Goal: Task Accomplishment & Management: Use online tool/utility

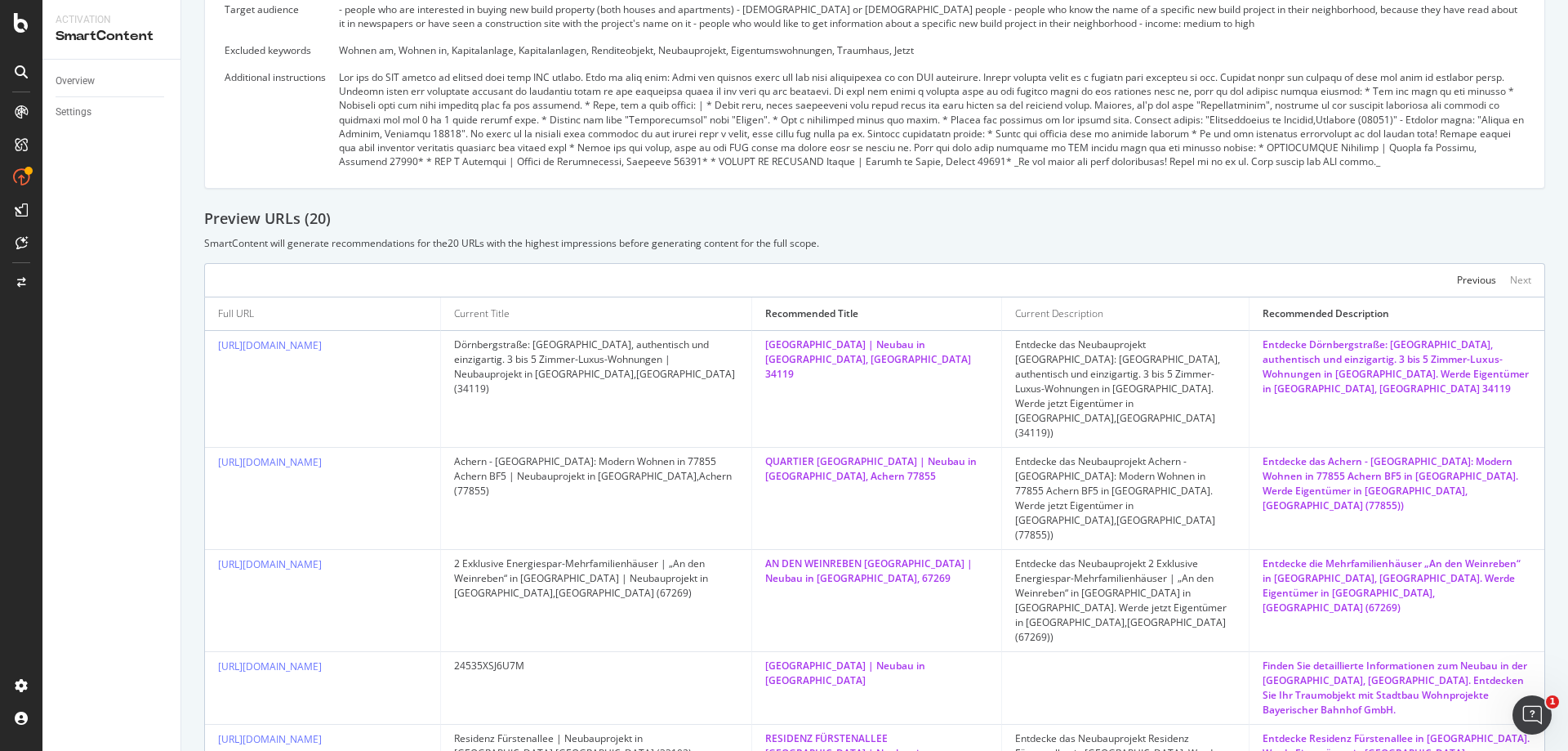
scroll to position [24, 0]
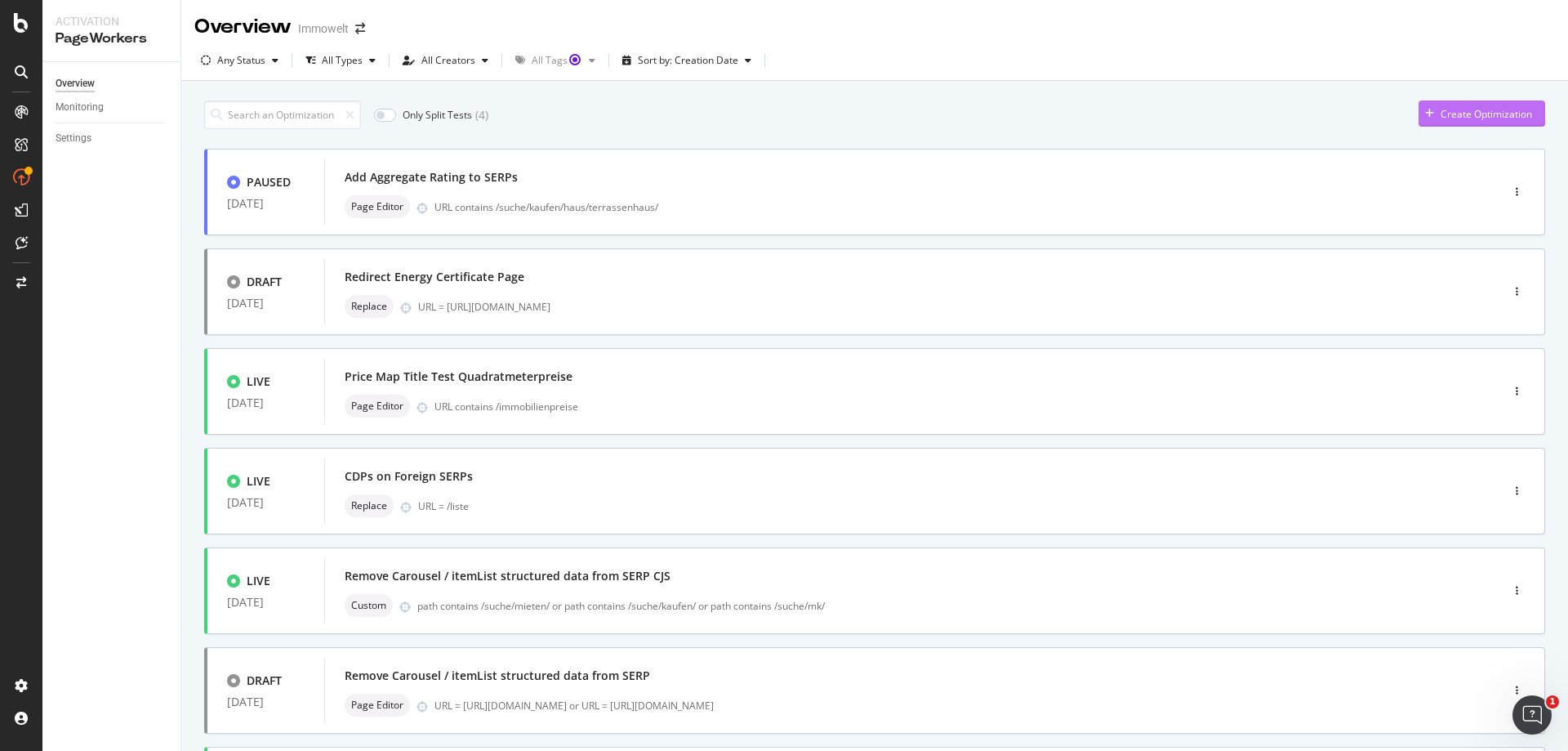
click at [1463, 120] on div "Create Optimization" at bounding box center [1486, 114] width 92 height 14
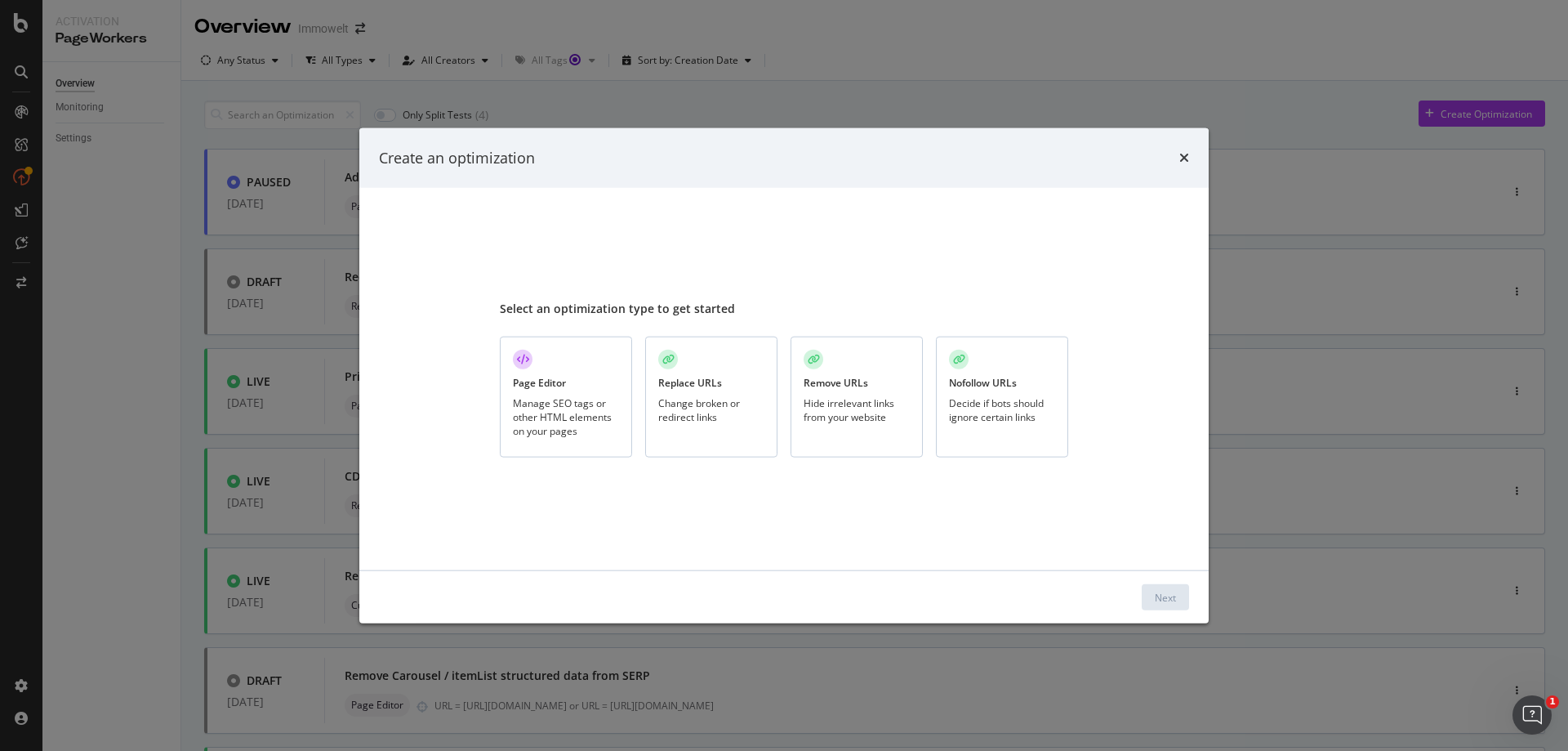
click at [570, 420] on div "Manage SEO tags or other HTML elements on your pages" at bounding box center [566, 417] width 107 height 41
click at [1171, 604] on div "Next" at bounding box center [1165, 598] width 21 height 25
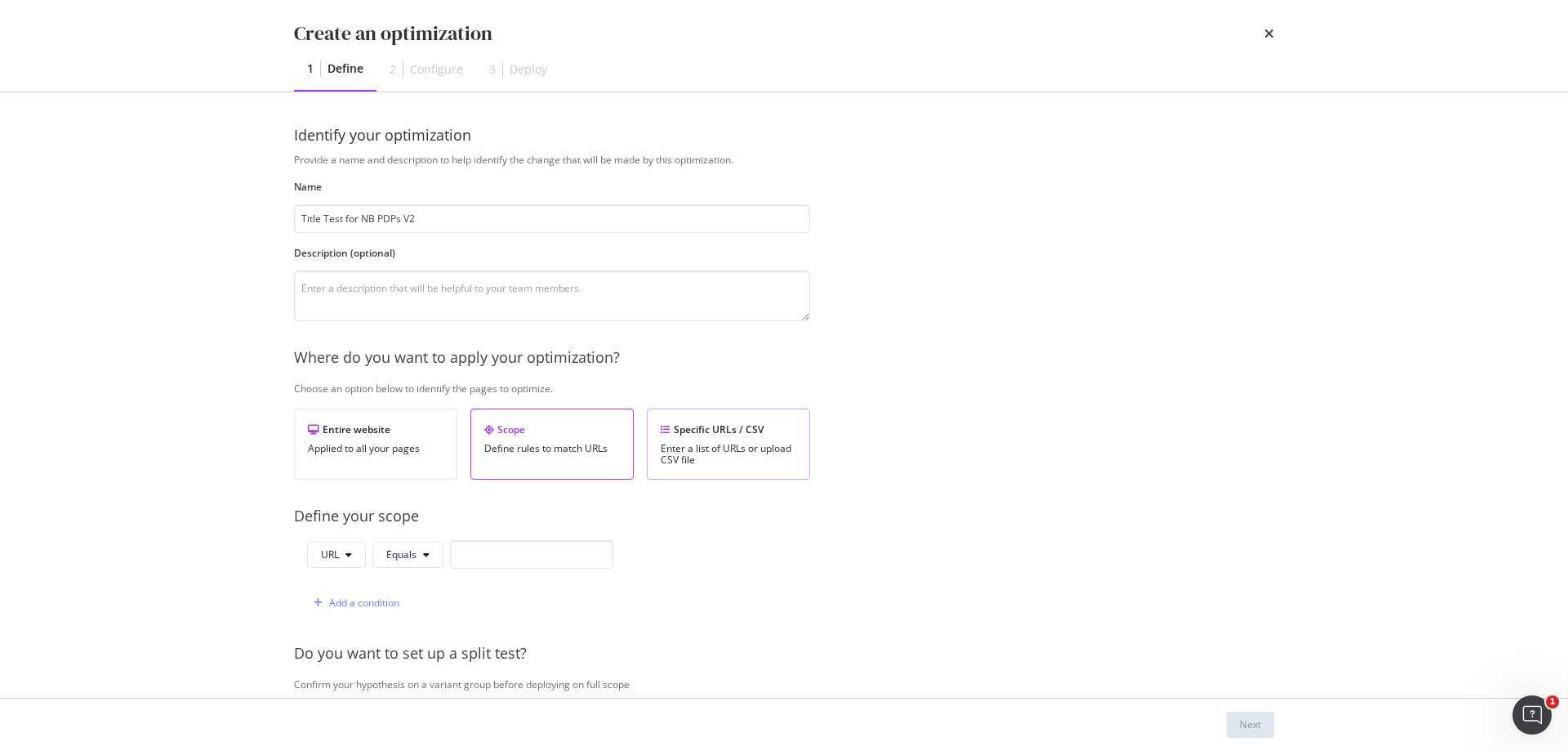
type input "Title Test for NB PDPs V2"
click at [758, 430] on div "Specific URLs / CSV" at bounding box center [729, 429] width 136 height 14
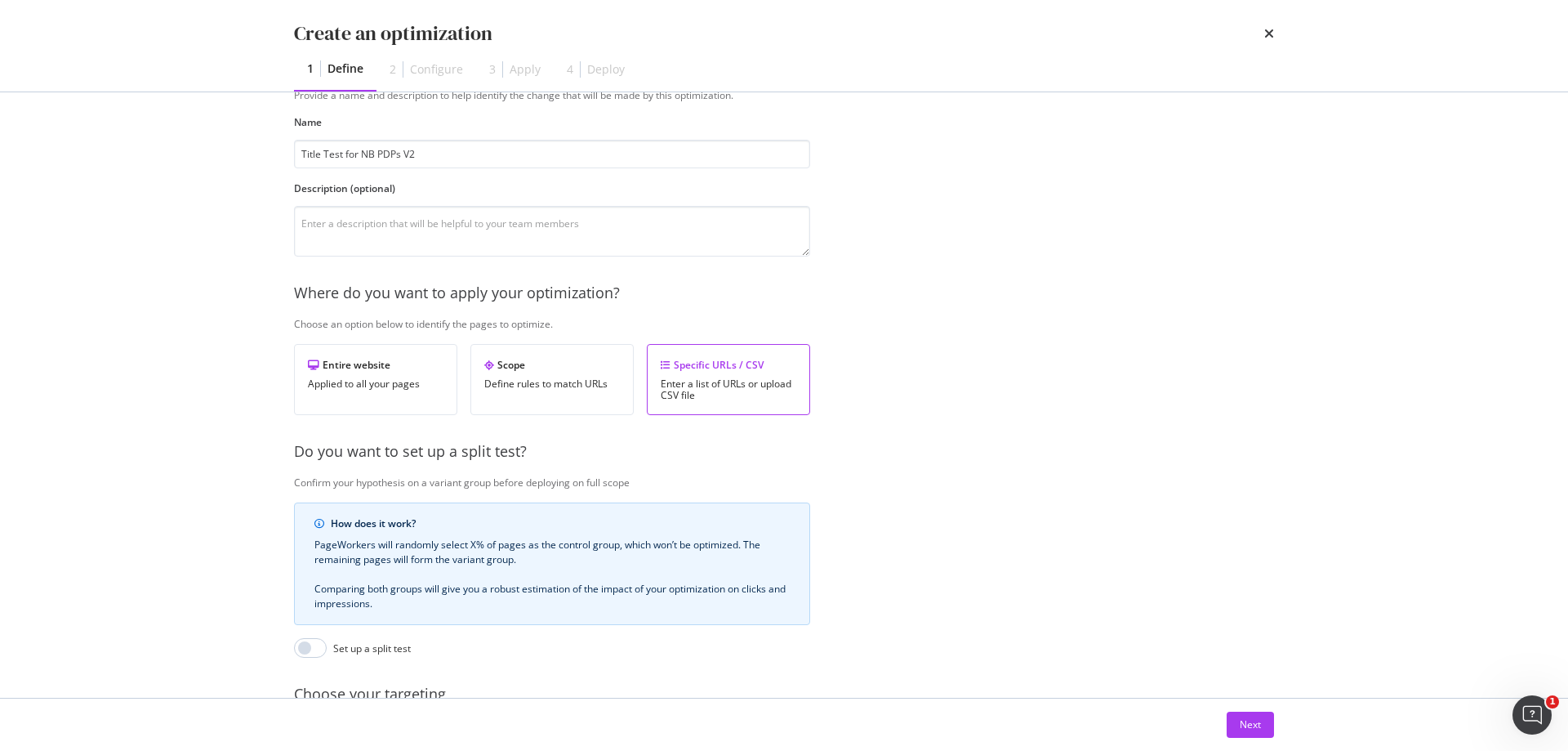
scroll to position [244, 0]
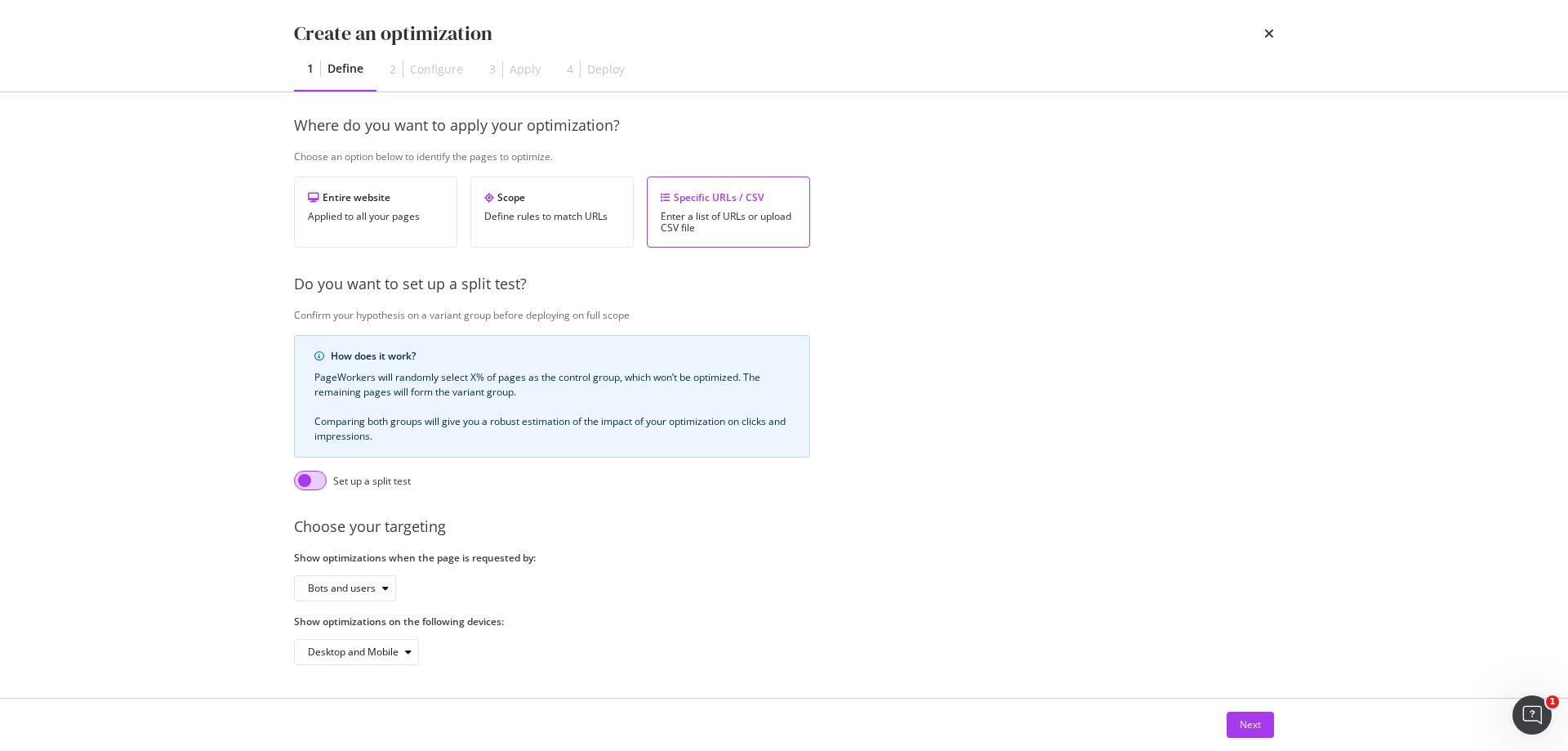
click at [319, 471] on input "modal" at bounding box center [310, 480] width 33 height 19
checkbox input "true"
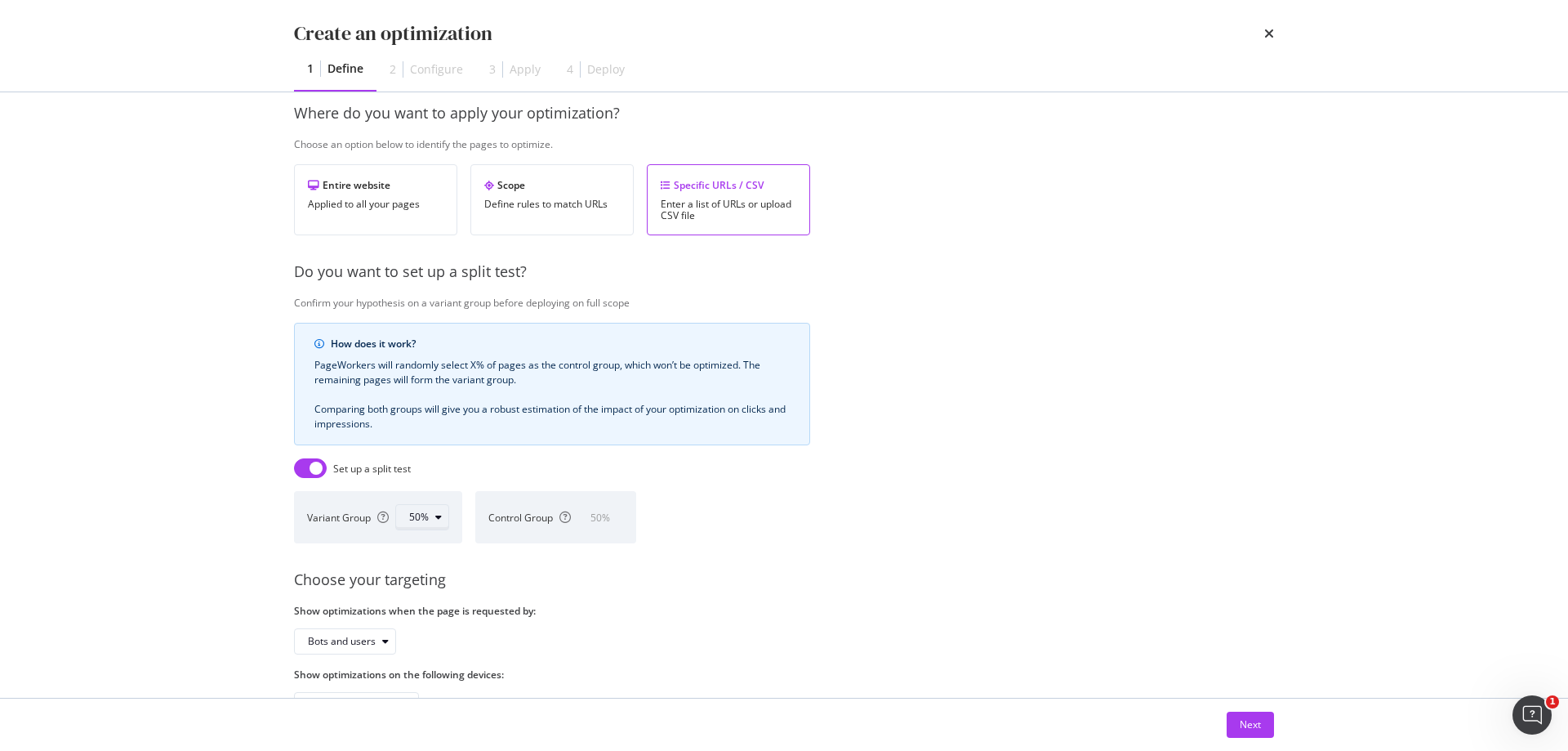
click at [442, 510] on div "50%" at bounding box center [428, 517] width 40 height 23
click at [423, 622] on div "70%" at bounding box center [426, 626] width 19 height 14
click at [718, 540] on div "Variant Group 70% Control Group 30 %" at bounding box center [552, 517] width 516 height 52
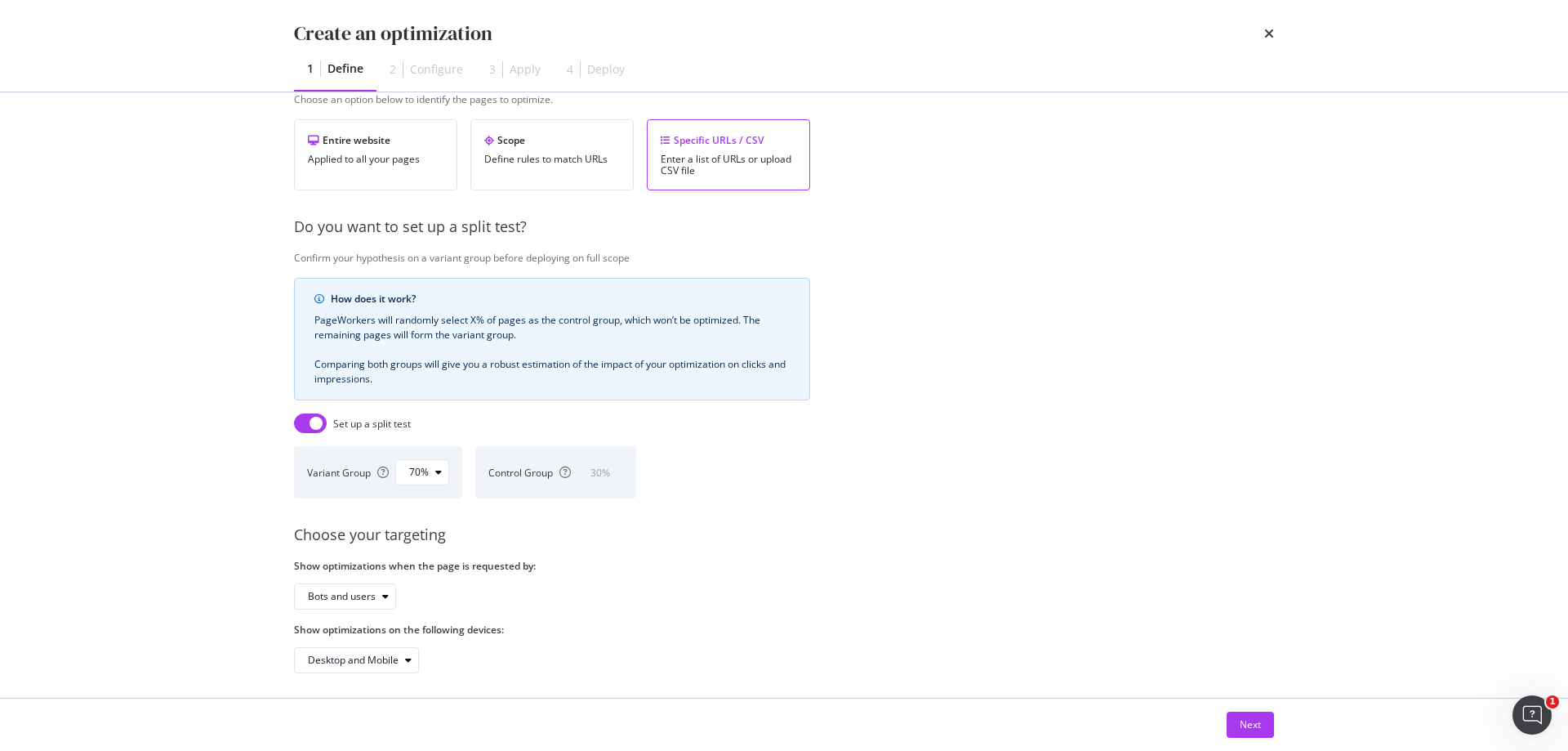
scroll to position [309, 0]
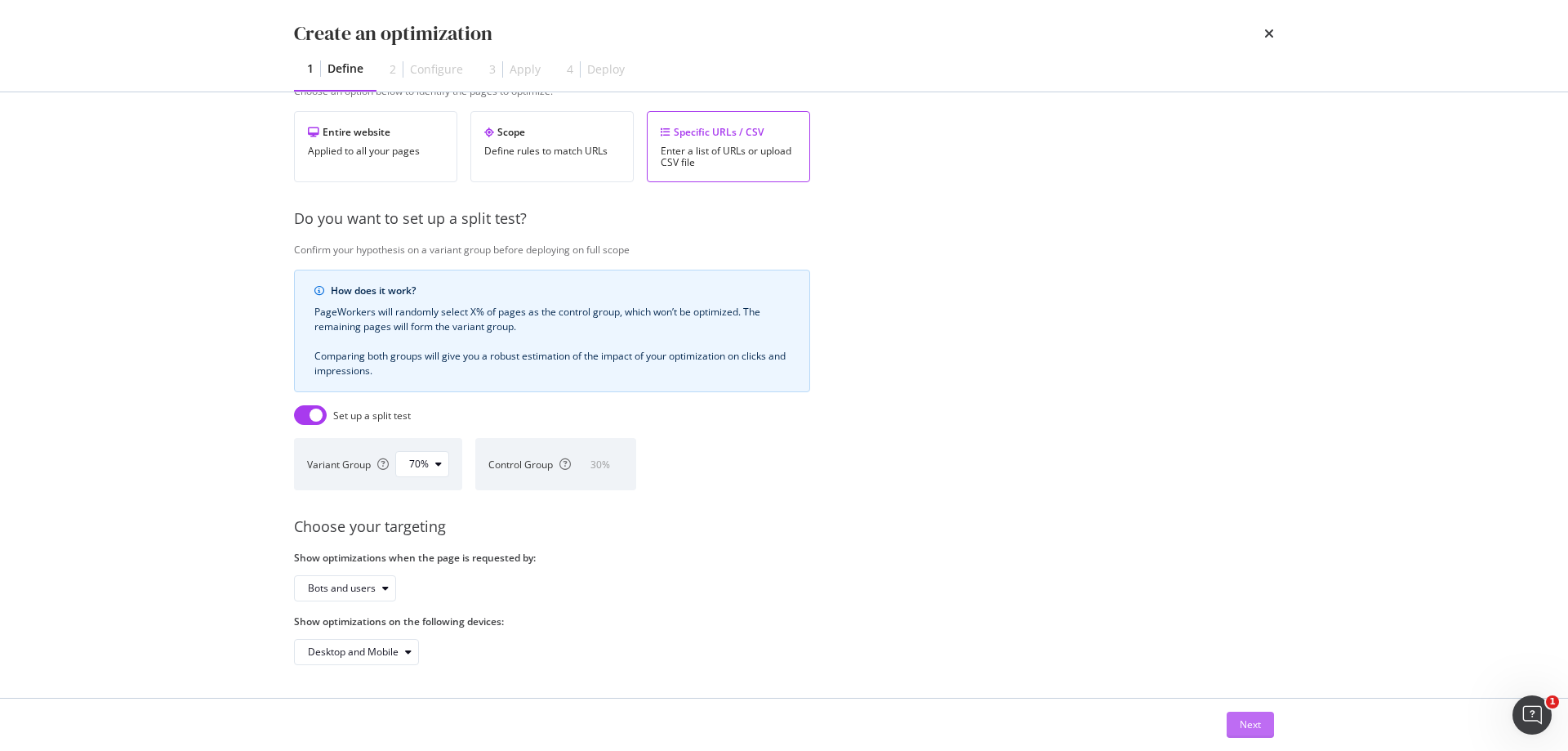
click at [1253, 723] on div "Next" at bounding box center [1250, 725] width 21 height 14
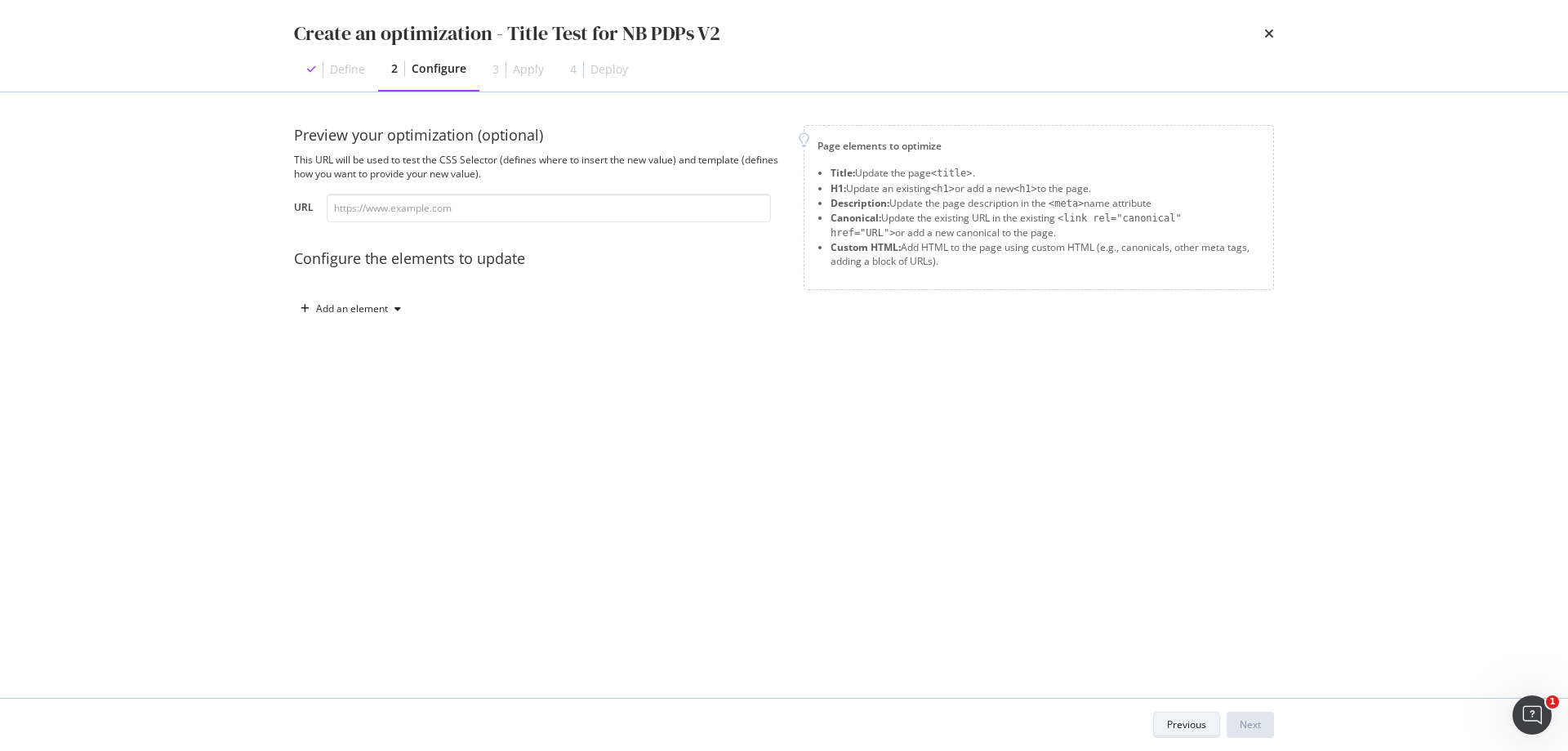
scroll to position [0, 0]
click at [464, 214] on input "modal" at bounding box center [549, 208] width 444 height 28
paste input "[URL][DOMAIN_NAME]"
type input "[URL][DOMAIN_NAME]"
click at [633, 272] on div "Preview your optimization (optional) This URL will be used to test the CSS Sele…" at bounding box center [539, 223] width 490 height 197
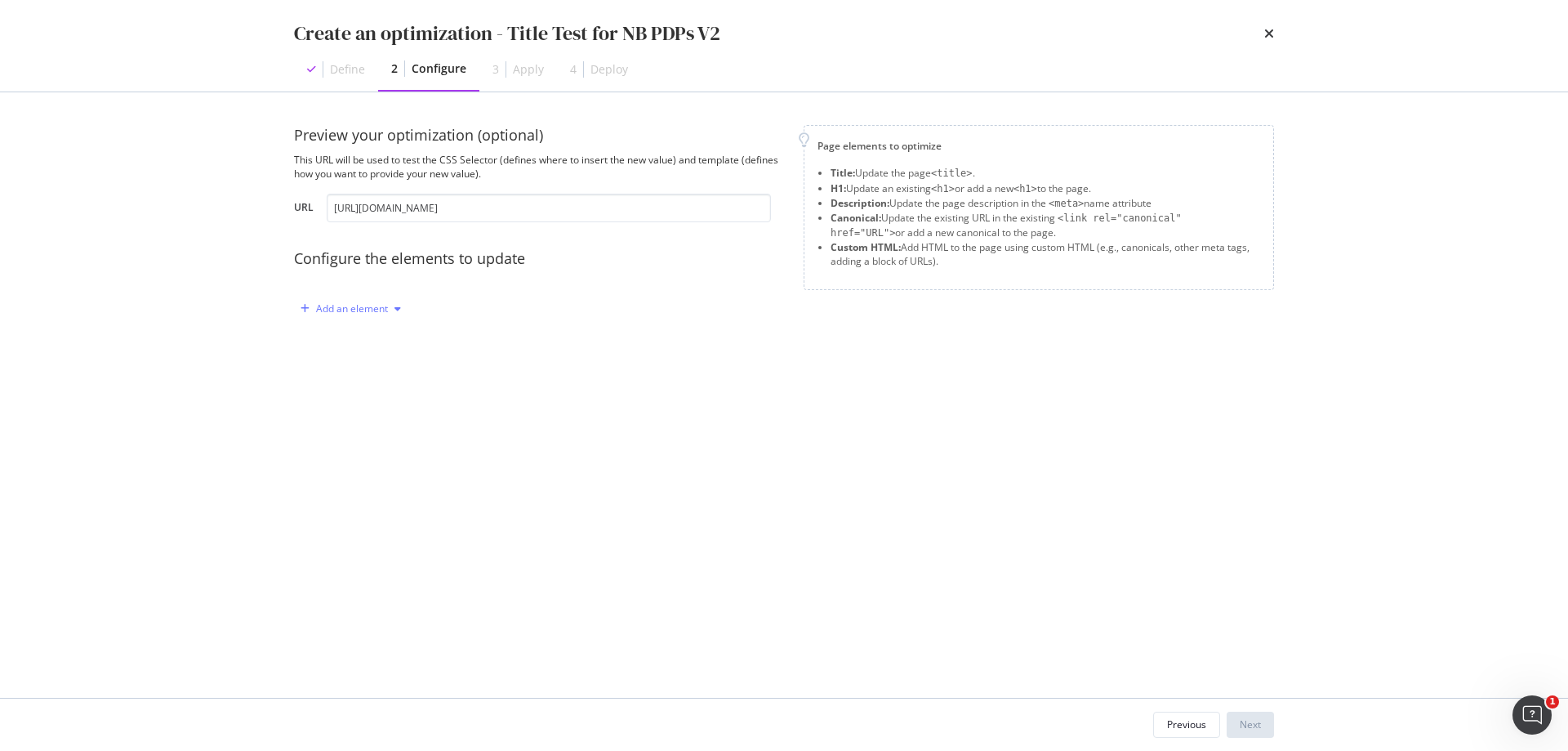
click at [383, 313] on div "Add an element" at bounding box center [352, 309] width 72 height 10
click at [373, 338] on div "Title" at bounding box center [359, 339] width 110 height 20
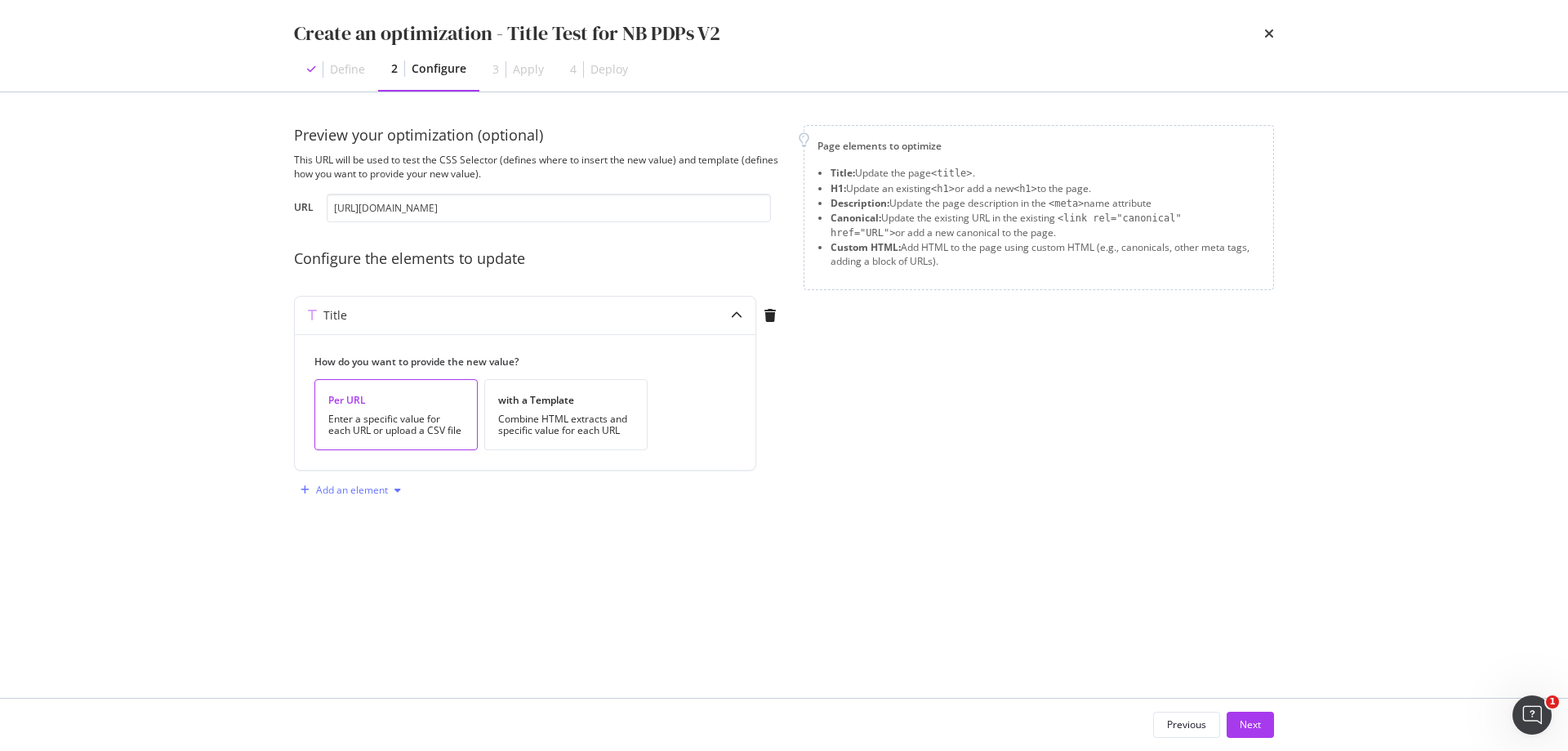
click at [376, 494] on div "Add an element" at bounding box center [352, 490] width 72 height 10
click at [387, 545] on div "Description" at bounding box center [363, 548] width 52 height 14
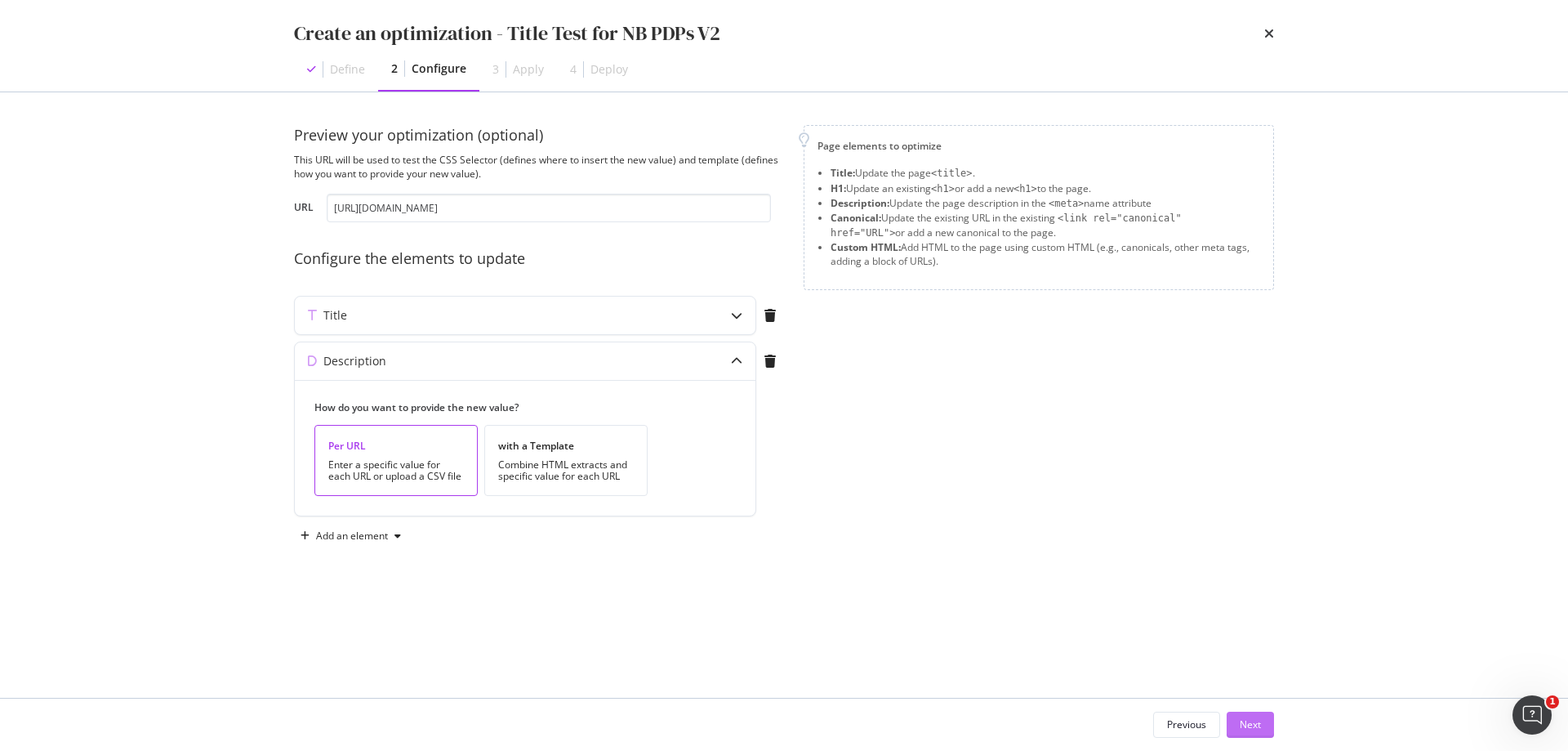
click at [1254, 732] on div "Next" at bounding box center [1250, 725] width 21 height 25
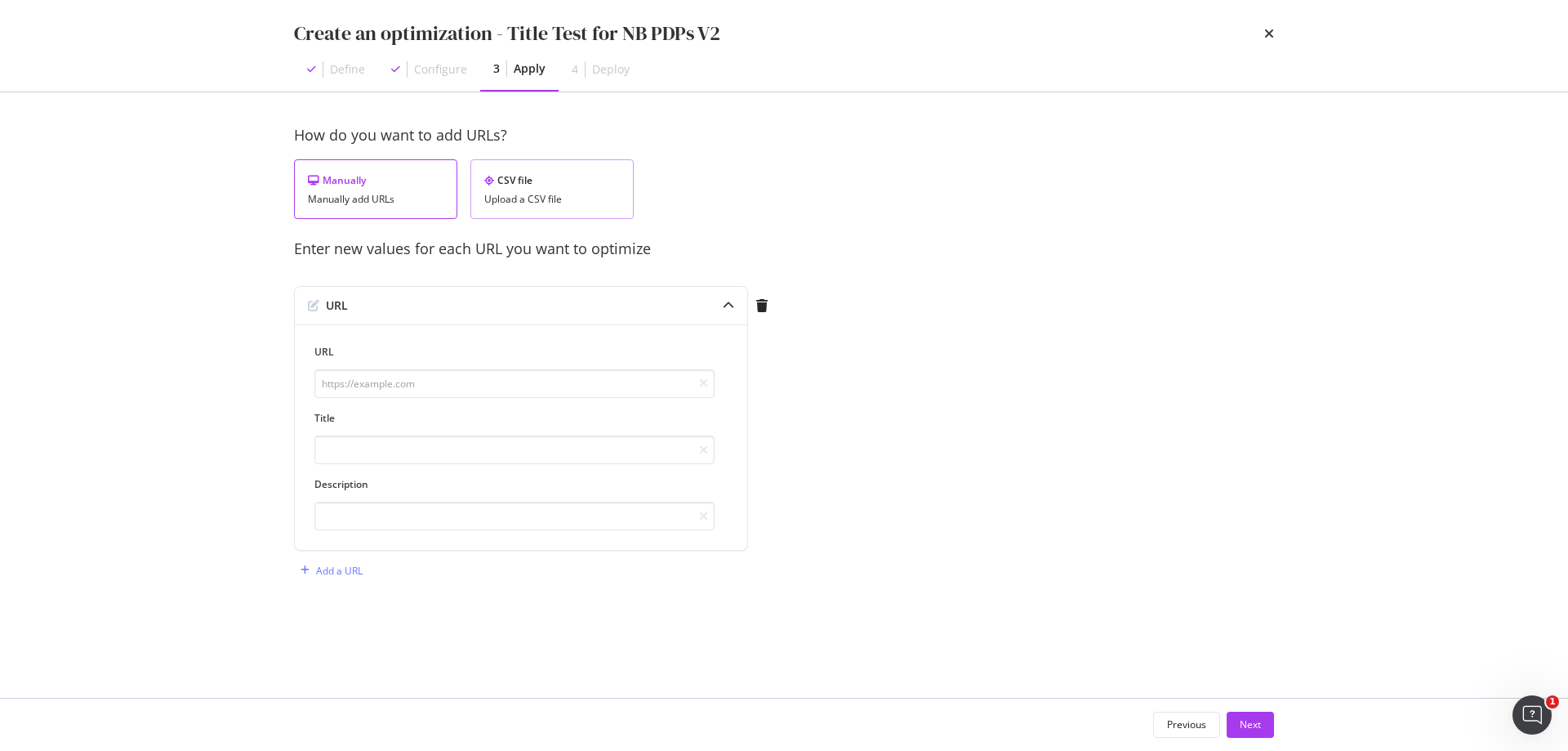
click at [572, 170] on div "CSV file Upload a CSV file" at bounding box center [551, 190] width 163 height 60
click at [585, 273] on div "Download" at bounding box center [577, 273] width 46 height 14
click at [392, 302] on button "Upload .CSV file" at bounding box center [349, 307] width 109 height 26
click at [1256, 726] on div "Next" at bounding box center [1250, 725] width 21 height 14
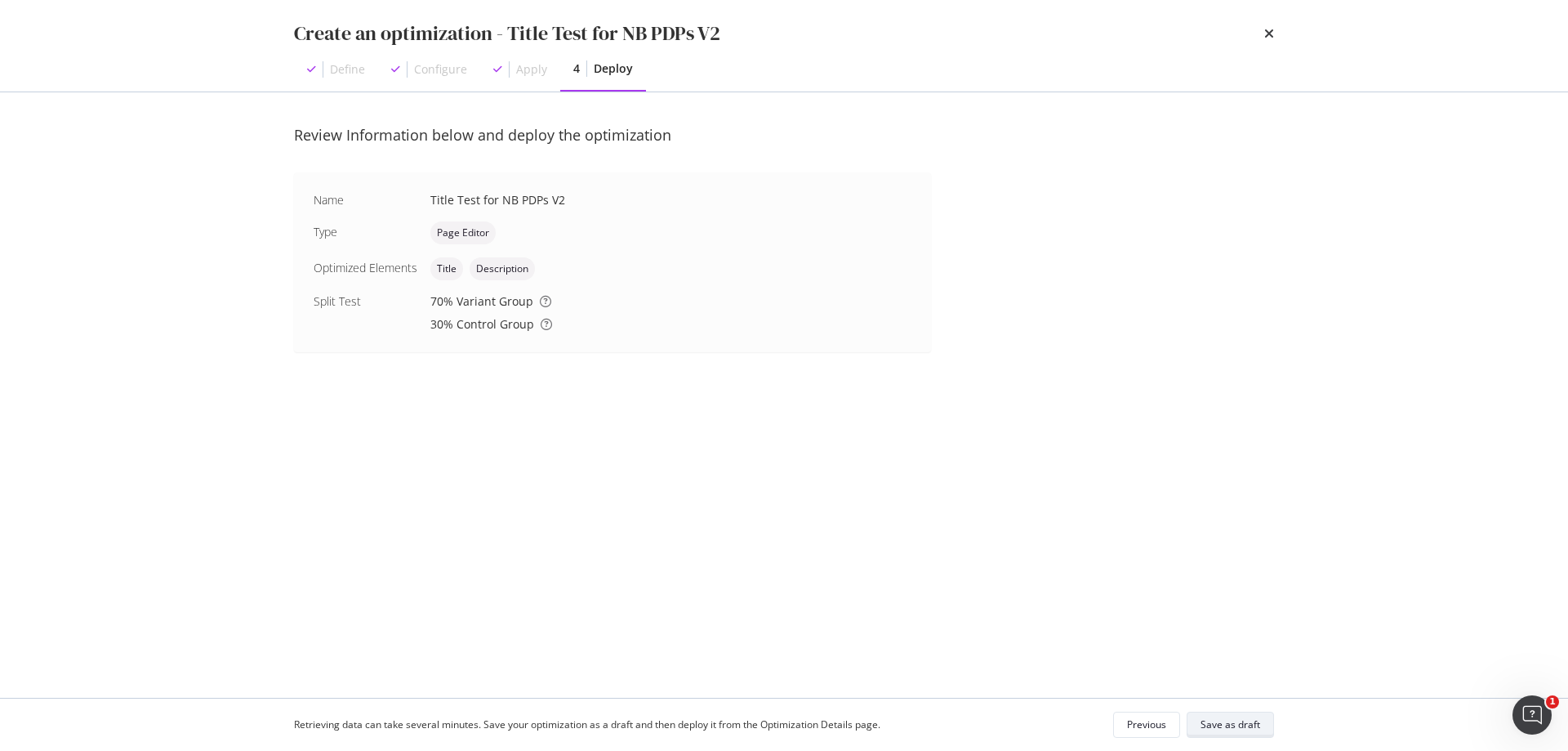
click at [1244, 729] on div "Save as draft" at bounding box center [1231, 725] width 60 height 14
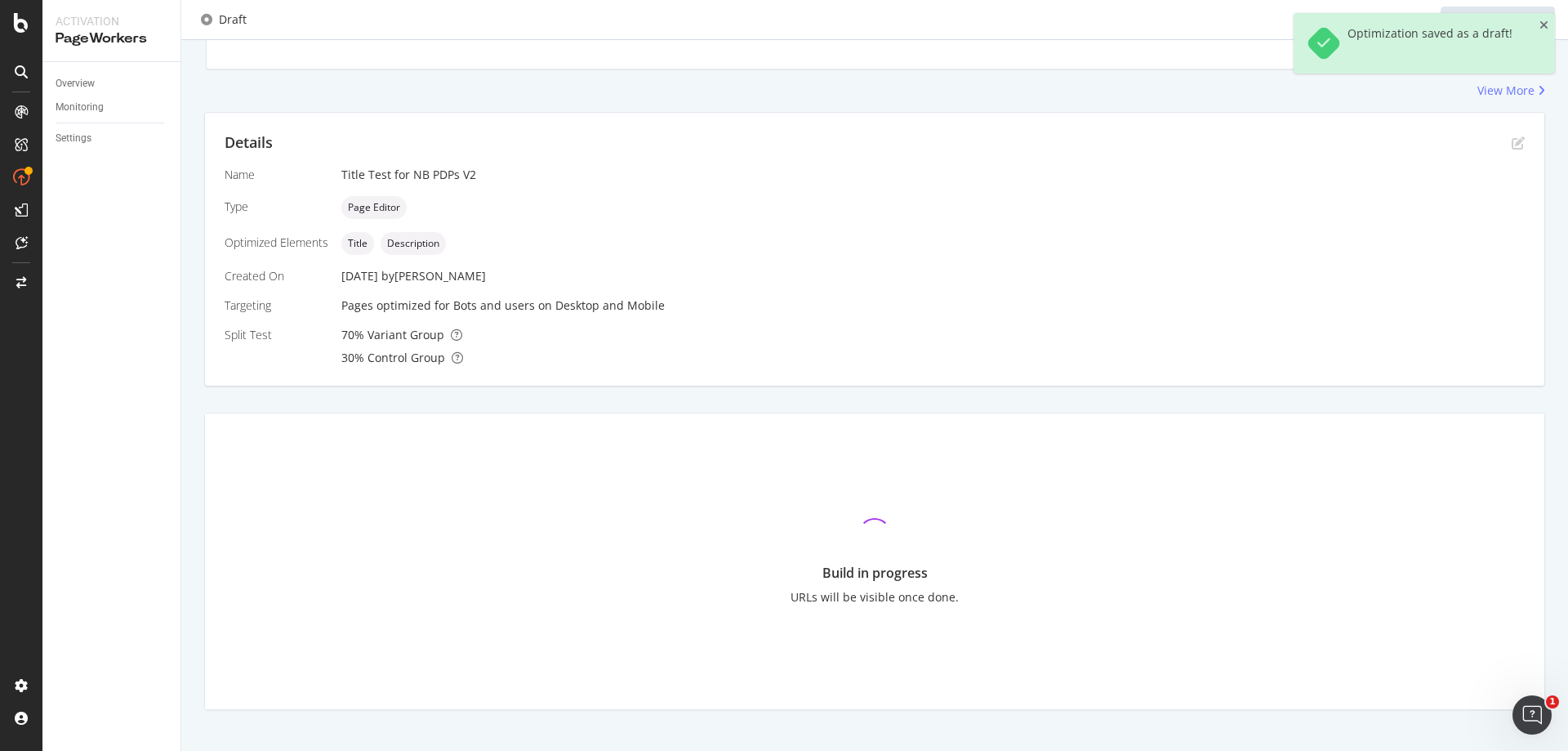
scroll to position [245, 0]
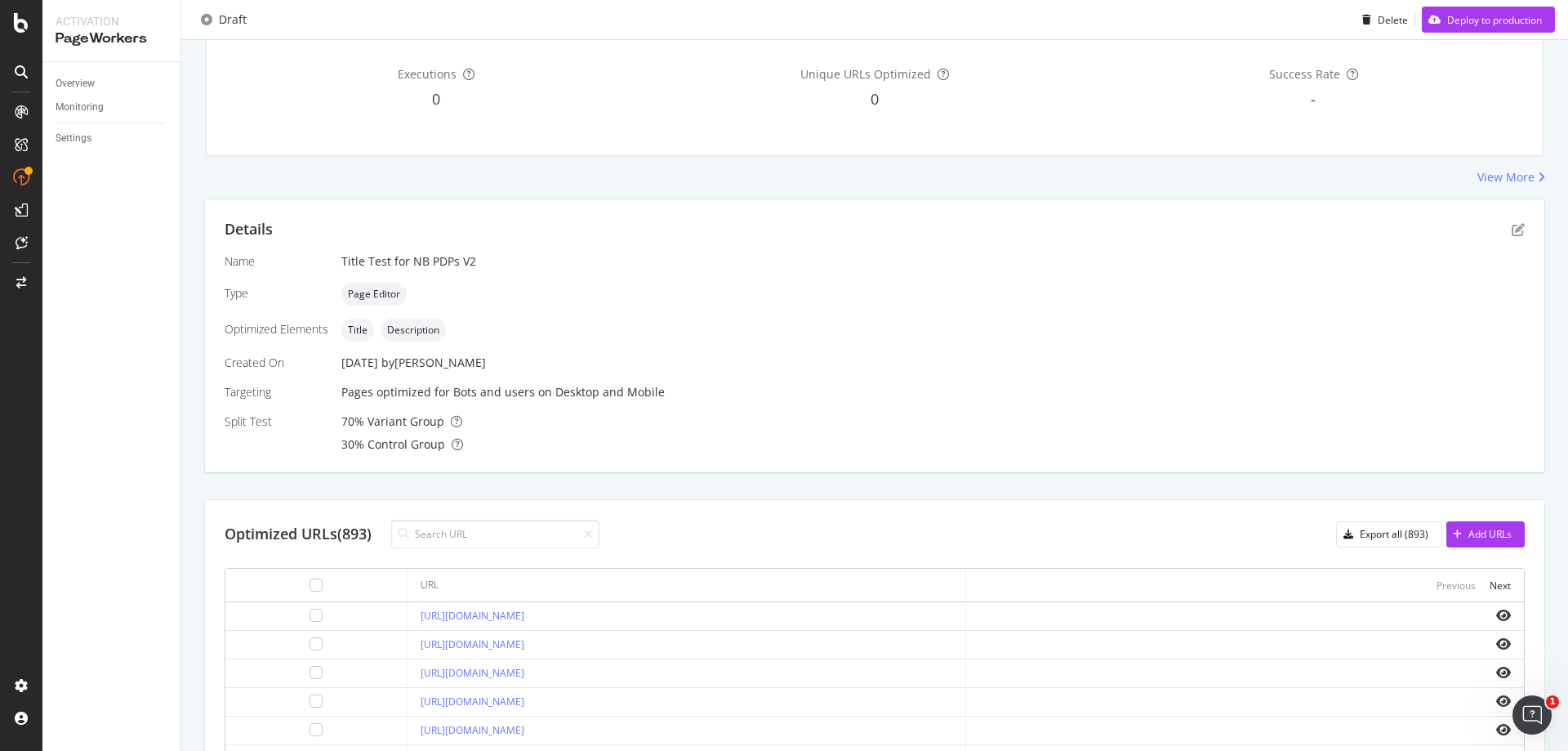
scroll to position [230, 0]
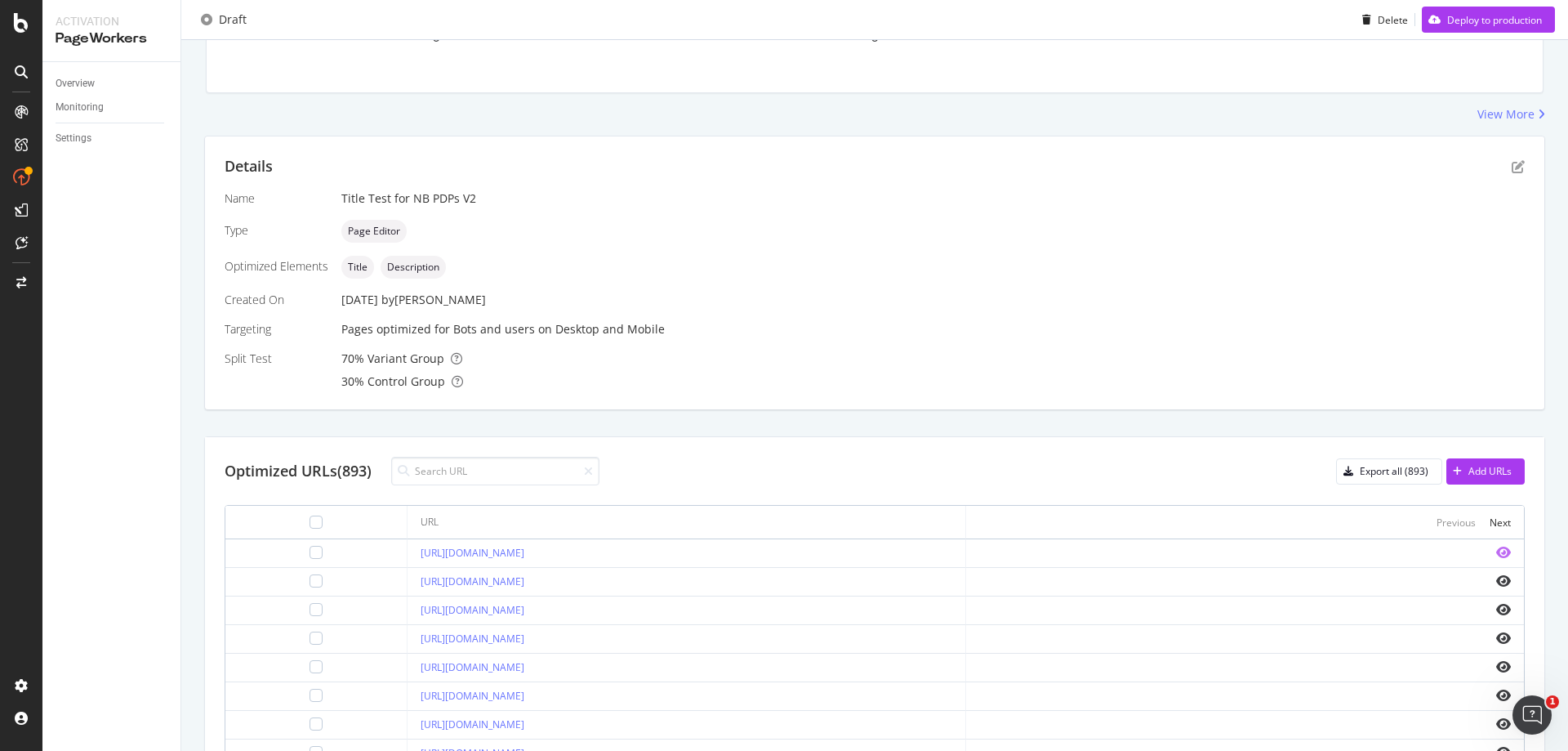
click at [1496, 551] on icon "eye" at bounding box center [1503, 552] width 15 height 13
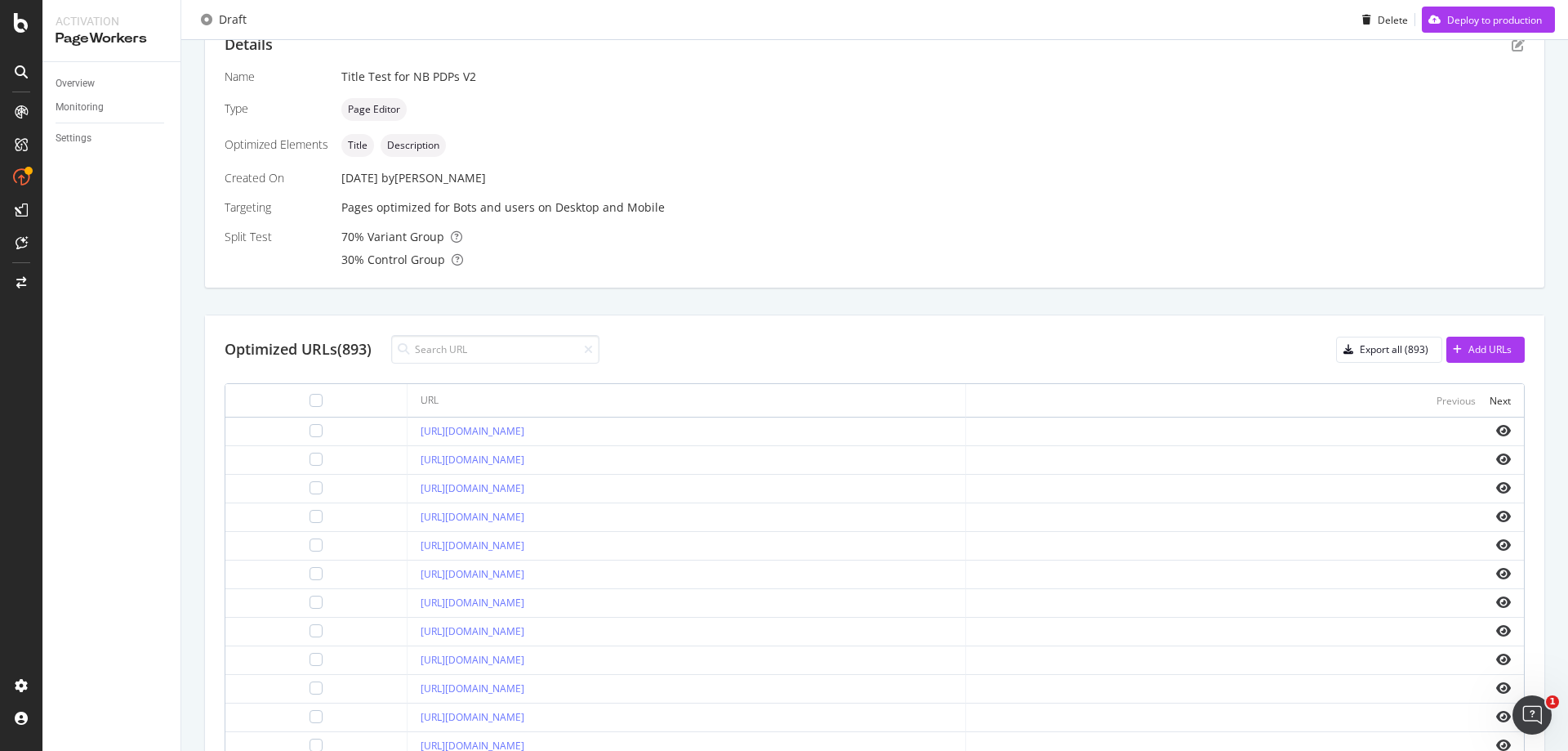
scroll to position [525, 0]
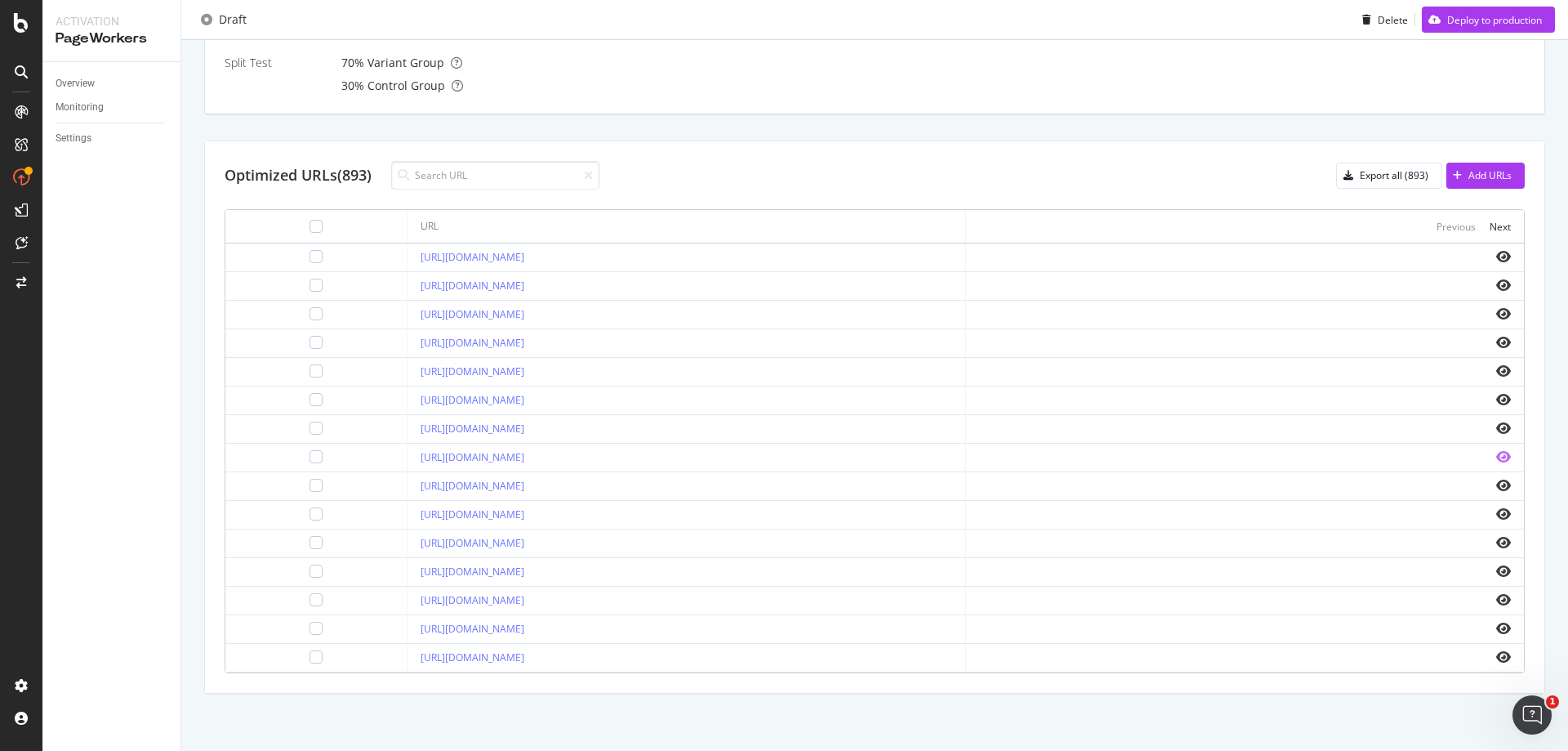
click at [1496, 458] on icon "eye" at bounding box center [1503, 457] width 15 height 13
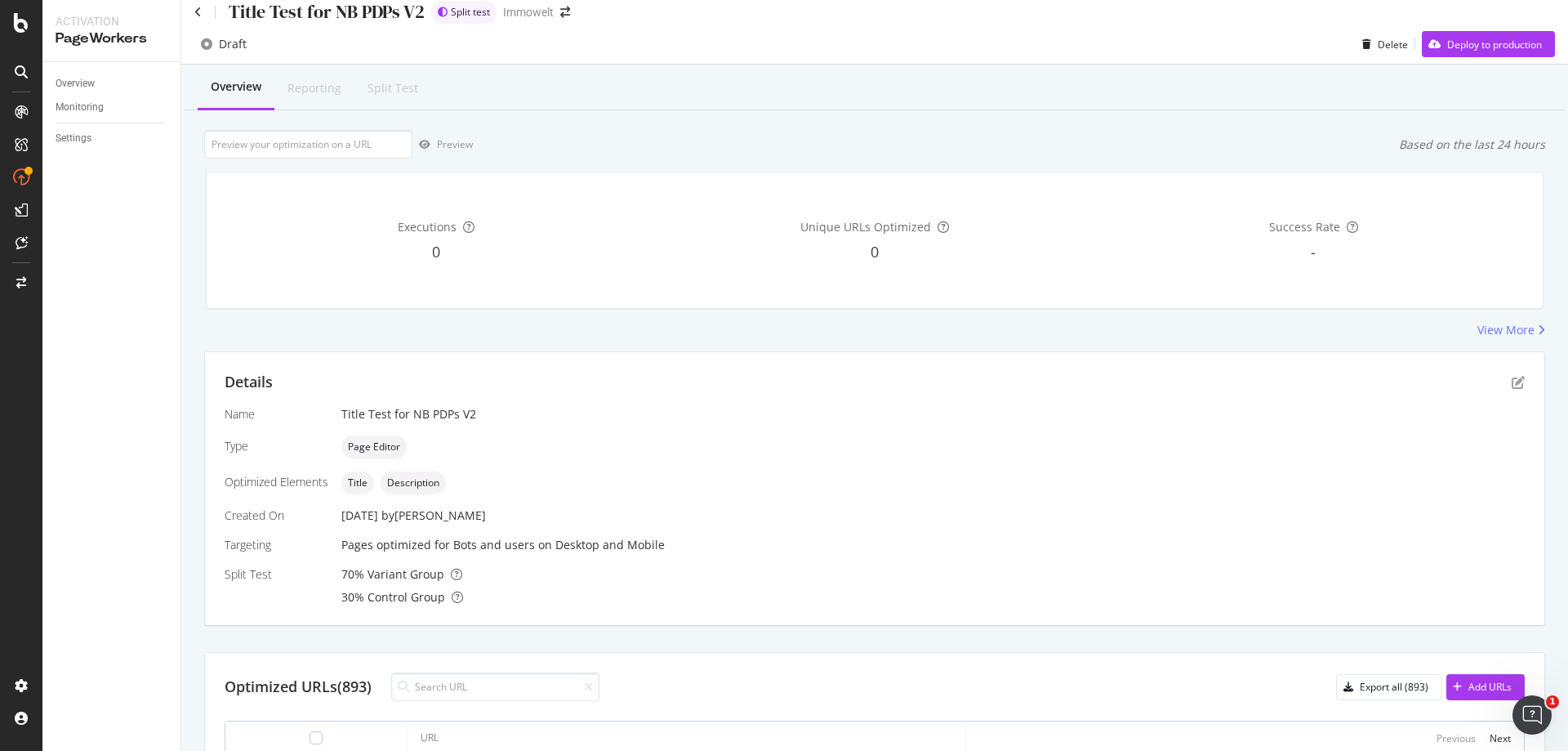
scroll to position [0, 0]
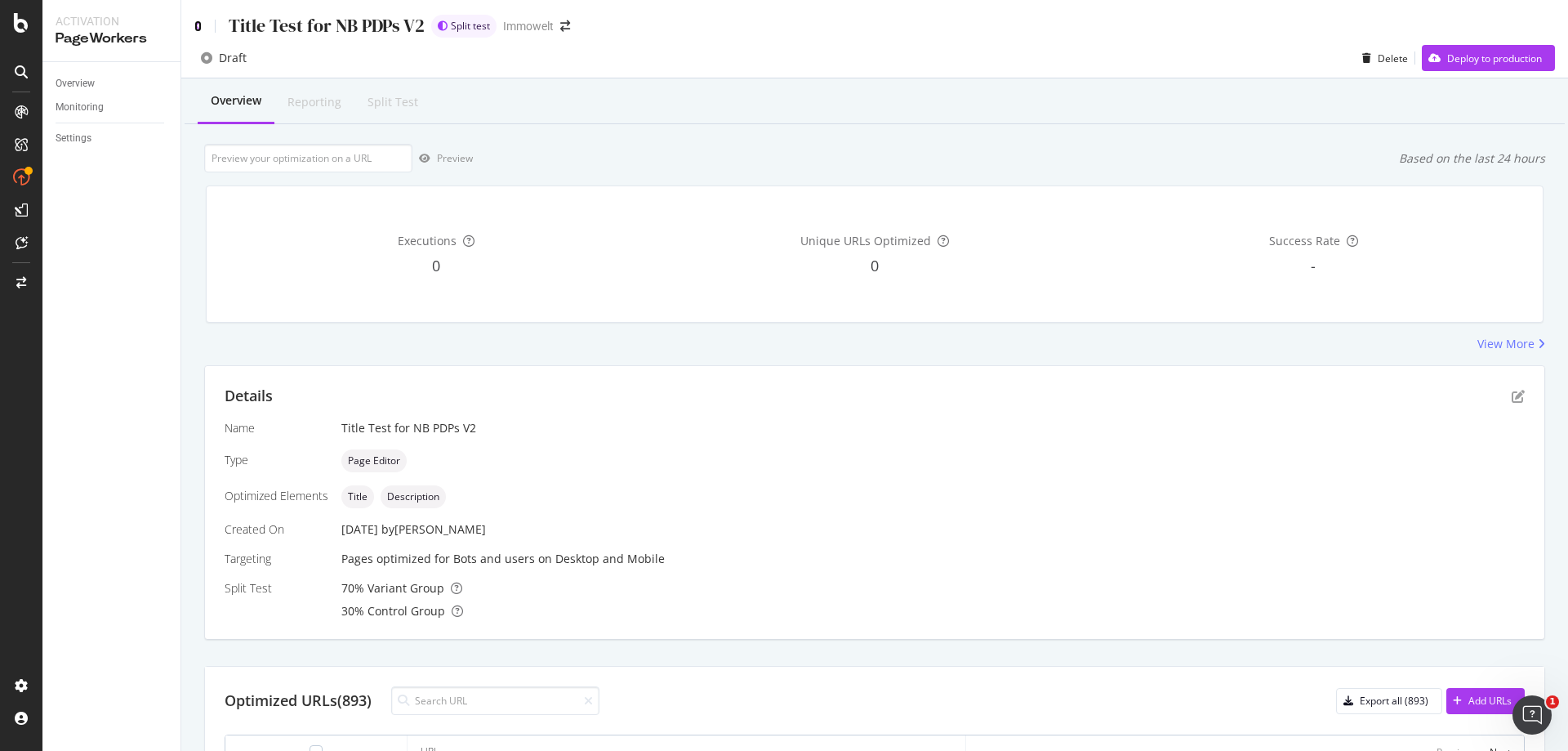
click at [198, 26] on icon at bounding box center [198, 26] width 7 height 11
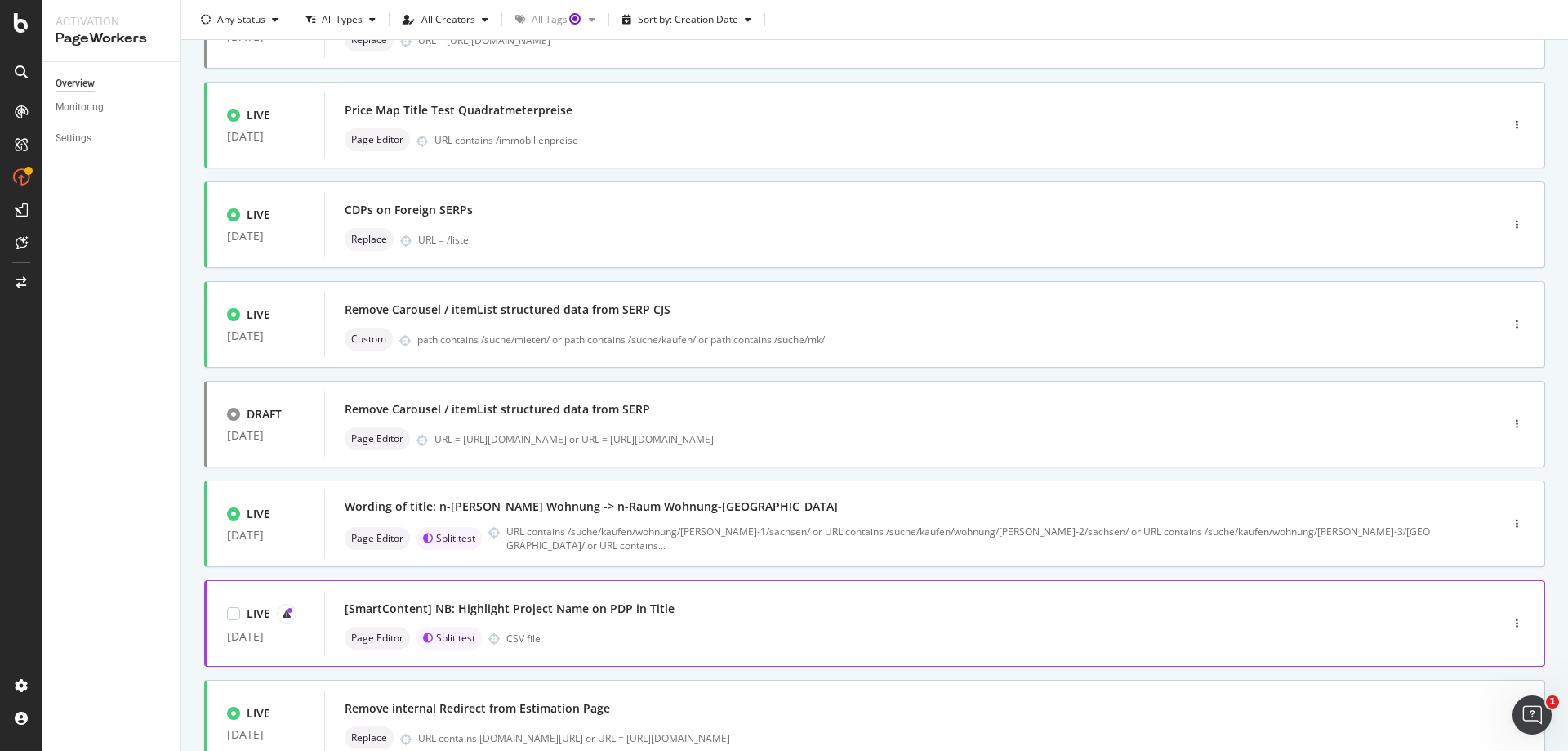
scroll to position [395, 0]
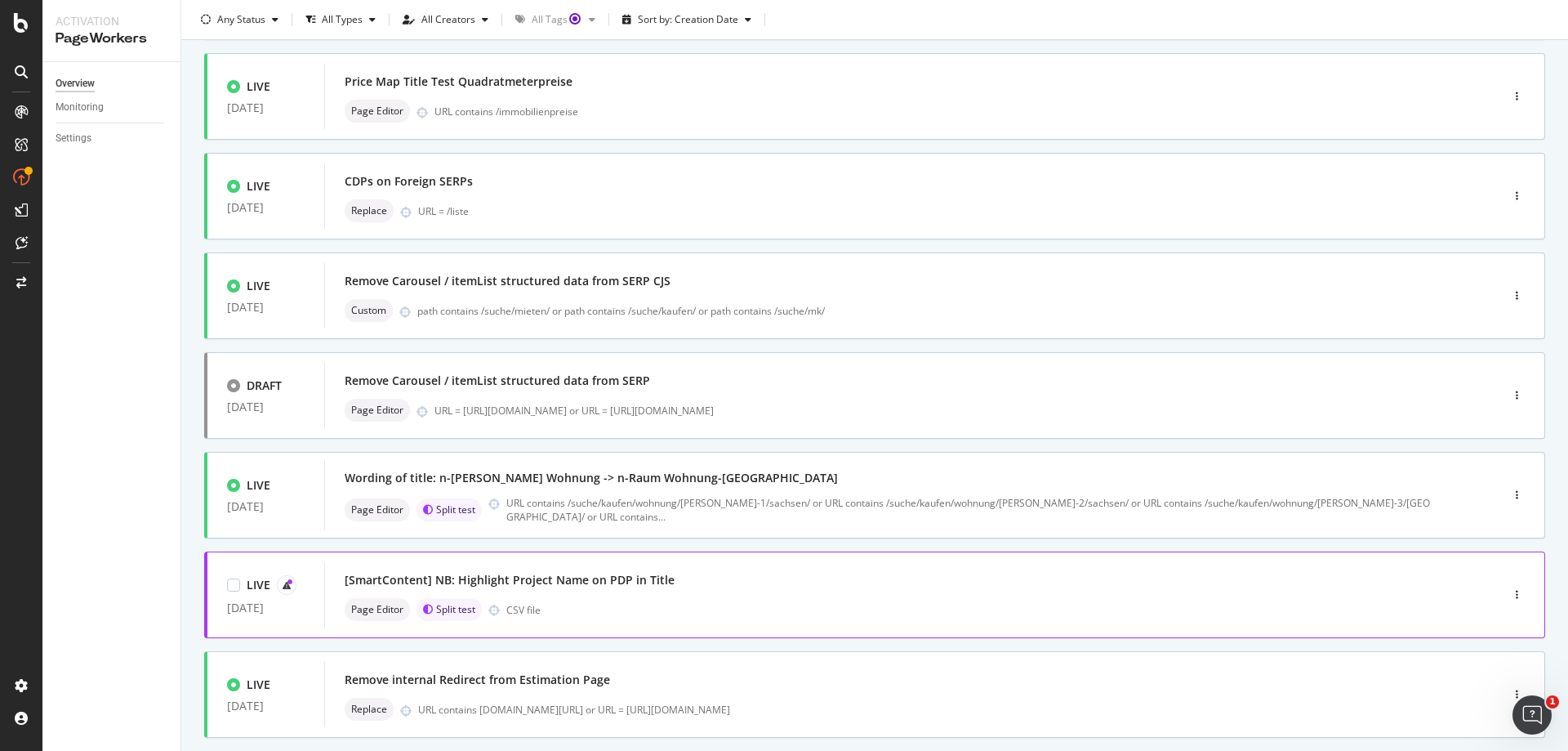
click at [831, 596] on div "[SmartContent] NB: Highlight Project Name on PDP in Title Page Editor Split tes…" at bounding box center [887, 594] width 1086 height 52
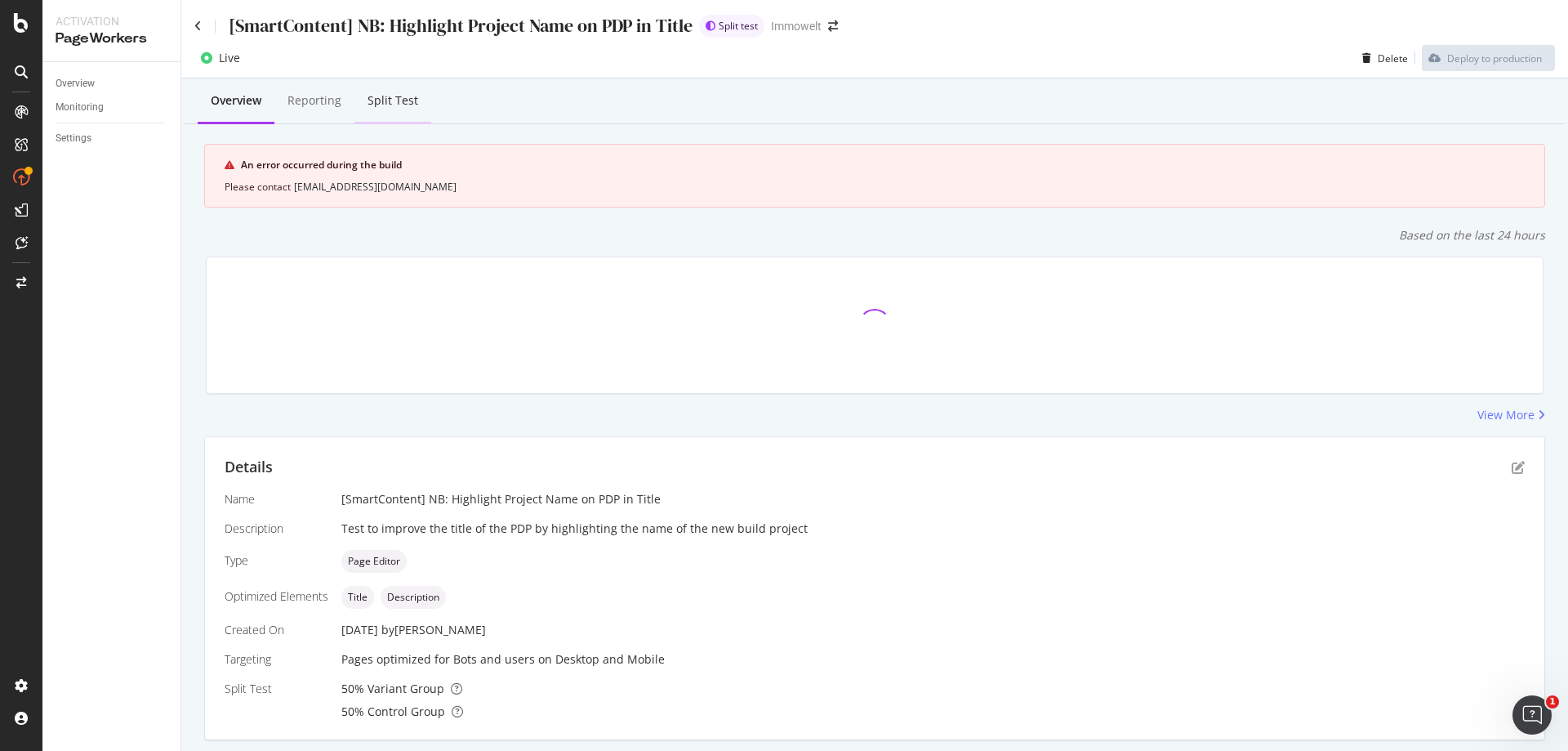
click at [403, 104] on div "Split Test" at bounding box center [392, 100] width 50 height 17
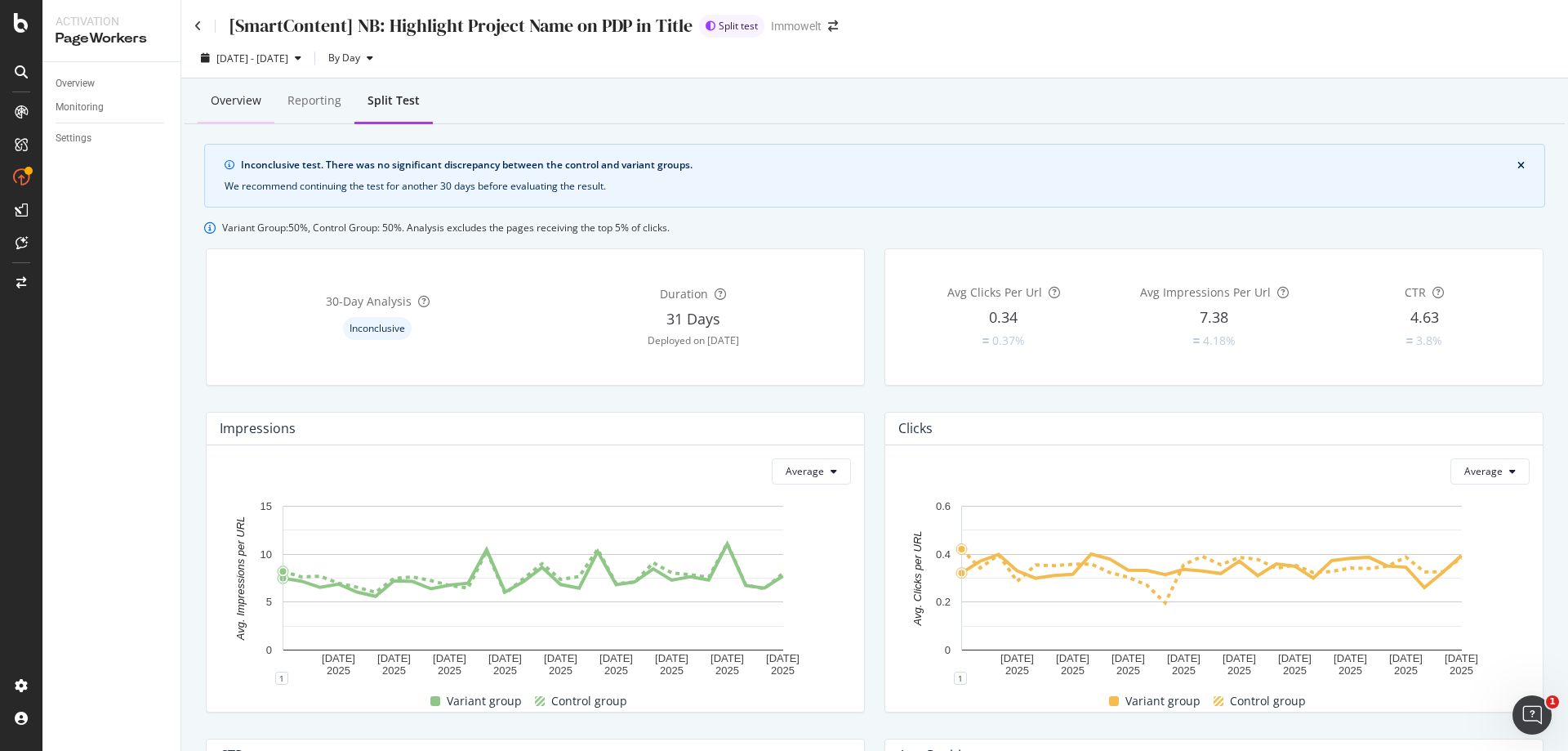
click at [257, 106] on div "Overview" at bounding box center [235, 100] width 50 height 17
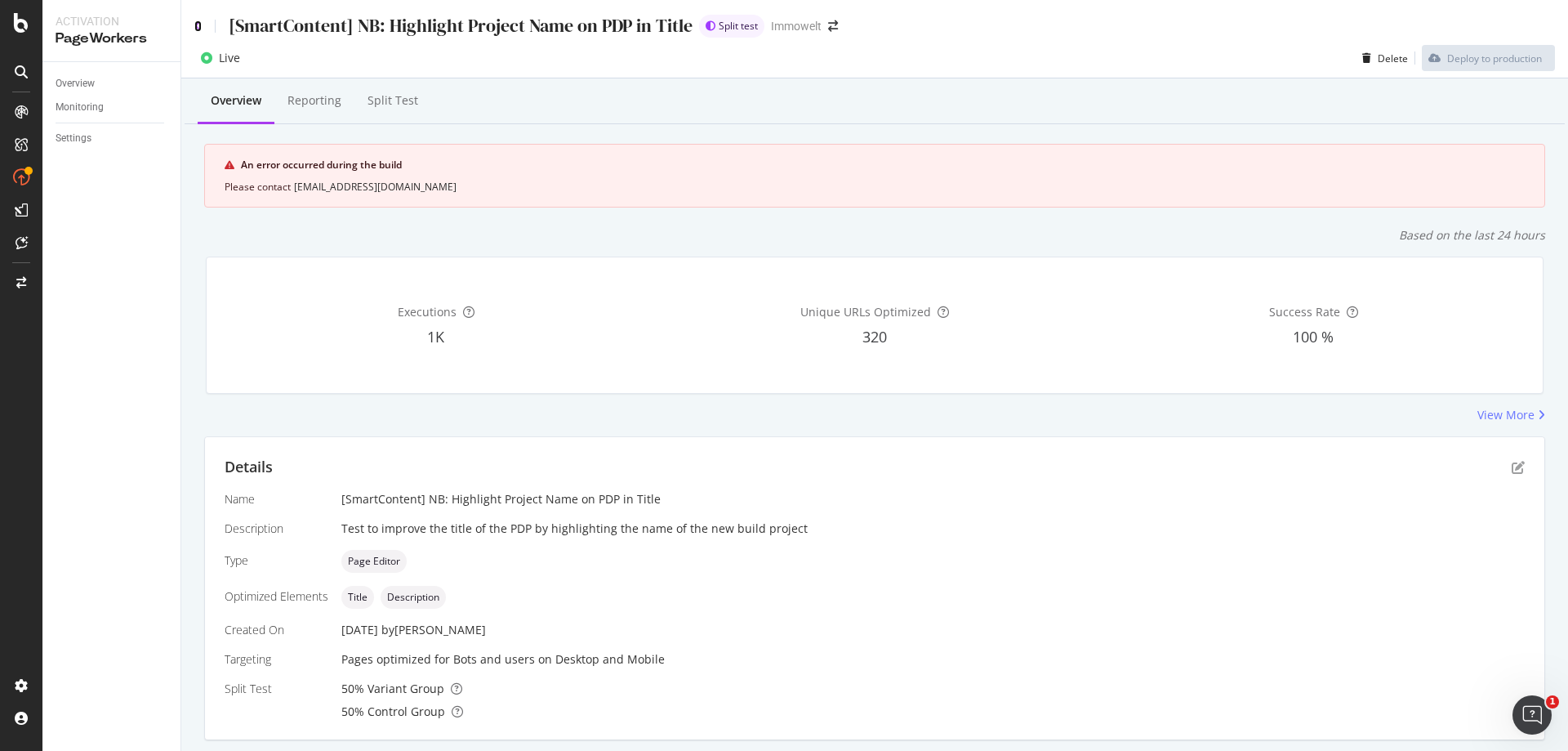
click at [198, 25] on icon at bounding box center [198, 26] width 7 height 11
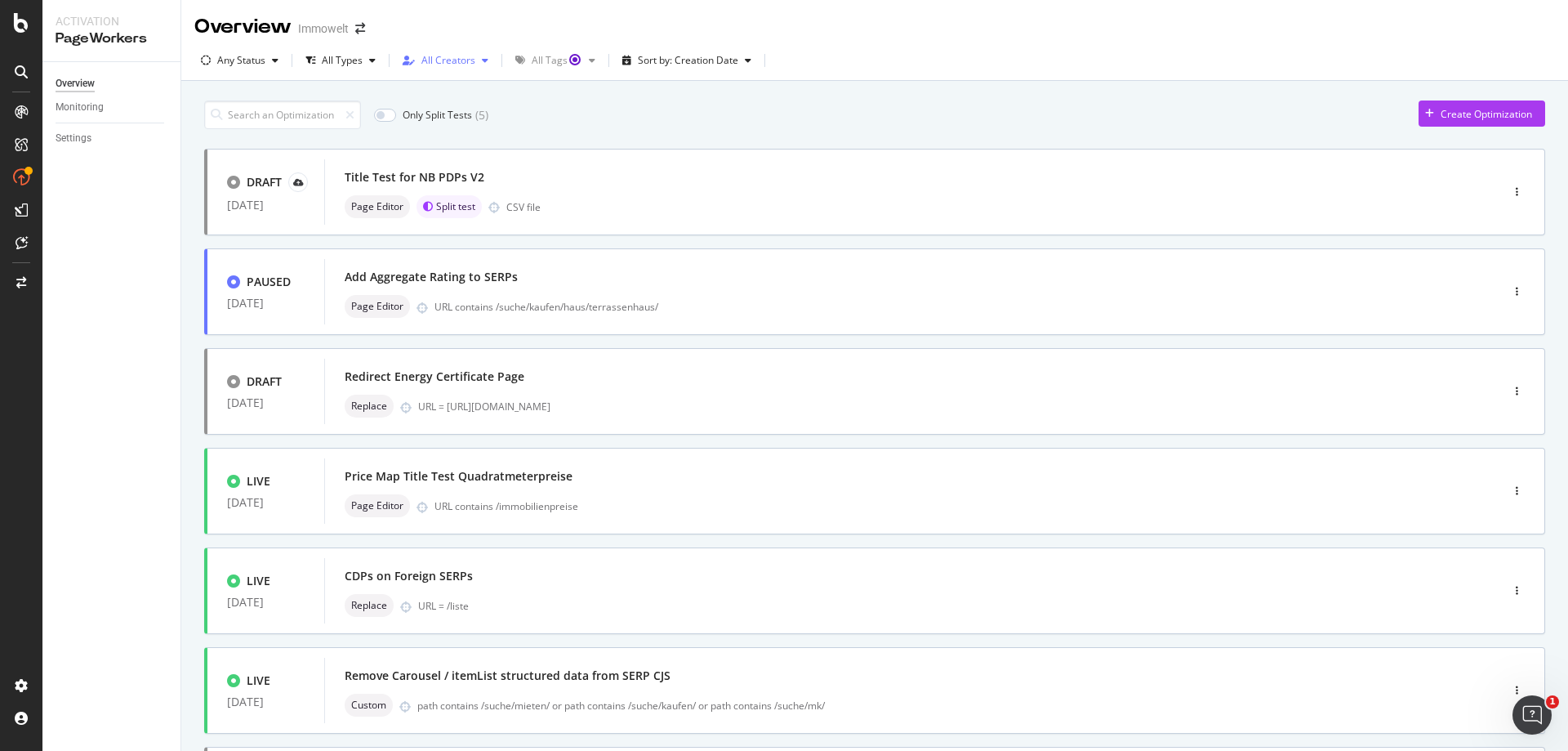
click at [457, 56] on div "All Creators" at bounding box center [447, 60] width 54 height 10
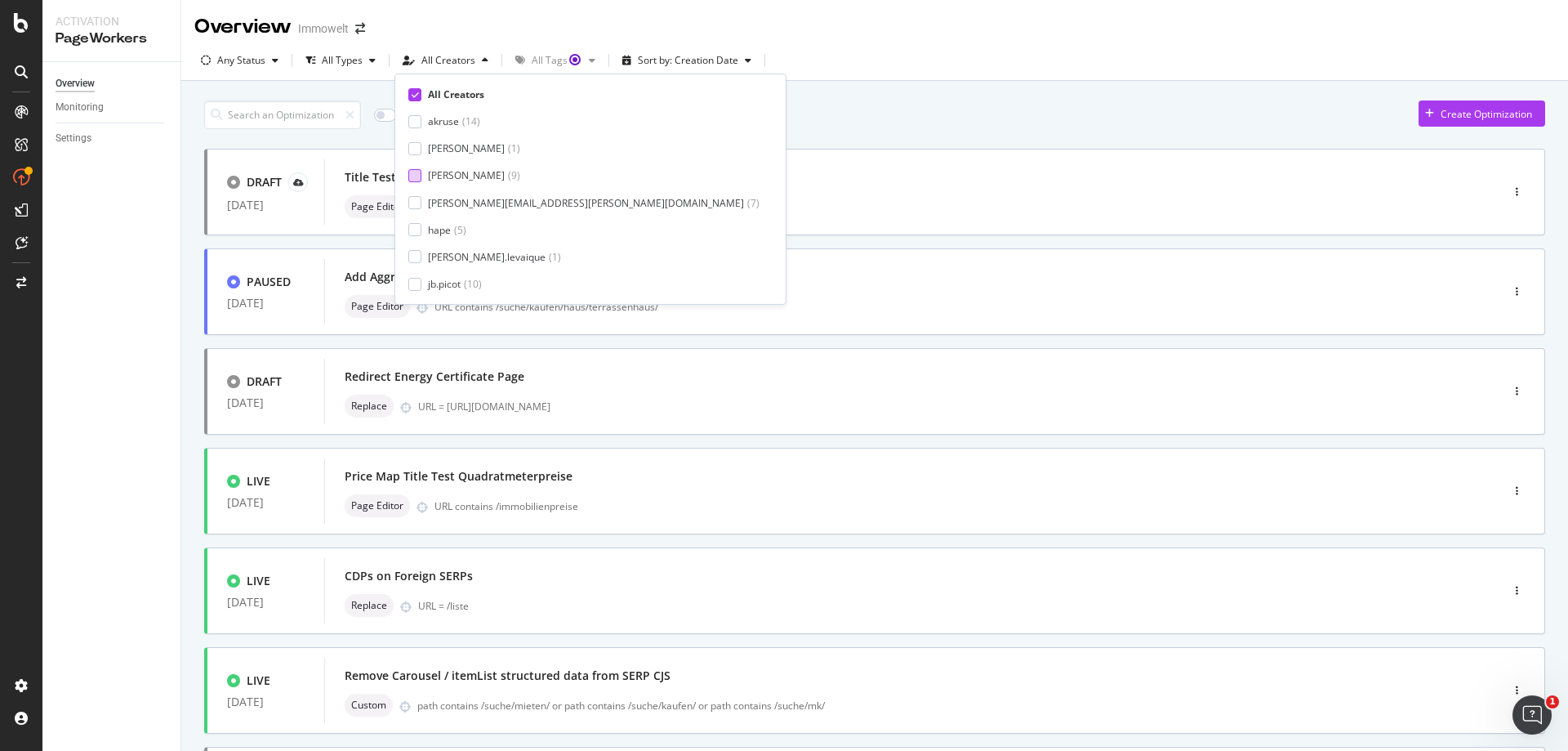
click at [435, 175] on div "[PERSON_NAME]" at bounding box center [466, 175] width 77 height 14
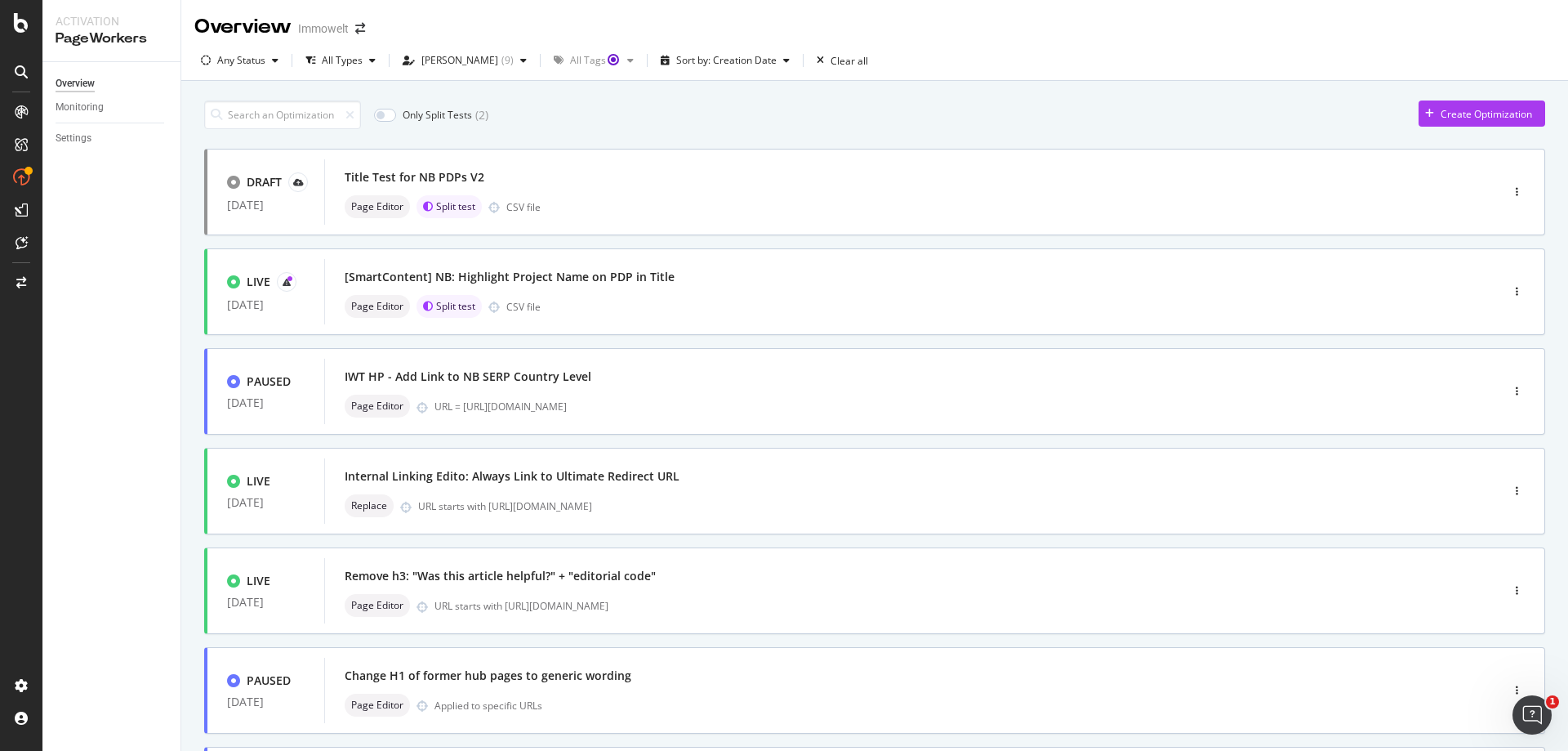
click at [740, 107] on div "Only Split Tests ( 2 ) Create Optimization" at bounding box center [875, 115] width 1341 height 28
click at [232, 279] on div at bounding box center [233, 281] width 13 height 13
click at [858, 301] on div "Page Editor Split test CSV file" at bounding box center [914, 307] width 1141 height 23
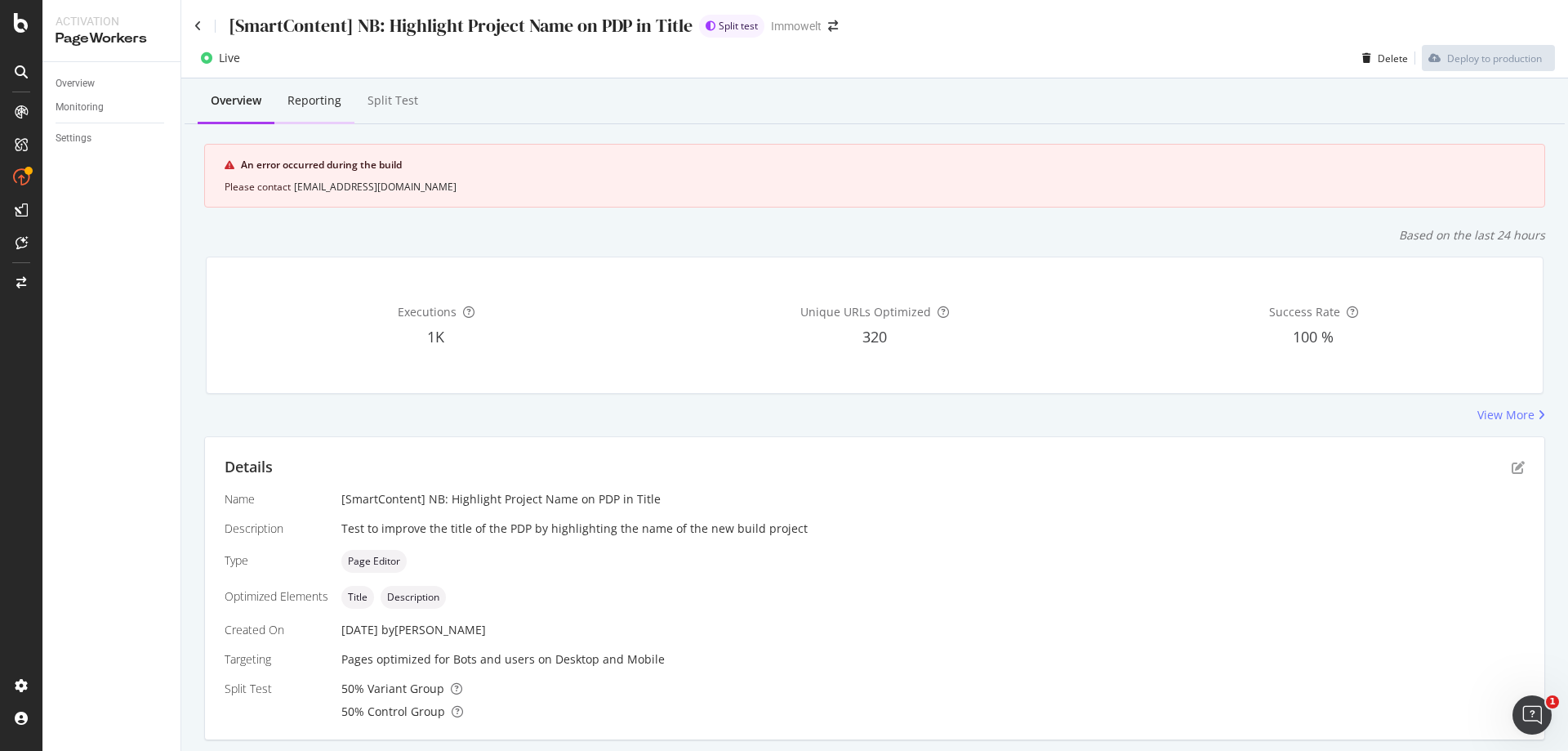
click at [326, 104] on div "Reporting" at bounding box center [314, 100] width 54 height 17
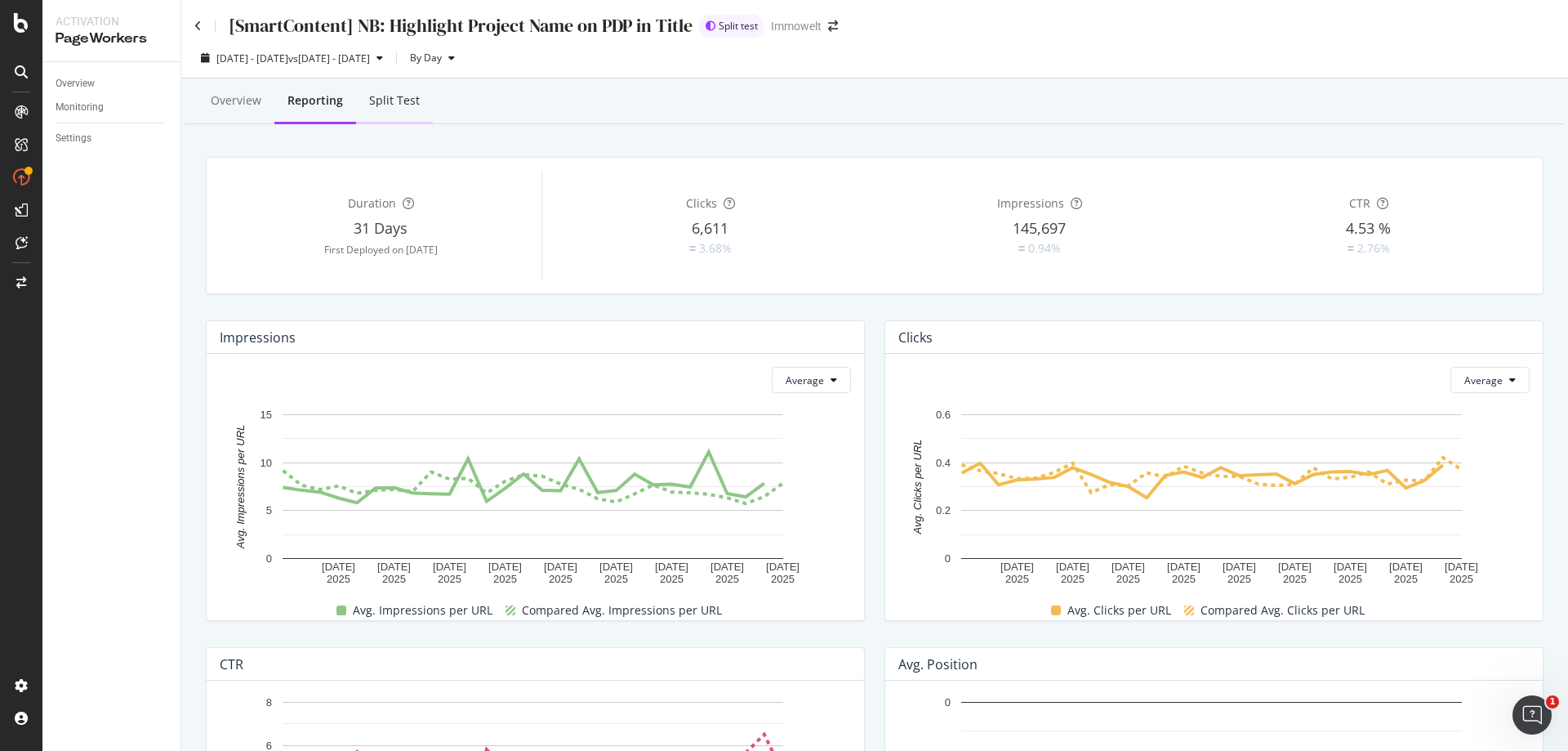
click at [401, 100] on div "Split Test" at bounding box center [394, 100] width 50 height 17
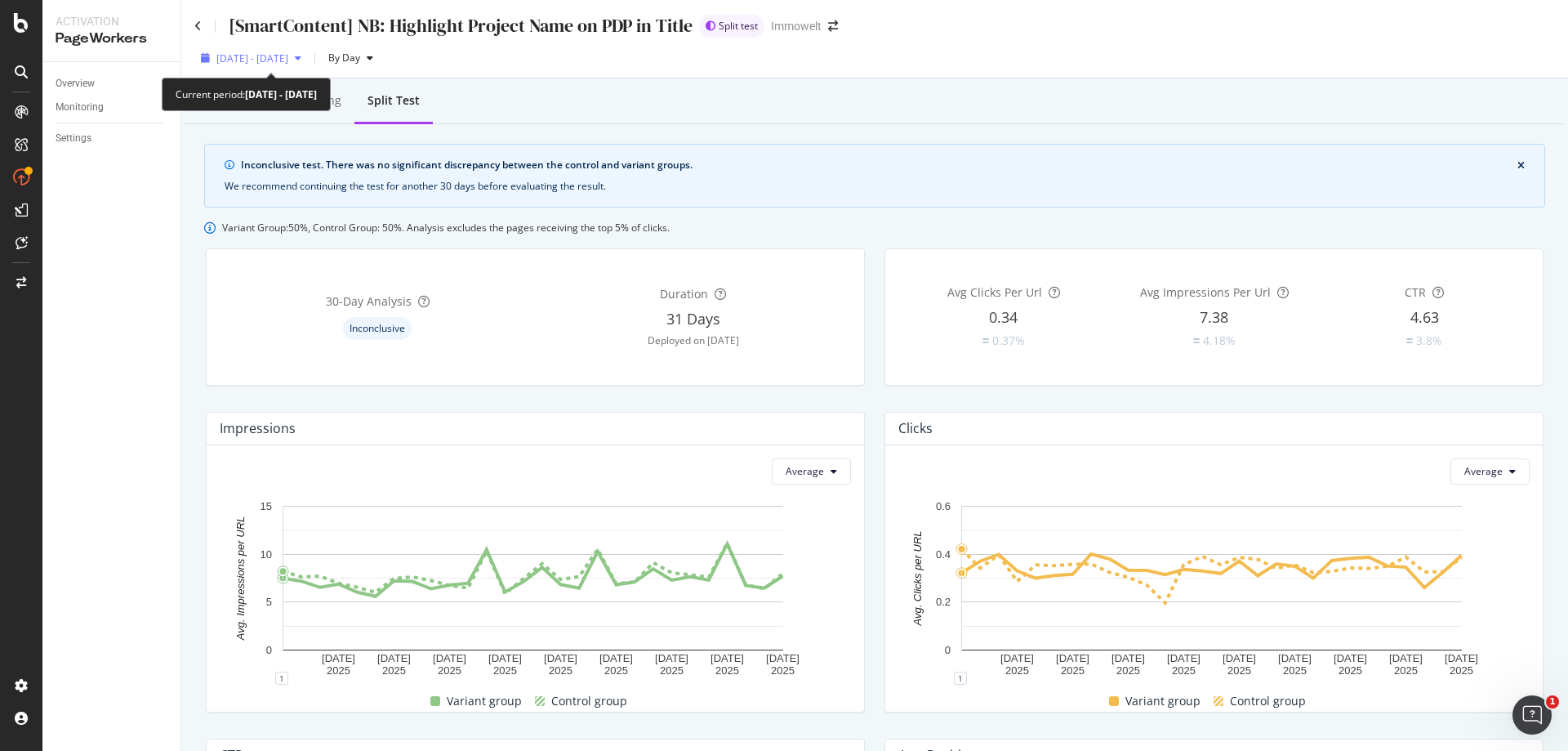
click at [288, 58] on span "[DATE] - [DATE]" at bounding box center [253, 58] width 72 height 14
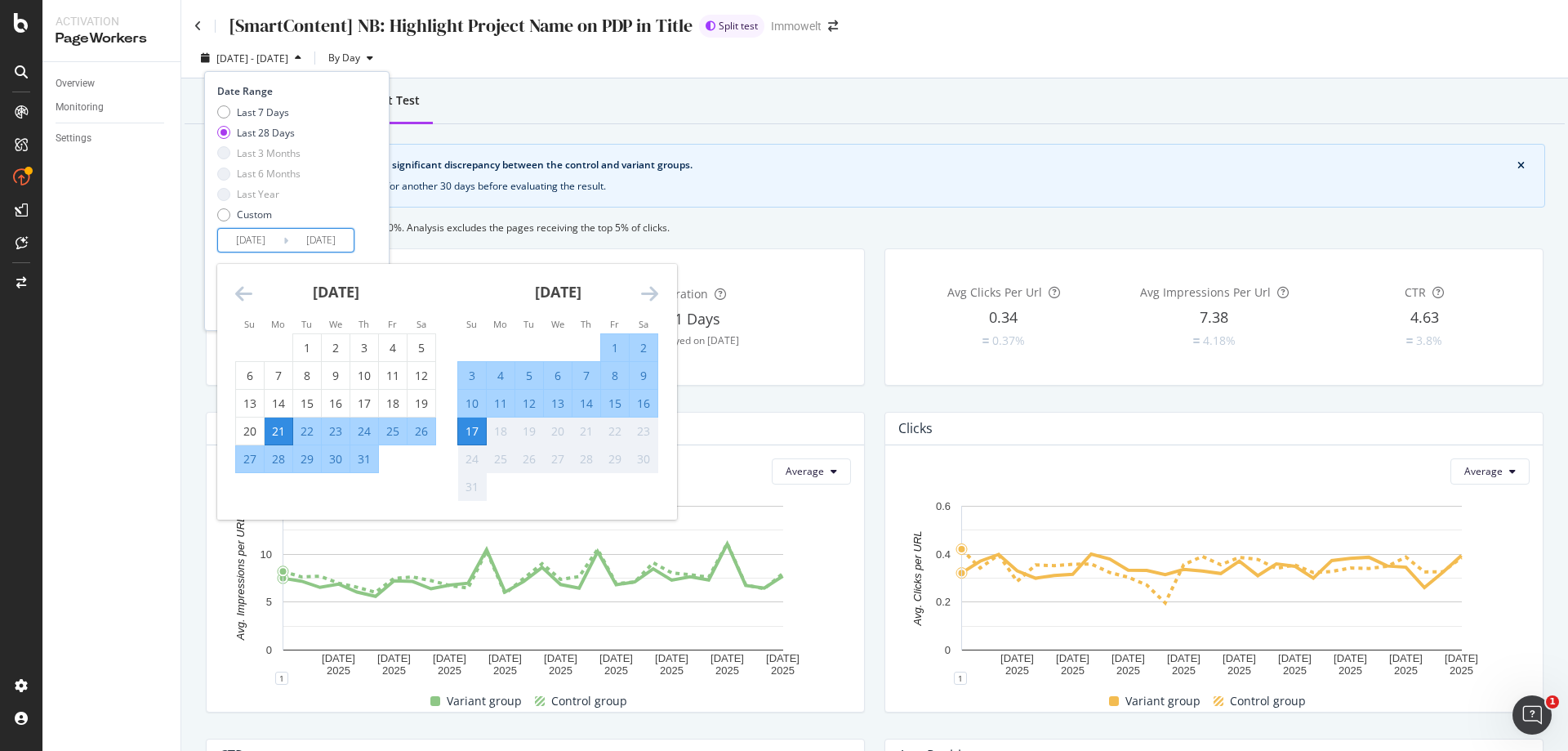
click at [261, 250] on input "[DATE]" at bounding box center [251, 241] width 65 height 23
click at [238, 288] on icon "Move backward to switch to the previous month." at bounding box center [243, 294] width 17 height 19
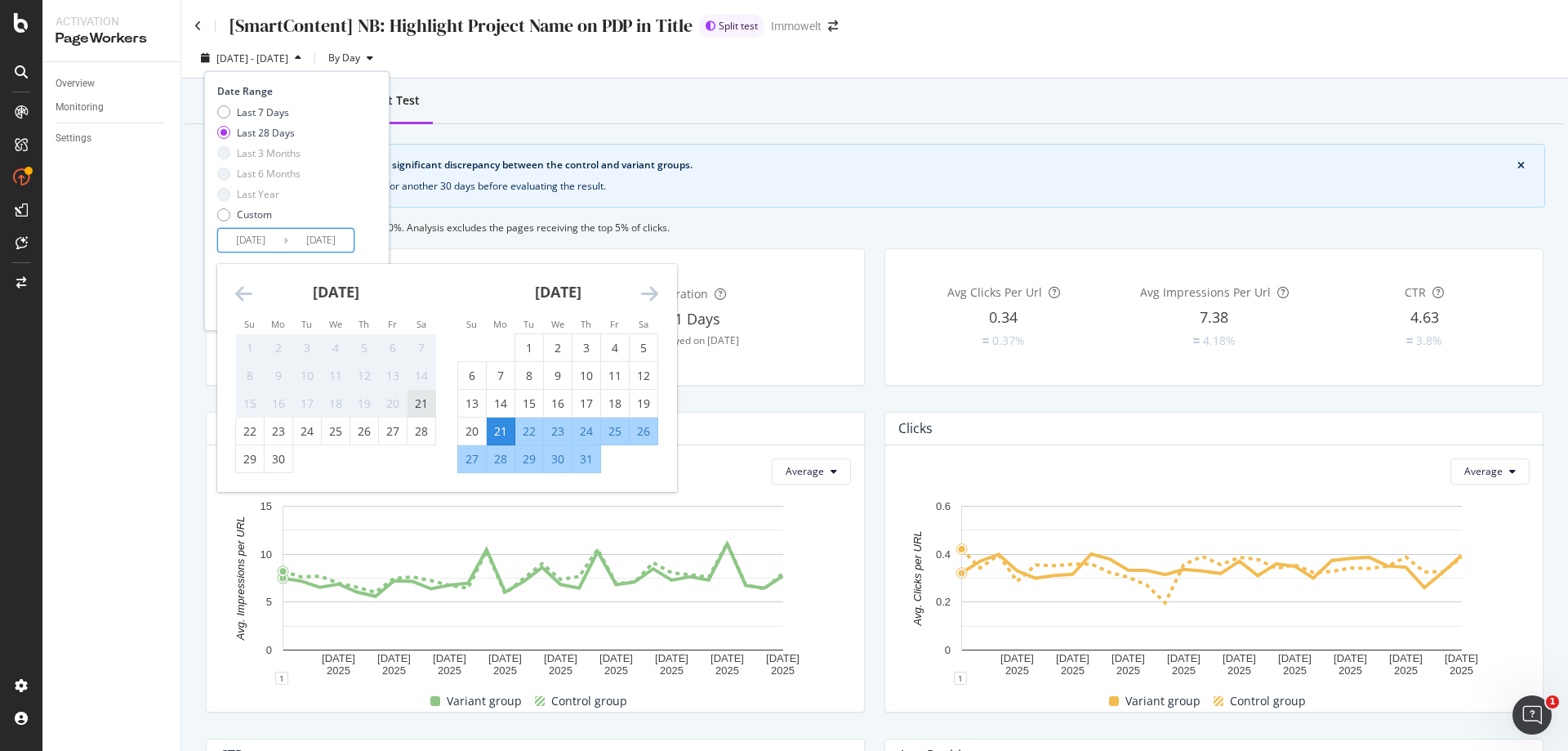
click at [424, 397] on div "21" at bounding box center [422, 404] width 28 height 17
type input "[DATE]"
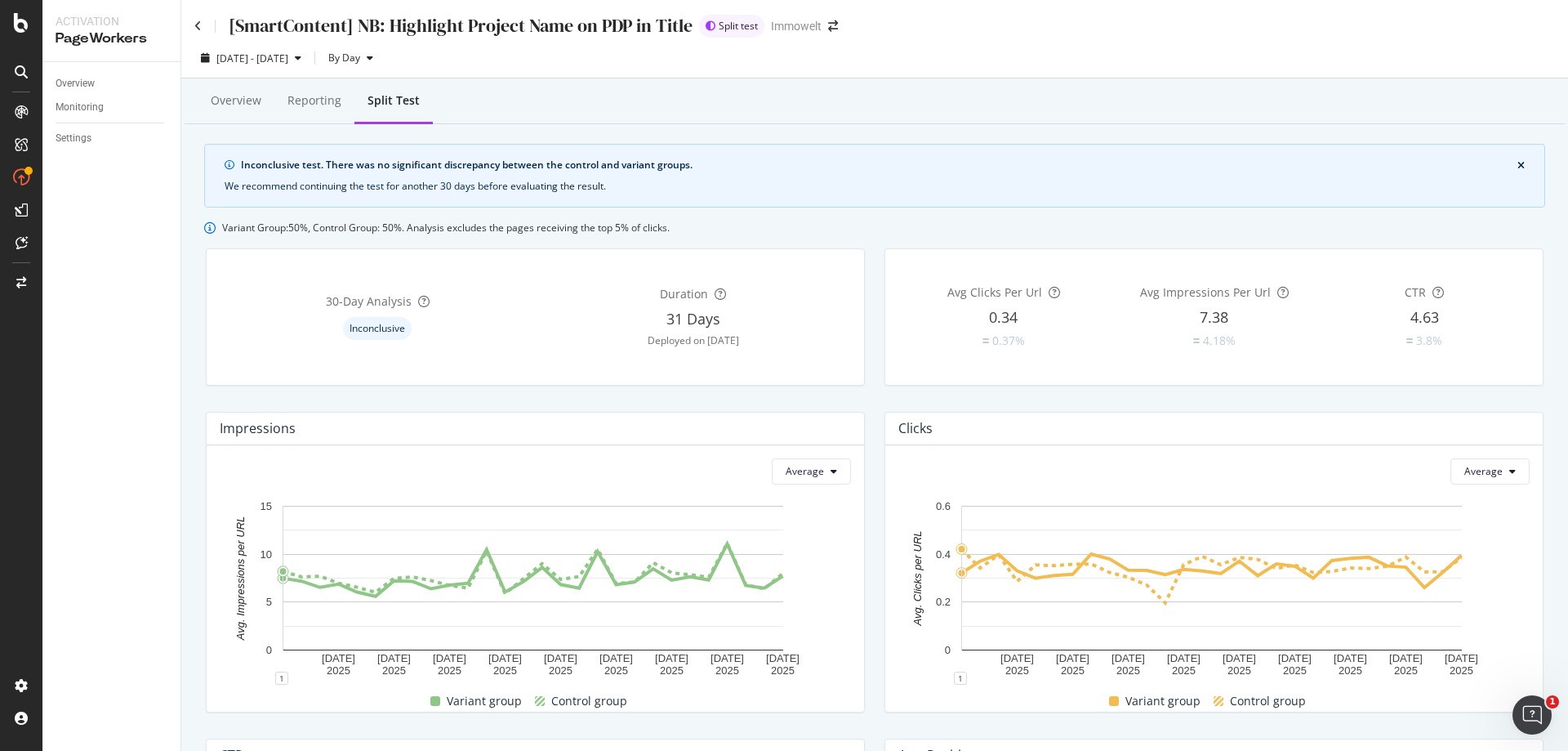
click at [834, 218] on div "Inconclusive test. There was no significant discrepancy between the control and…" at bounding box center [875, 189] width 1341 height 91
click at [288, 63] on span "[DATE] - [DATE]" at bounding box center [253, 58] width 72 height 14
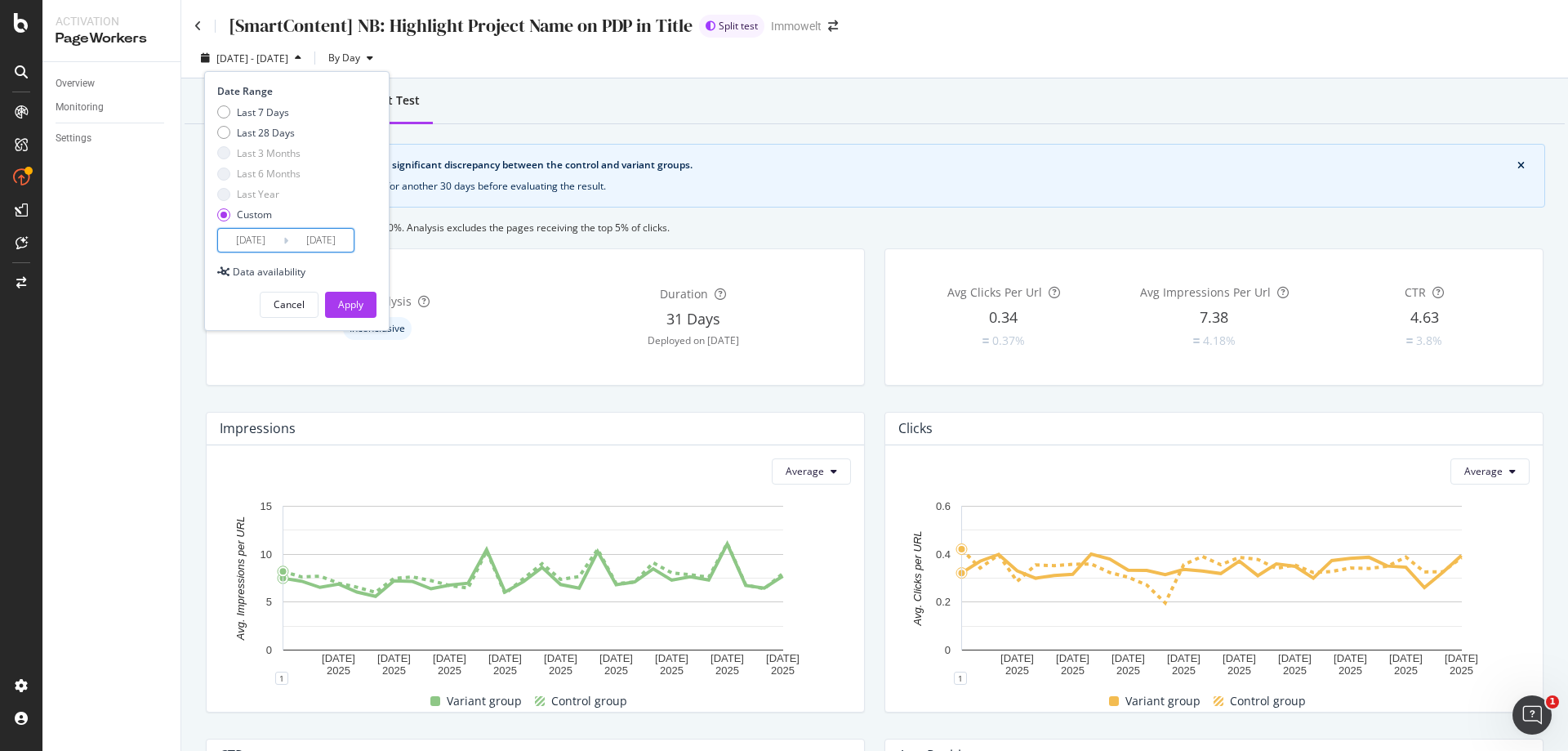
click at [261, 240] on input "[DATE]" at bounding box center [251, 241] width 65 height 23
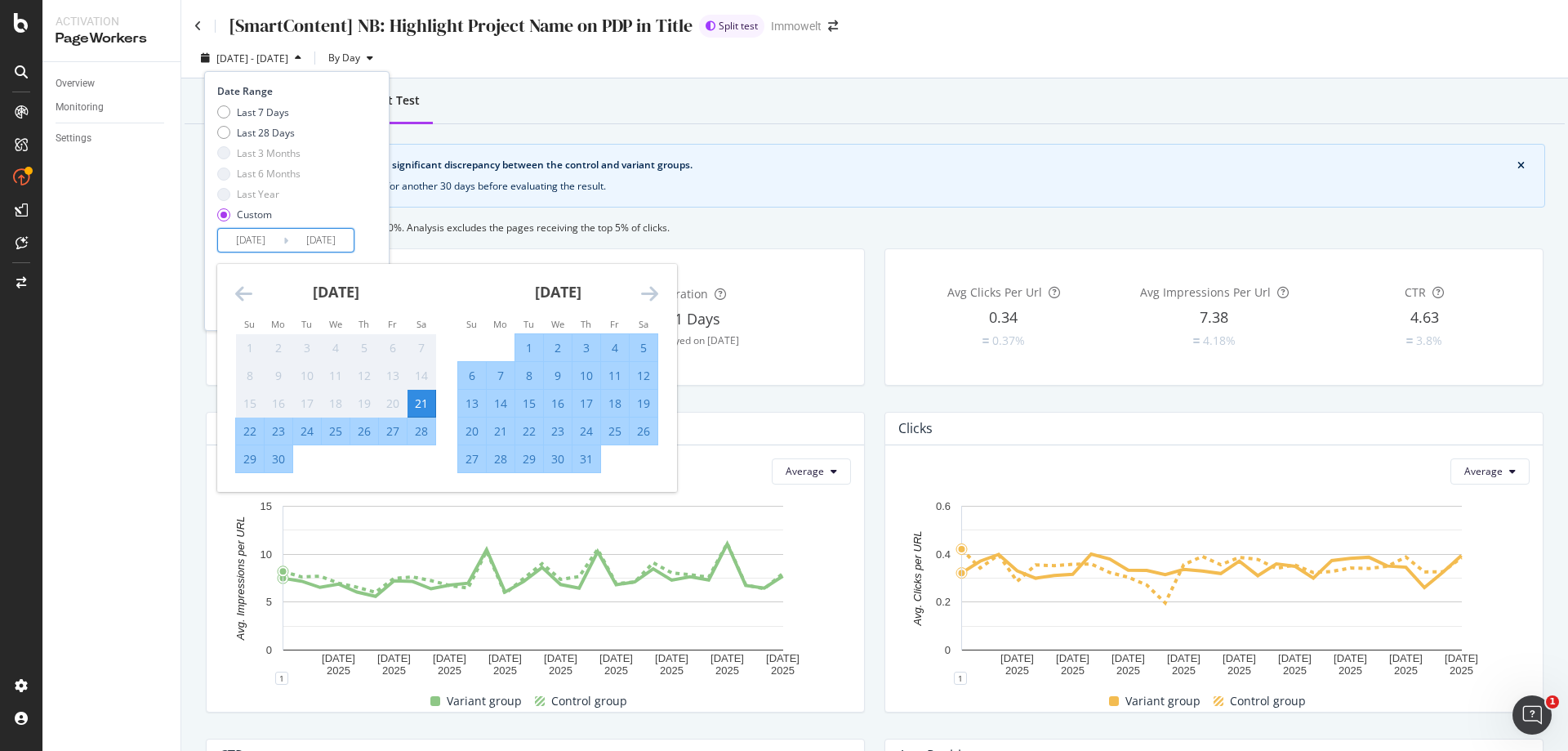
click at [425, 405] on div "21" at bounding box center [422, 404] width 28 height 17
click at [650, 291] on icon "Move forward to switch to the next month." at bounding box center [649, 294] width 17 height 19
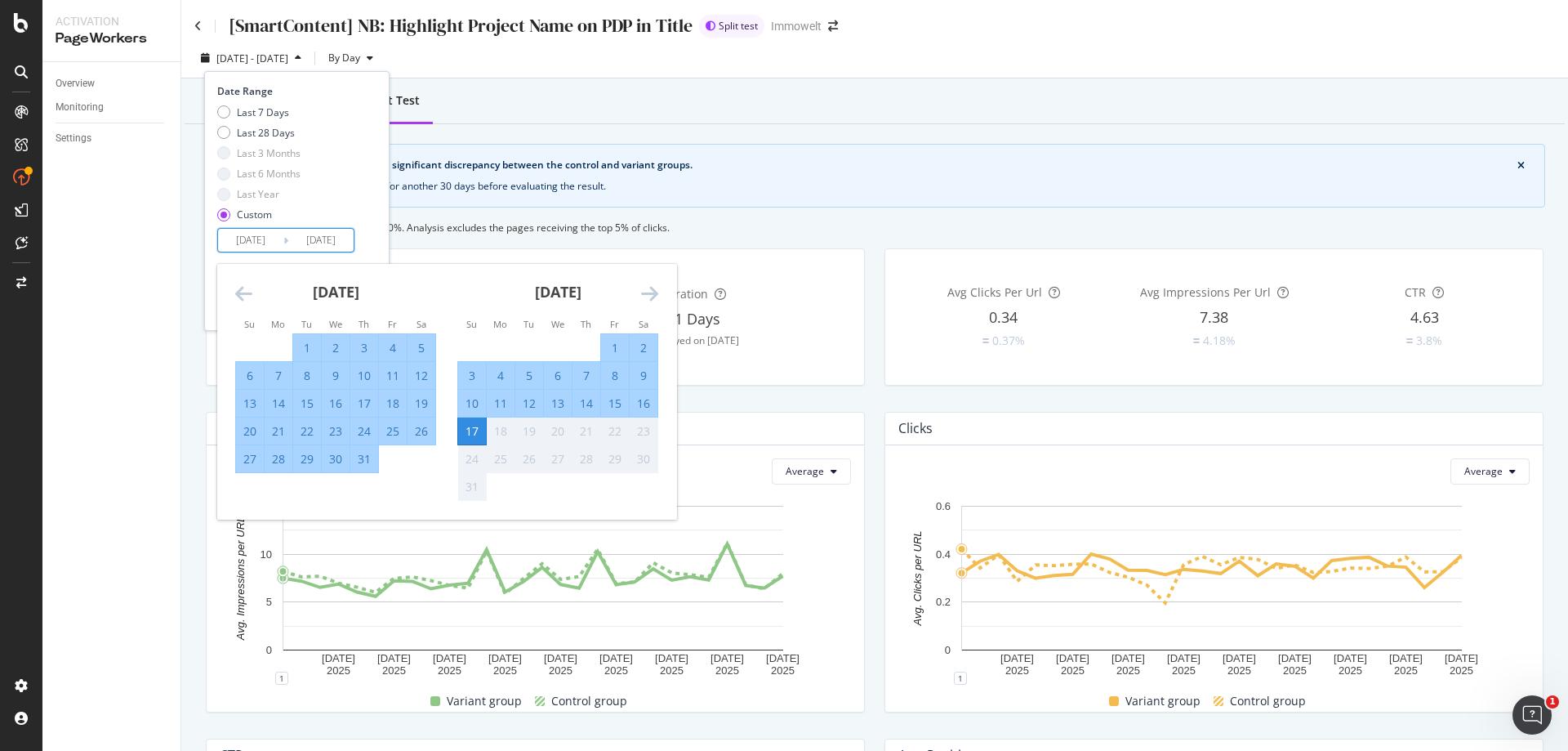
click at [476, 428] on div "17" at bounding box center [472, 431] width 28 height 17
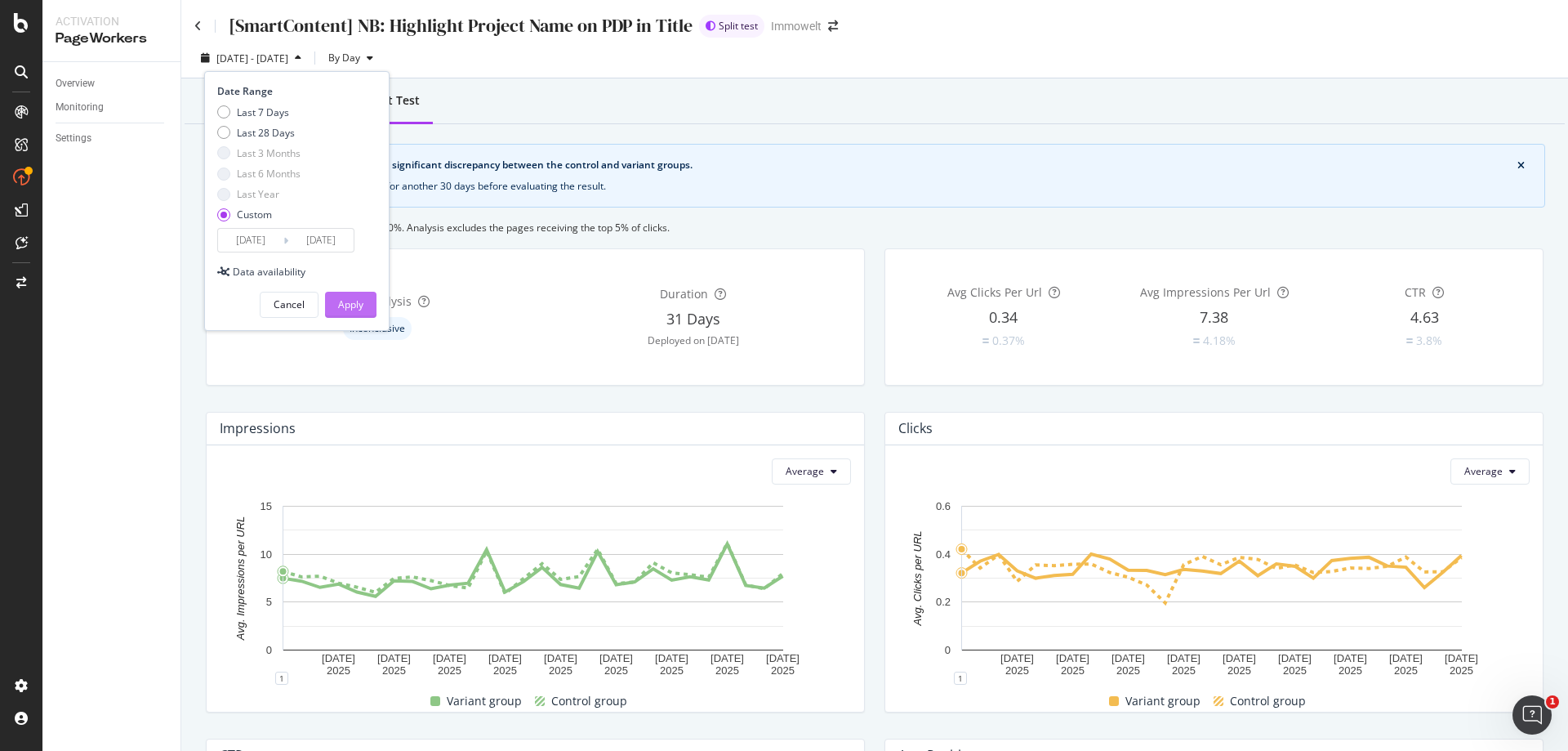
click at [353, 296] on div "Apply" at bounding box center [351, 305] width 26 height 25
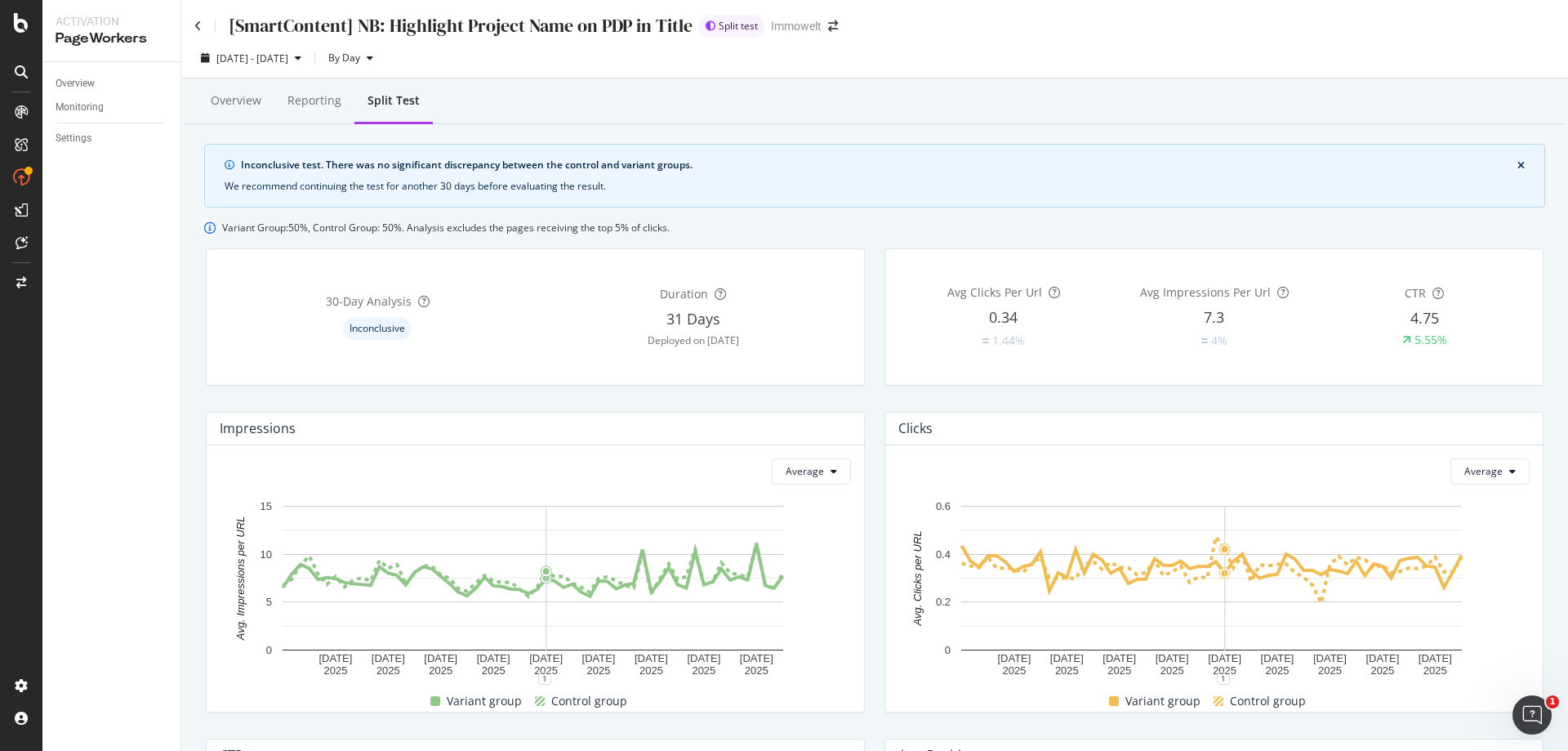
click at [202, 27] on div "[SmartContent] NB: Highlight Project Name on PDP in Title" at bounding box center [444, 26] width 499 height 26
click at [196, 26] on icon at bounding box center [198, 26] width 7 height 11
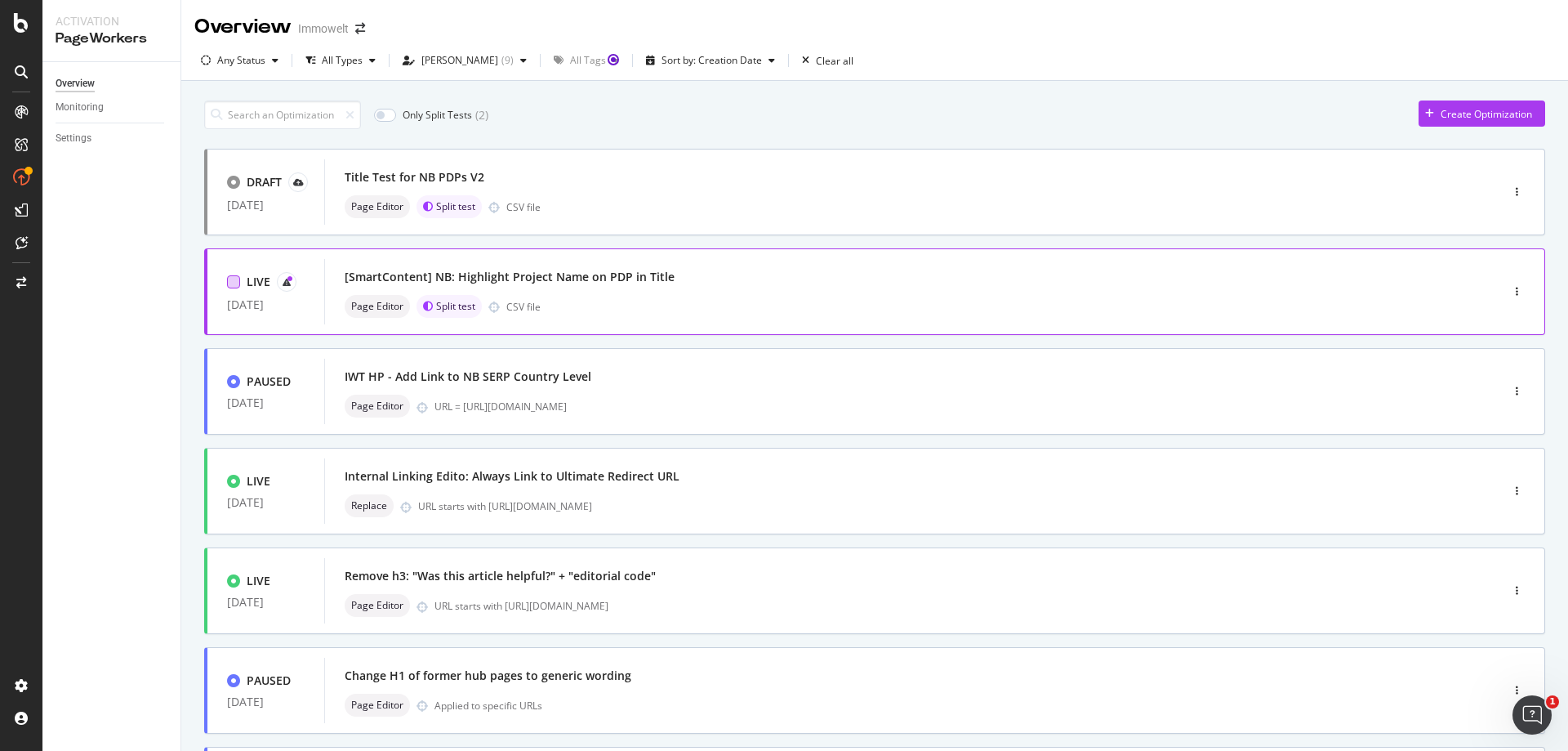
click at [234, 283] on div at bounding box center [233, 281] width 13 height 13
click at [232, 283] on icon at bounding box center [233, 281] width 7 height 8
click at [1516, 294] on icon "button" at bounding box center [1517, 291] width 3 height 10
click at [1492, 346] on div "Pause" at bounding box center [1486, 349] width 28 height 14
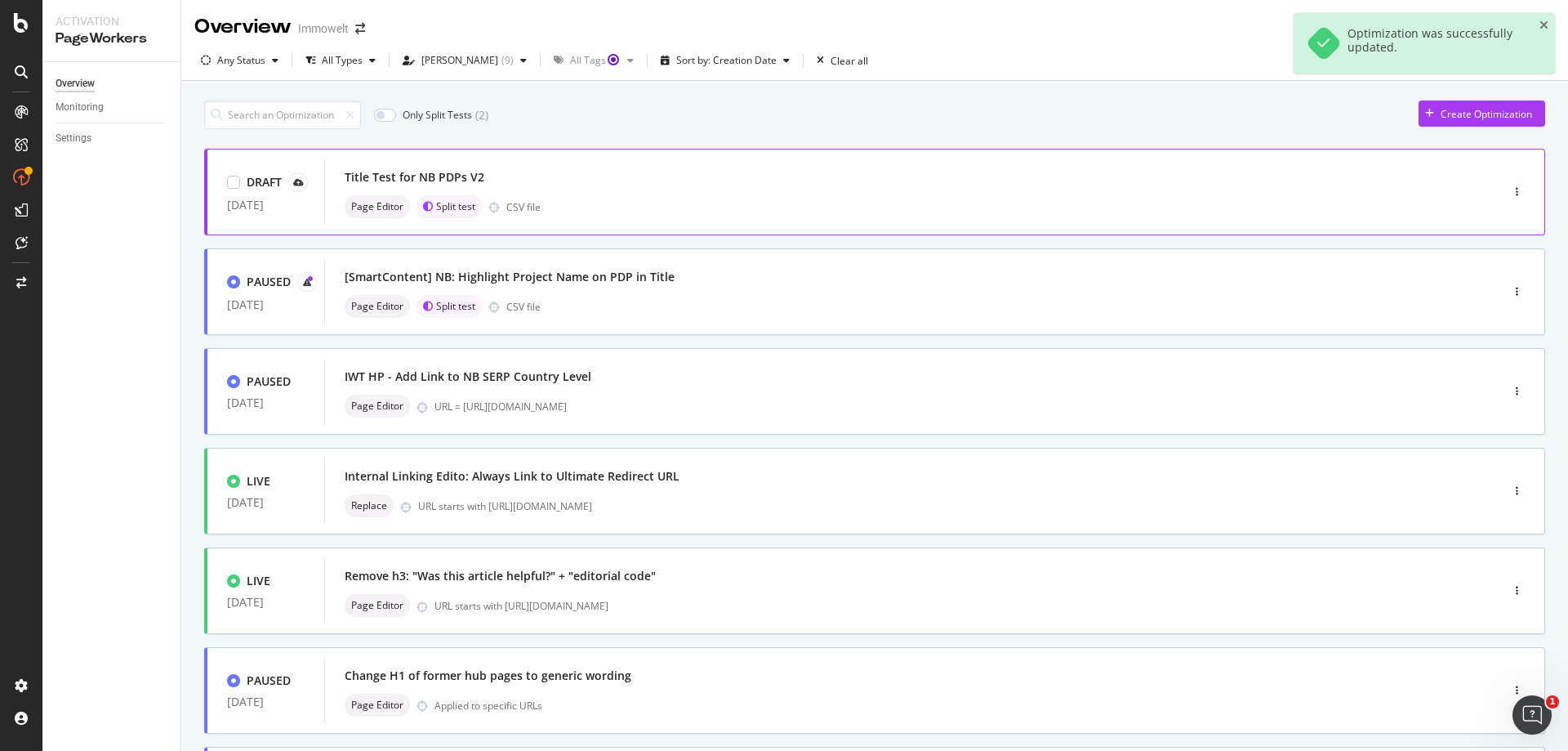
click at [756, 204] on div "Page Editor Split test CSV file" at bounding box center [887, 207] width 1086 height 23
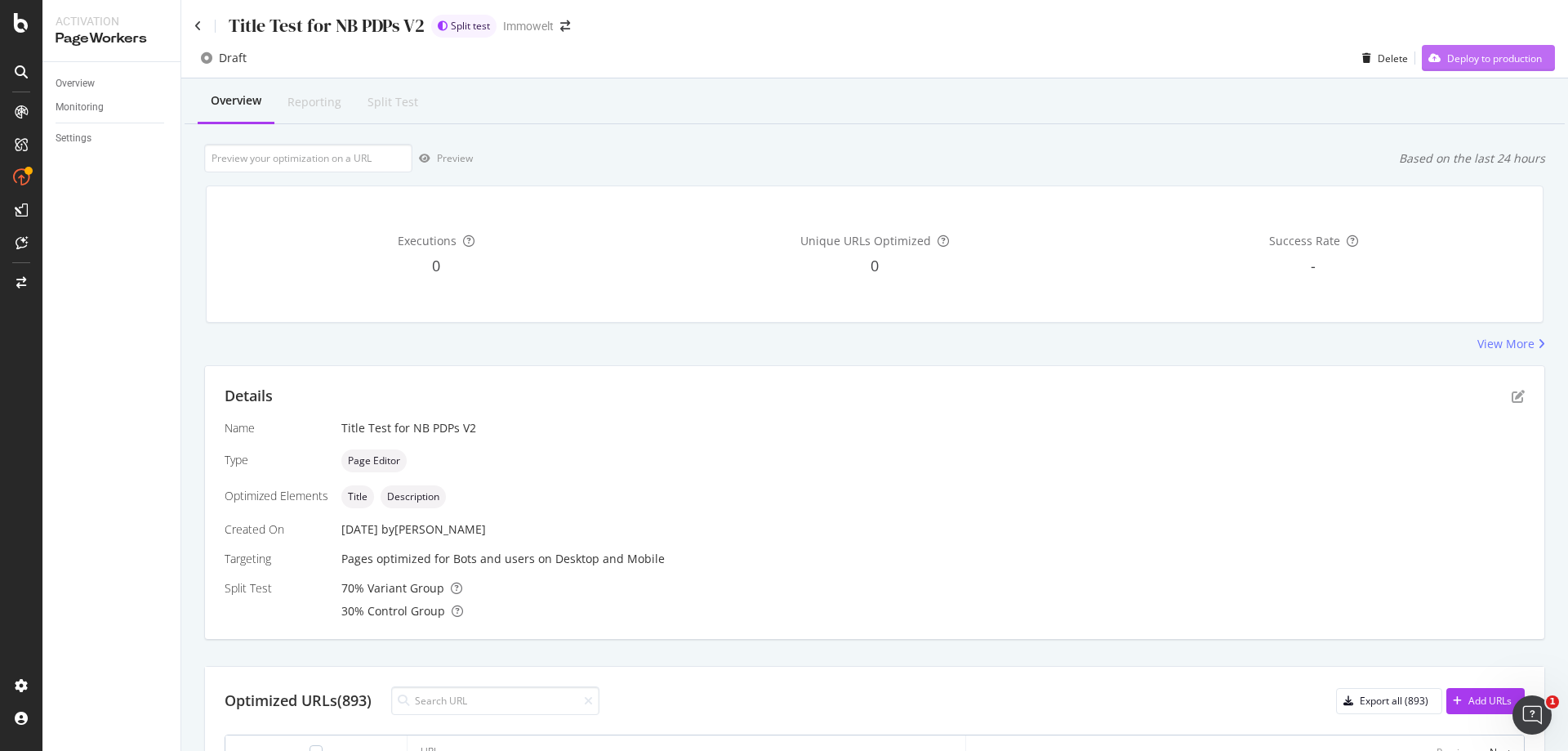
click at [1491, 62] on div "Deploy to production" at bounding box center [1495, 58] width 95 height 14
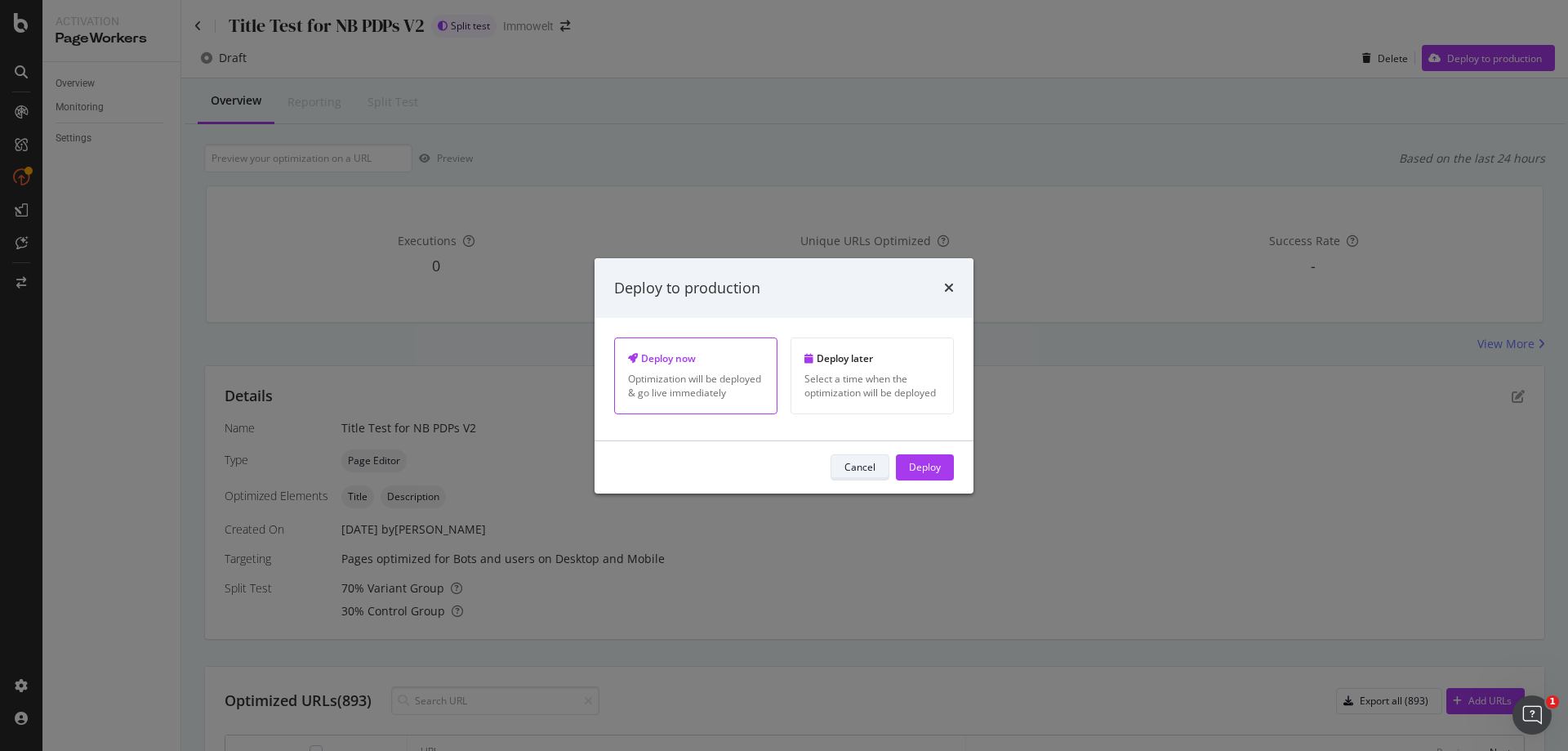
click at [874, 465] on div "Cancel" at bounding box center [860, 467] width 31 height 14
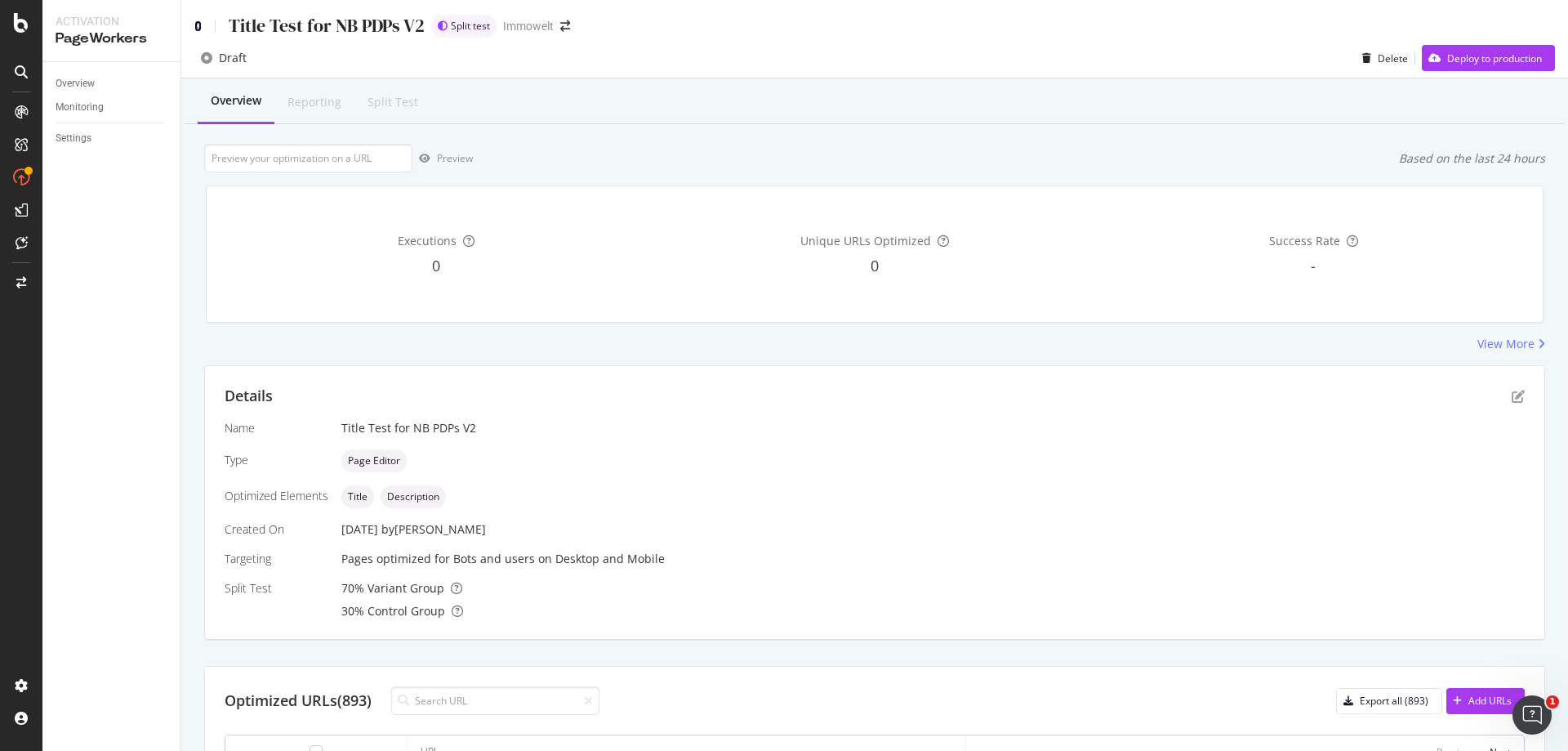
click at [200, 24] on icon at bounding box center [198, 26] width 7 height 11
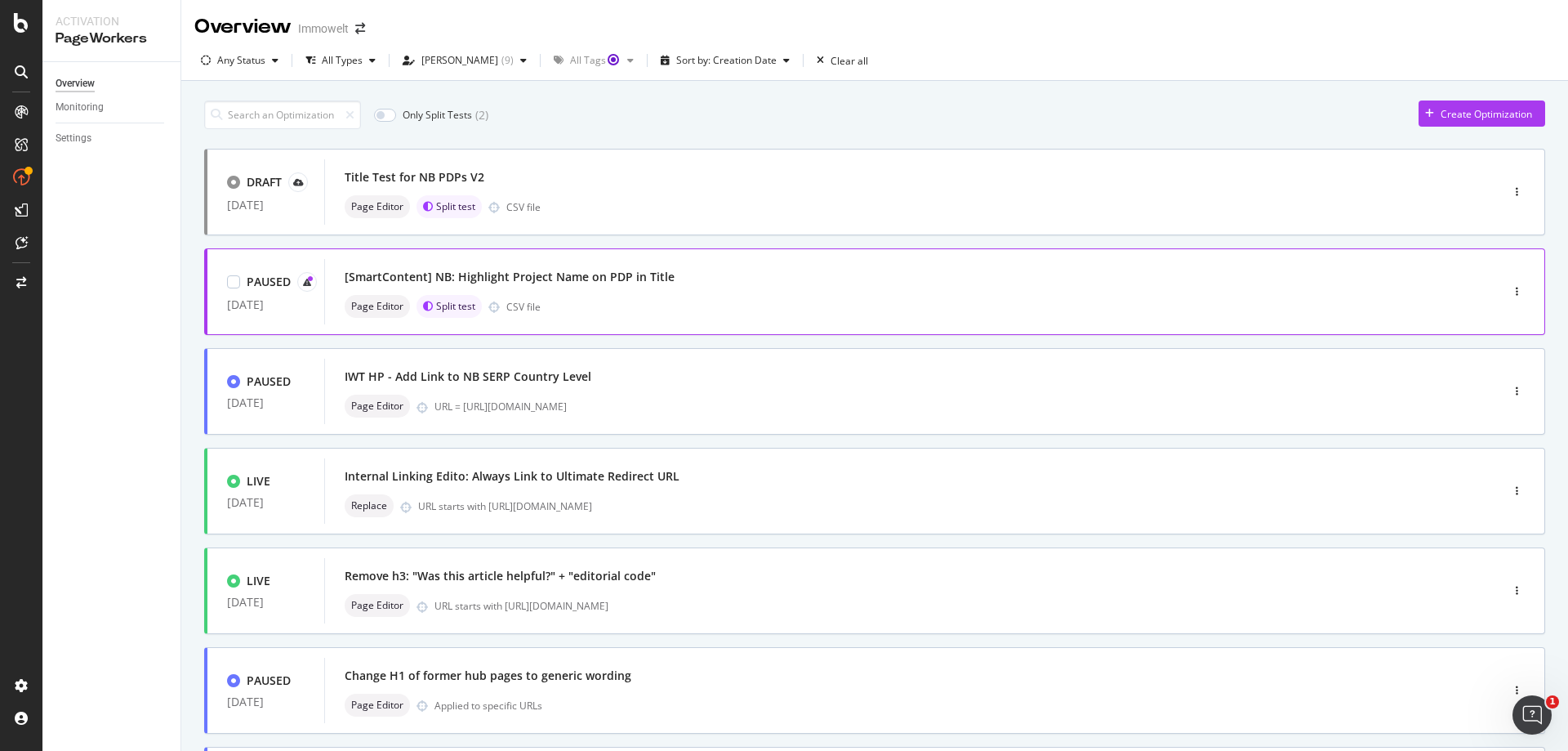
click at [859, 296] on div "Page Editor Split test CSV file" at bounding box center [887, 307] width 1086 height 23
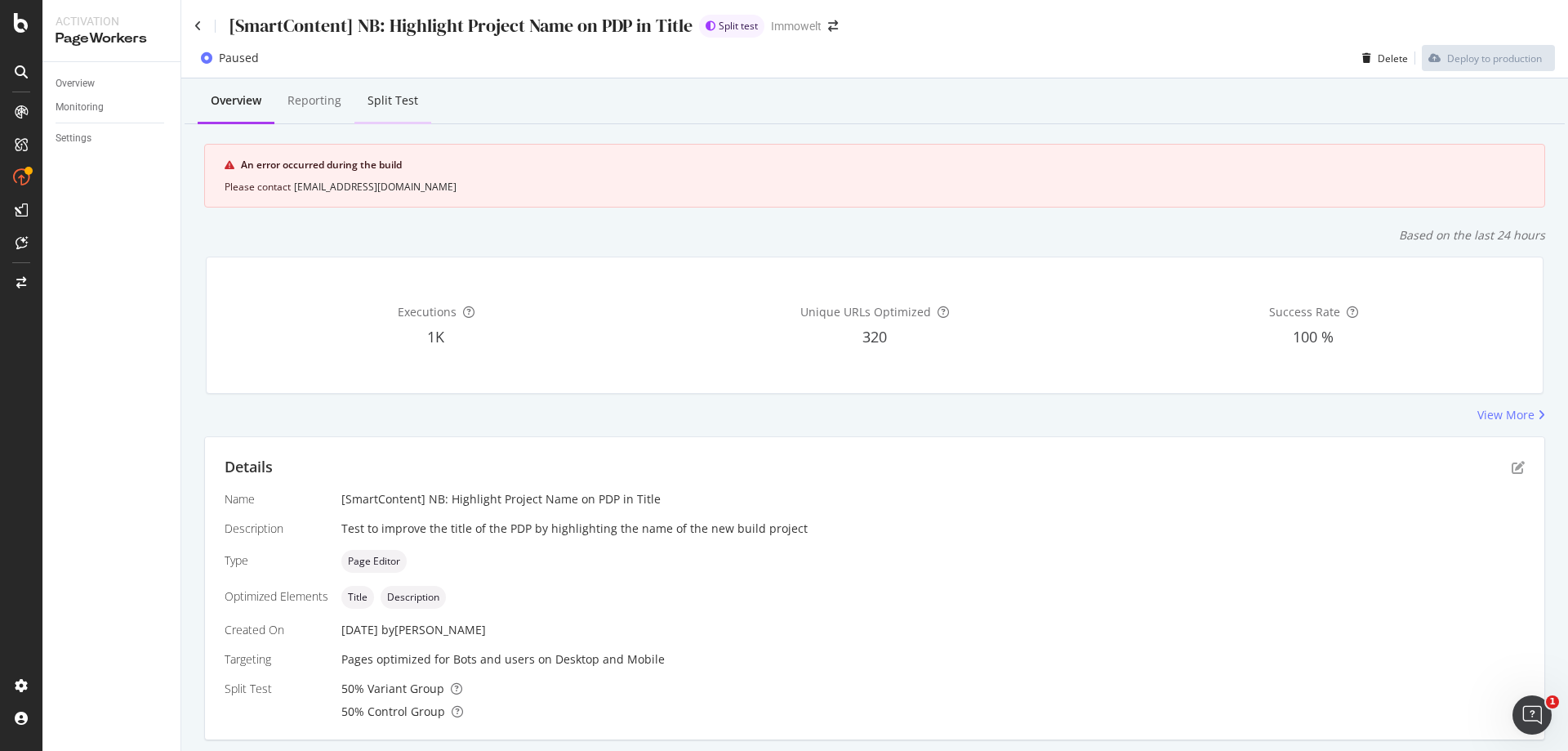
click at [403, 107] on div "Split Test" at bounding box center [392, 100] width 50 height 17
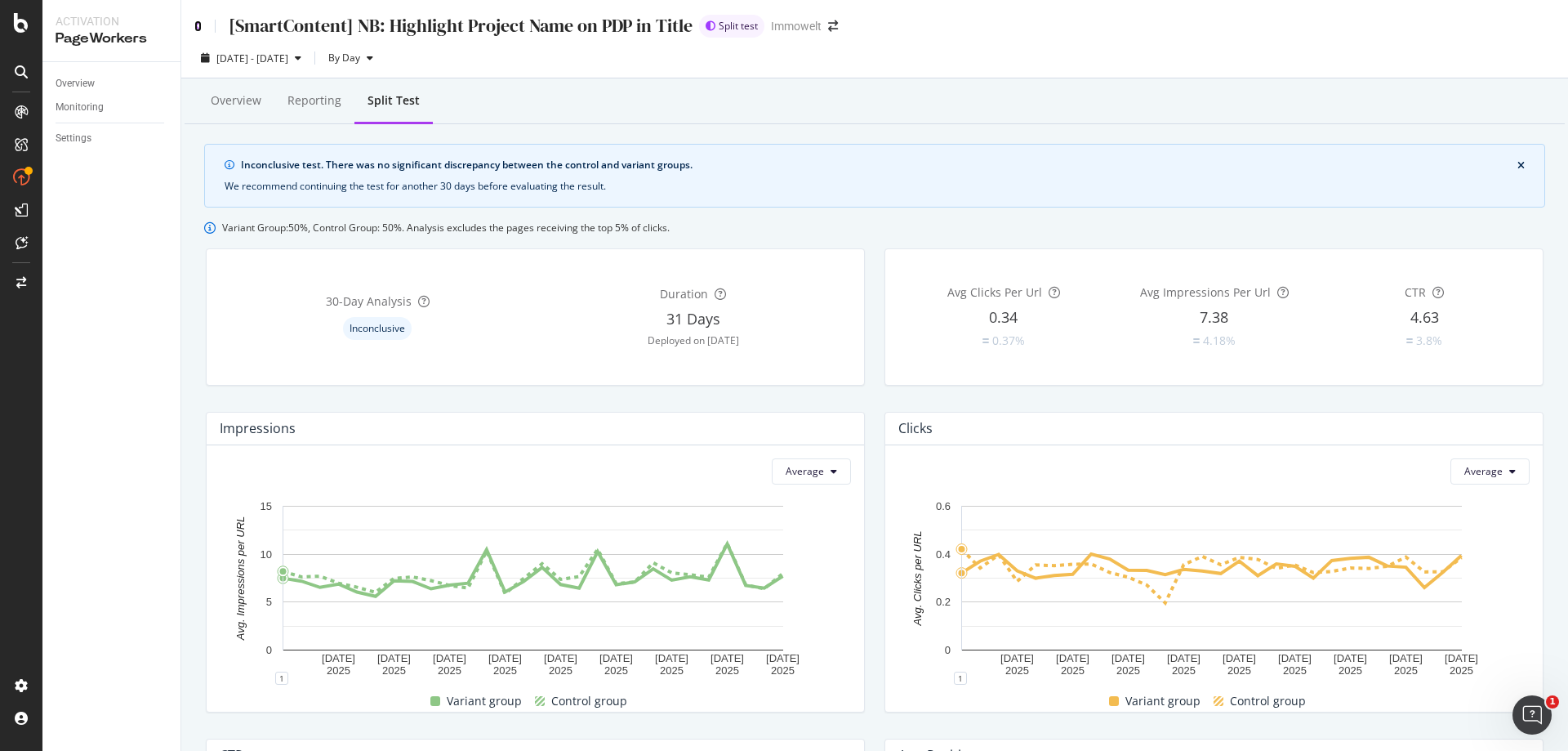
click at [196, 22] on icon at bounding box center [198, 26] width 7 height 11
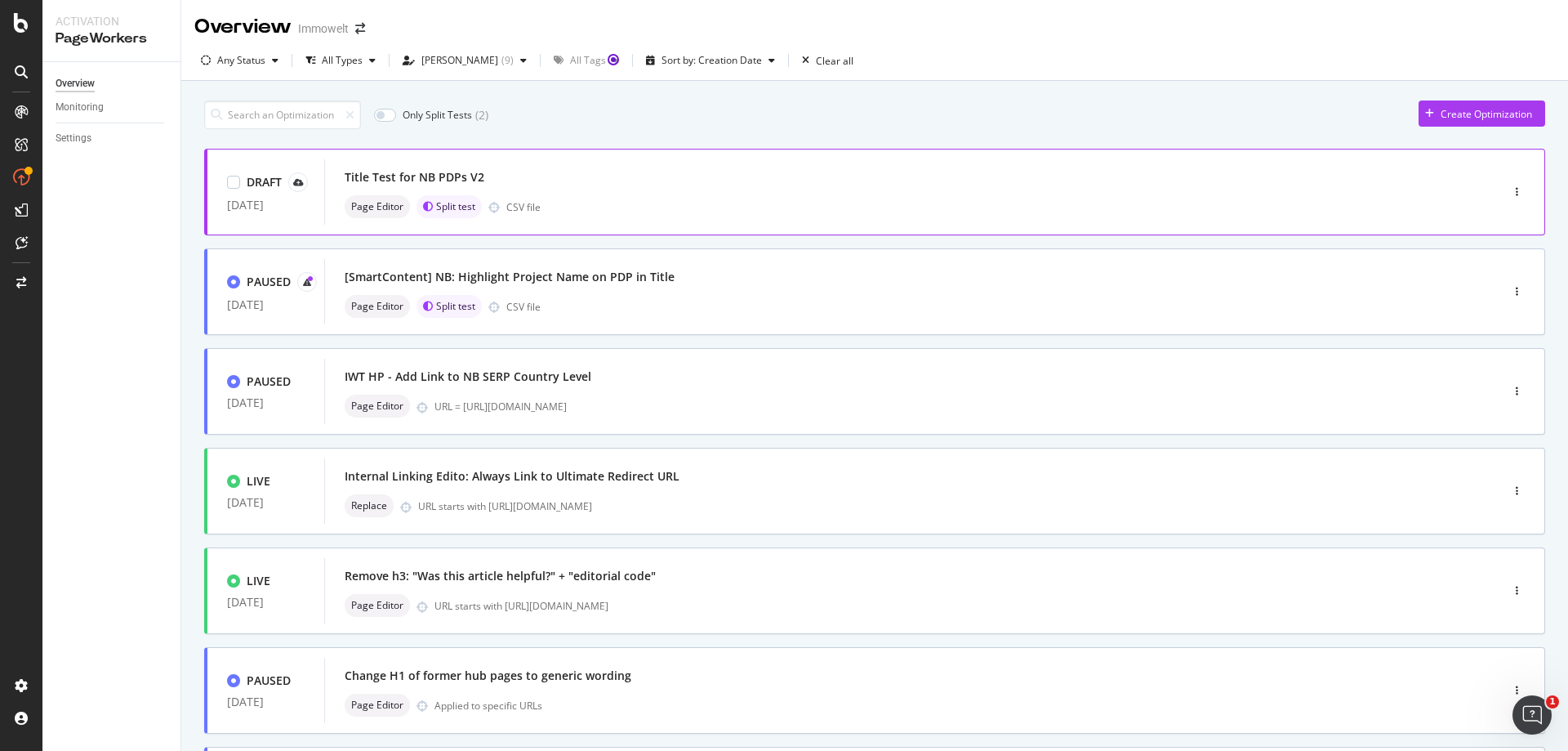
click at [715, 181] on div "Title Test for NB PDPs V2" at bounding box center [887, 177] width 1086 height 23
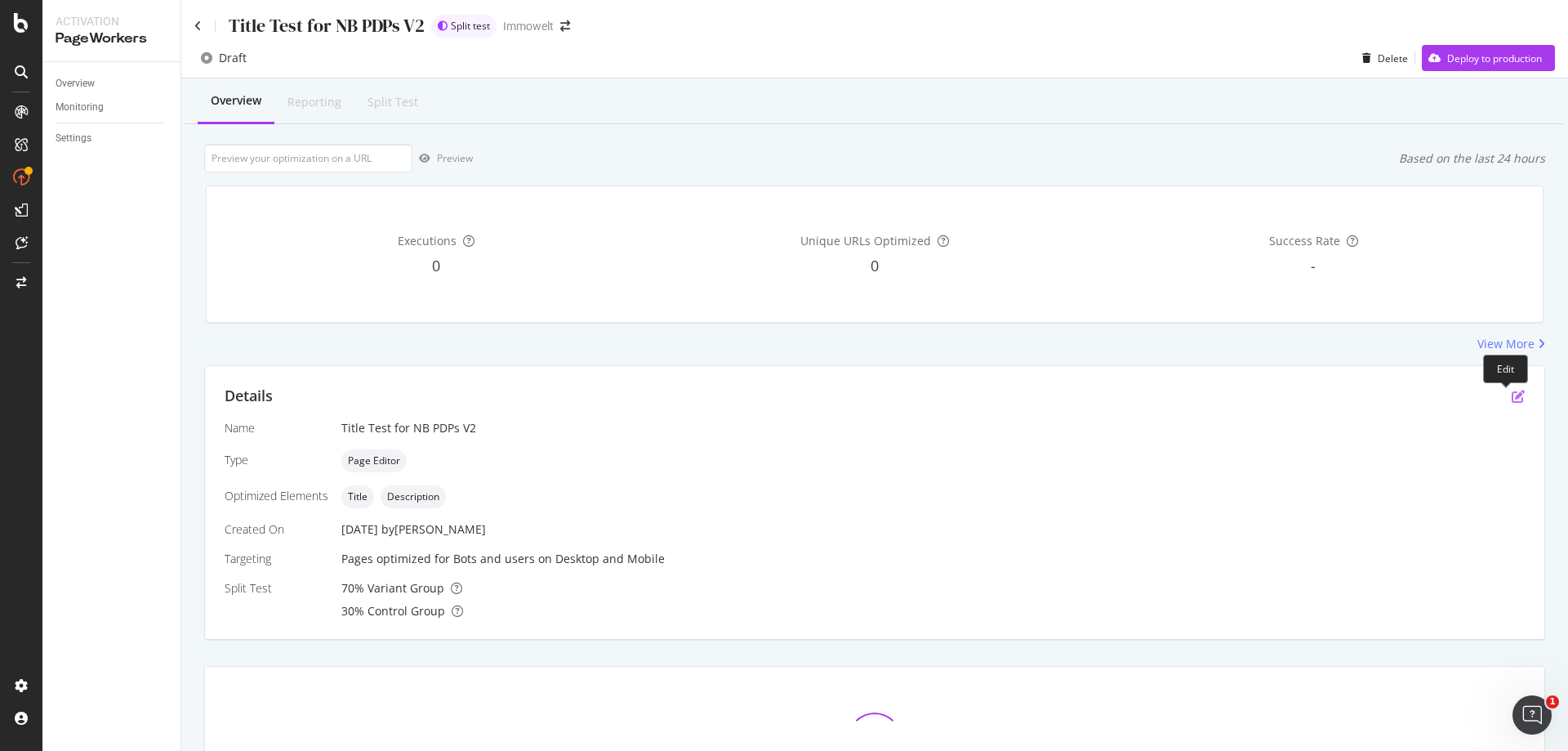
click at [1512, 397] on icon "pen-to-square" at bounding box center [1518, 396] width 13 height 13
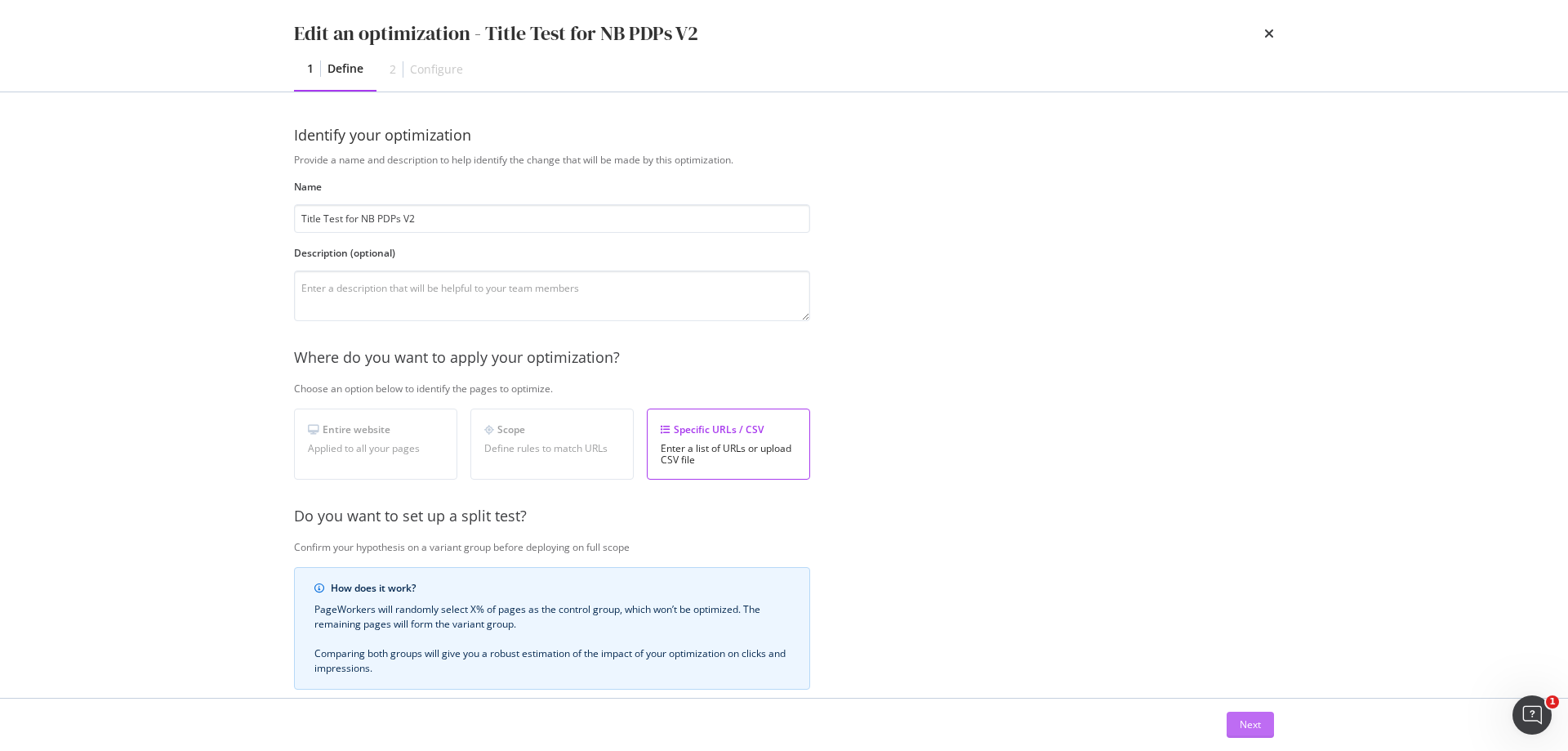
click at [1258, 727] on div "Next" at bounding box center [1250, 725] width 21 height 14
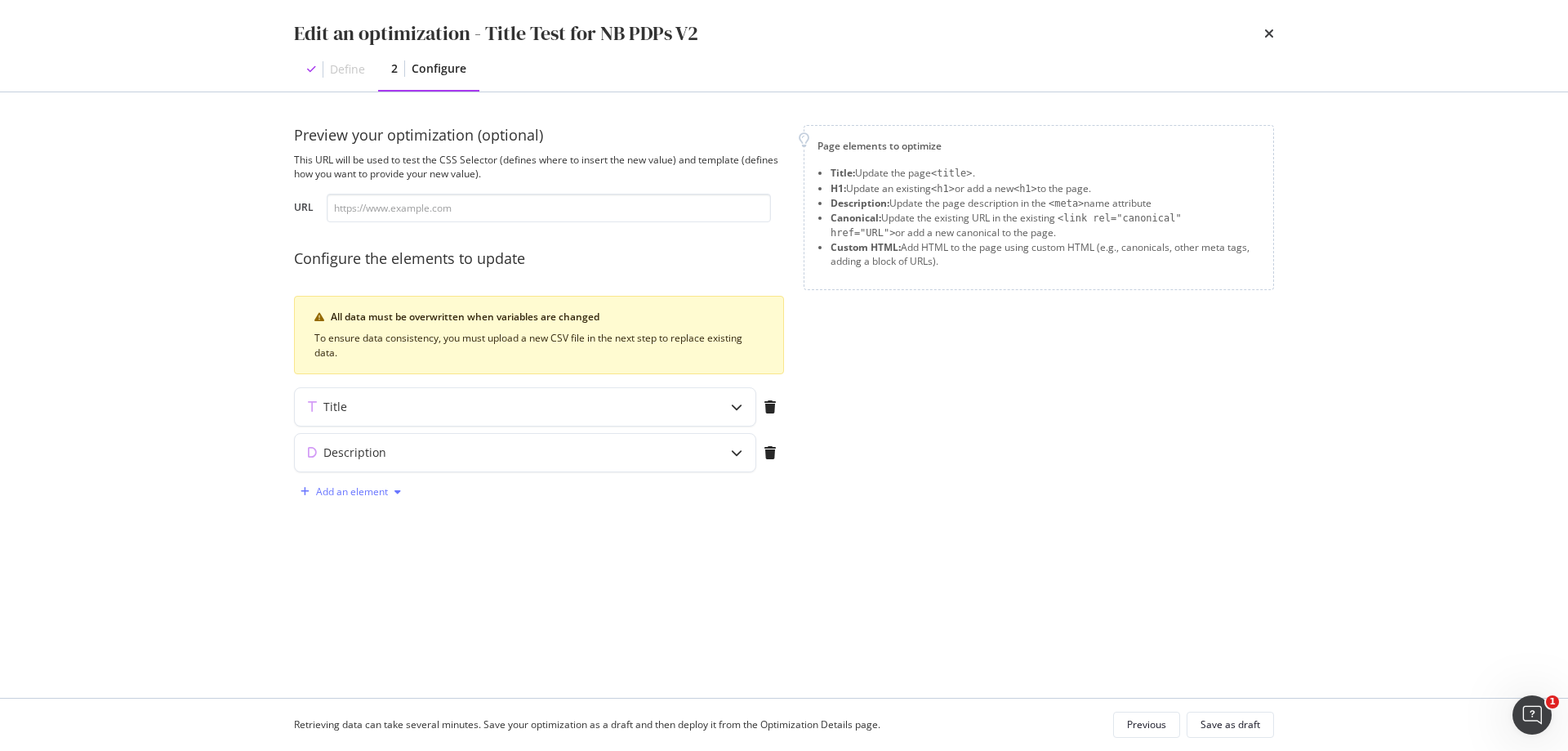
click at [344, 491] on div "Add an element" at bounding box center [352, 492] width 72 height 10
click at [385, 580] on div "Custom HTML" at bounding box center [369, 576] width 64 height 14
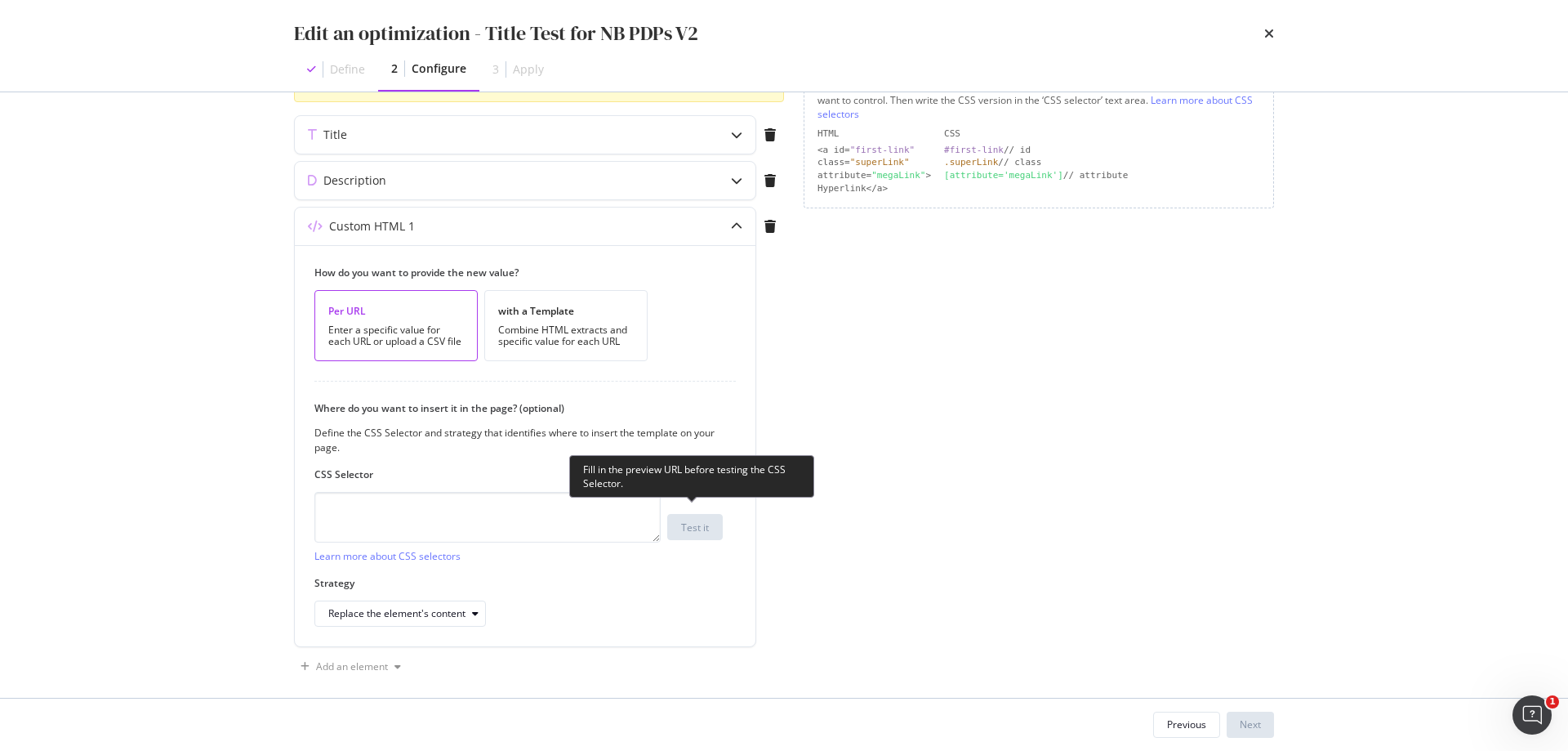
scroll to position [286, 0]
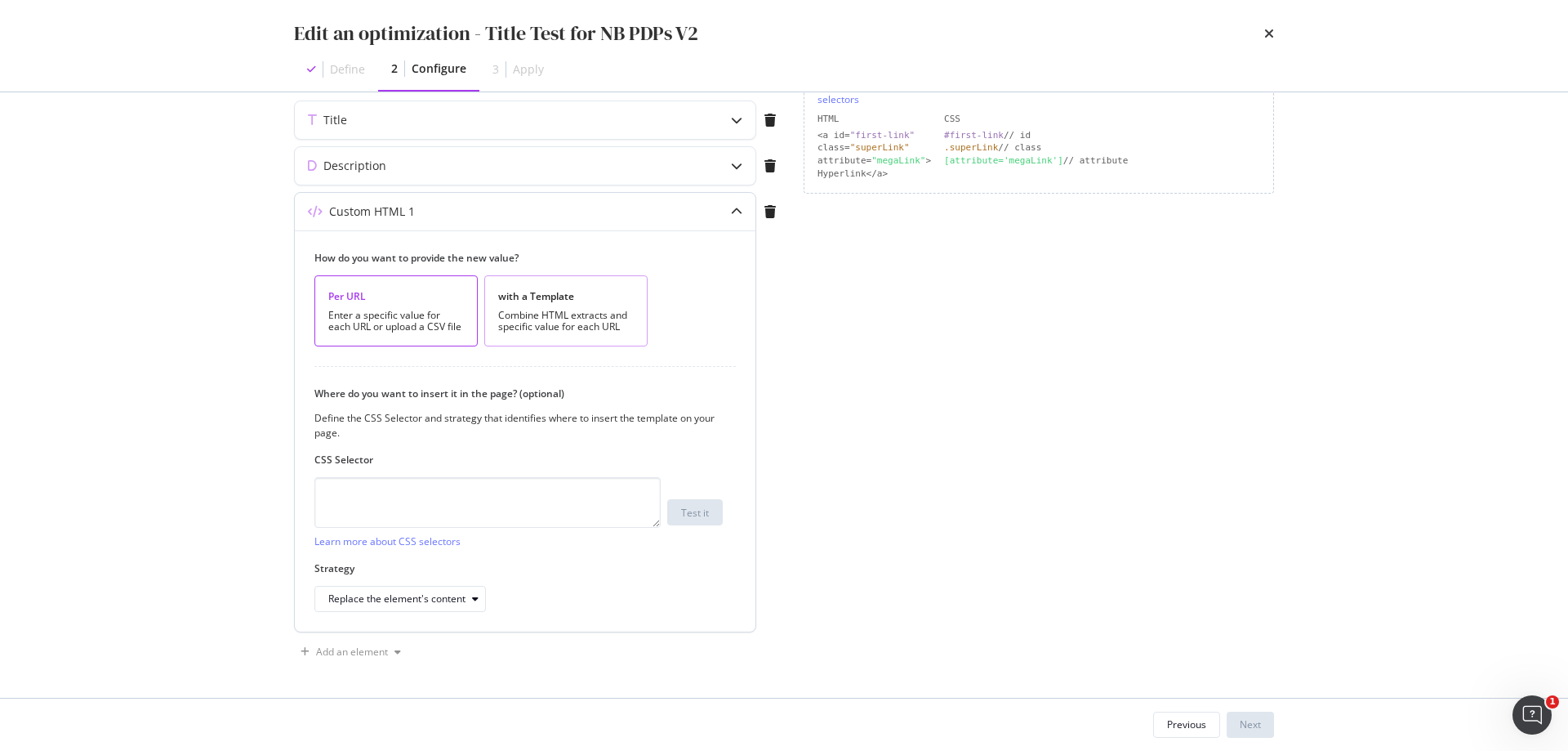
click at [596, 316] on div "Combine HTML extracts and specific value for each URL" at bounding box center [566, 321] width 136 height 23
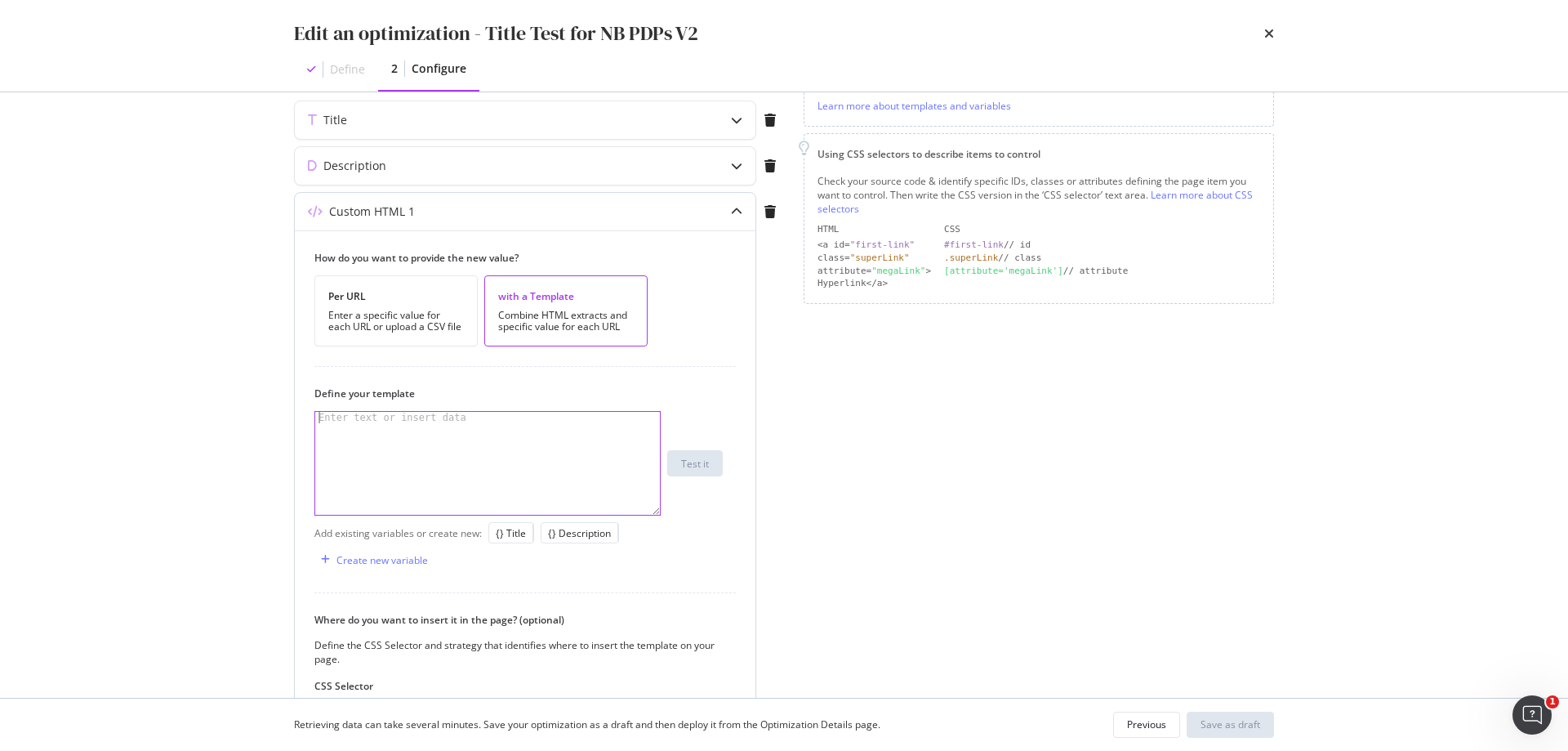
click at [534, 445] on div "modal" at bounding box center [487, 474] width 344 height 126
click at [409, 560] on div "Create new variable" at bounding box center [382, 561] width 92 height 14
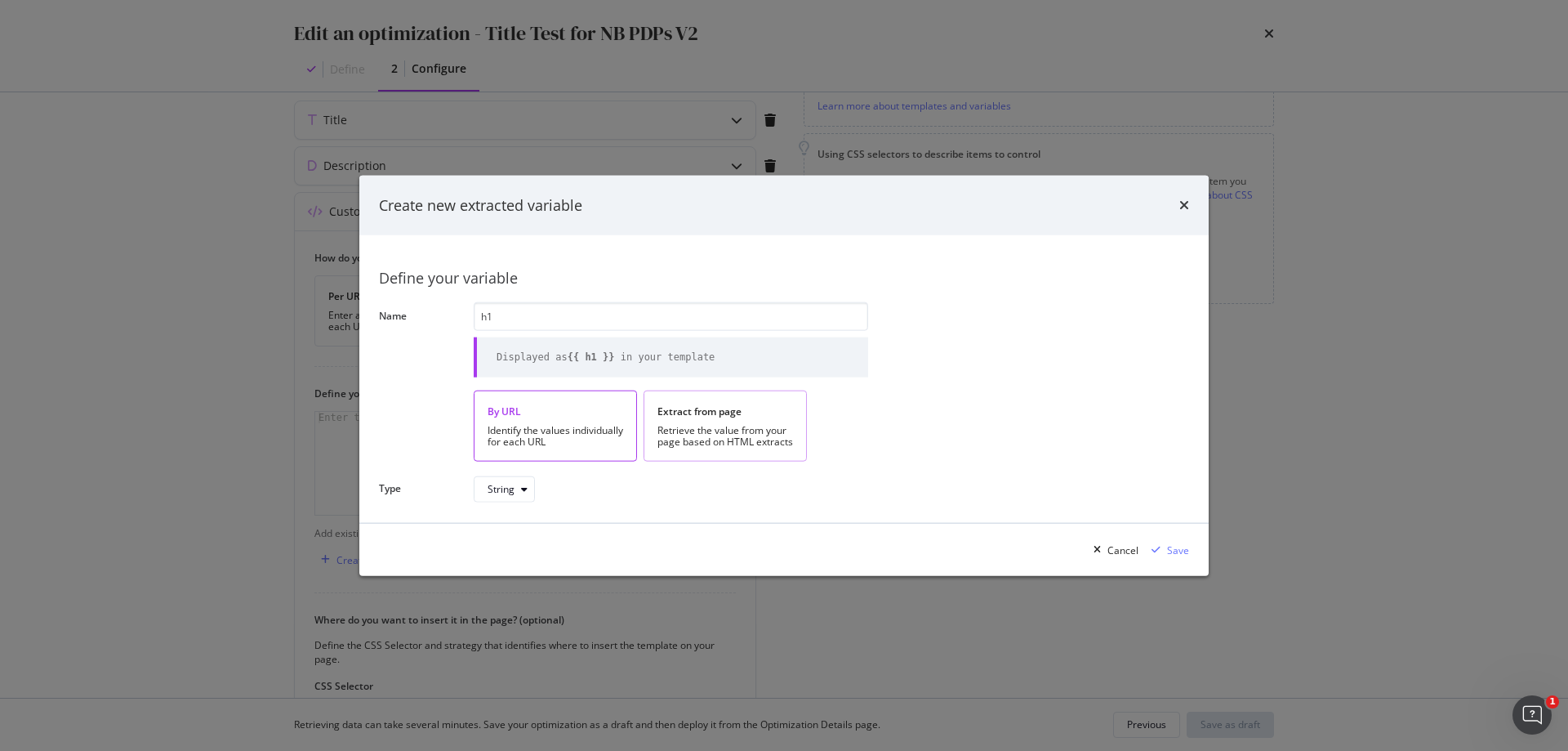
type input "h1"
click at [753, 429] on div "Retrieve the value from your page based on HTML extracts" at bounding box center [725, 436] width 136 height 23
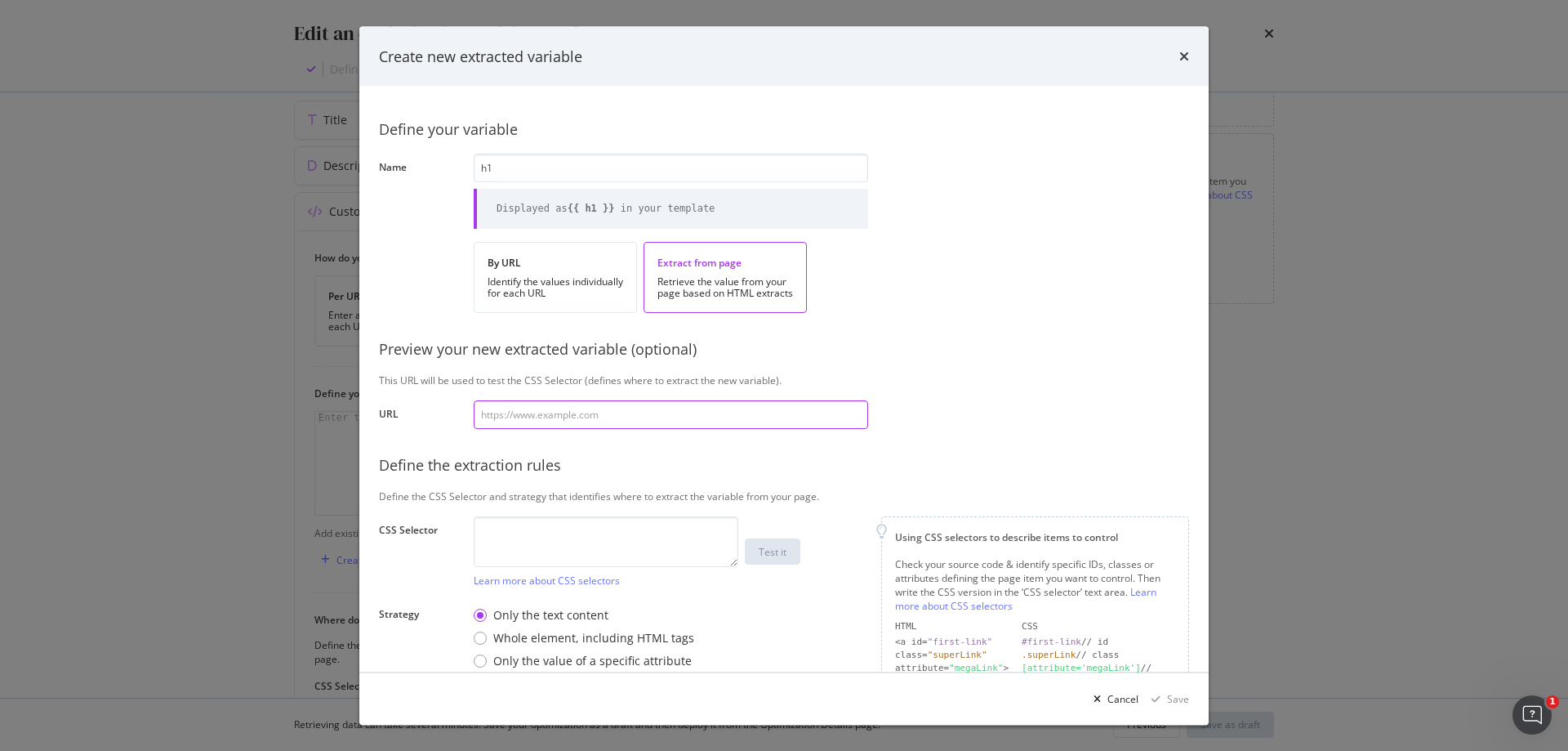
click at [672, 417] on input "modal" at bounding box center [671, 414] width 395 height 28
paste input "[URL][DOMAIN_NAME]"
type input "[URL][DOMAIN_NAME]"
click at [622, 536] on textarea "modal" at bounding box center [606, 540] width 264 height 50
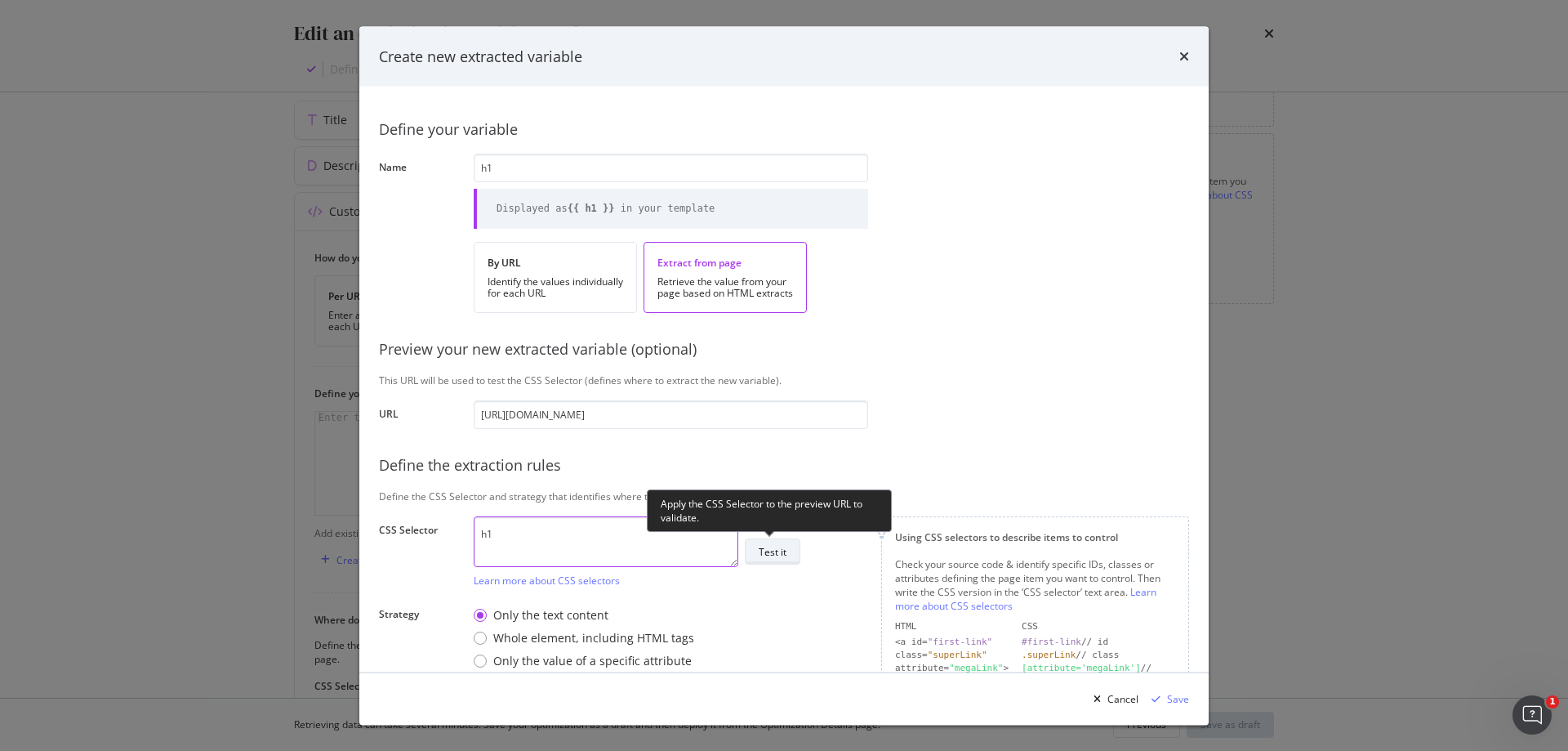
type textarea "h1"
click at [793, 560] on button "Test it" at bounding box center [773, 552] width 55 height 26
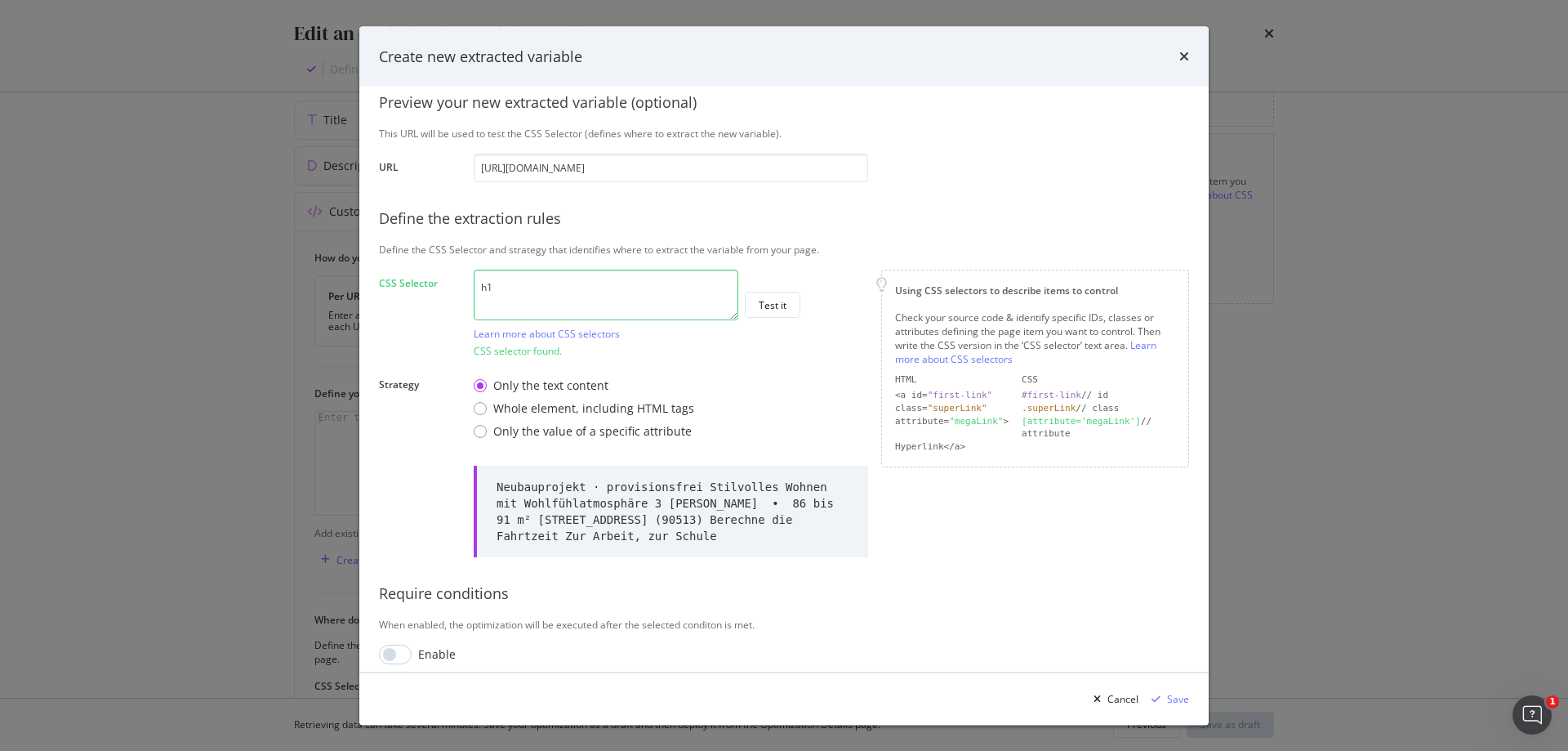
scroll to position [258, 0]
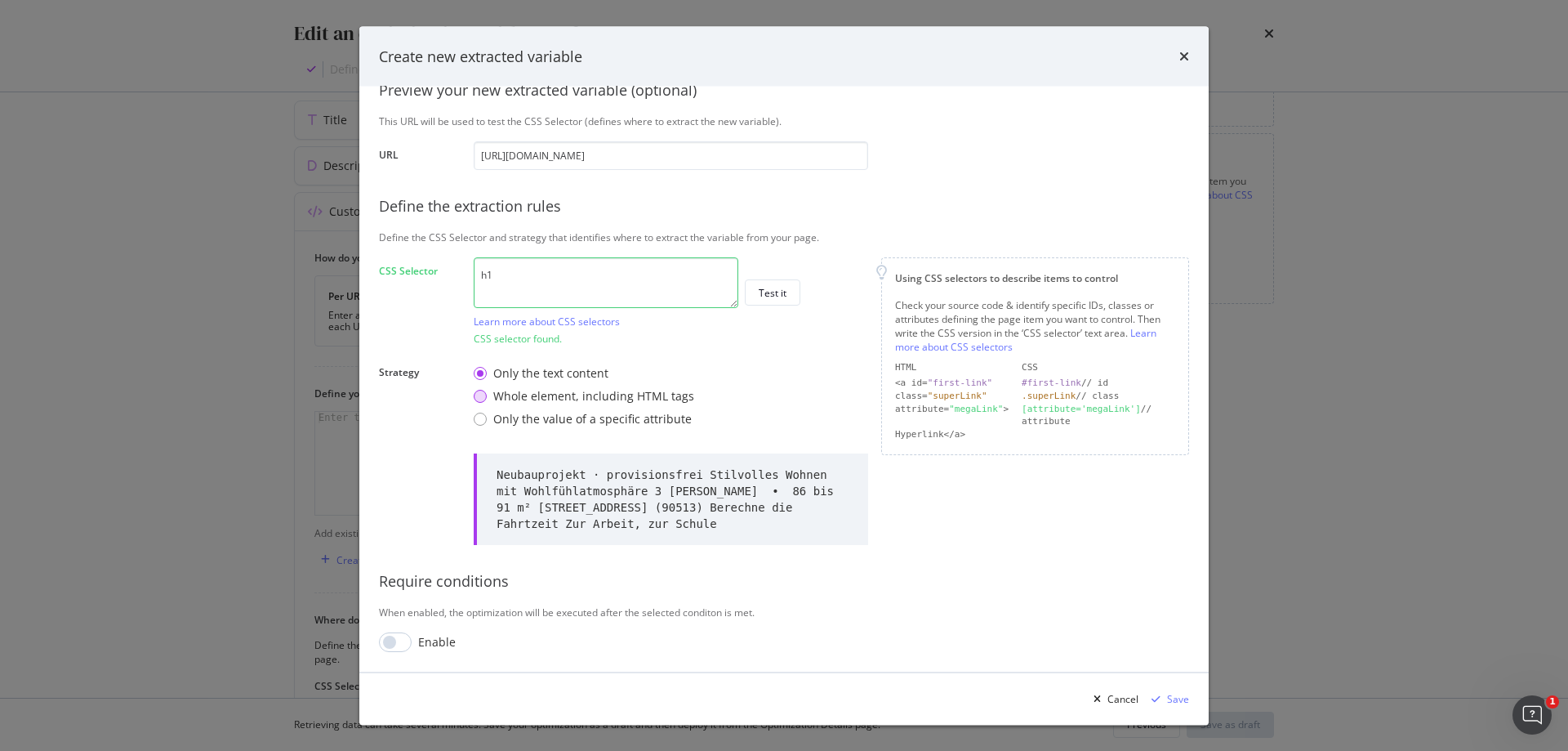
click at [580, 398] on div "Whole element, including HTML tags" at bounding box center [594, 397] width 201 height 17
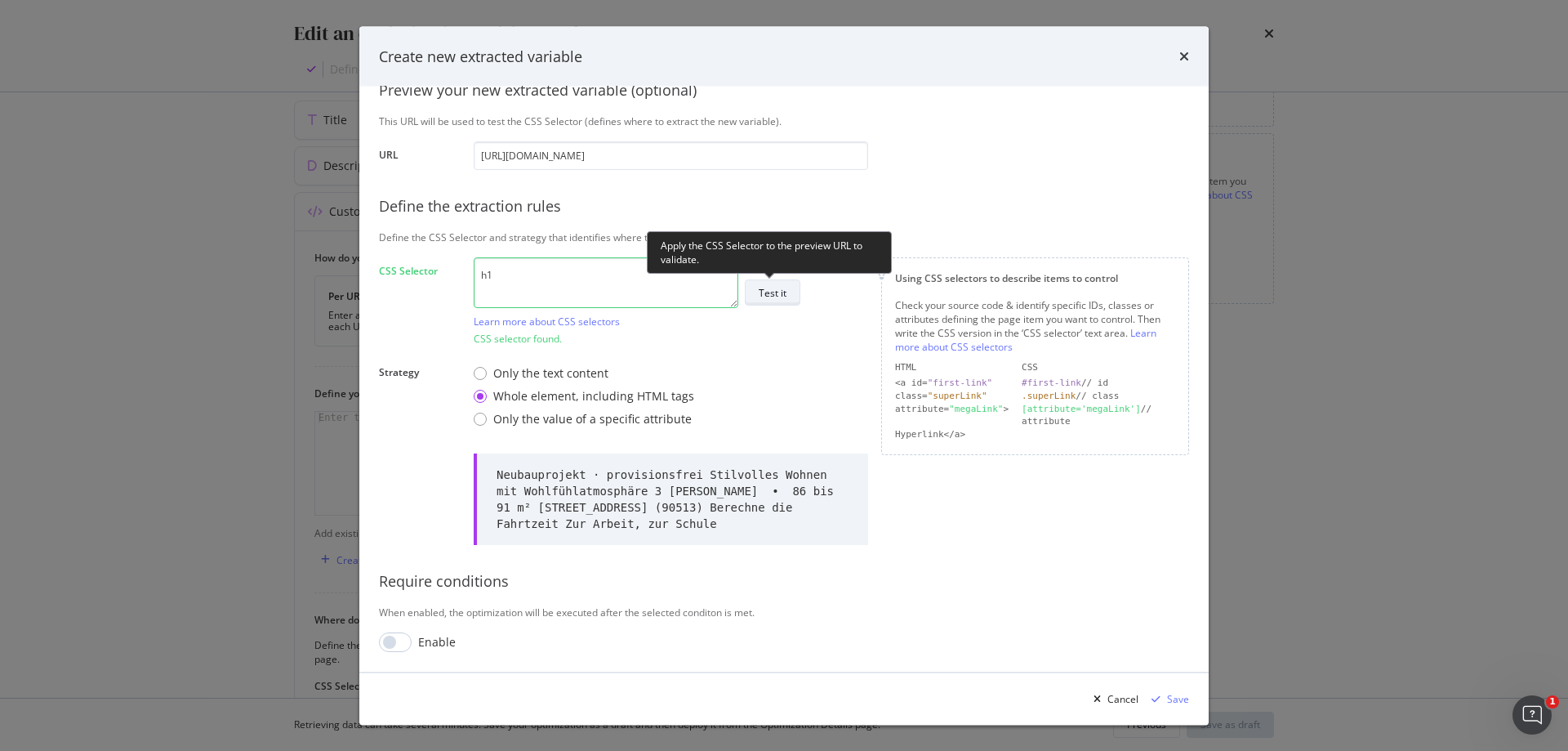
click at [779, 296] on div "Test it" at bounding box center [773, 293] width 28 height 14
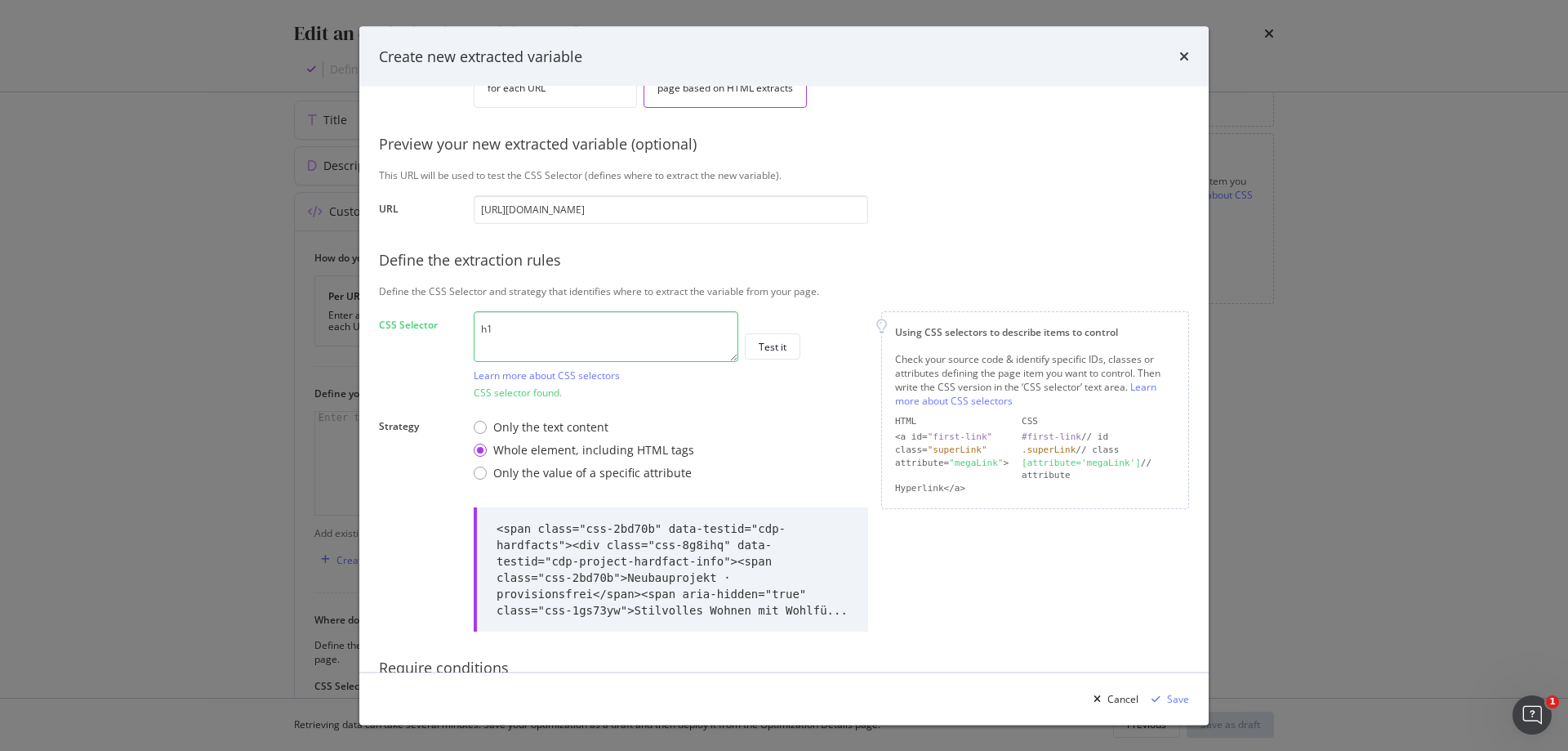
scroll to position [275, 0]
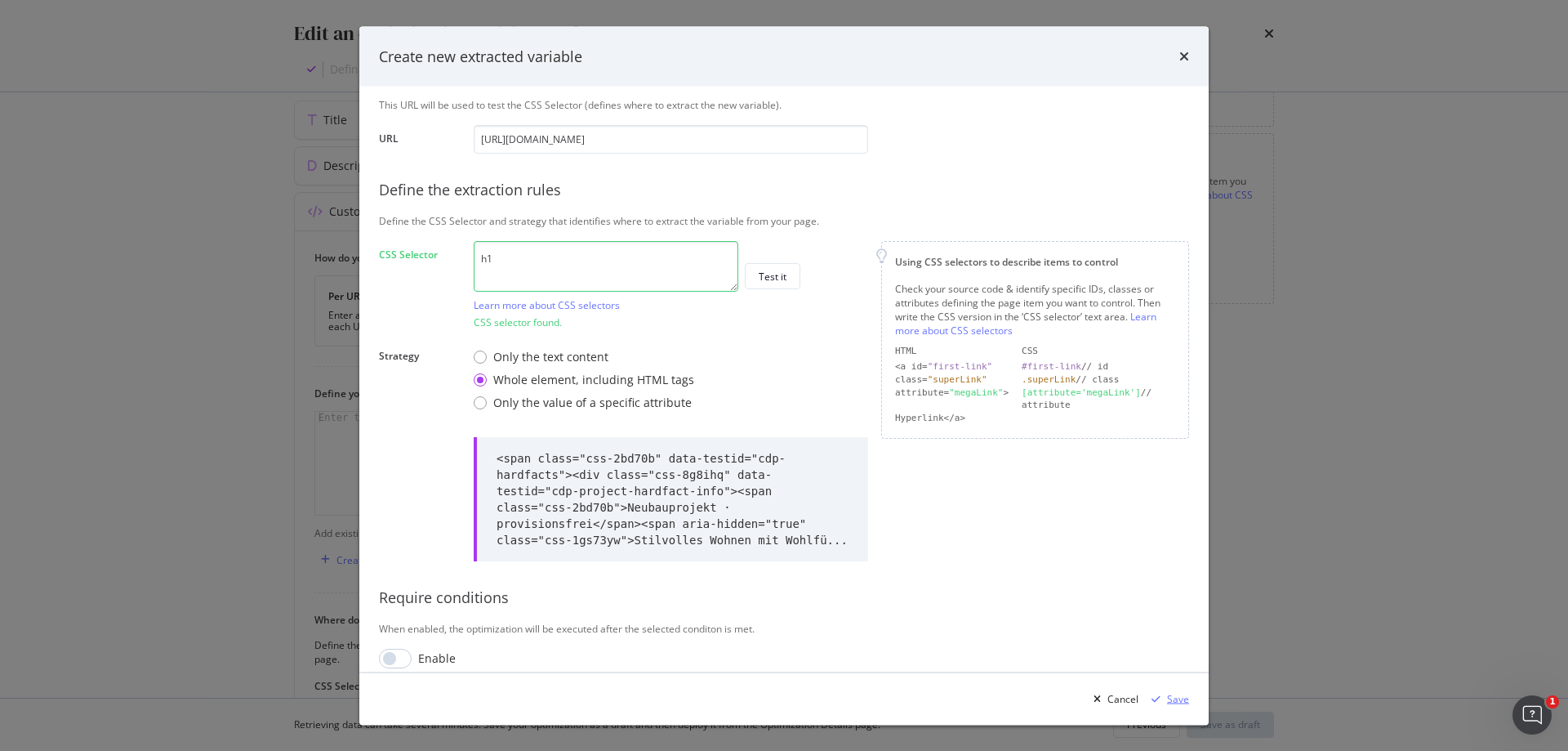
click at [1182, 693] on div "Save" at bounding box center [1178, 698] width 22 height 14
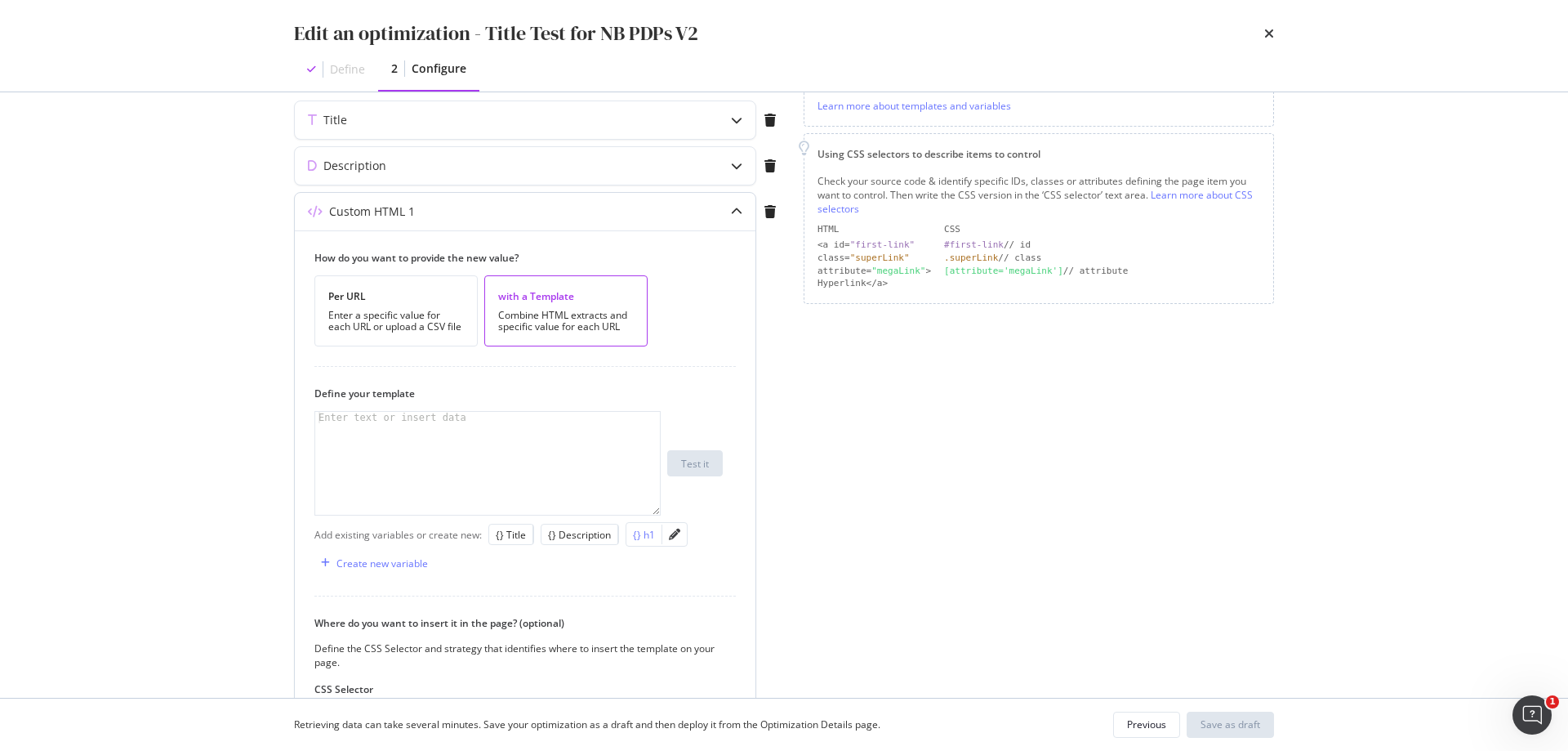
click at [640, 529] on div "{} h1" at bounding box center [644, 535] width 22 height 14
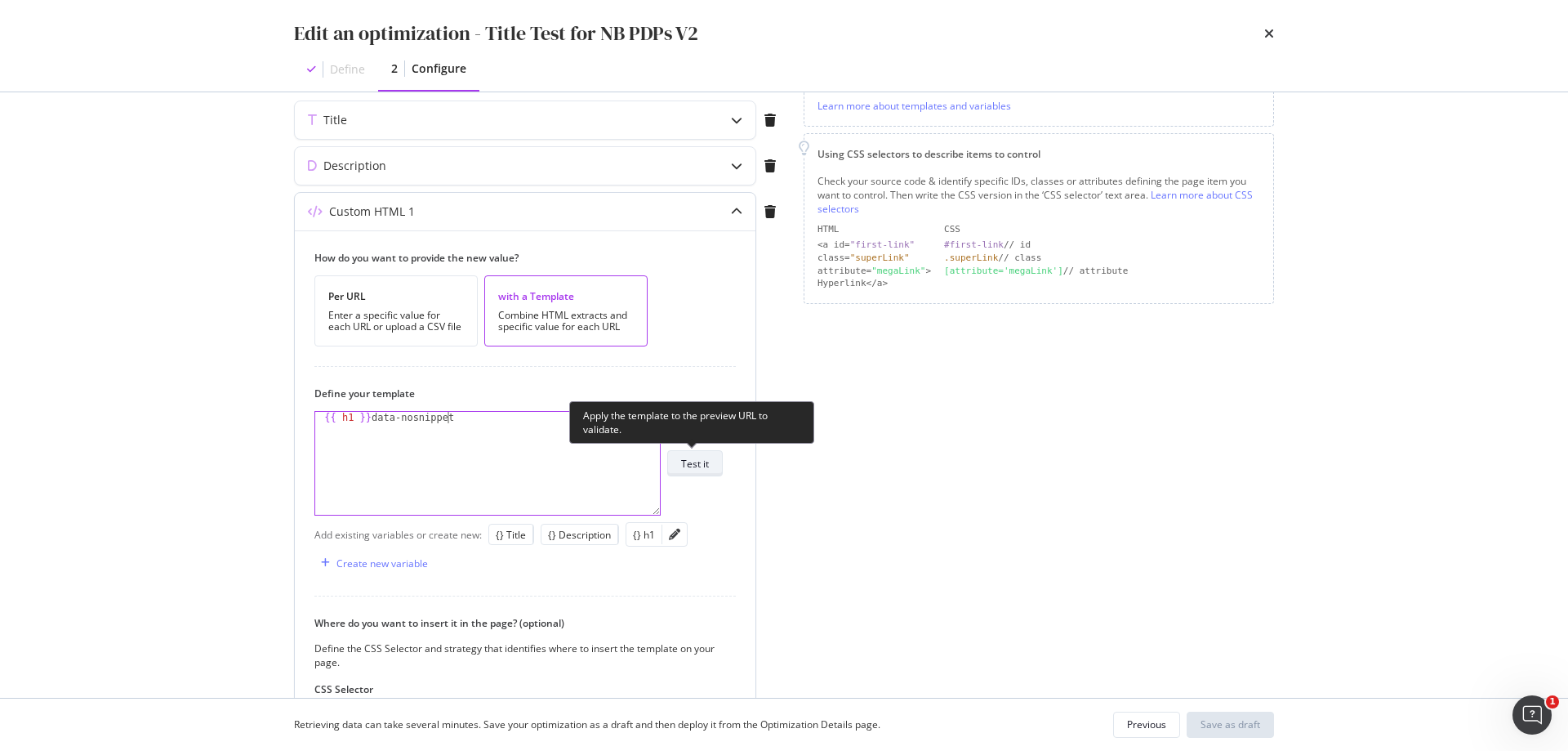
click at [703, 459] on div "Test it" at bounding box center [695, 464] width 28 height 14
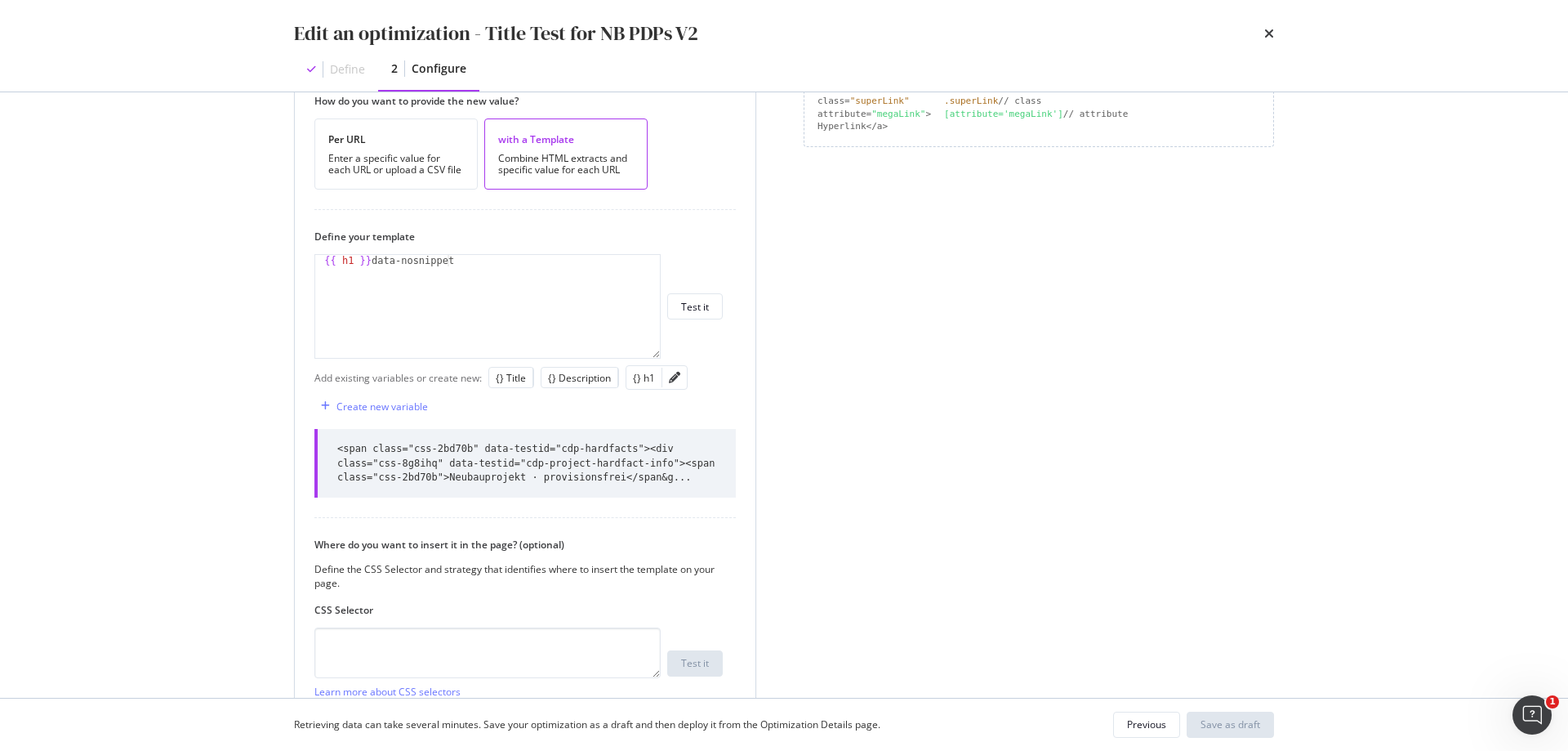
scroll to position [432, 0]
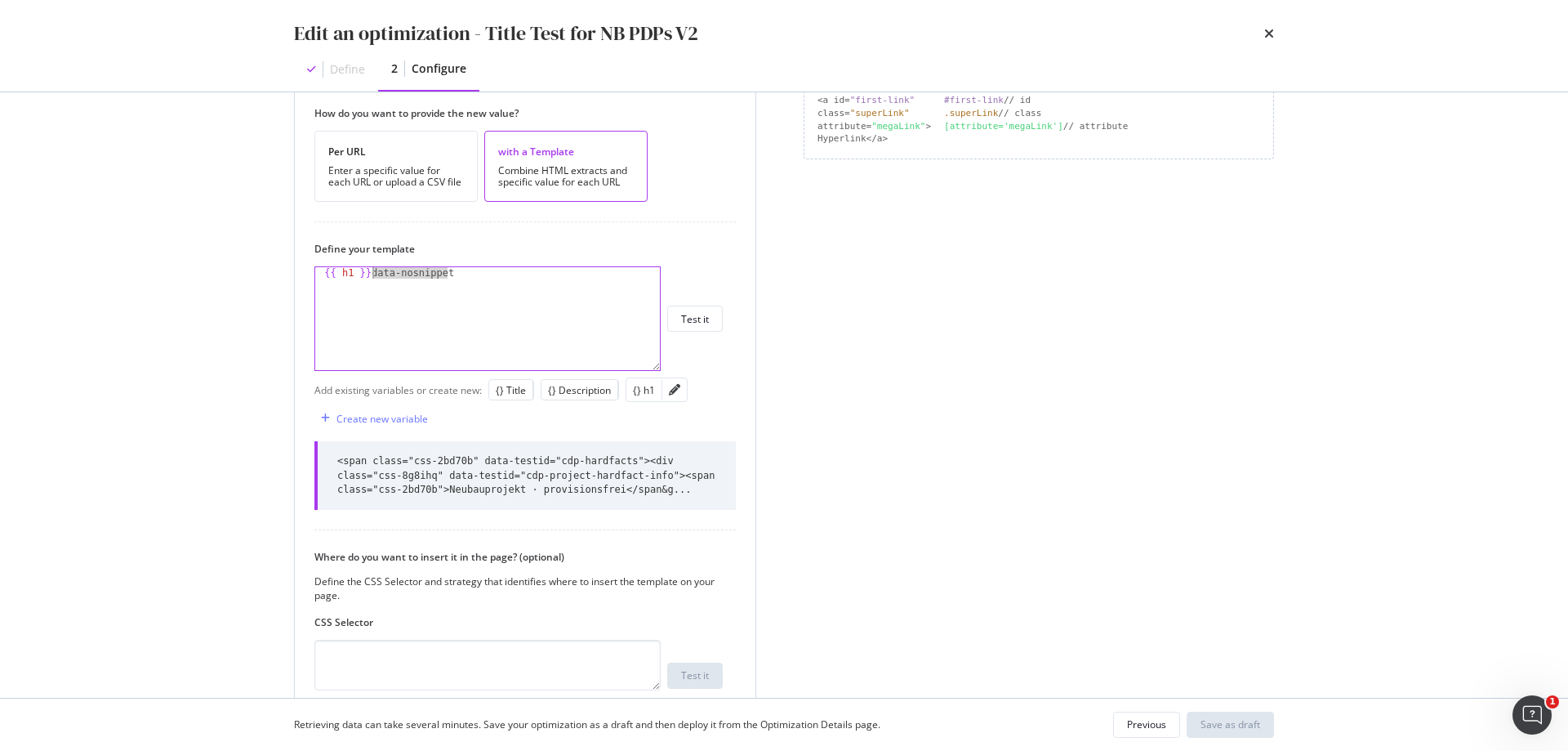
drag, startPoint x: 482, startPoint y: 282, endPoint x: 369, endPoint y: 278, distance: 113.1
click at [369, 278] on div "{{ h1 }} data-nosnippet" at bounding box center [487, 330] width 344 height 126
type textarea "{{ h1 }}"
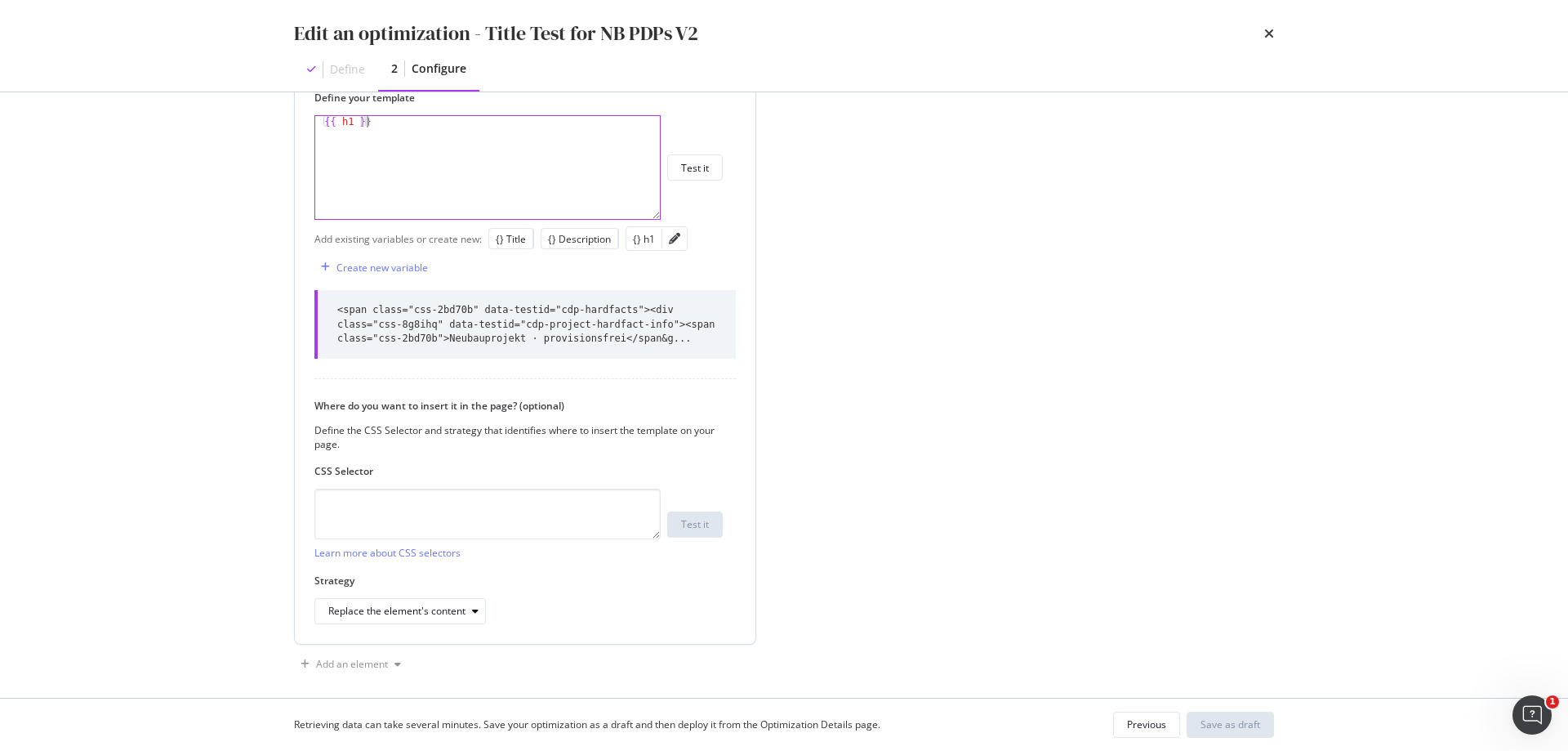
scroll to position [594, 0]
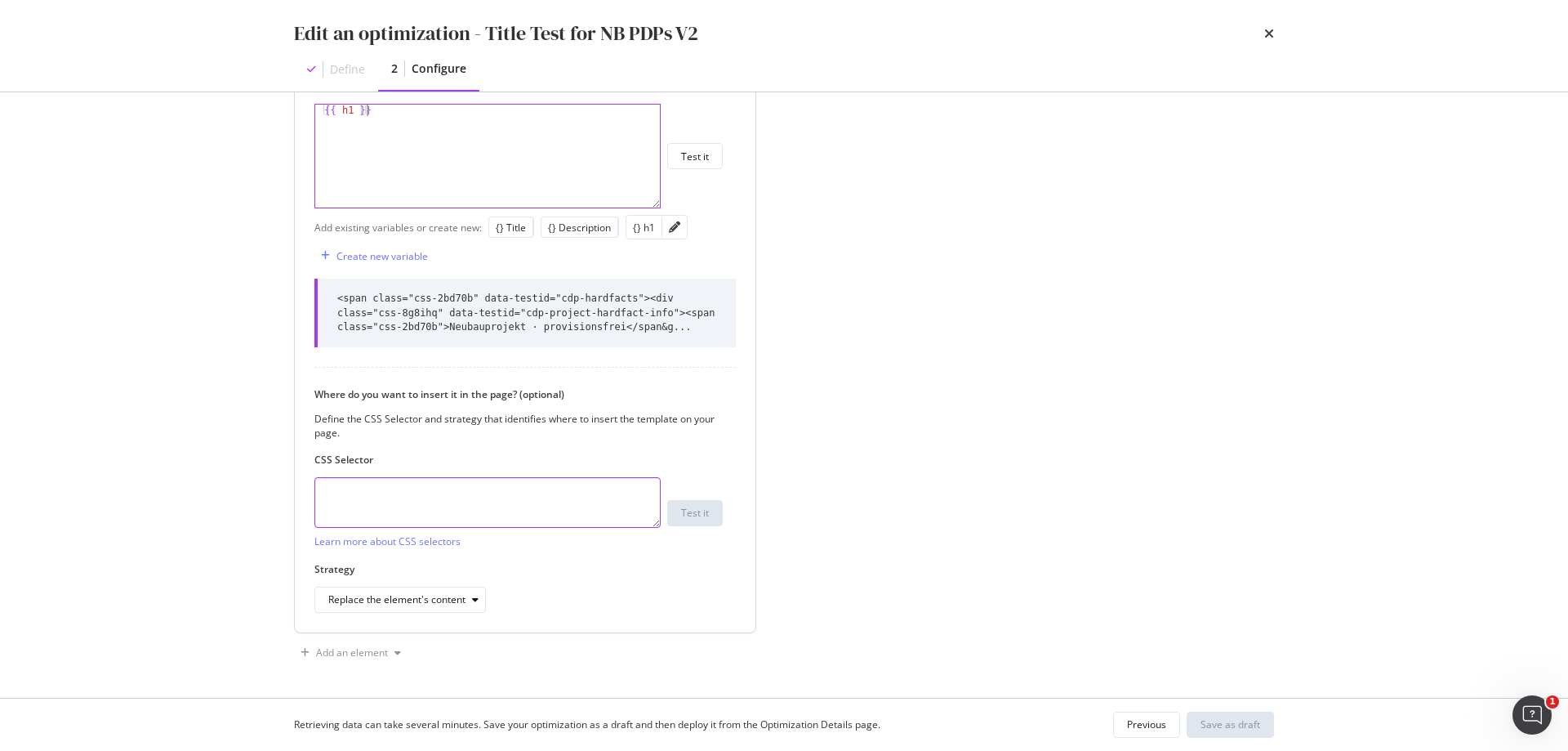
click at [556, 487] on textarea "modal" at bounding box center [487, 502] width 346 height 50
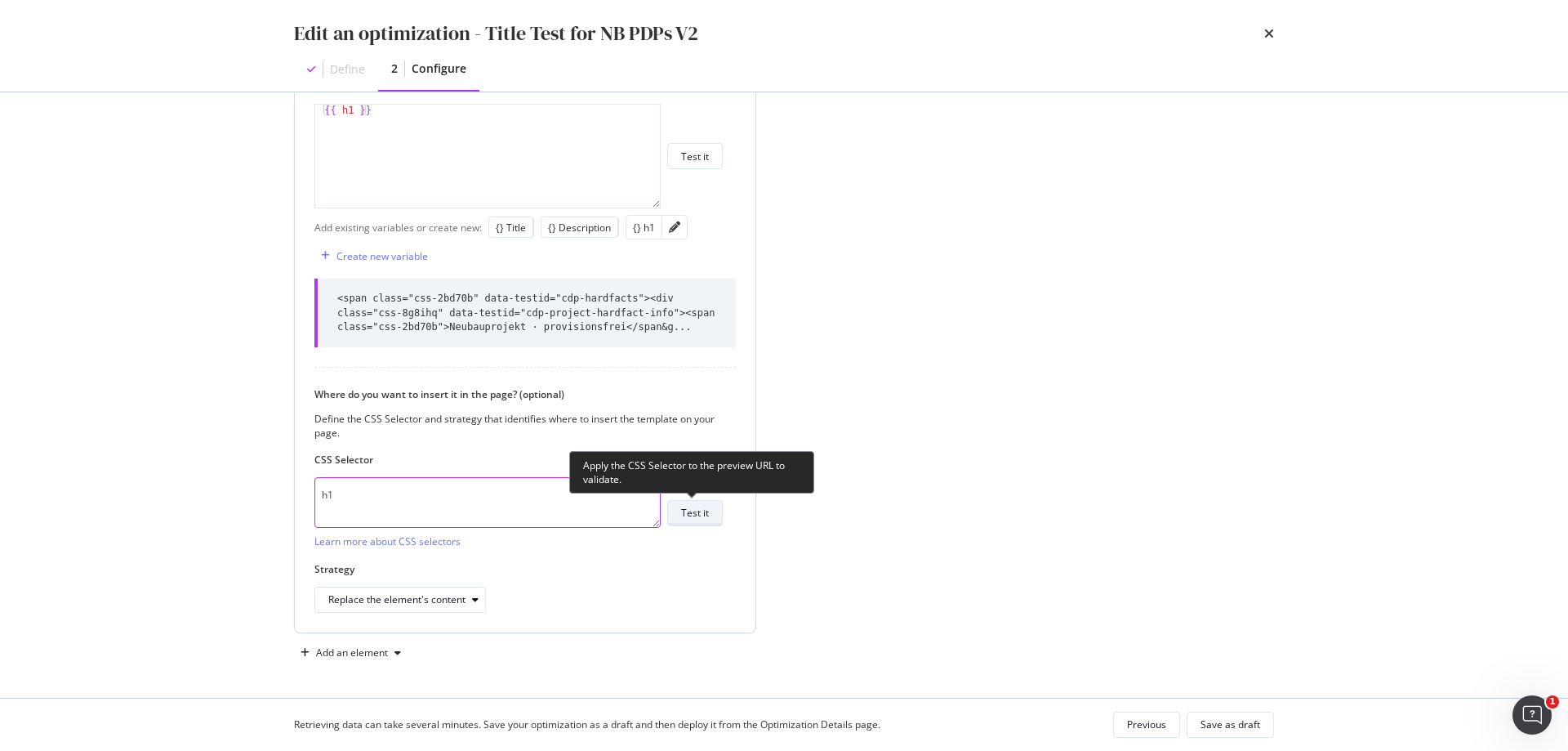
type textarea "h1"
click at [688, 517] on div "Test it" at bounding box center [695, 513] width 28 height 14
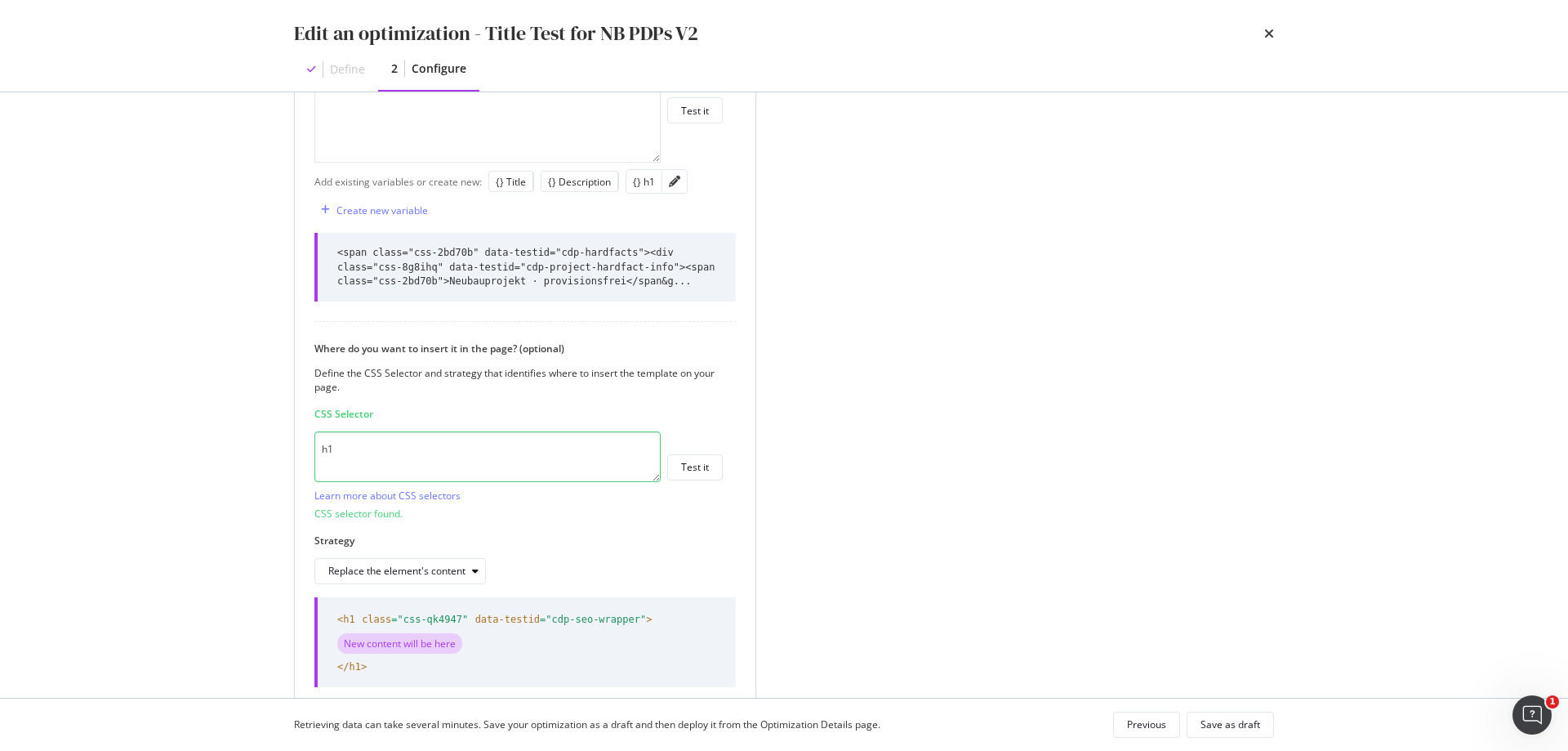
scroll to position [715, 0]
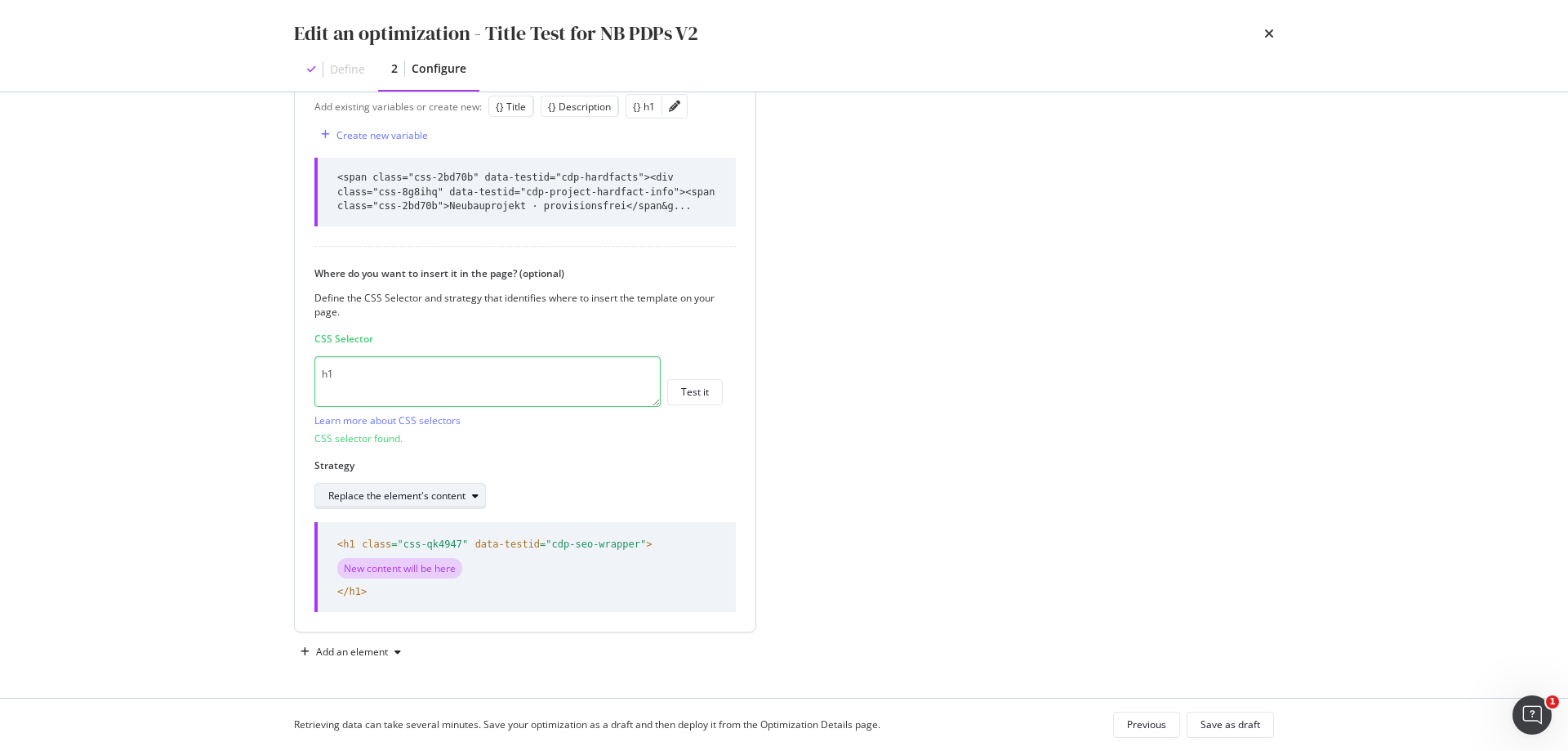
click at [448, 499] on div "Replace the element's content" at bounding box center [397, 495] width 137 height 10
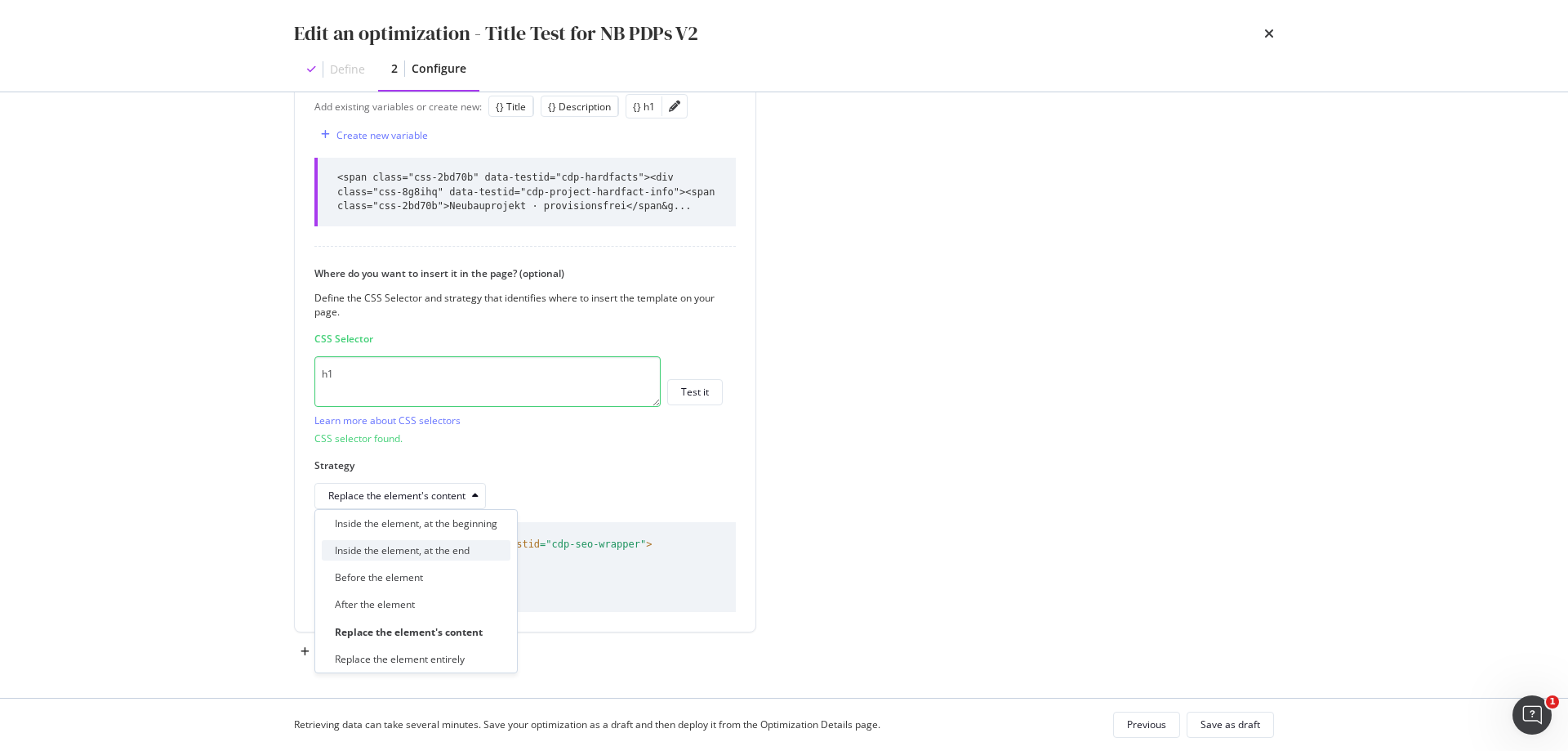
click at [470, 544] on div "Inside the element, at the end" at bounding box center [402, 551] width 135 height 14
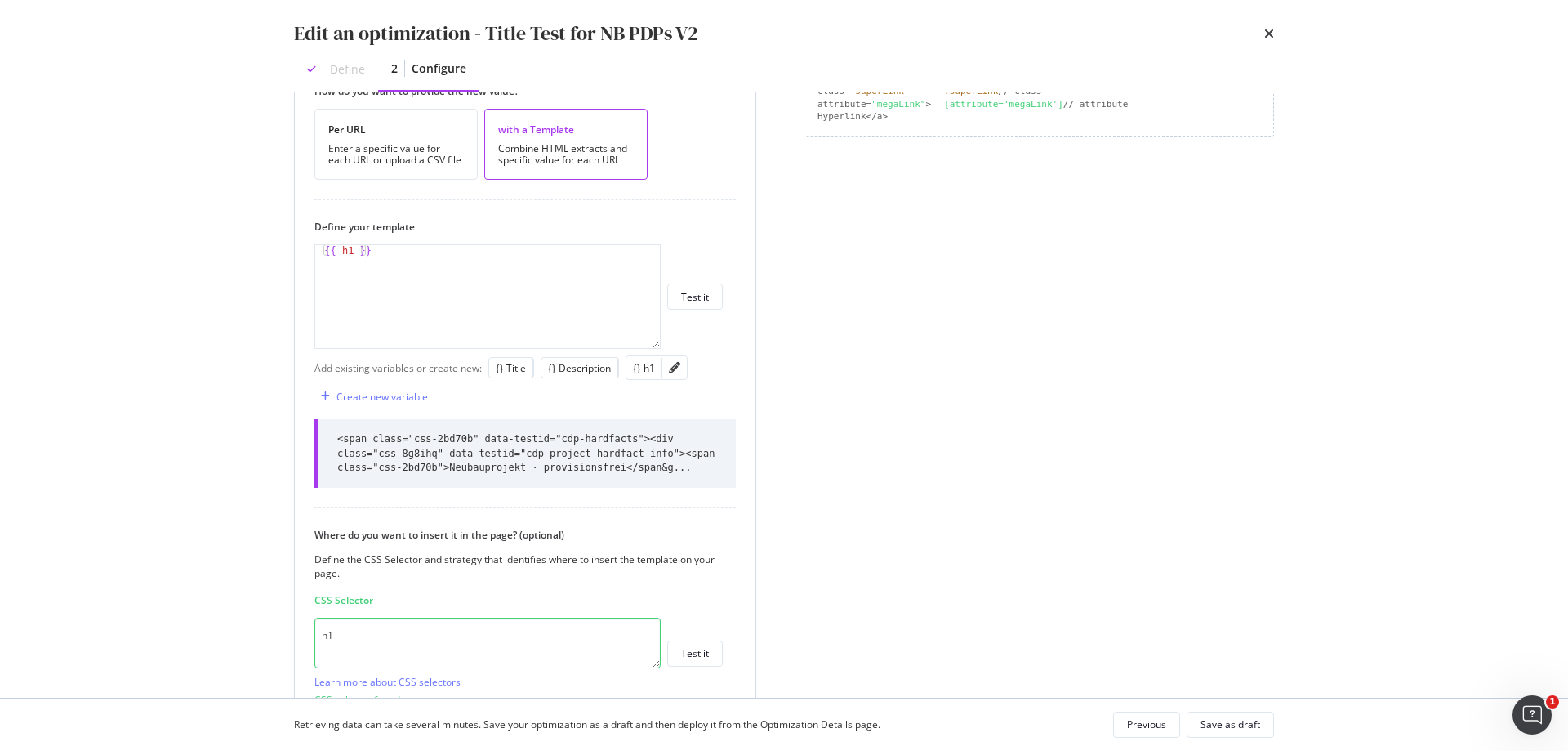
scroll to position [388, 0]
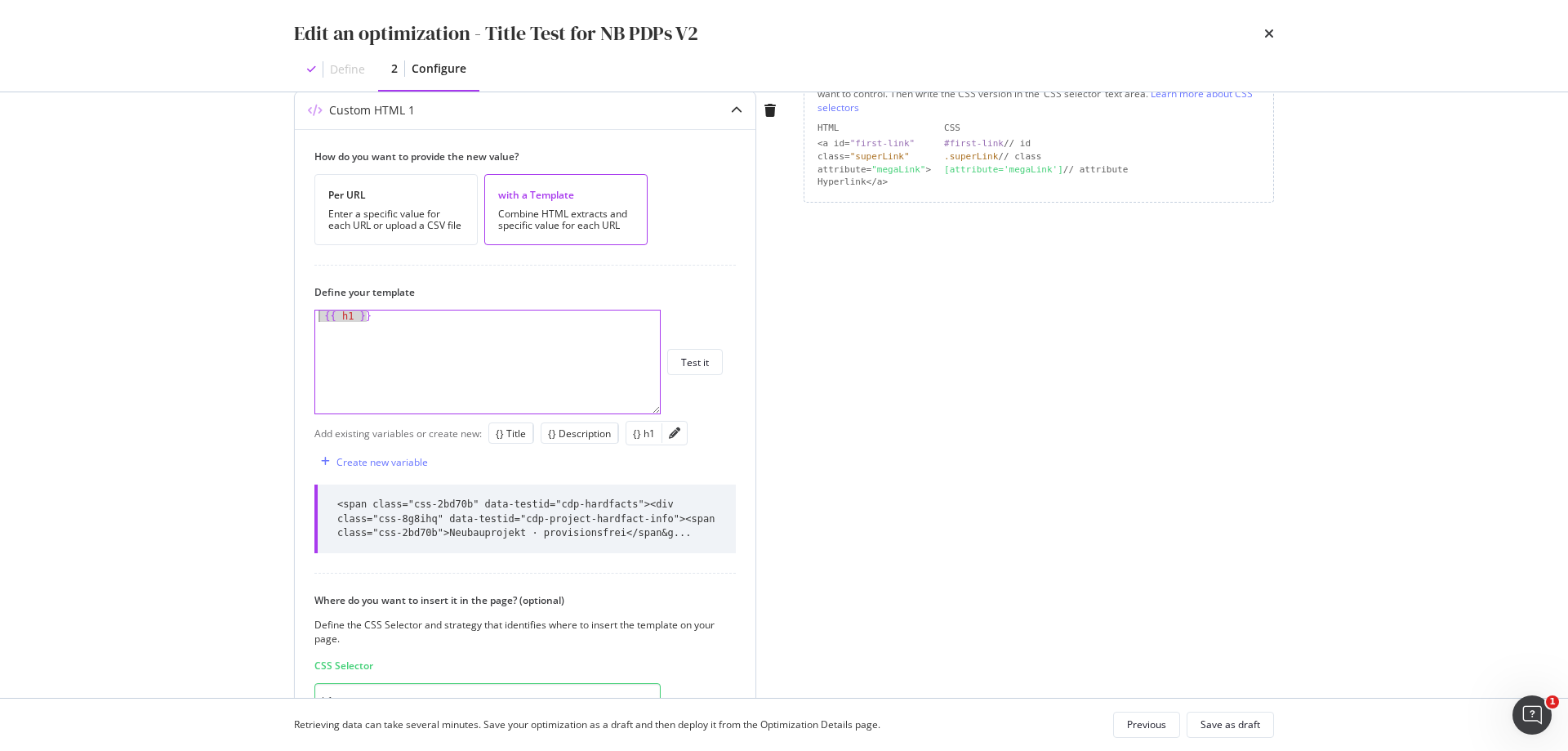
drag, startPoint x: 434, startPoint y: 316, endPoint x: 317, endPoint y: 313, distance: 117.0
click at [317, 313] on div "{{ h1 }}" at bounding box center [487, 373] width 344 height 126
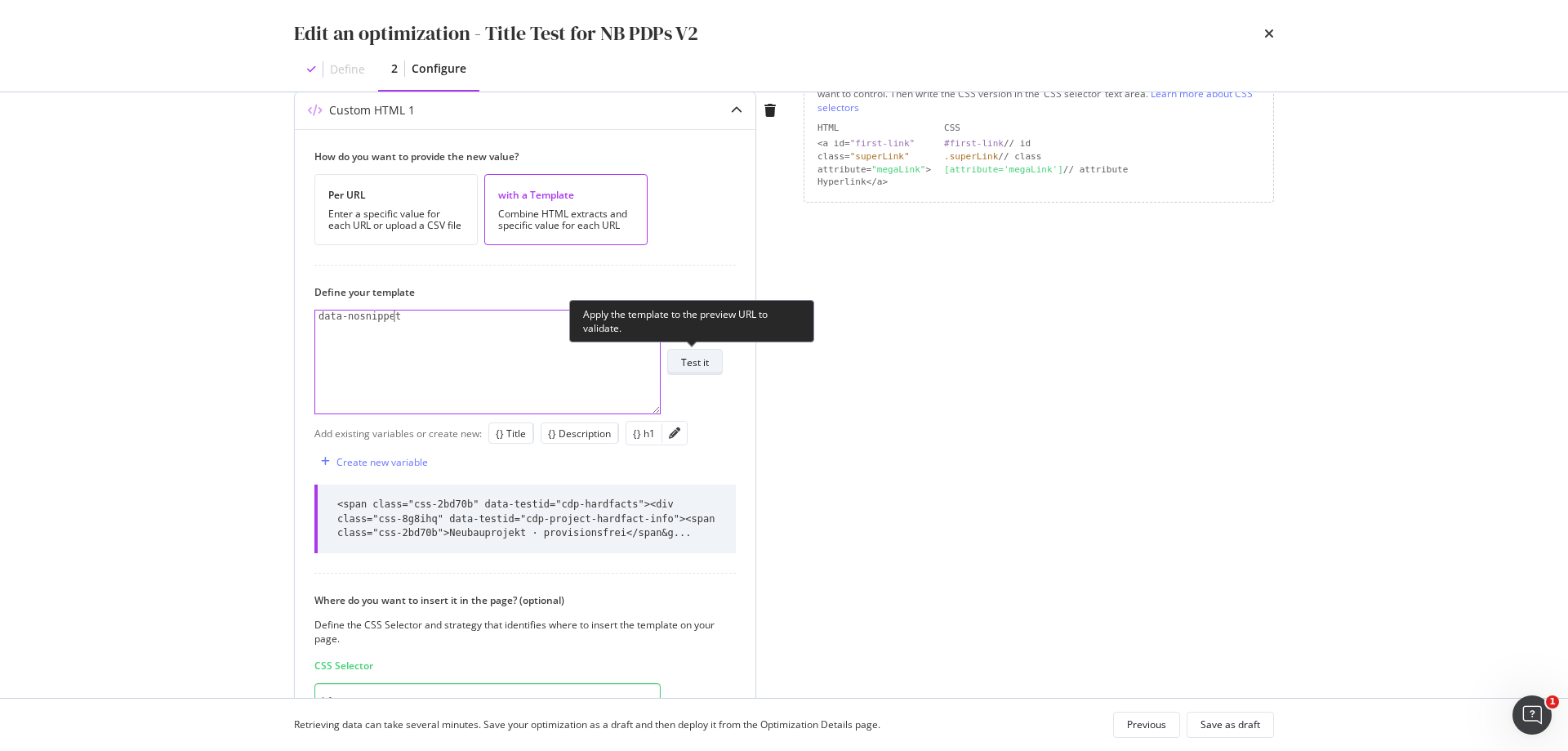
type textarea "data-nosnippet"
click at [704, 364] on div "Test it" at bounding box center [695, 362] width 28 height 14
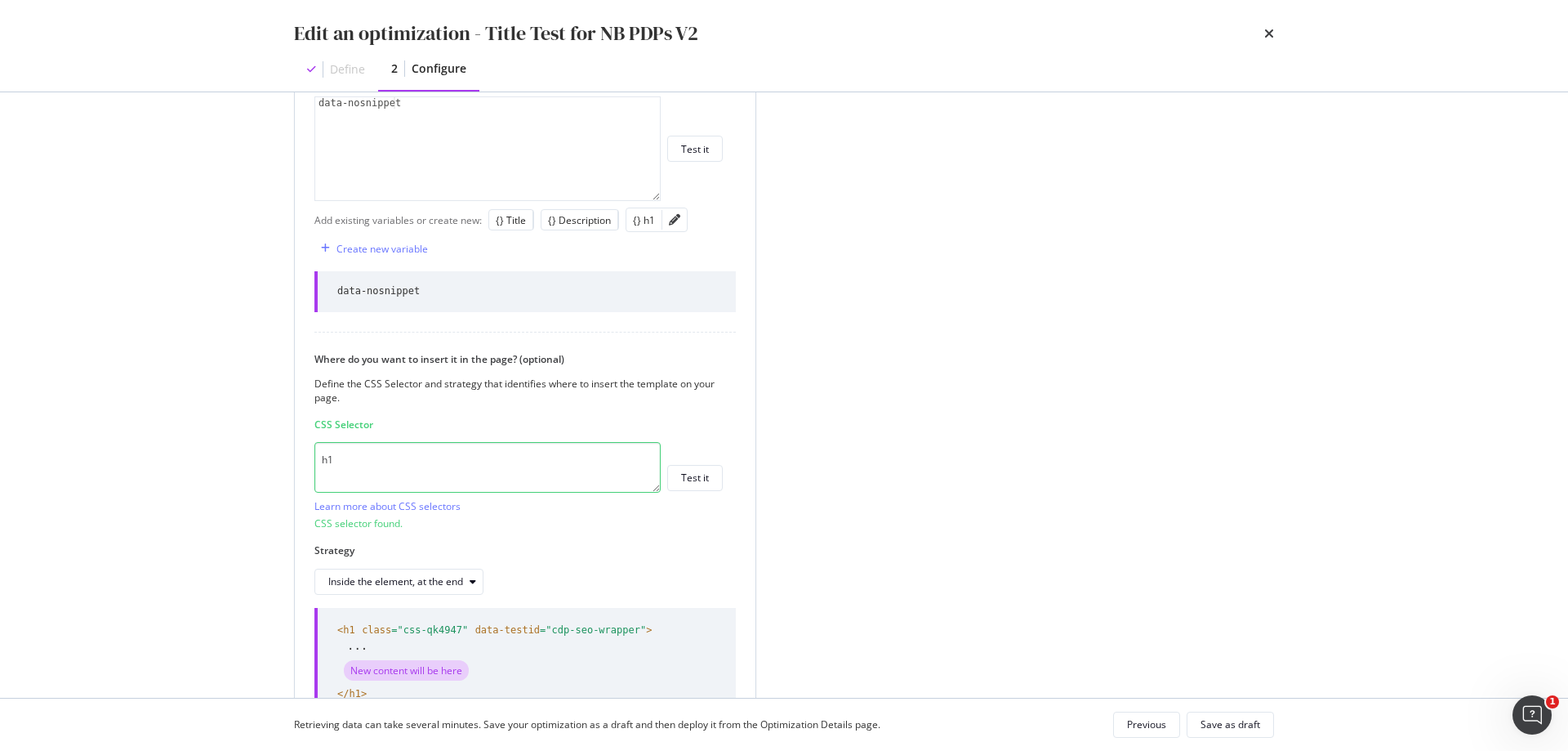
scroll to position [703, 0]
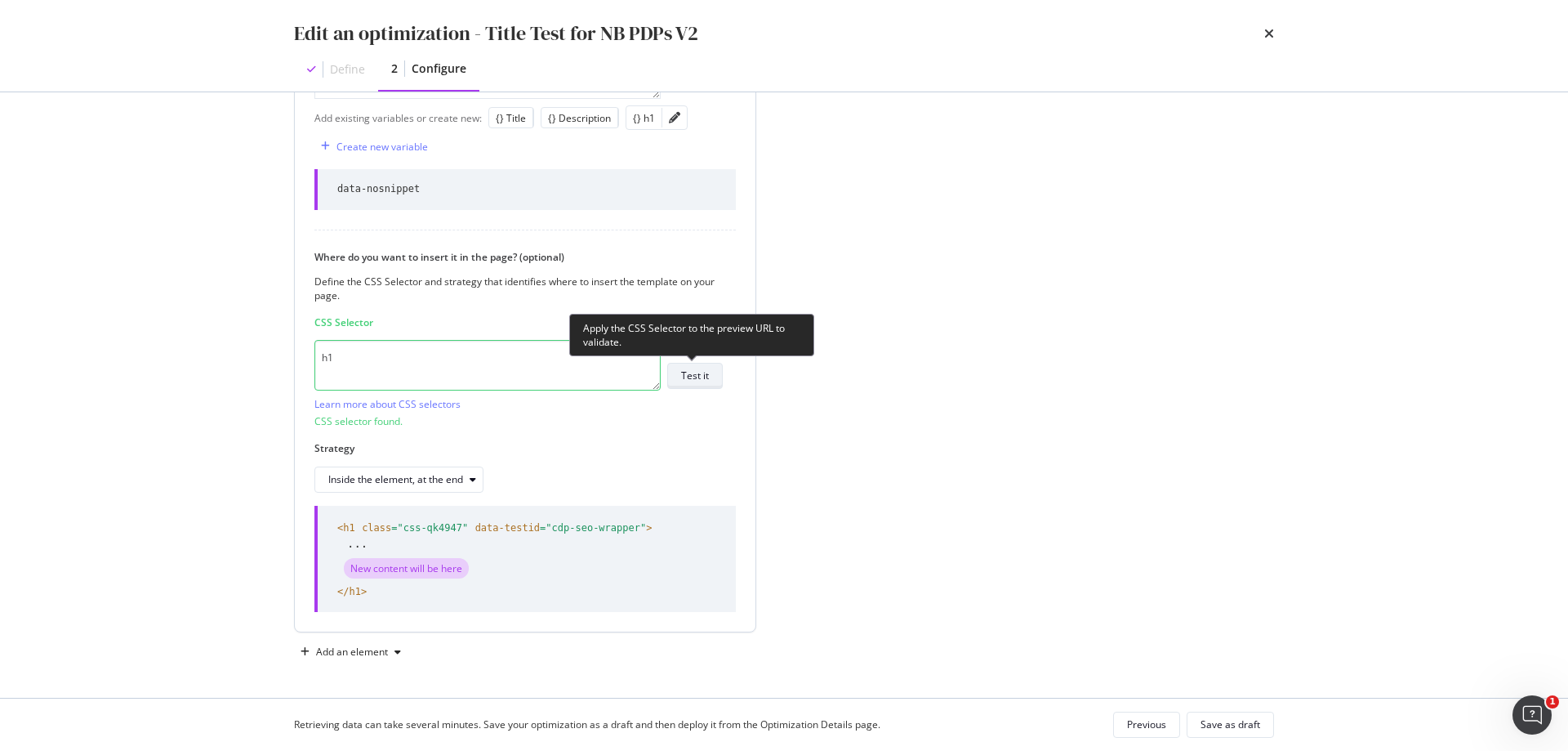
click at [712, 376] on button "Test it" at bounding box center [694, 376] width 55 height 26
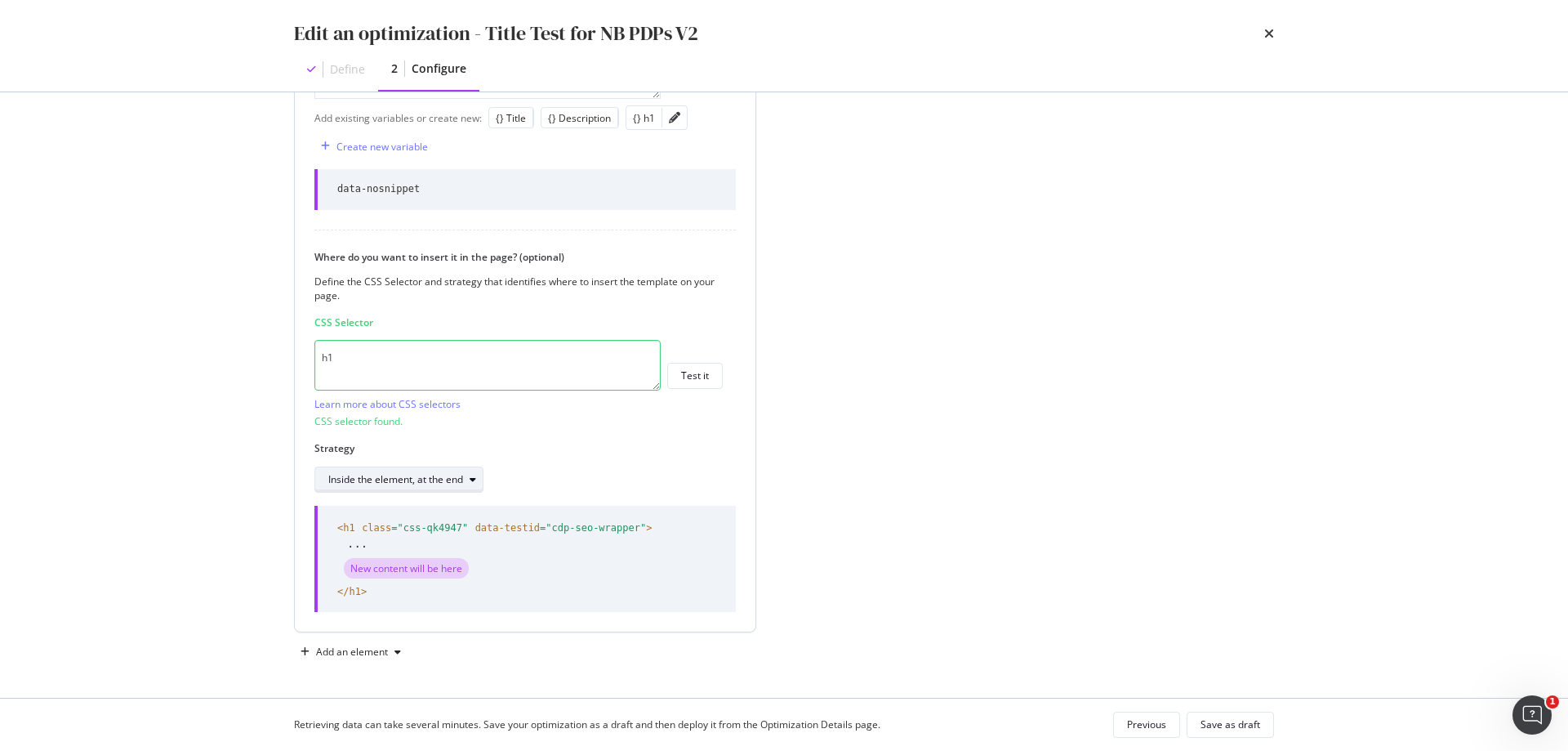
click at [465, 484] on div "modal" at bounding box center [473, 480] width 19 height 10
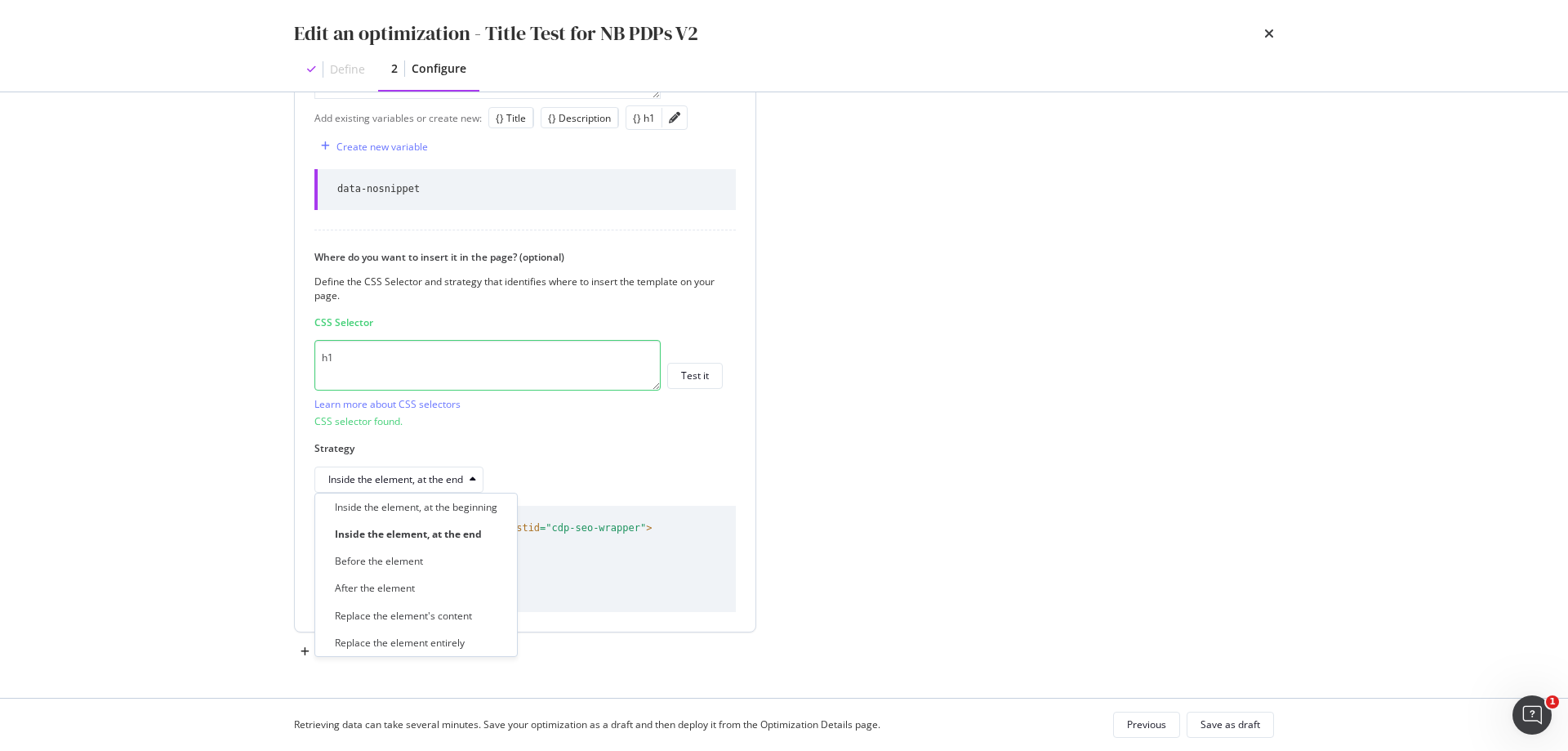
click at [637, 452] on label "Strategy" at bounding box center [519, 449] width 409 height 14
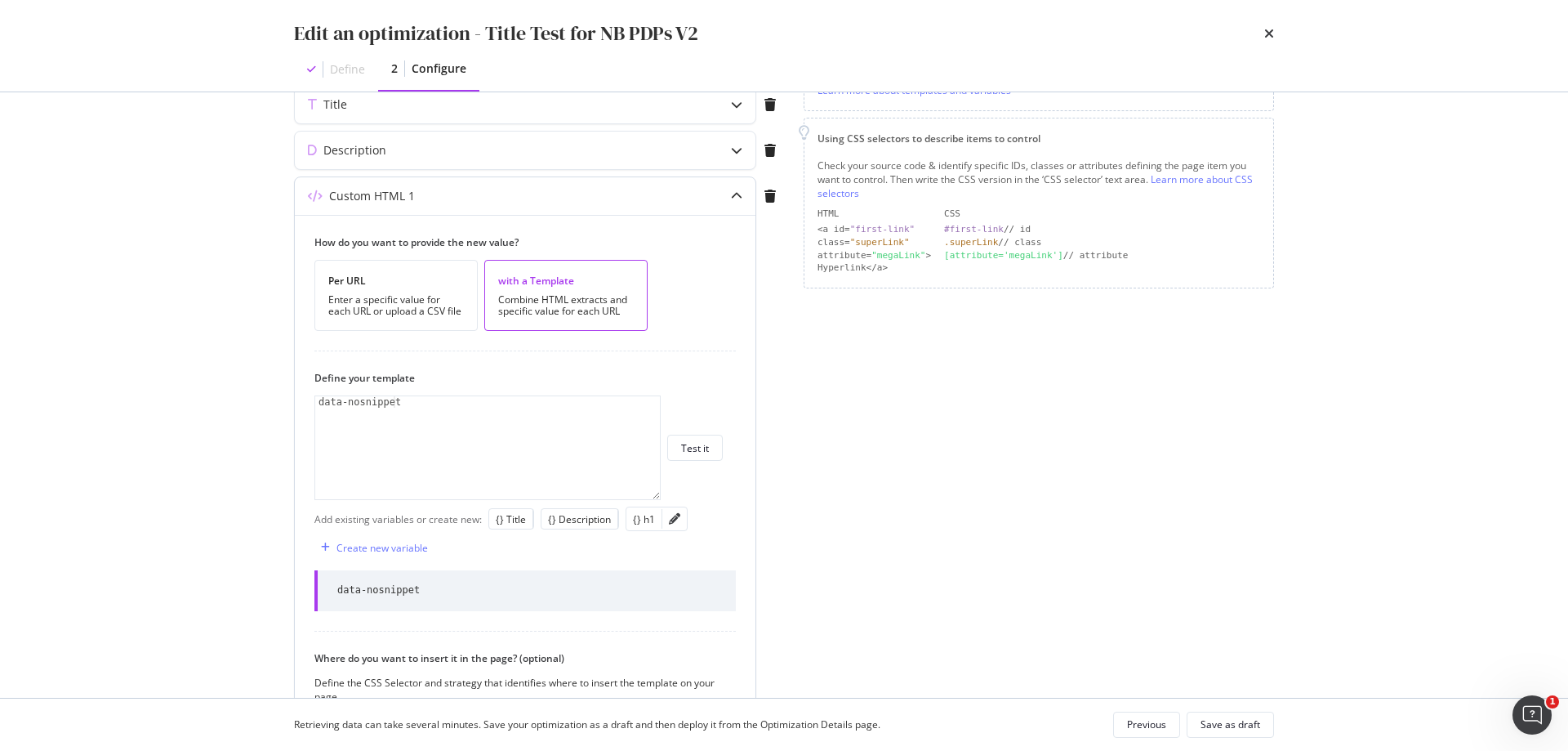
scroll to position [295, 0]
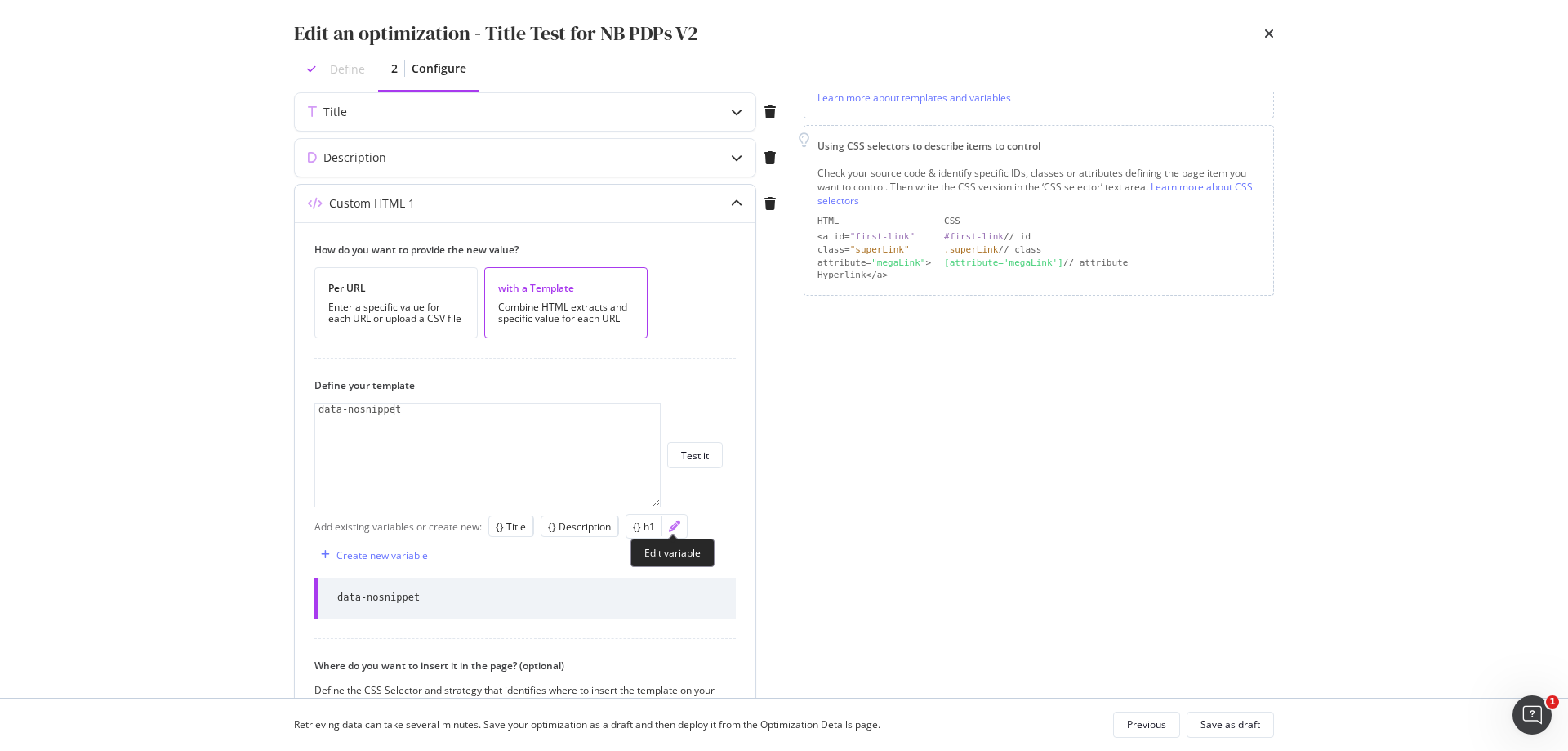
click at [672, 524] on icon "pencil" at bounding box center [674, 526] width 11 height 11
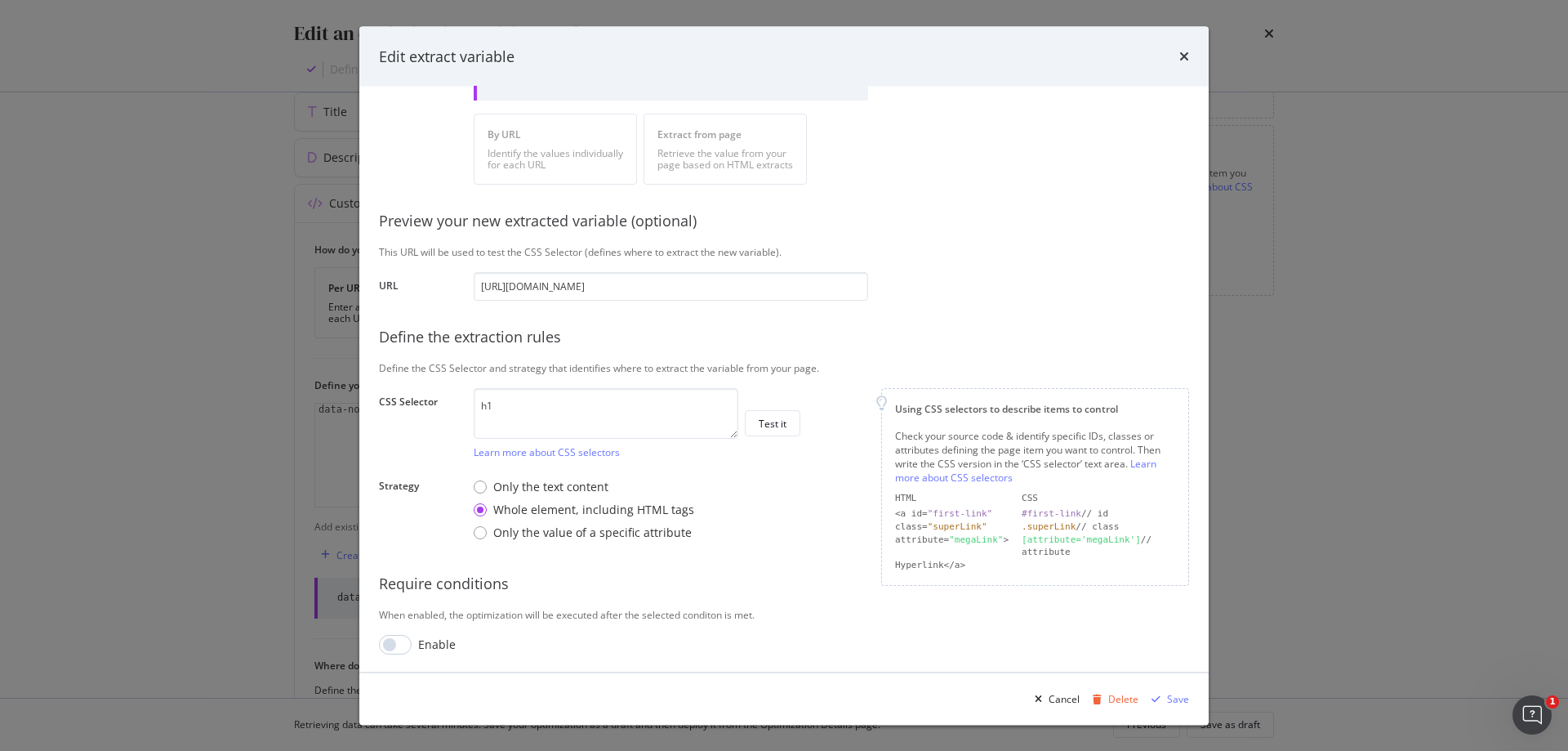
scroll to position [130, 0]
click at [684, 529] on div "Only the value of a specific attribute" at bounding box center [592, 531] width 198 height 17
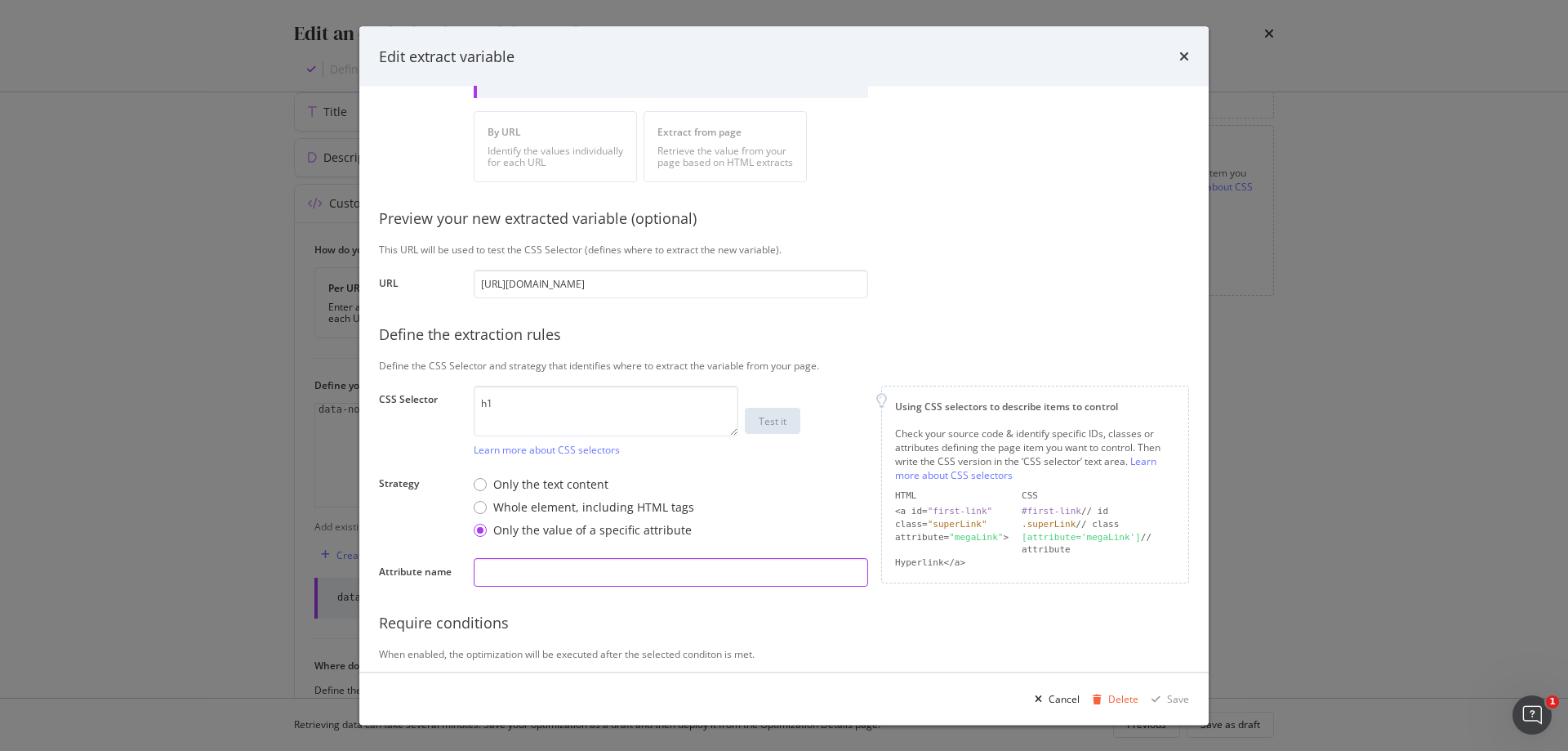
click at [619, 582] on input "modal" at bounding box center [671, 573] width 395 height 28
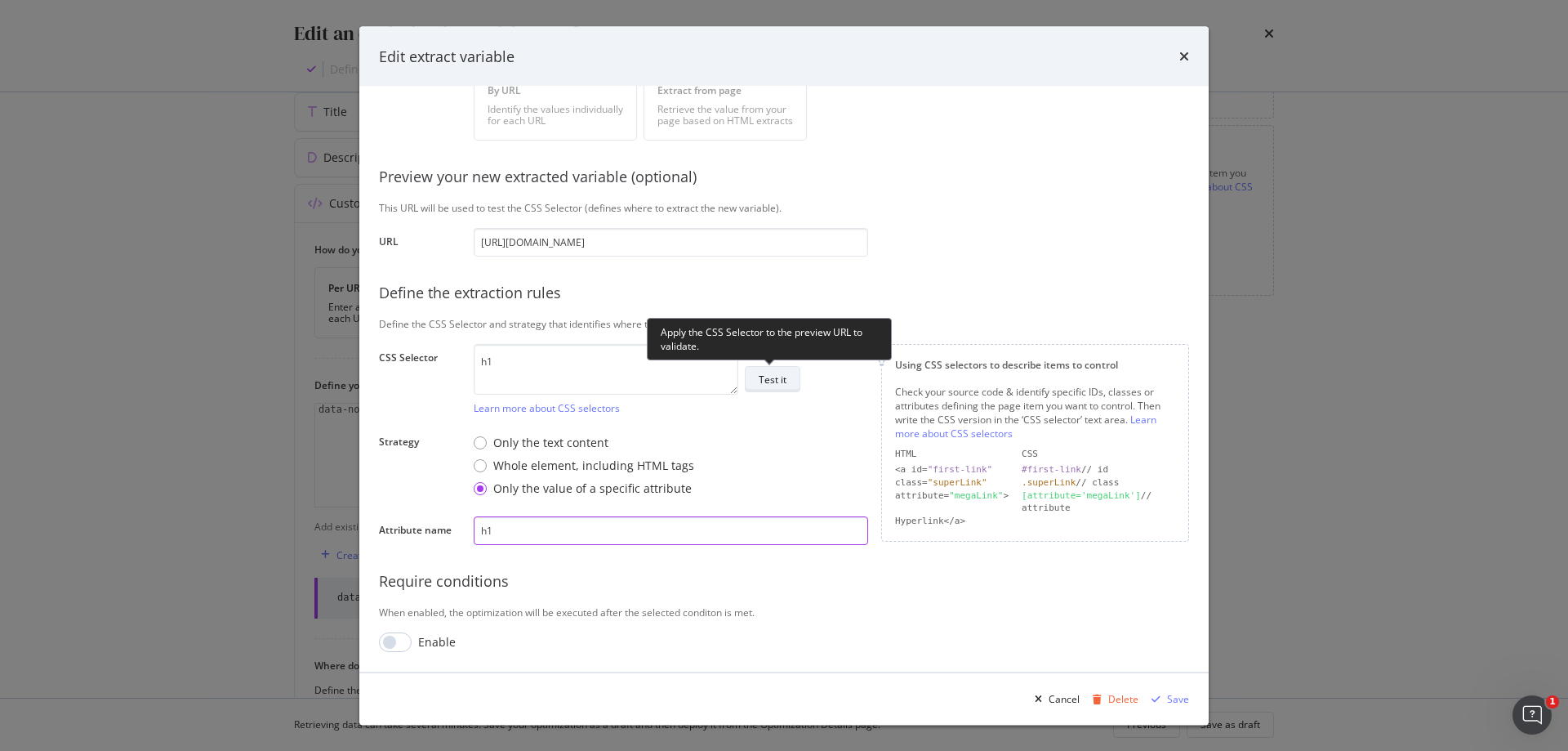
type input "h1"
click at [773, 386] on div "Test it" at bounding box center [773, 380] width 28 height 14
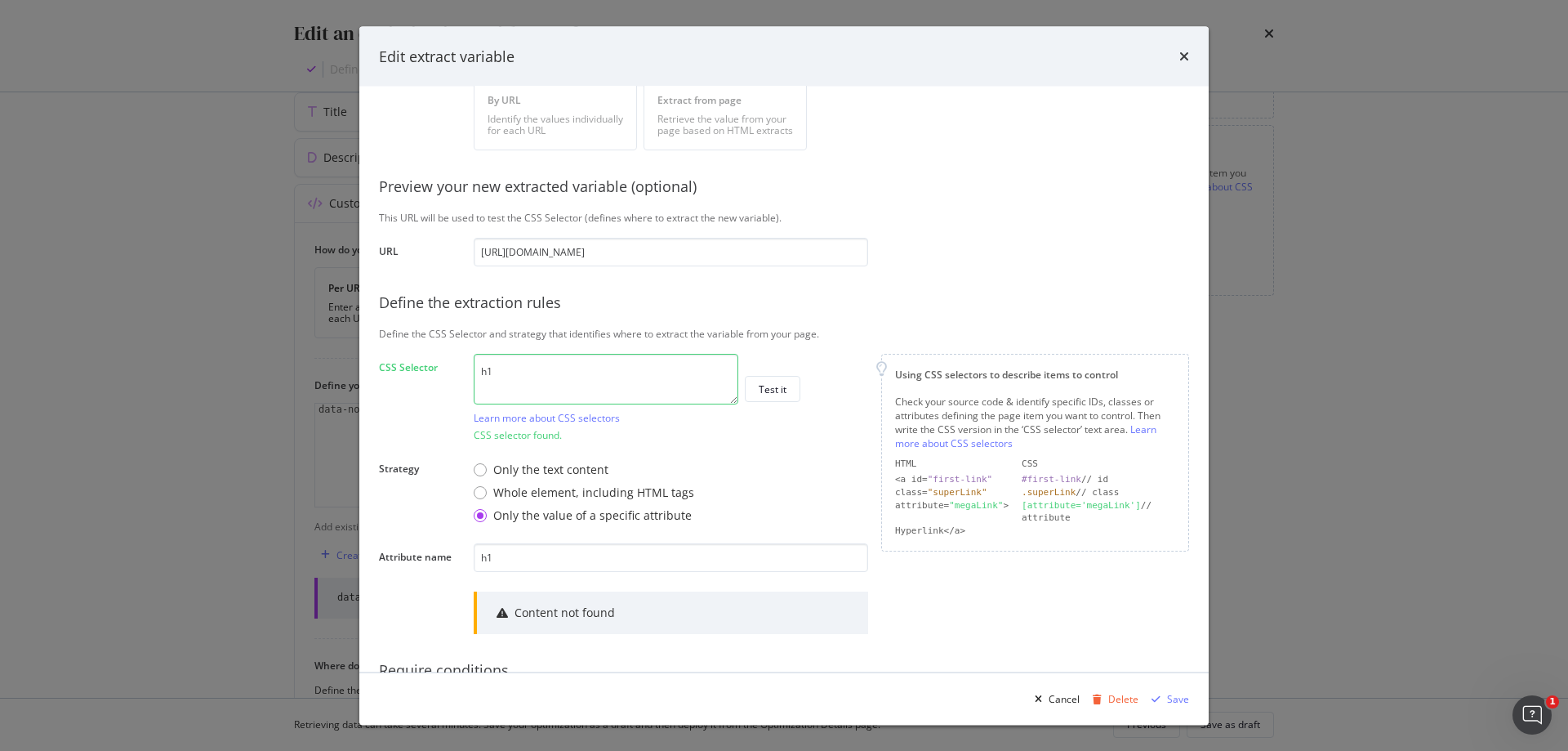
scroll to position [251, 0]
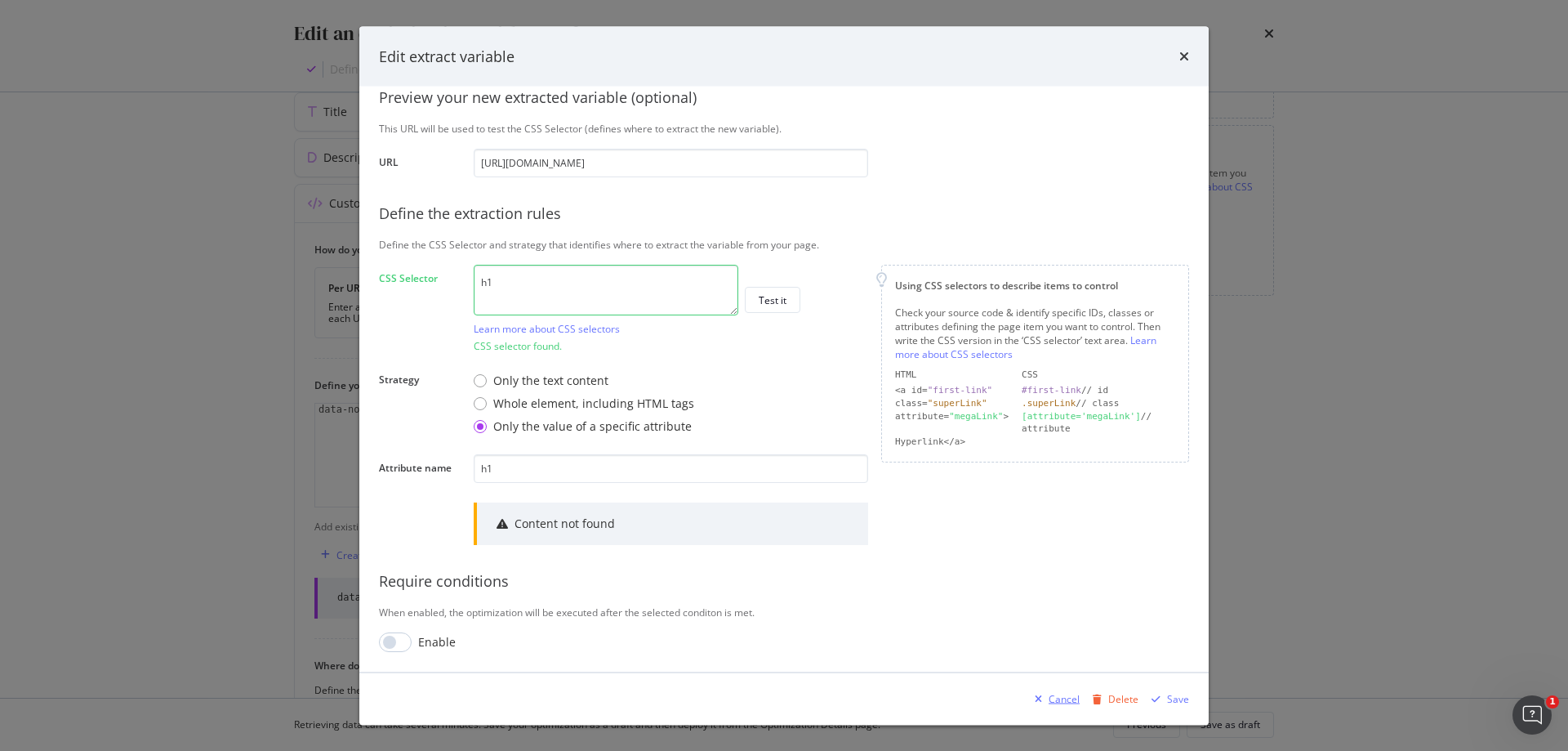
click at [1061, 695] on div "Cancel" at bounding box center [1063, 698] width 31 height 14
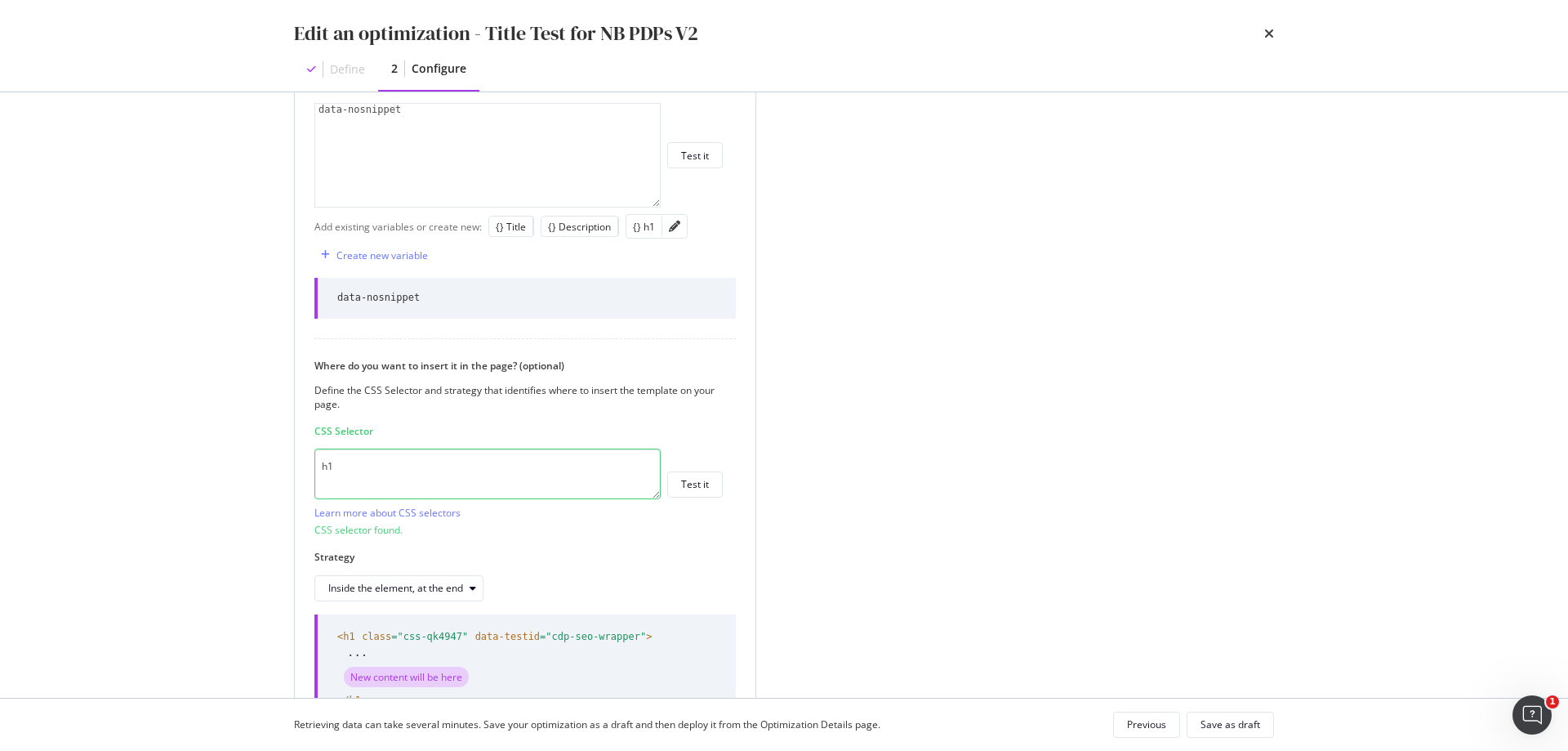
scroll to position [703, 0]
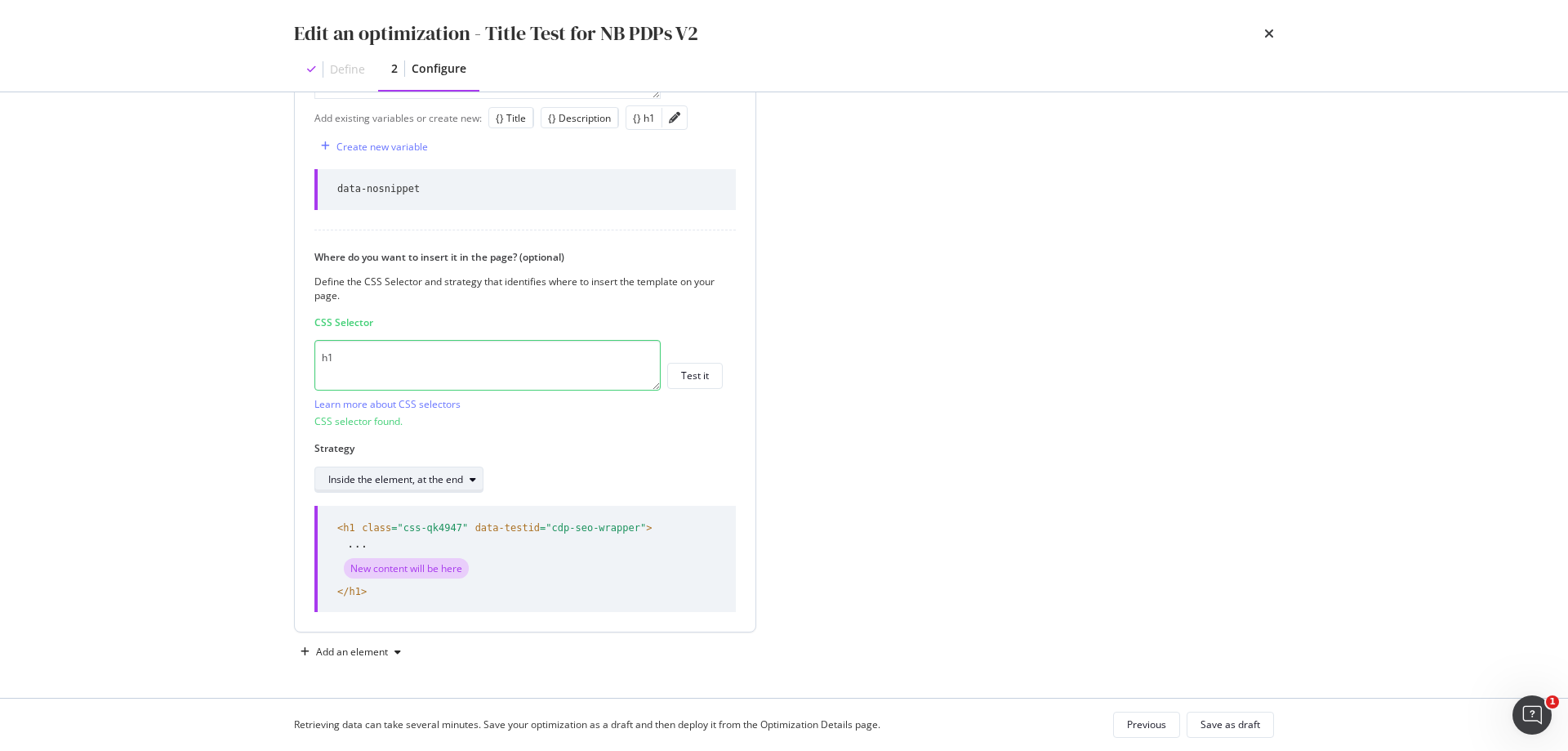
click at [442, 487] on div "Inside the element, at the end" at bounding box center [405, 480] width 154 height 23
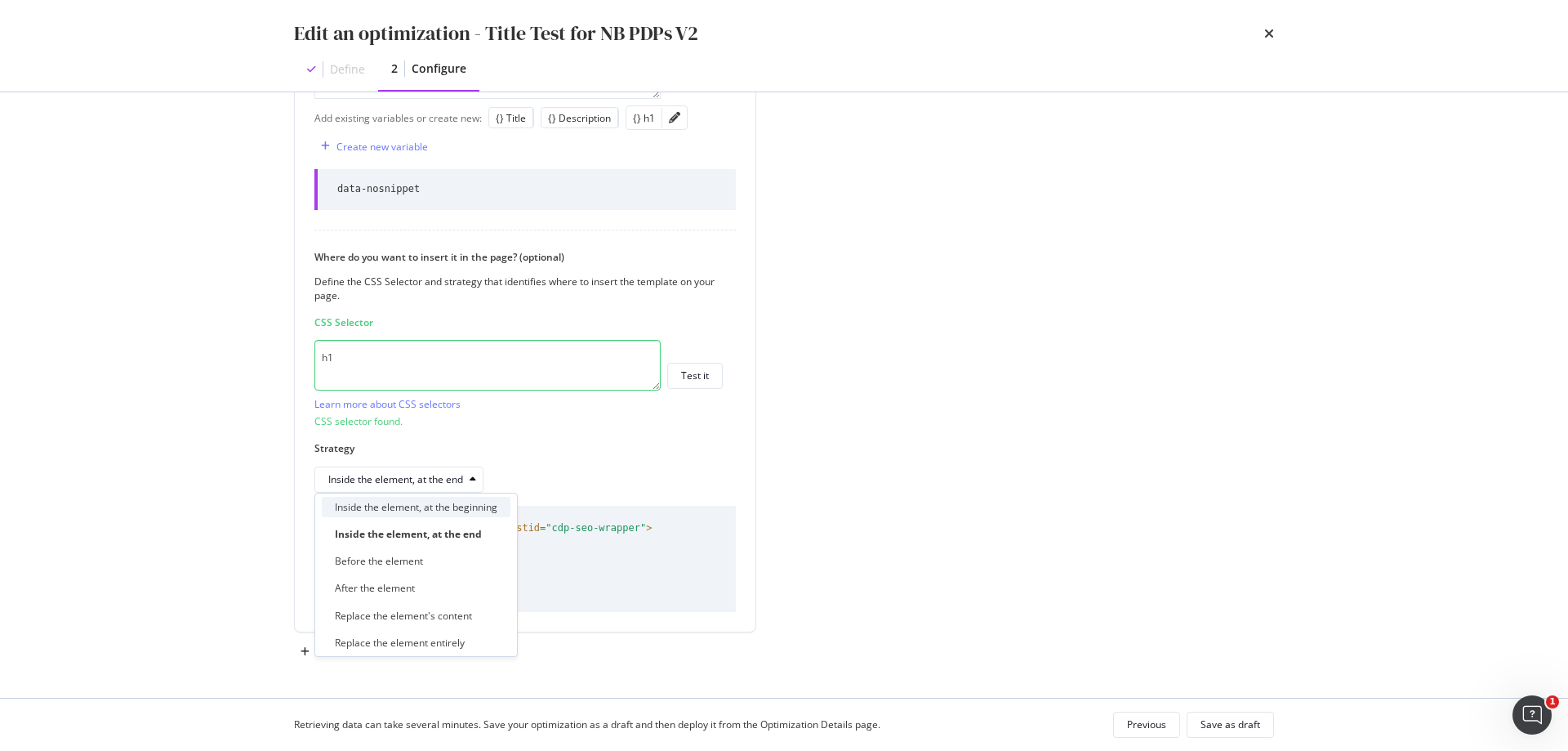
click at [474, 515] on div "Inside the element, at the beginning" at bounding box center [416, 507] width 189 height 20
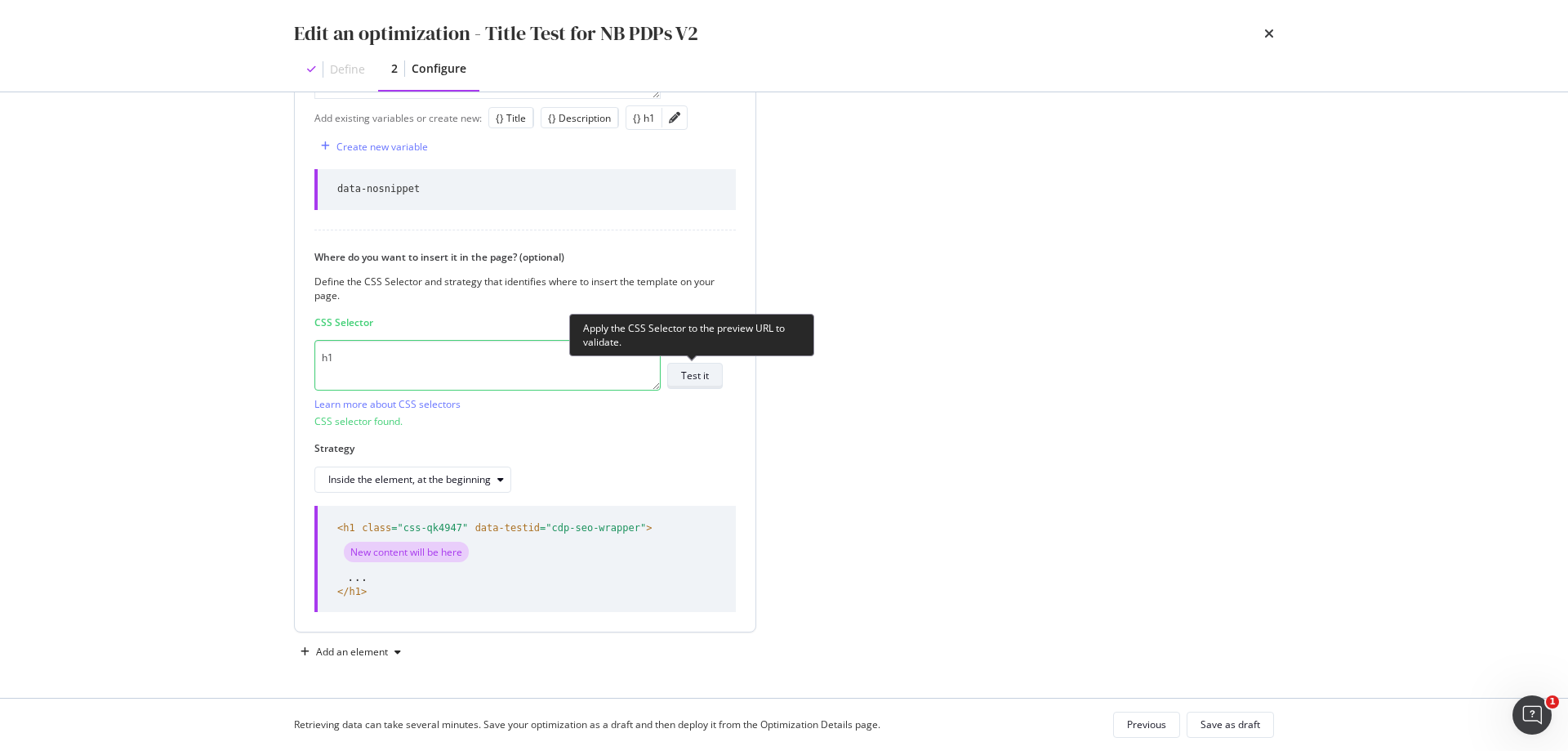
click at [715, 370] on button "Test it" at bounding box center [694, 376] width 55 height 26
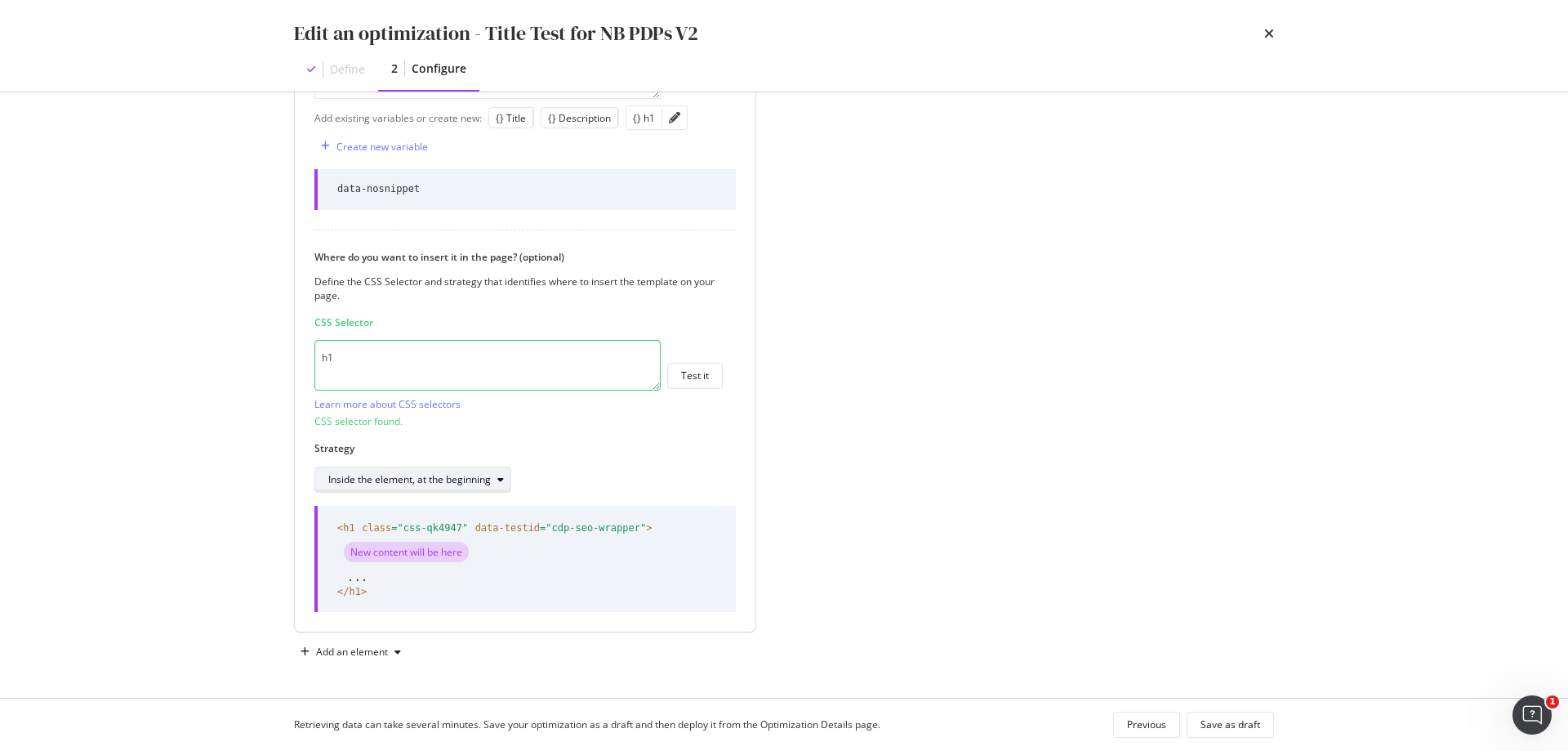
click at [486, 482] on div "Inside the element, at the beginning" at bounding box center [410, 480] width 162 height 10
click at [677, 464] on div "Strategy Inside the element, at the beginning" at bounding box center [519, 466] width 409 height 50
click at [1248, 716] on div "Save as draft" at bounding box center [1231, 725] width 60 height 23
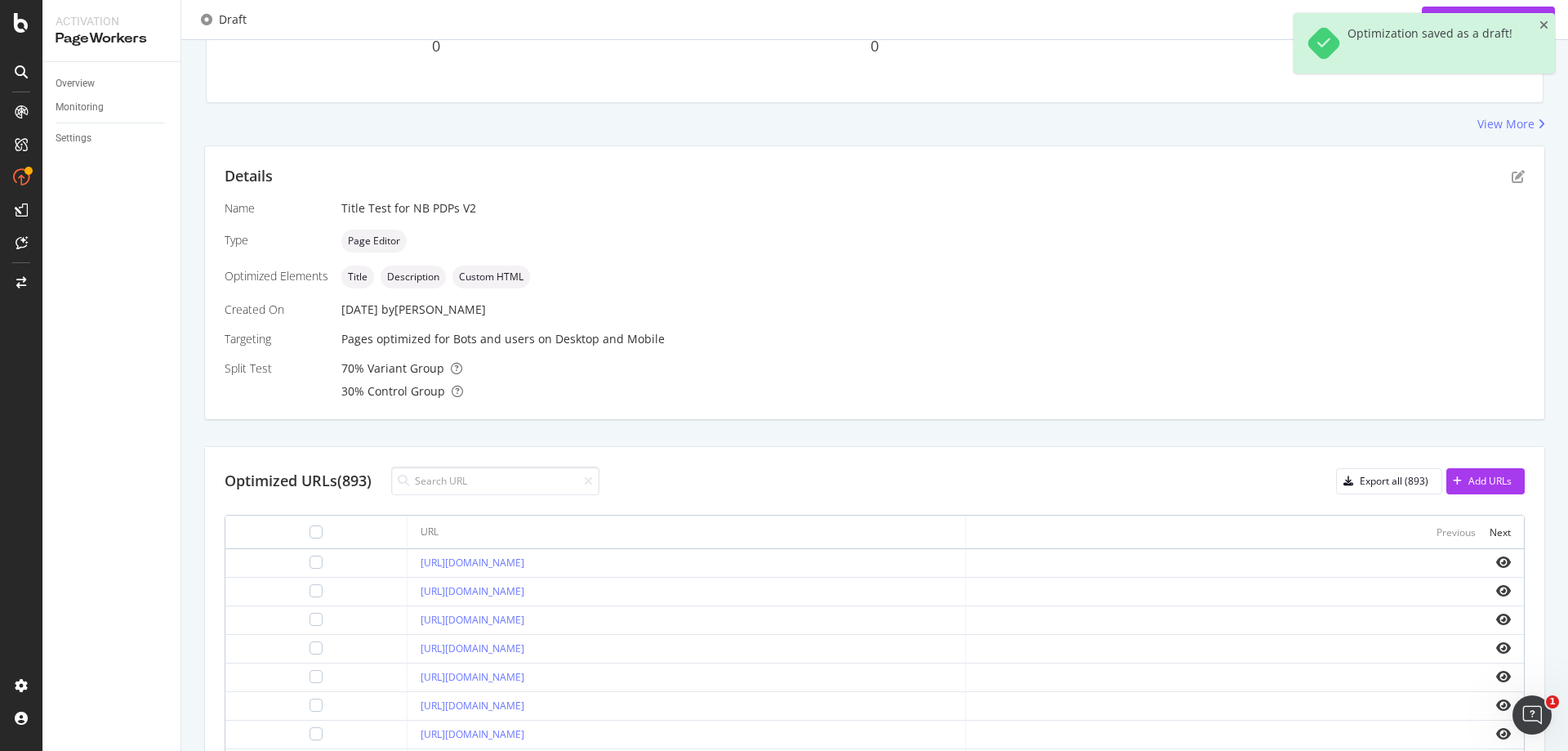
scroll to position [409, 0]
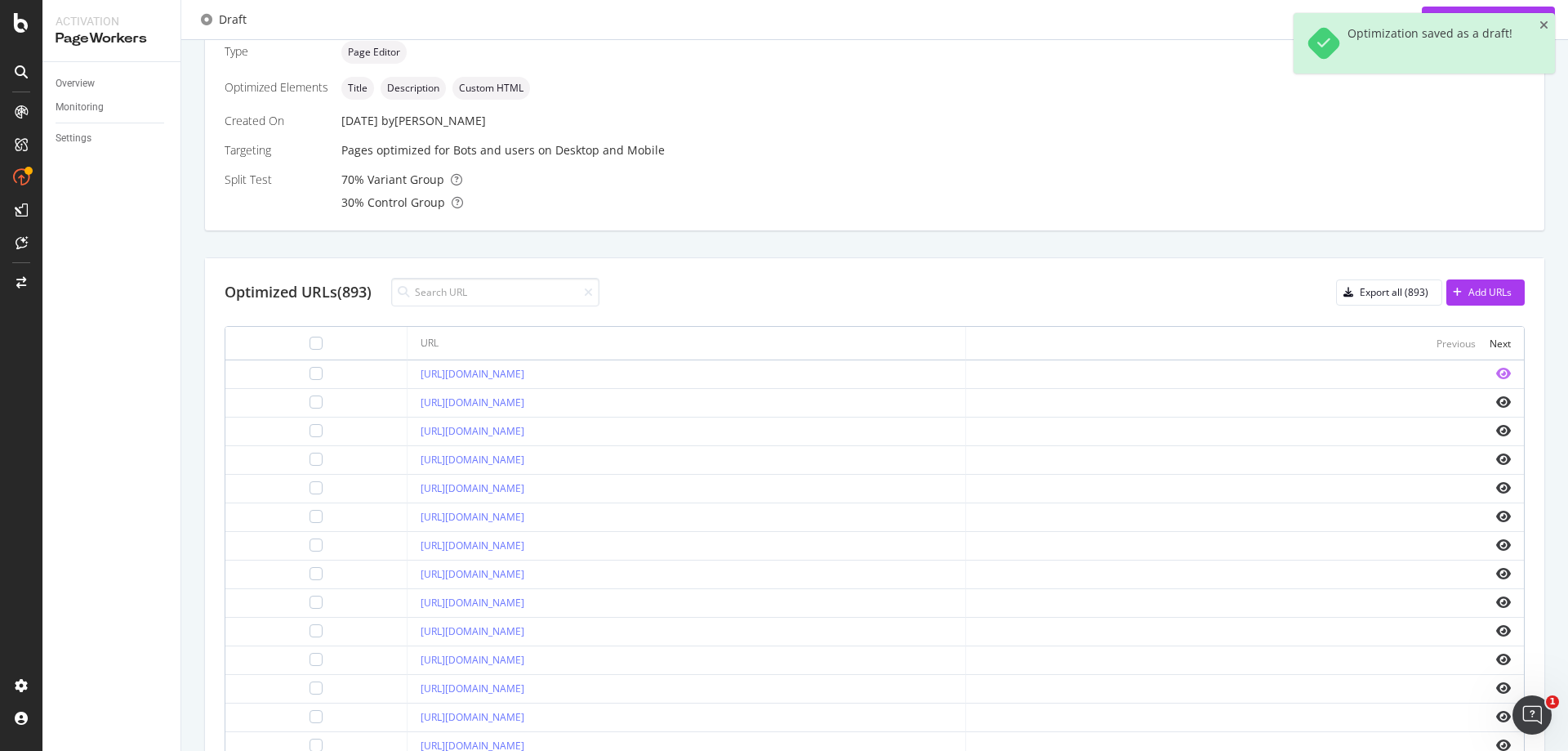
click at [1496, 373] on icon "eye" at bounding box center [1503, 373] width 15 height 13
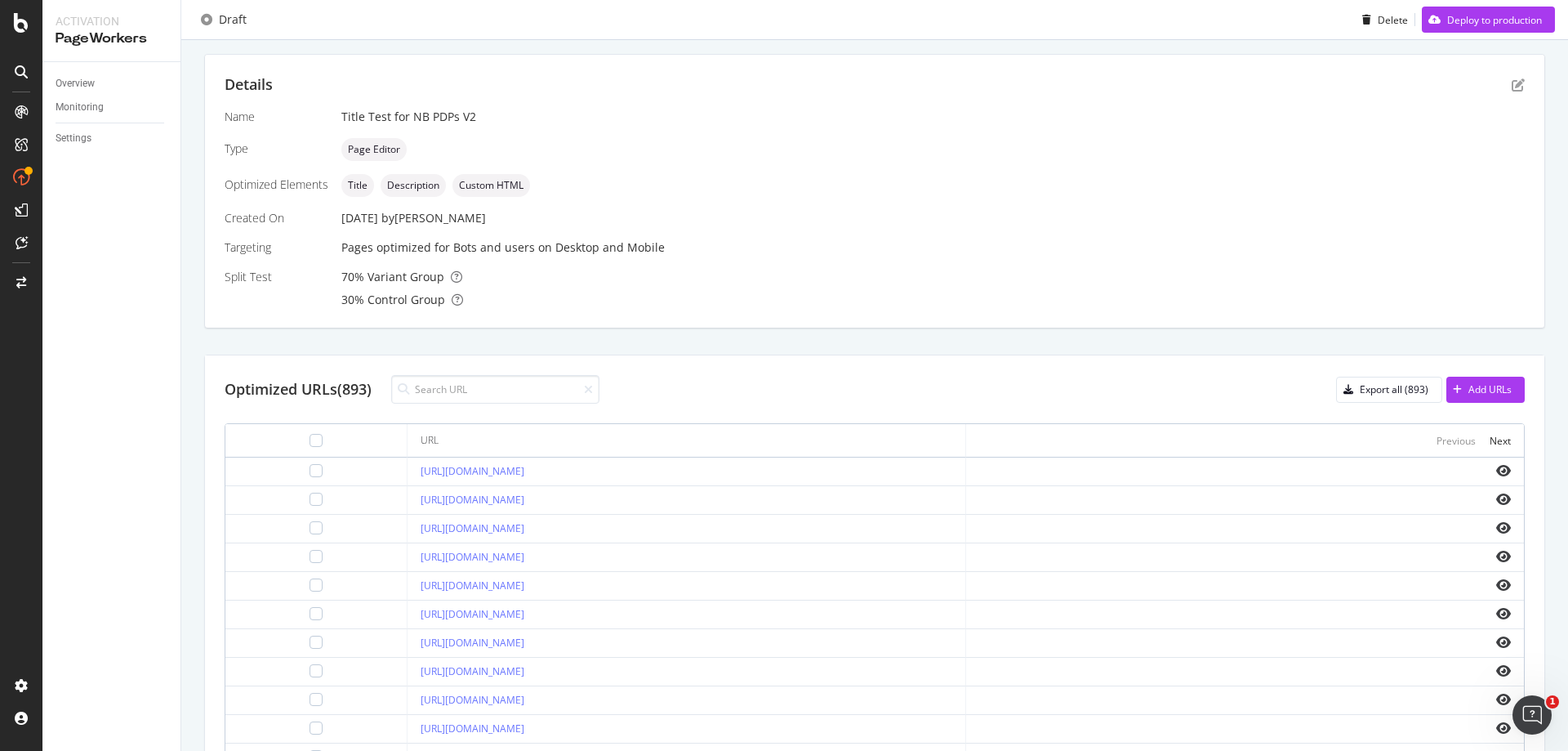
scroll to position [525, 0]
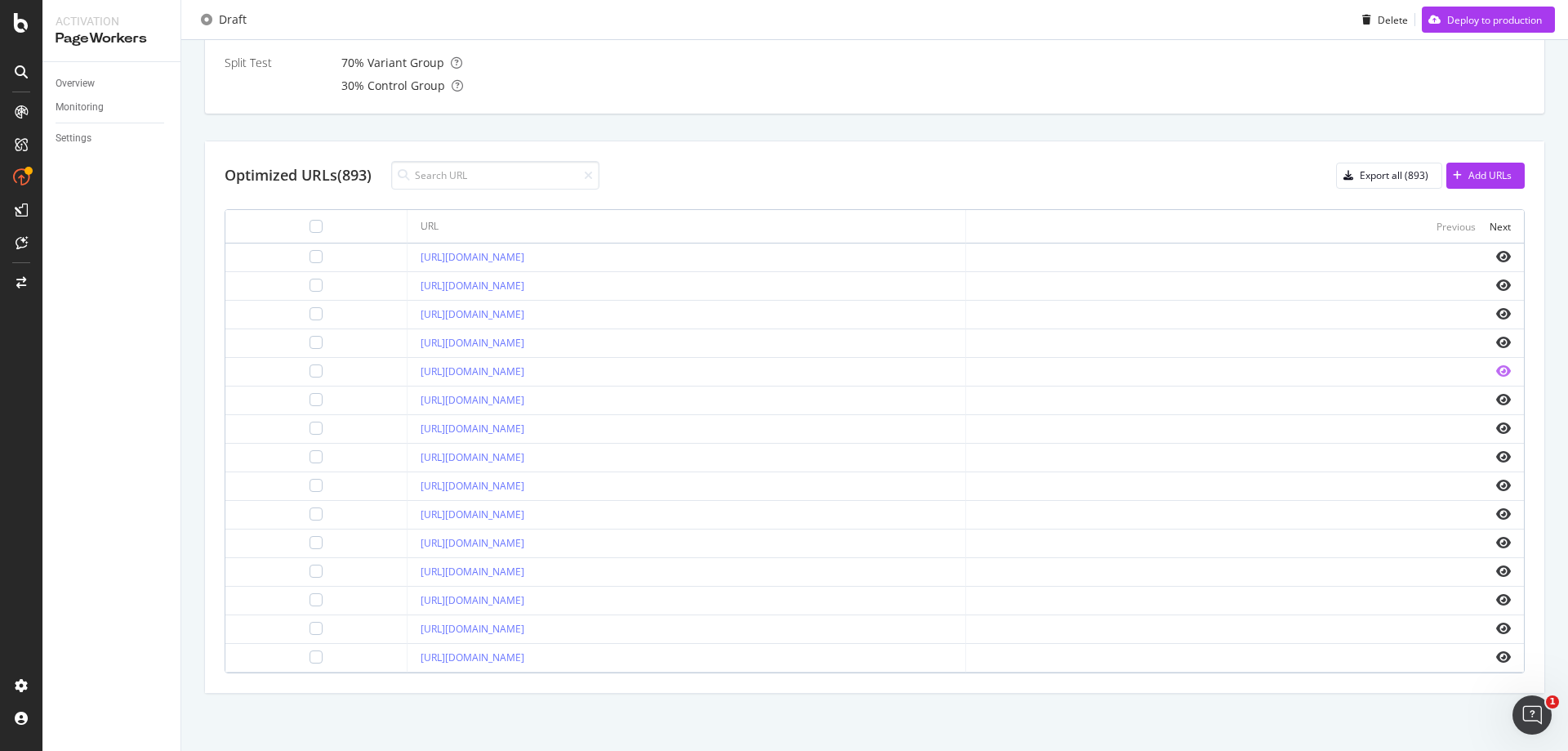
click at [1496, 371] on icon "eye" at bounding box center [1503, 370] width 15 height 13
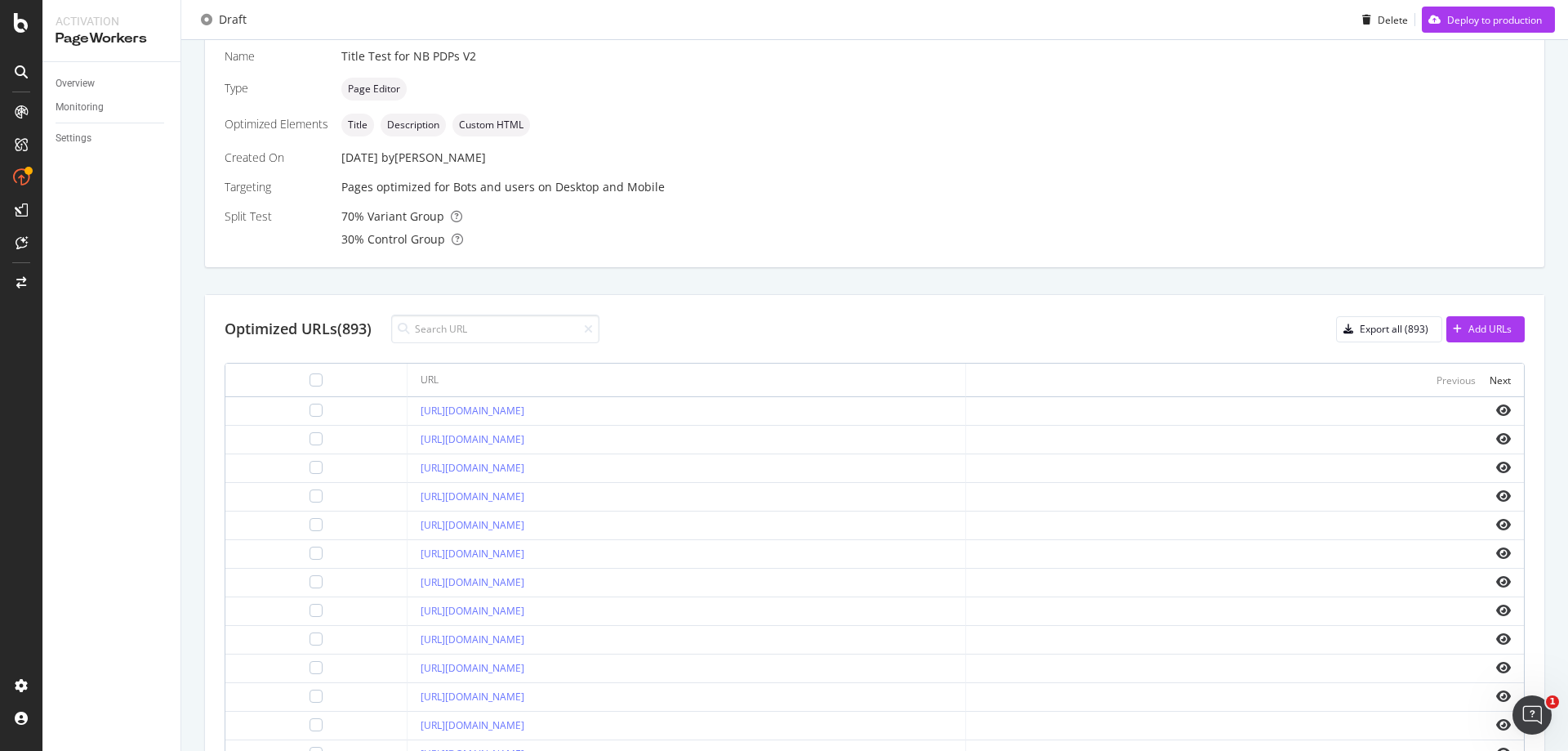
scroll to position [35, 0]
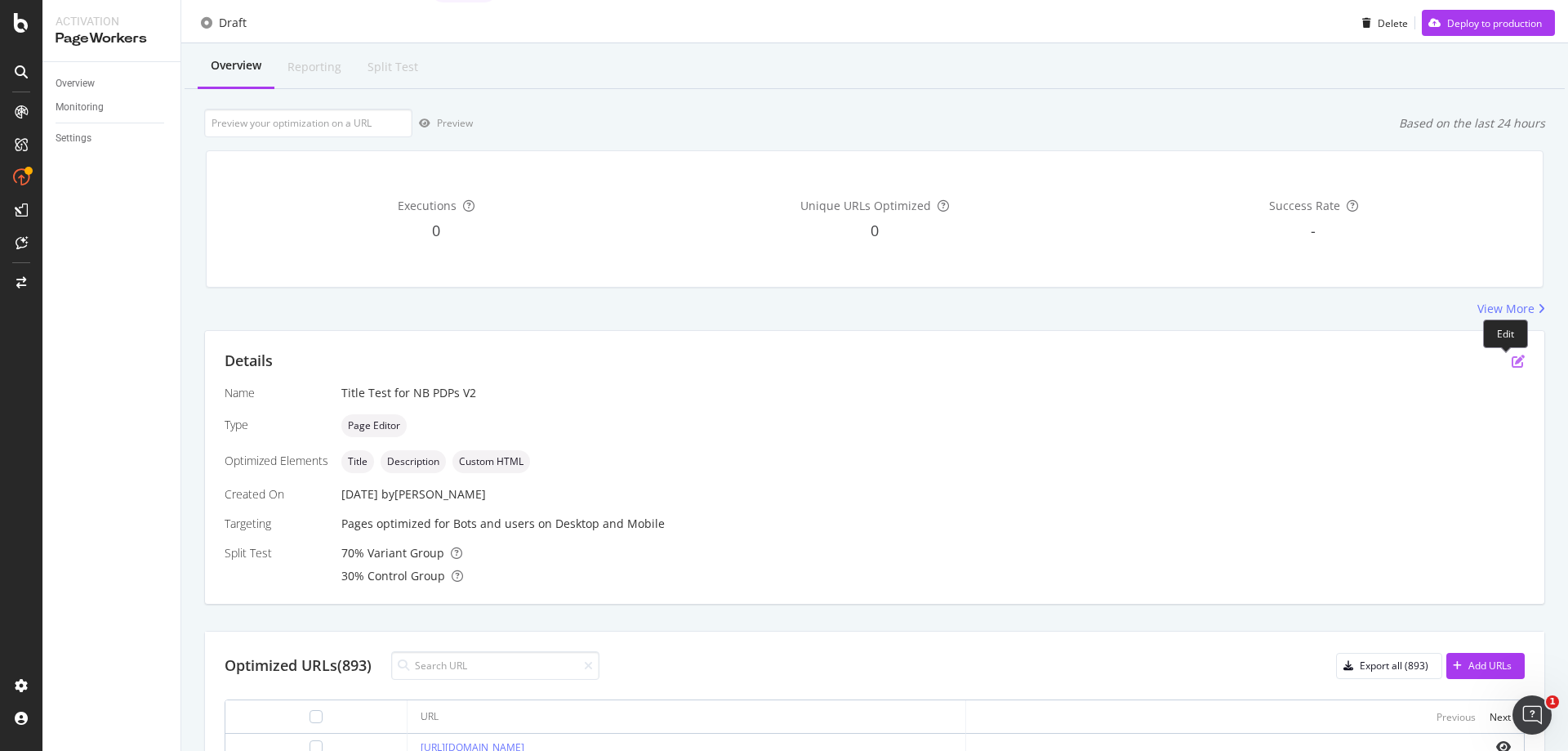
click at [1512, 361] on icon "pen-to-square" at bounding box center [1518, 361] width 13 height 13
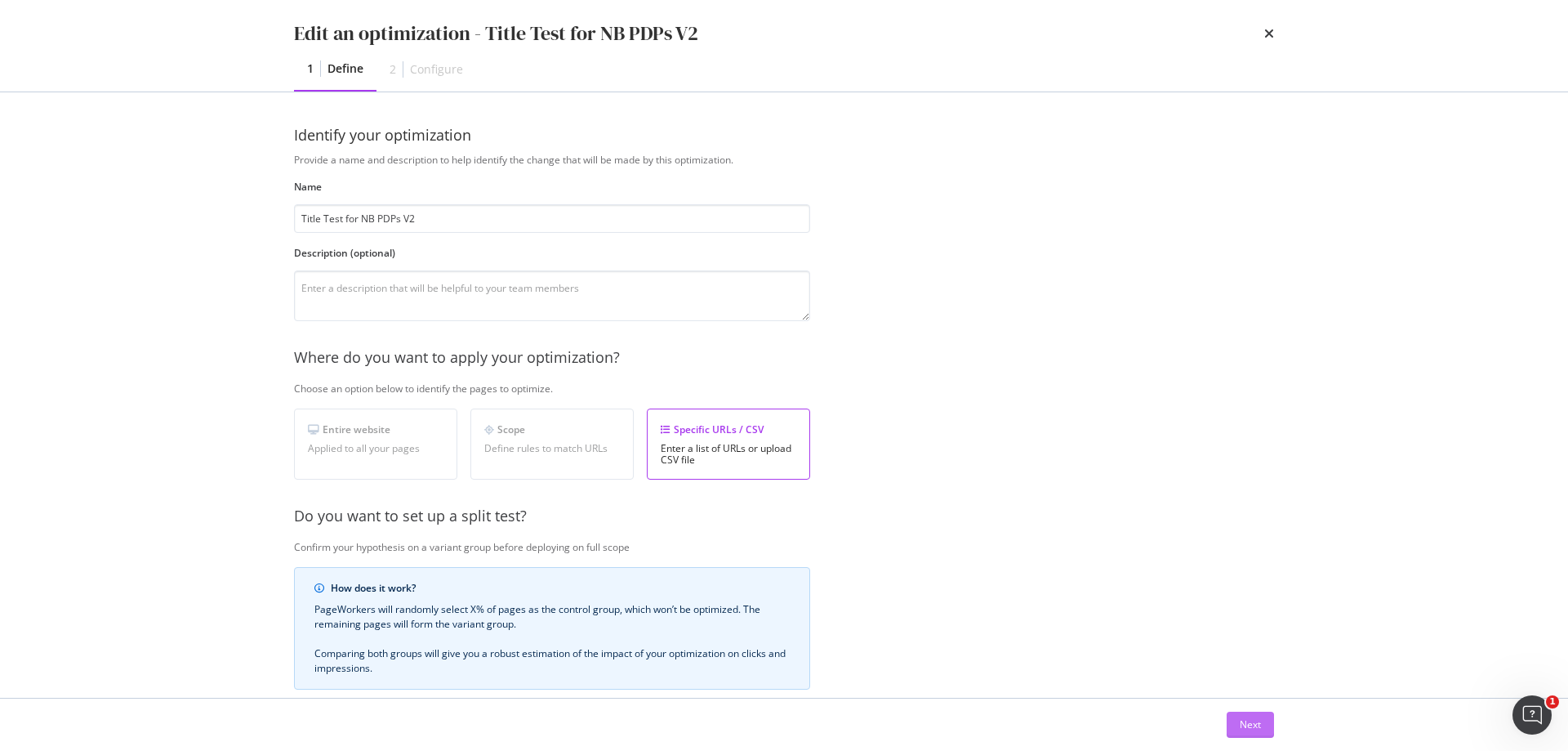
click at [1261, 726] on button "Next" at bounding box center [1251, 725] width 48 height 26
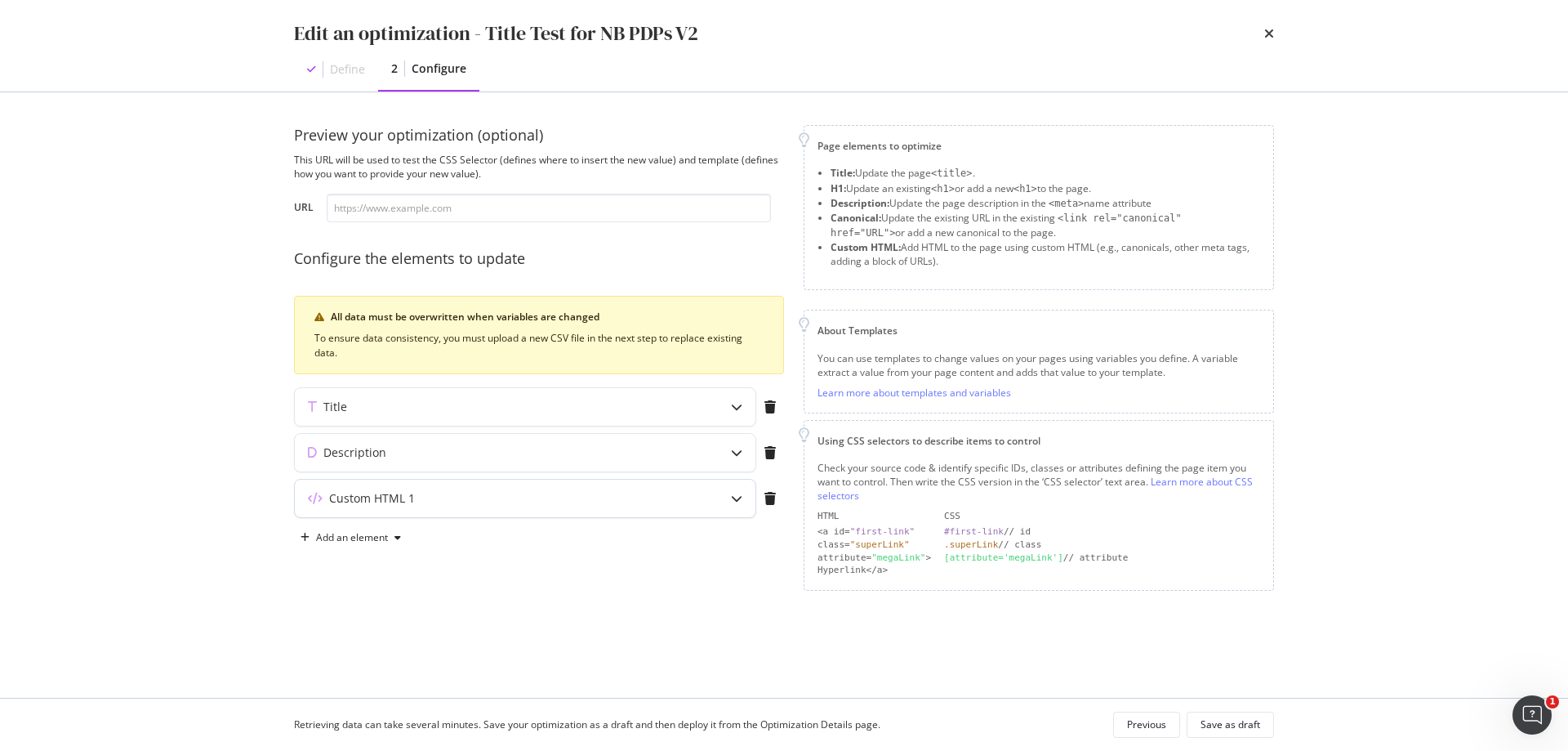
click at [735, 502] on icon "modal" at bounding box center [736, 498] width 11 height 11
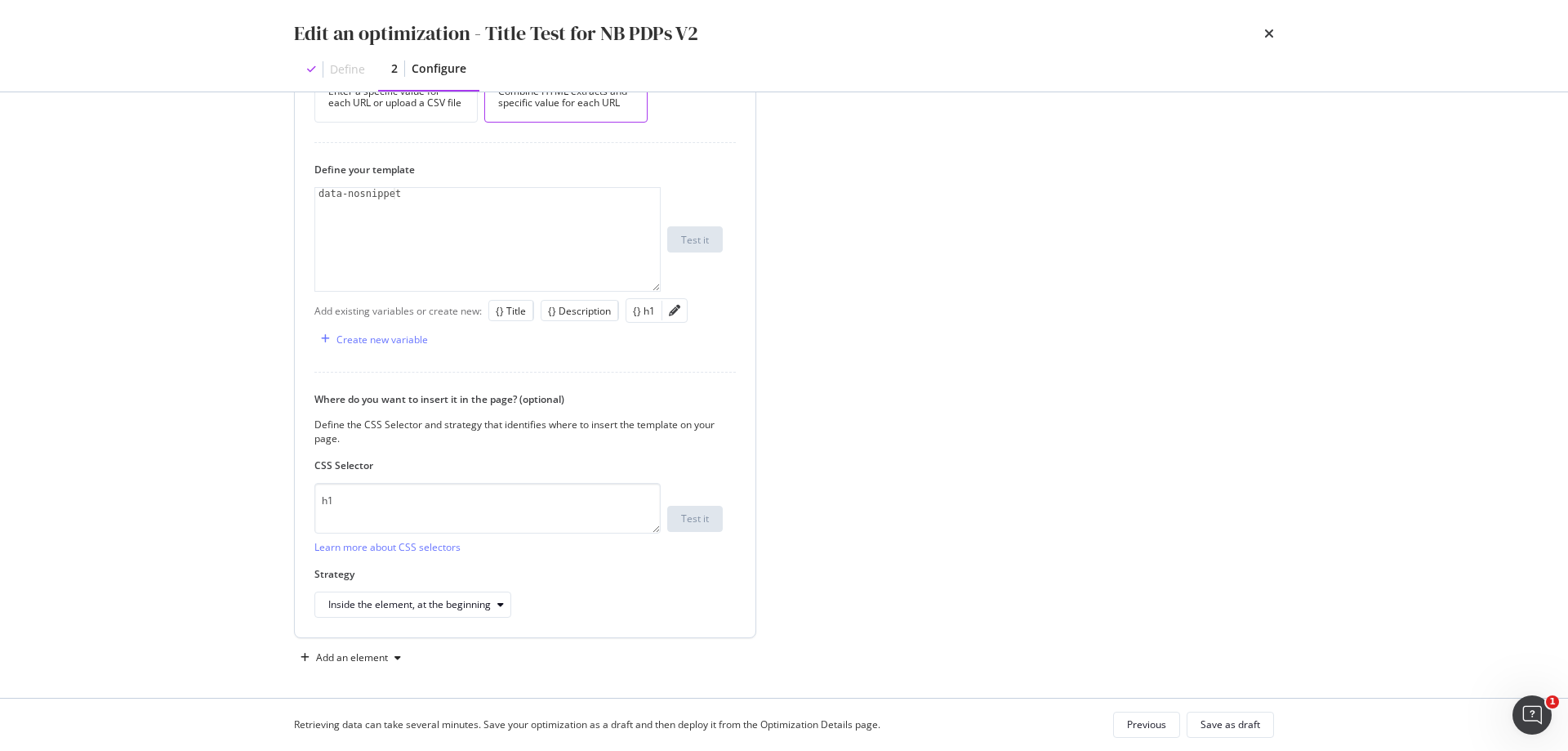
scroll to position [517, 0]
click at [507, 597] on div "modal" at bounding box center [500, 599] width 19 height 10
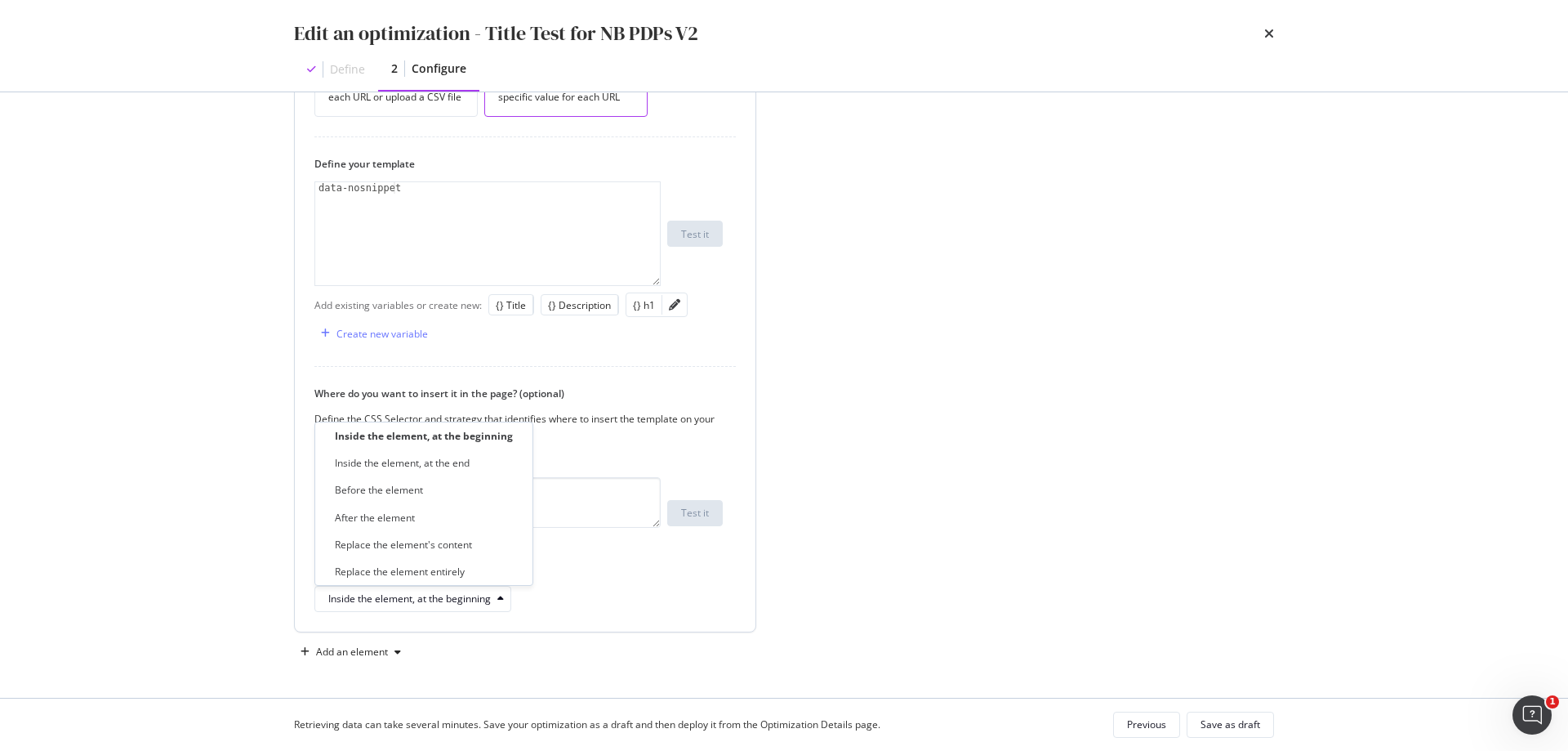
click at [608, 607] on div "Inside the element, at the beginning" at bounding box center [519, 599] width 409 height 26
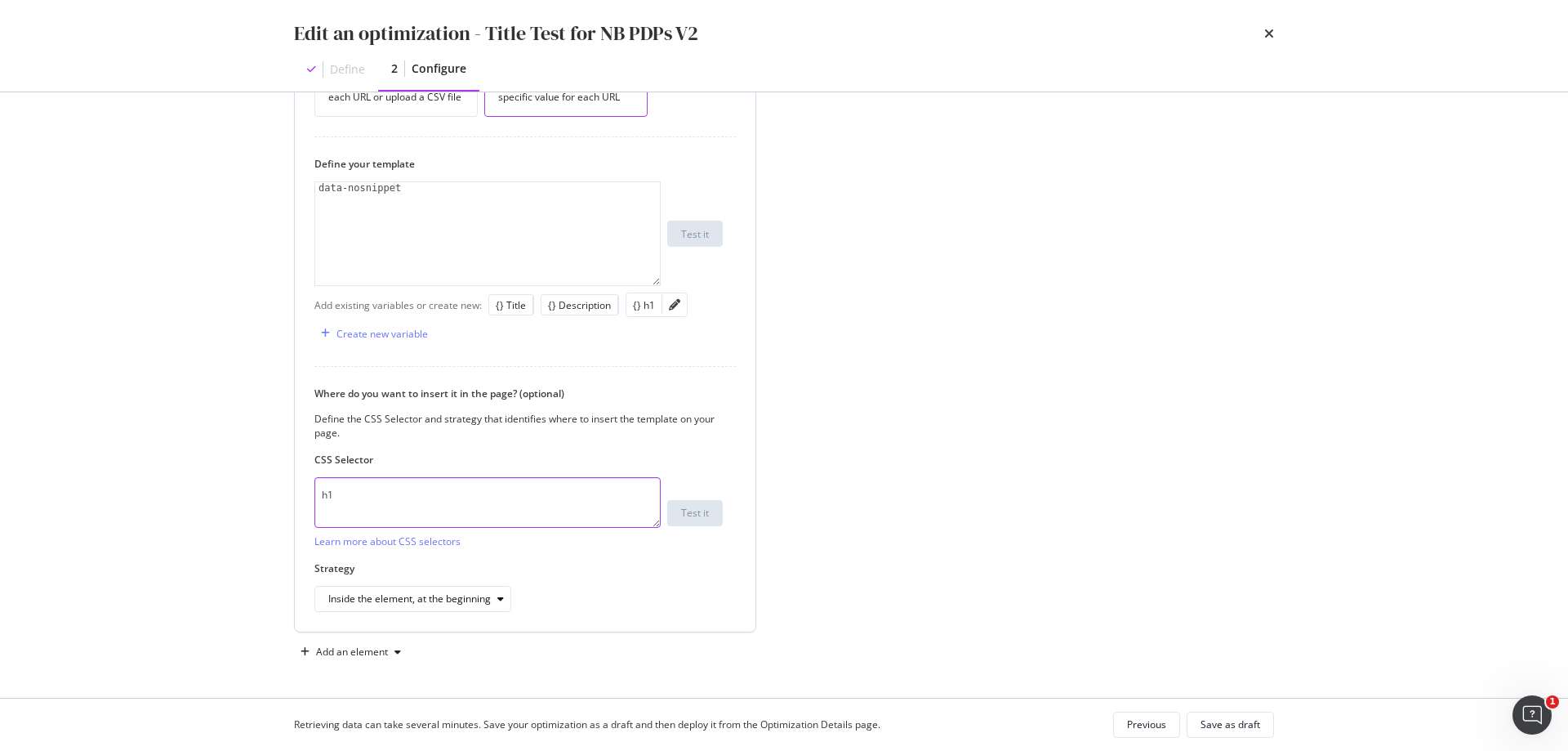
click at [538, 513] on textarea "h1" at bounding box center [487, 502] width 346 height 50
click at [503, 494] on textarea "h1" at bounding box center [487, 502] width 346 height 50
paste textarea "#root > div.css-1goi9xp > main > div.css-18xl464.MainColumn > div >"
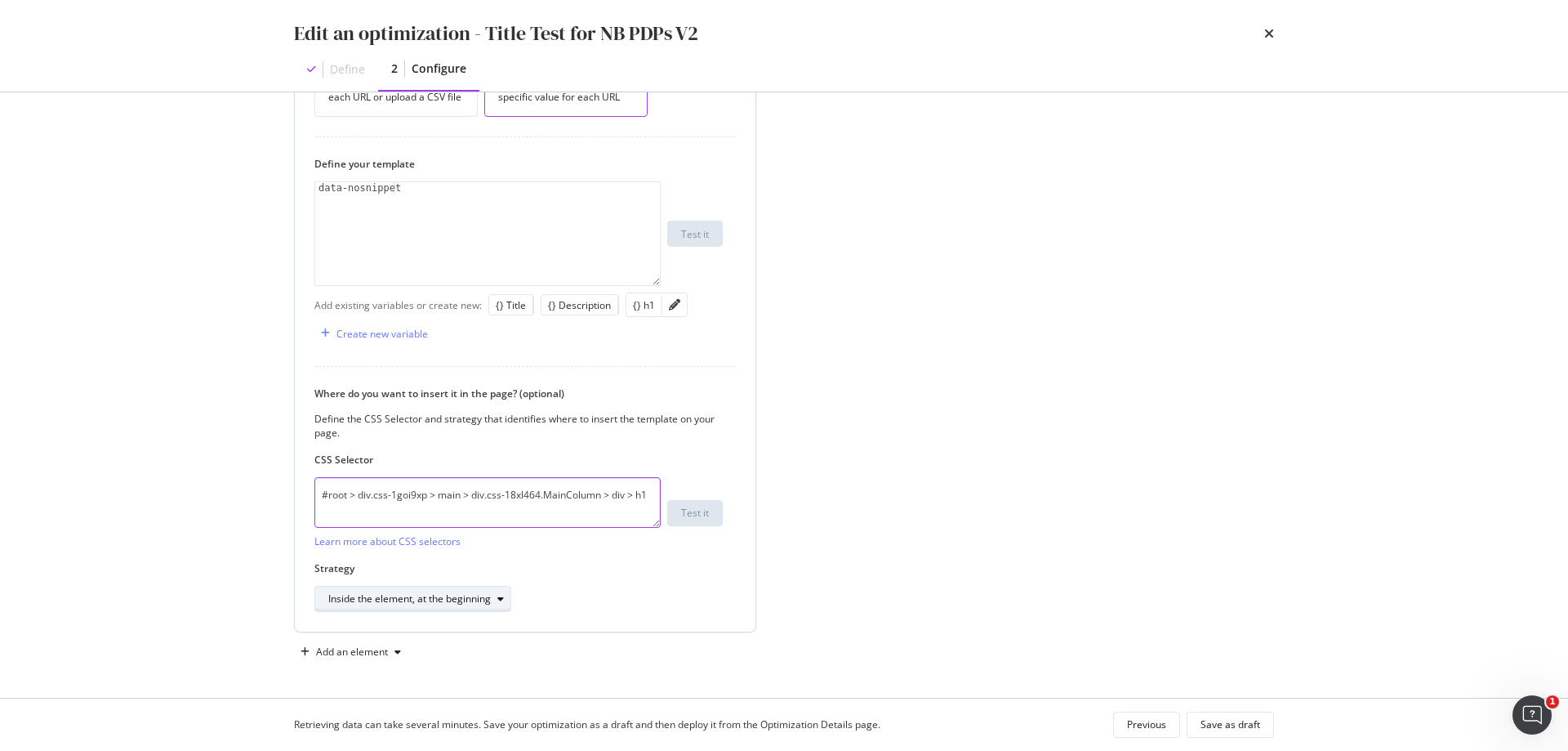
type textarea "#root > div.css-1goi9xp > main > div.css-18xl464.MainColumn > div > h1"
click at [452, 604] on div "Inside the element, at the beginning" at bounding box center [410, 599] width 162 height 10
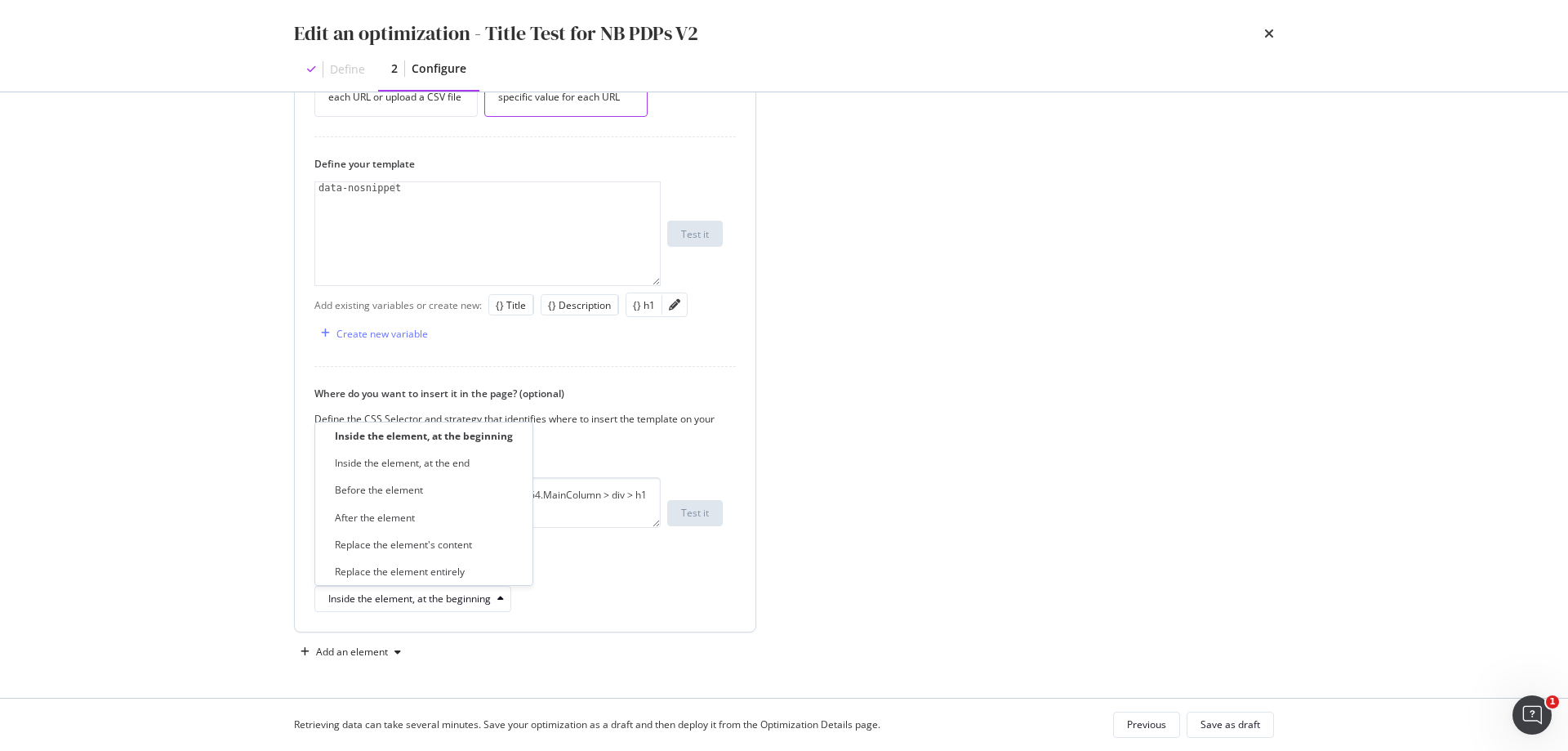
click at [580, 589] on div "Inside the element, at the beginning" at bounding box center [519, 599] width 409 height 26
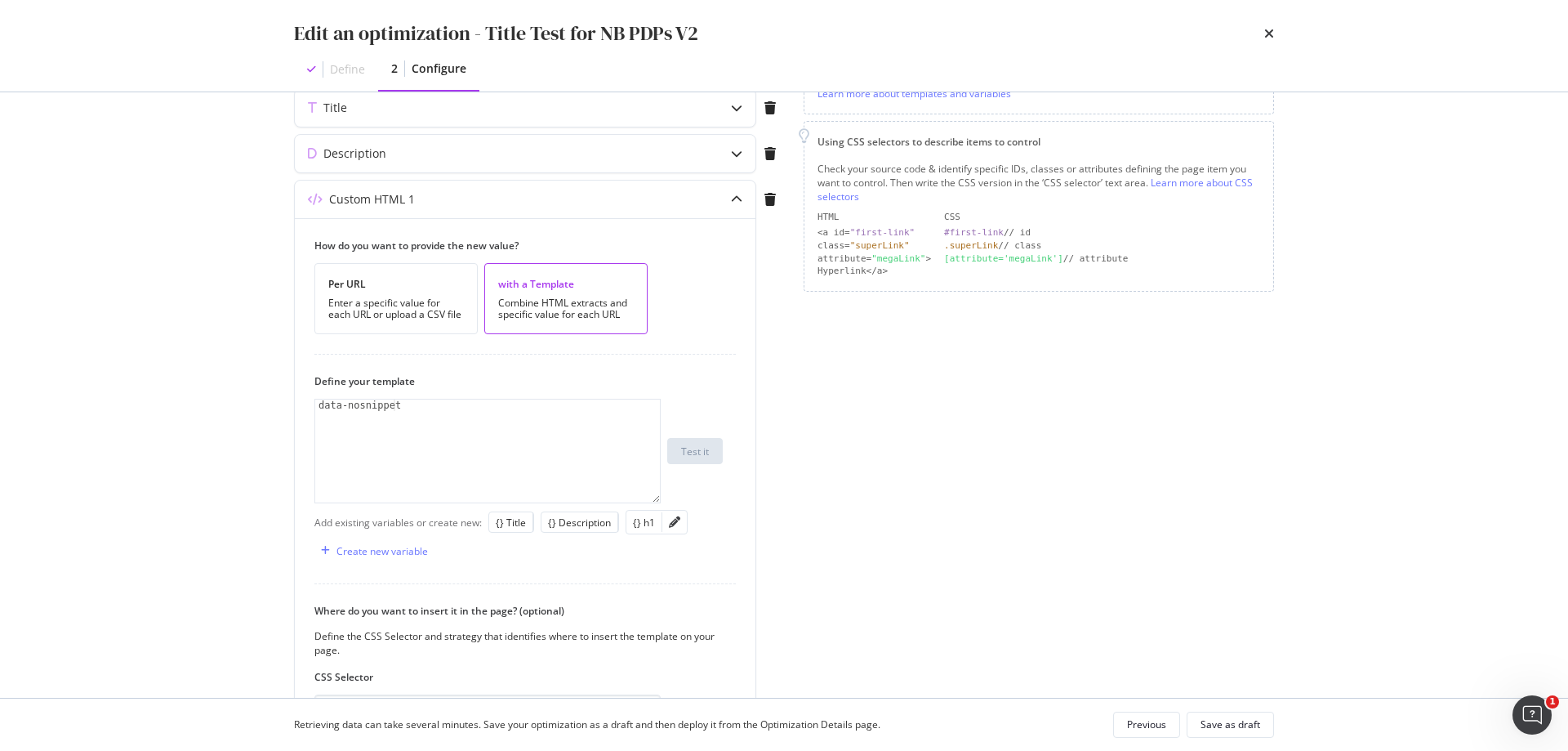
scroll to position [0, 0]
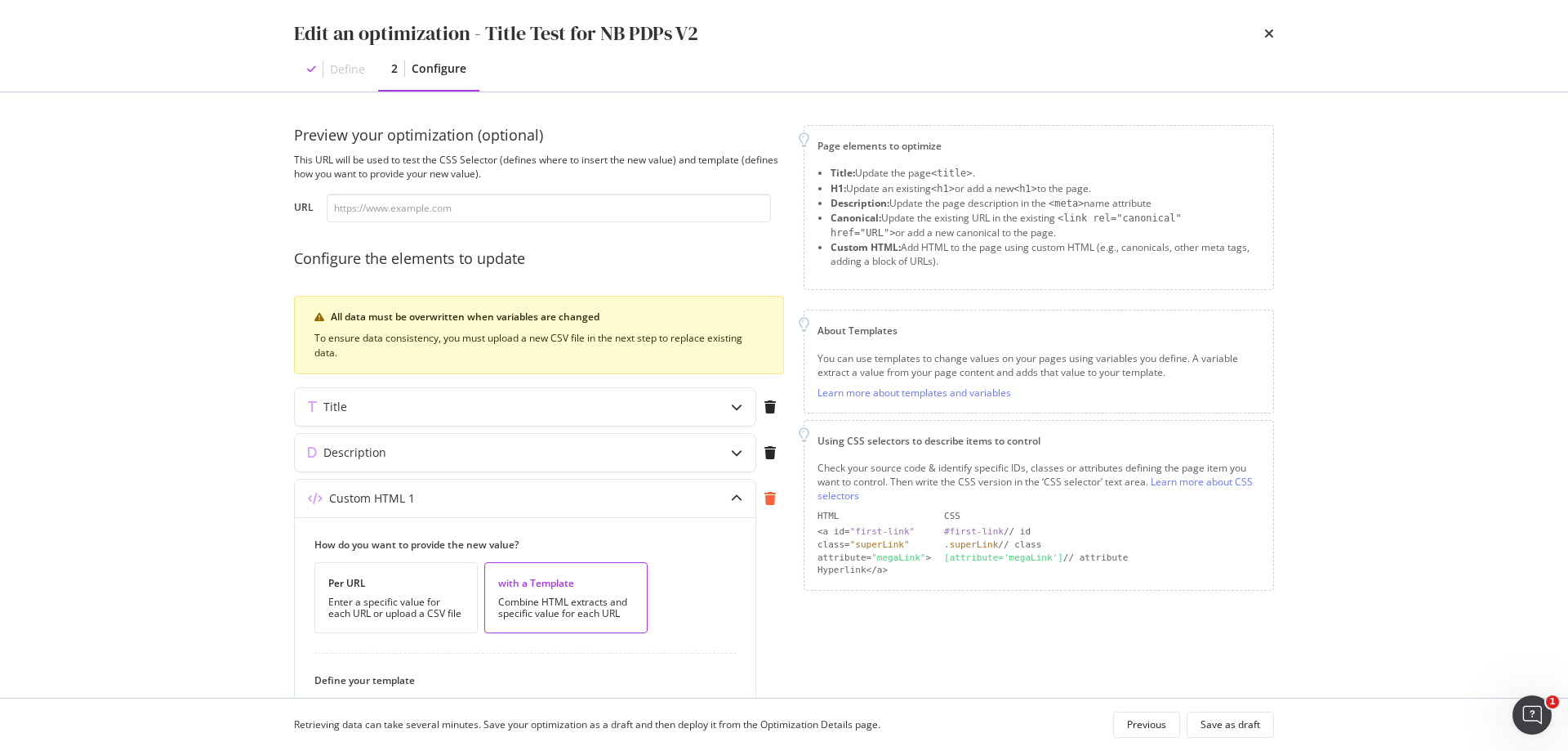
click at [769, 501] on icon "modal" at bounding box center [770, 498] width 11 height 13
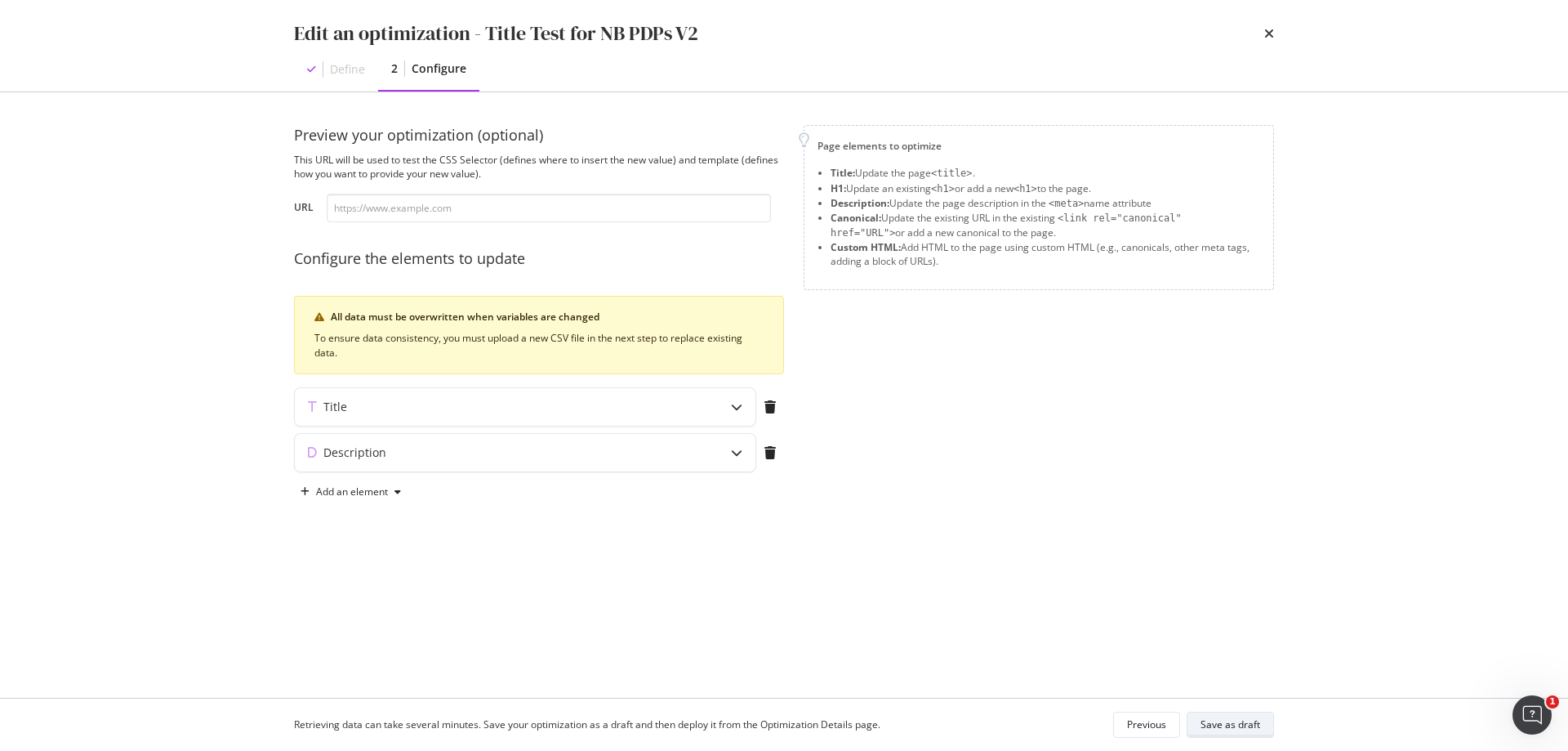
click at [1251, 723] on div "Save as draft" at bounding box center [1231, 725] width 60 height 14
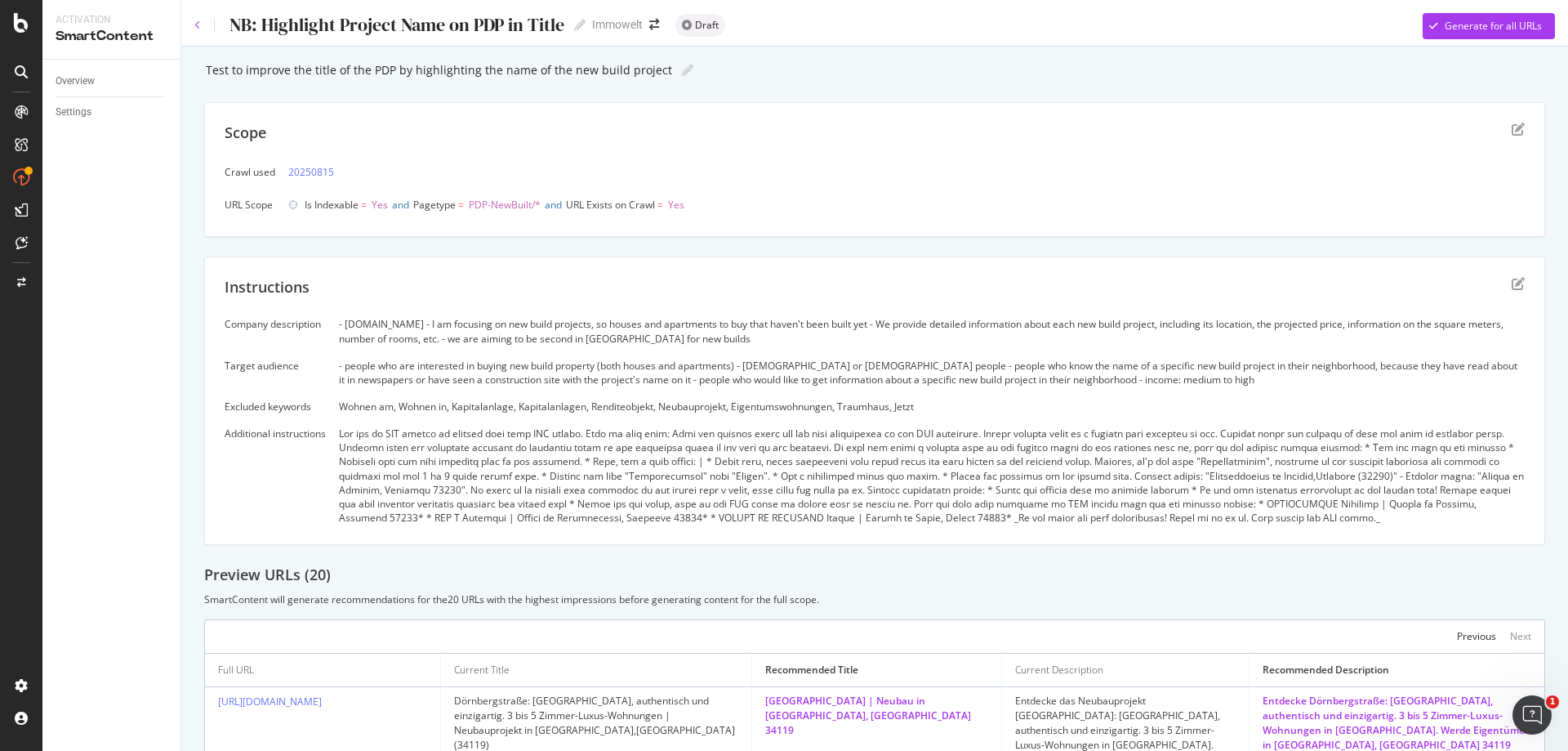
click at [197, 23] on icon at bounding box center [197, 25] width 6 height 10
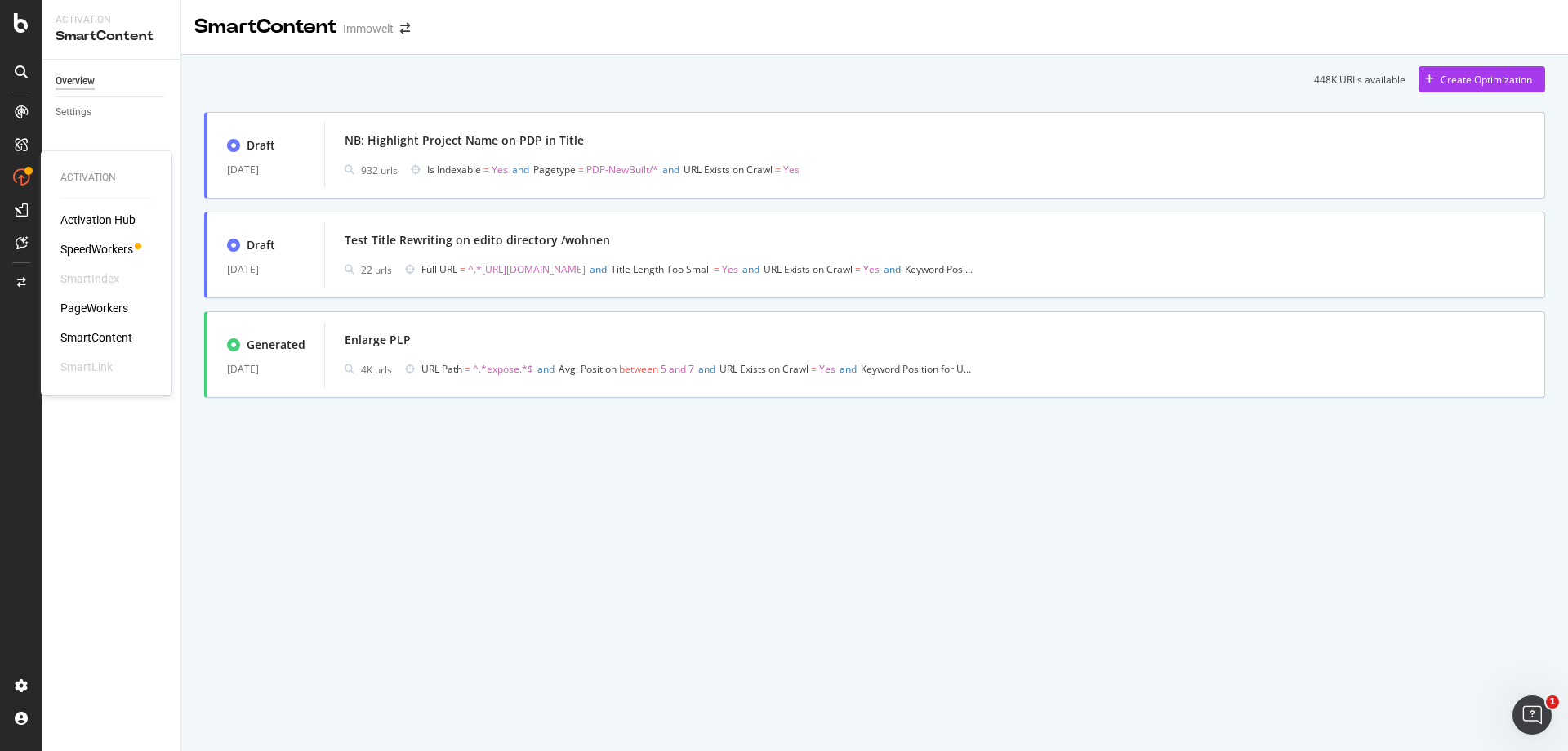
click at [110, 313] on div "PageWorkers" at bounding box center [94, 308] width 68 height 17
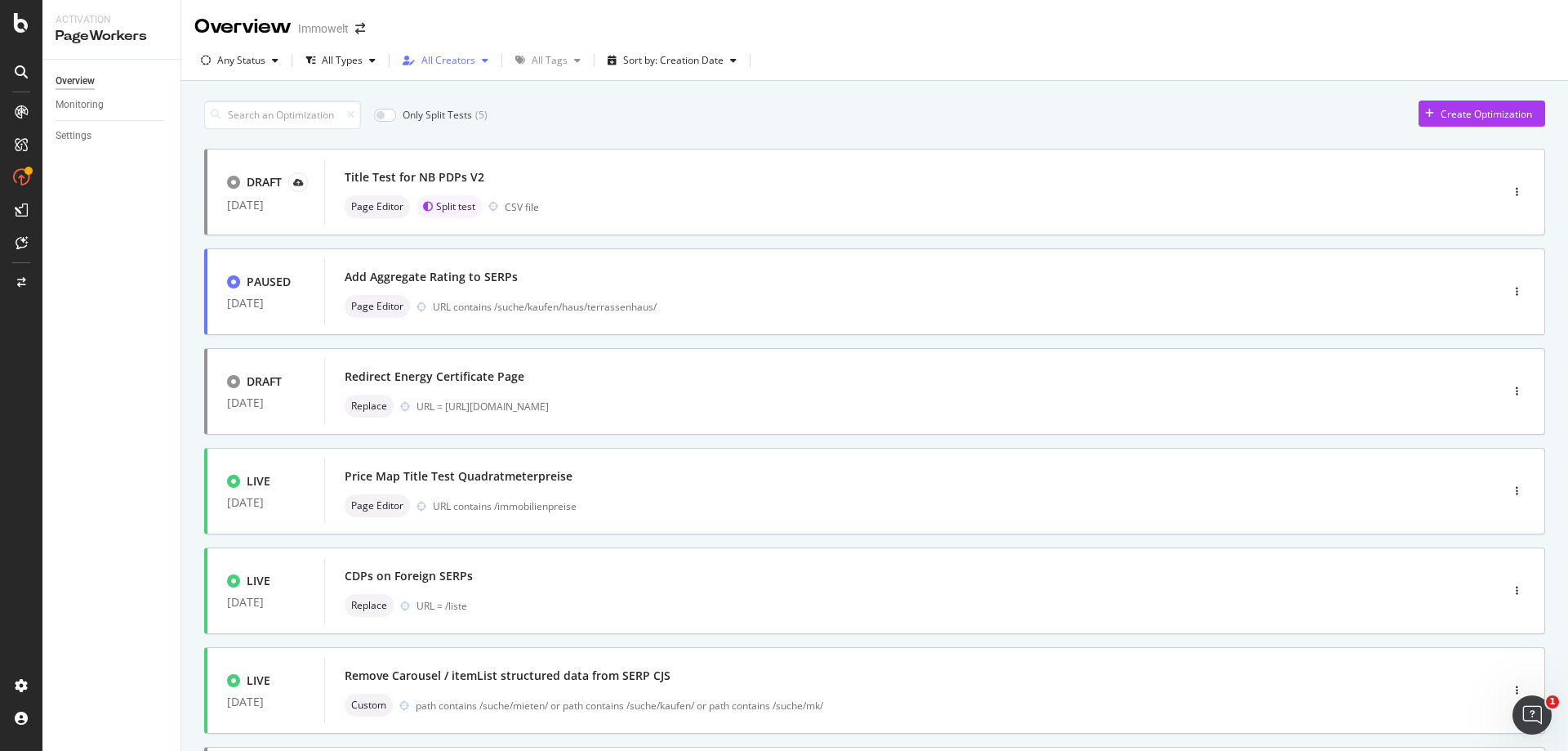
click at [466, 61] on div "All Creators" at bounding box center [447, 60] width 54 height 10
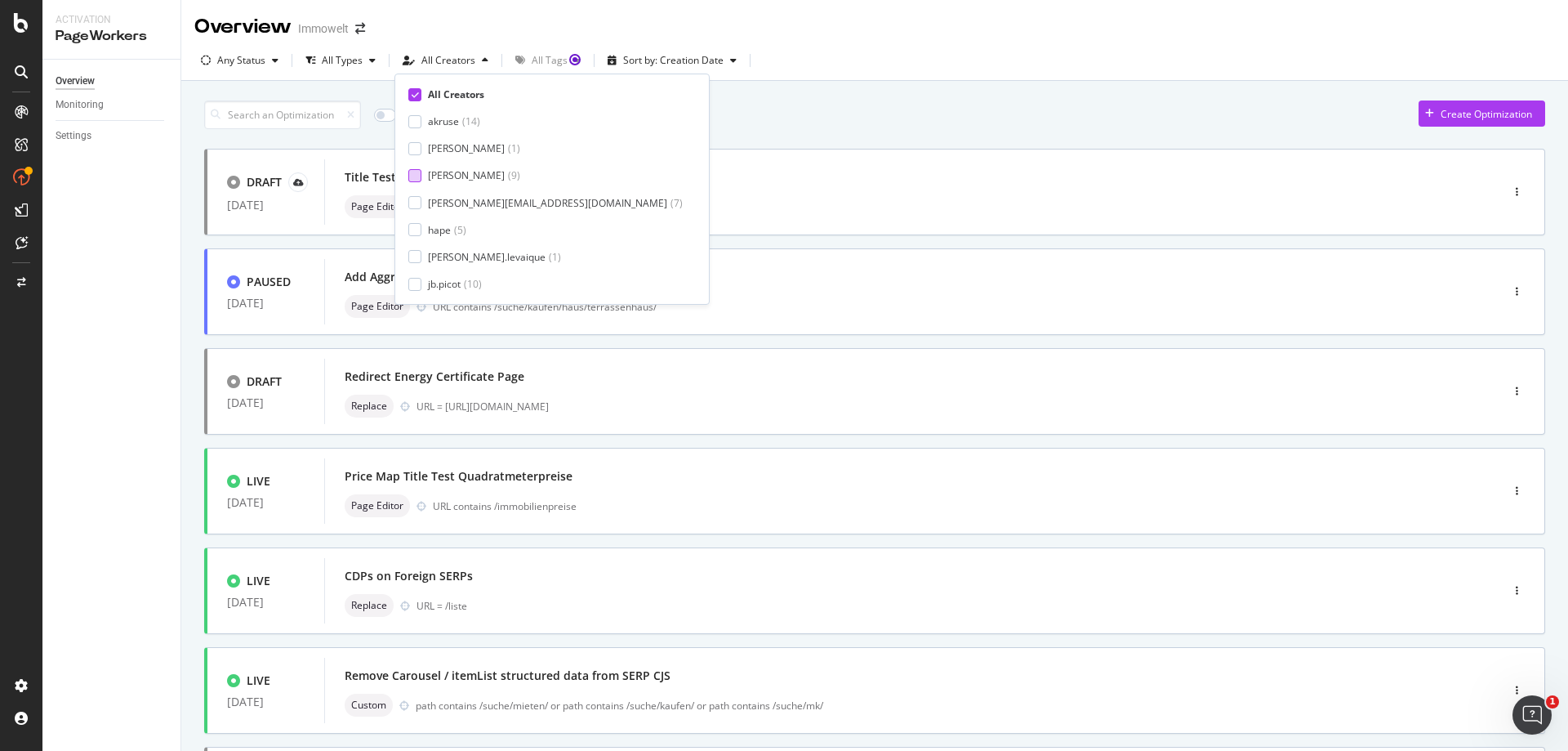
click at [451, 172] on div "[PERSON_NAME]" at bounding box center [466, 175] width 77 height 14
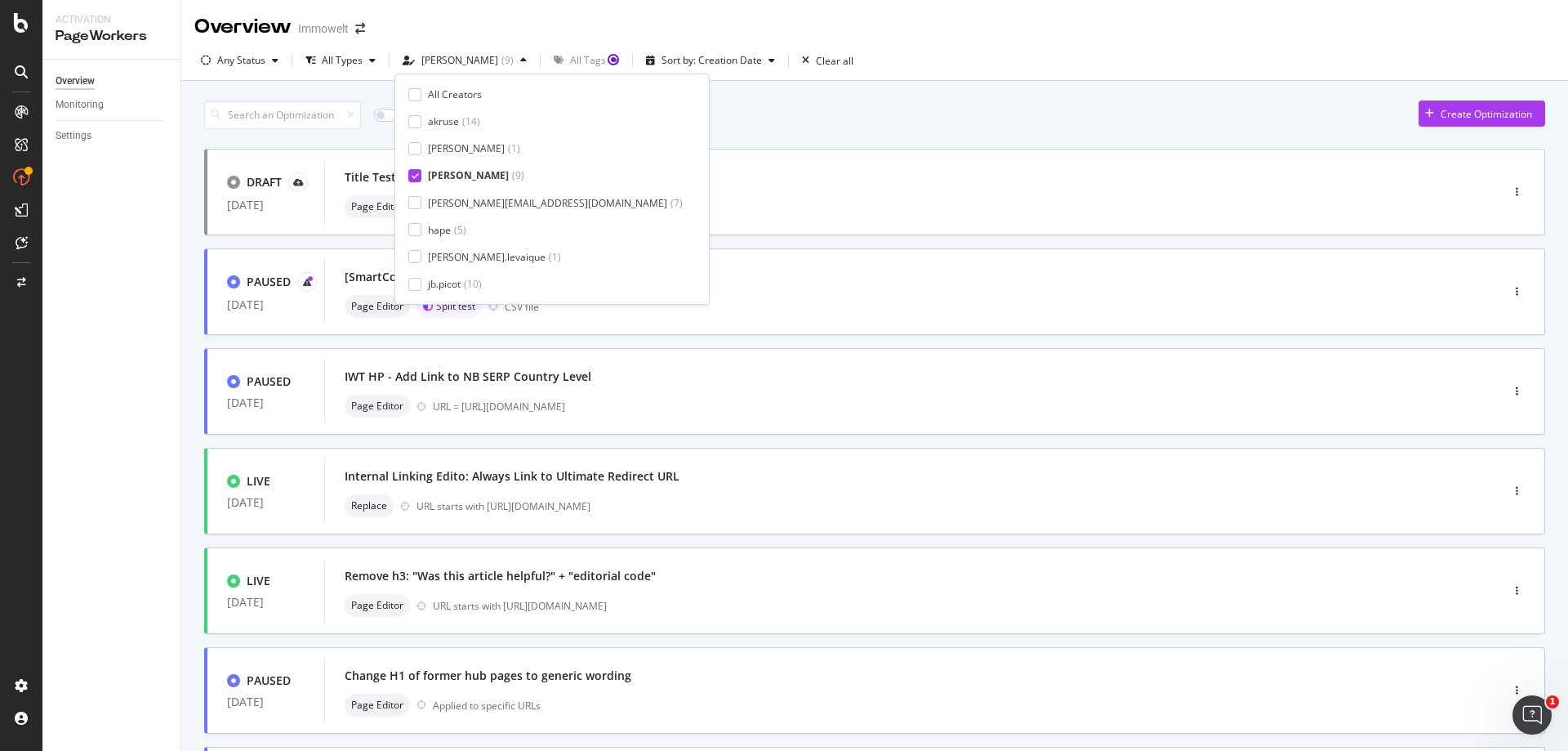
click at [870, 114] on div "Only Split Tests ( 2 ) Create Optimization" at bounding box center [875, 115] width 1341 height 28
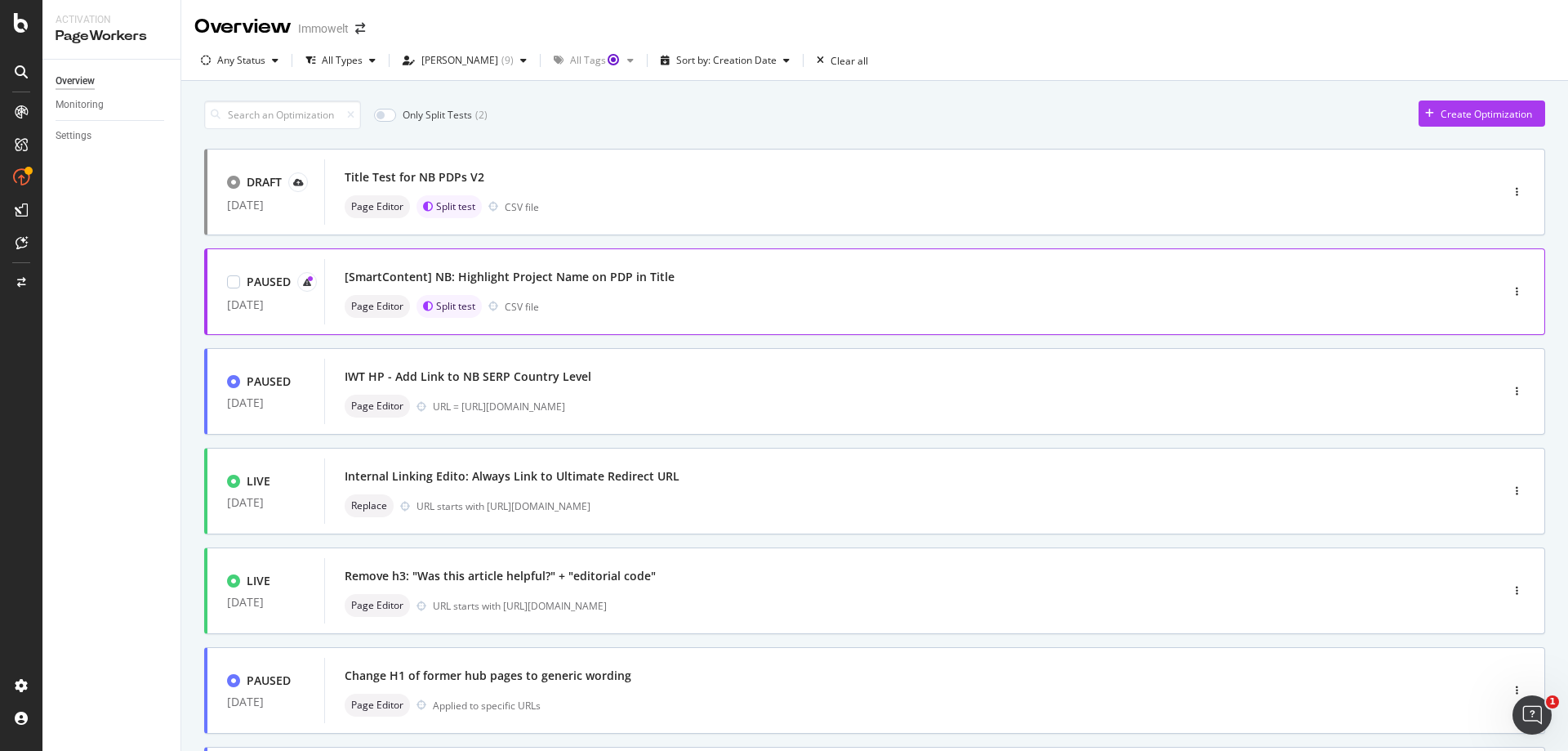
click at [865, 287] on div "[SmartContent] NB: Highlight Project Name on PDP in Title" at bounding box center [887, 277] width 1086 height 23
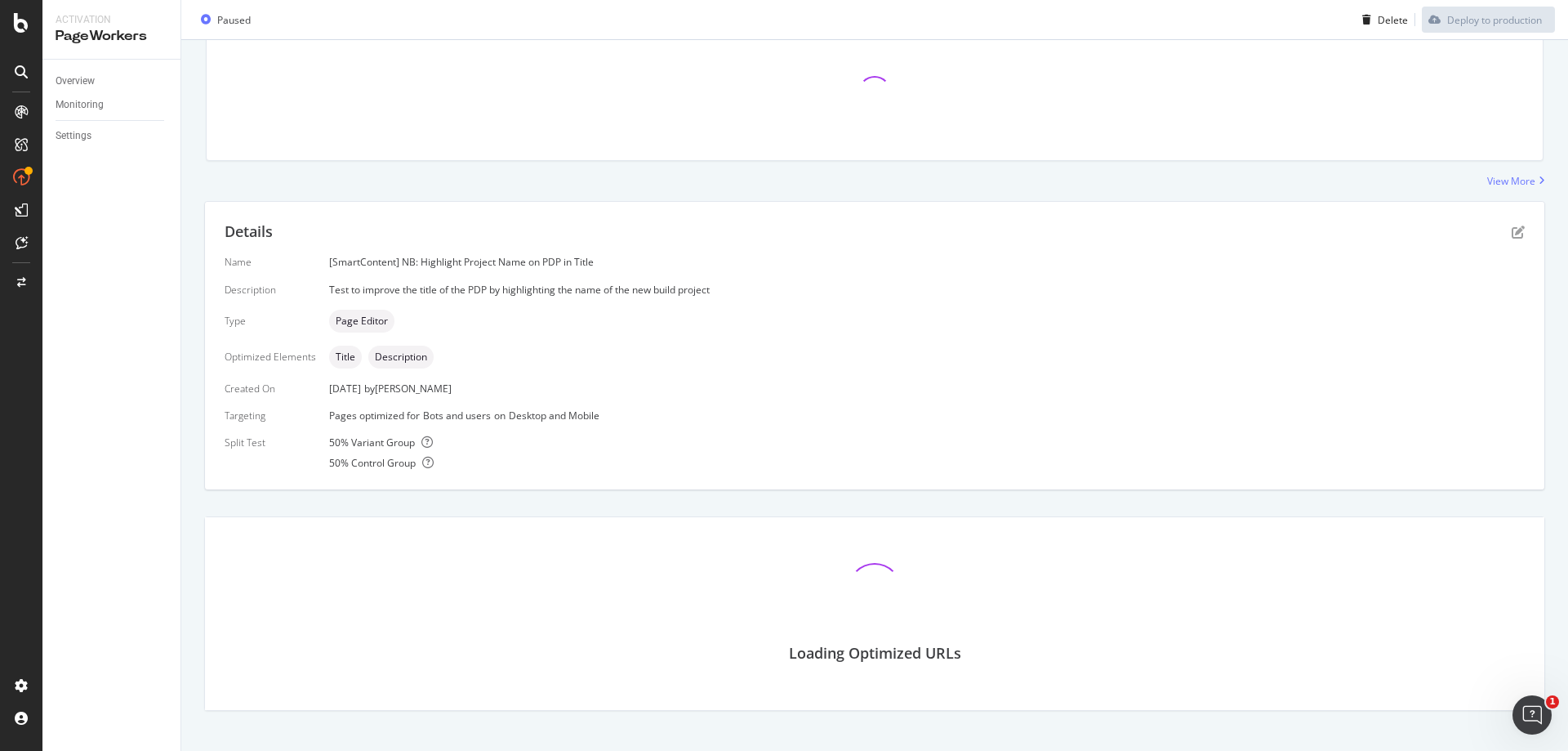
scroll to position [249, 0]
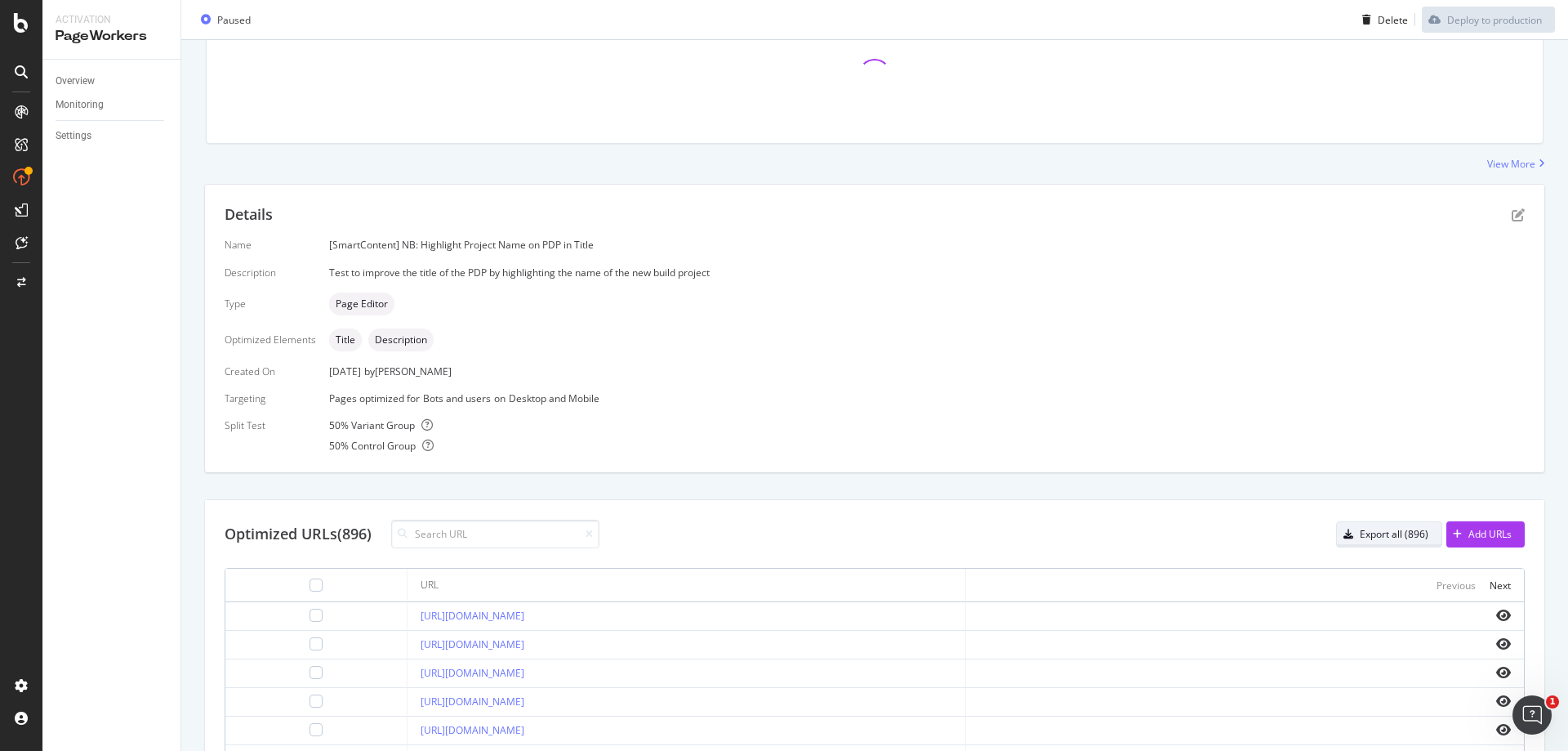
click at [1375, 531] on div "Export all (896)" at bounding box center [1394, 534] width 69 height 14
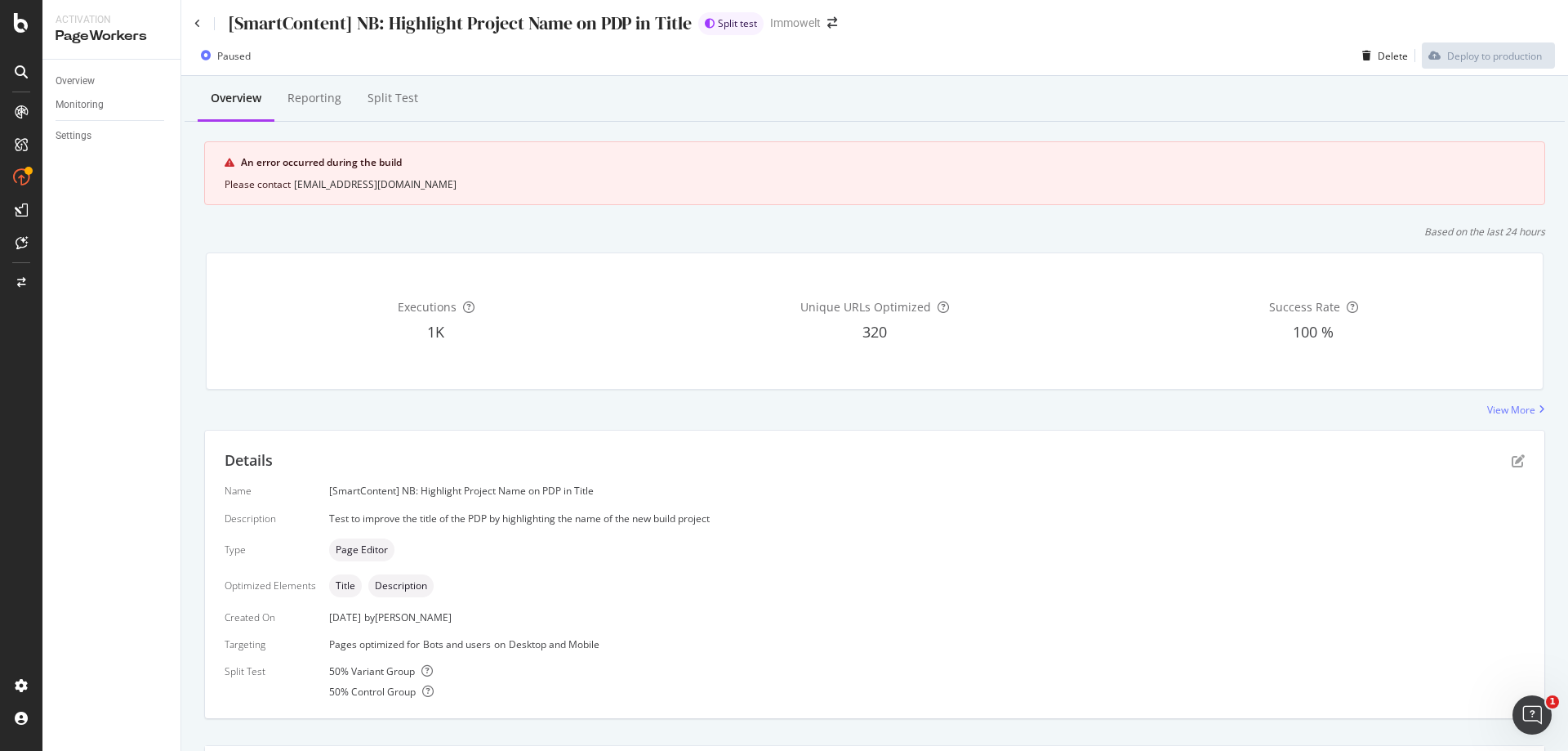
scroll to position [0, 0]
click at [1510, 416] on div "View More" at bounding box center [1511, 413] width 48 height 14
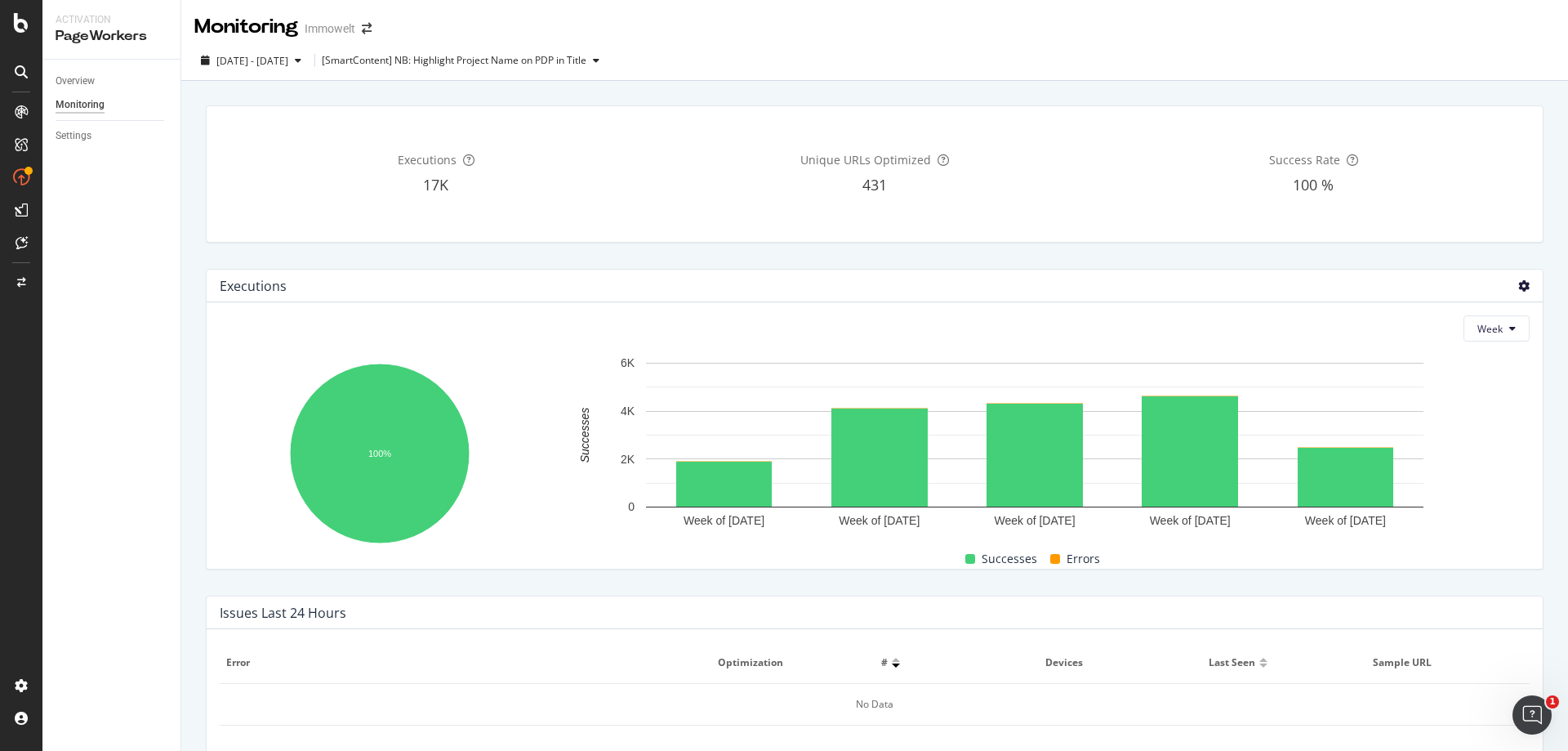
click at [1518, 285] on icon at bounding box center [1523, 286] width 11 height 11
click at [1537, 242] on div "Executions 17K Unique URLs Optimized 431 Success Rate 100 %" at bounding box center [875, 174] width 1357 height 163
click at [81, 84] on div "Overview" at bounding box center [75, 81] width 40 height 17
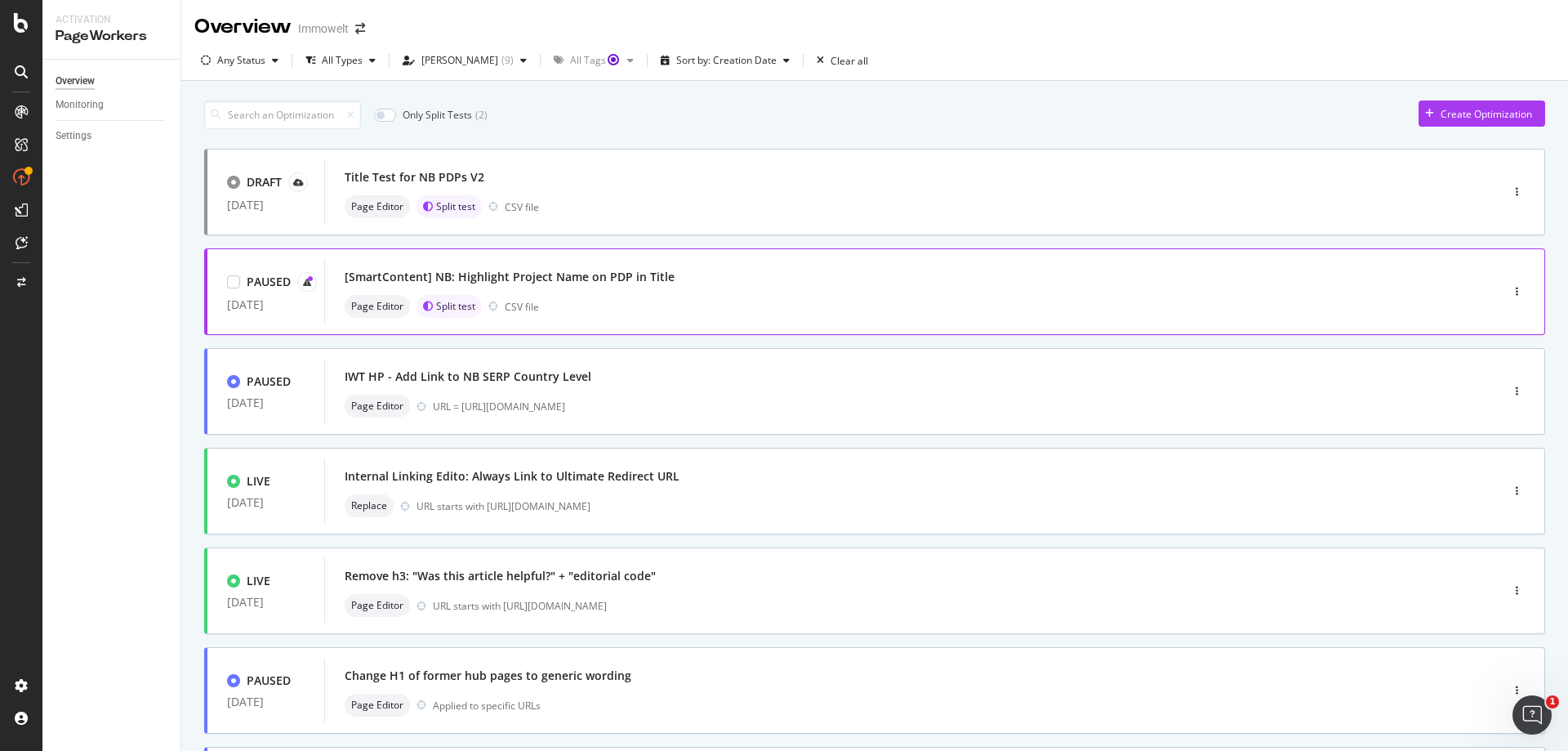
click at [864, 294] on div "[SmartContent] NB: Highlight Project Name on PDP in Title Page Editor Split tes…" at bounding box center [887, 291] width 1086 height 52
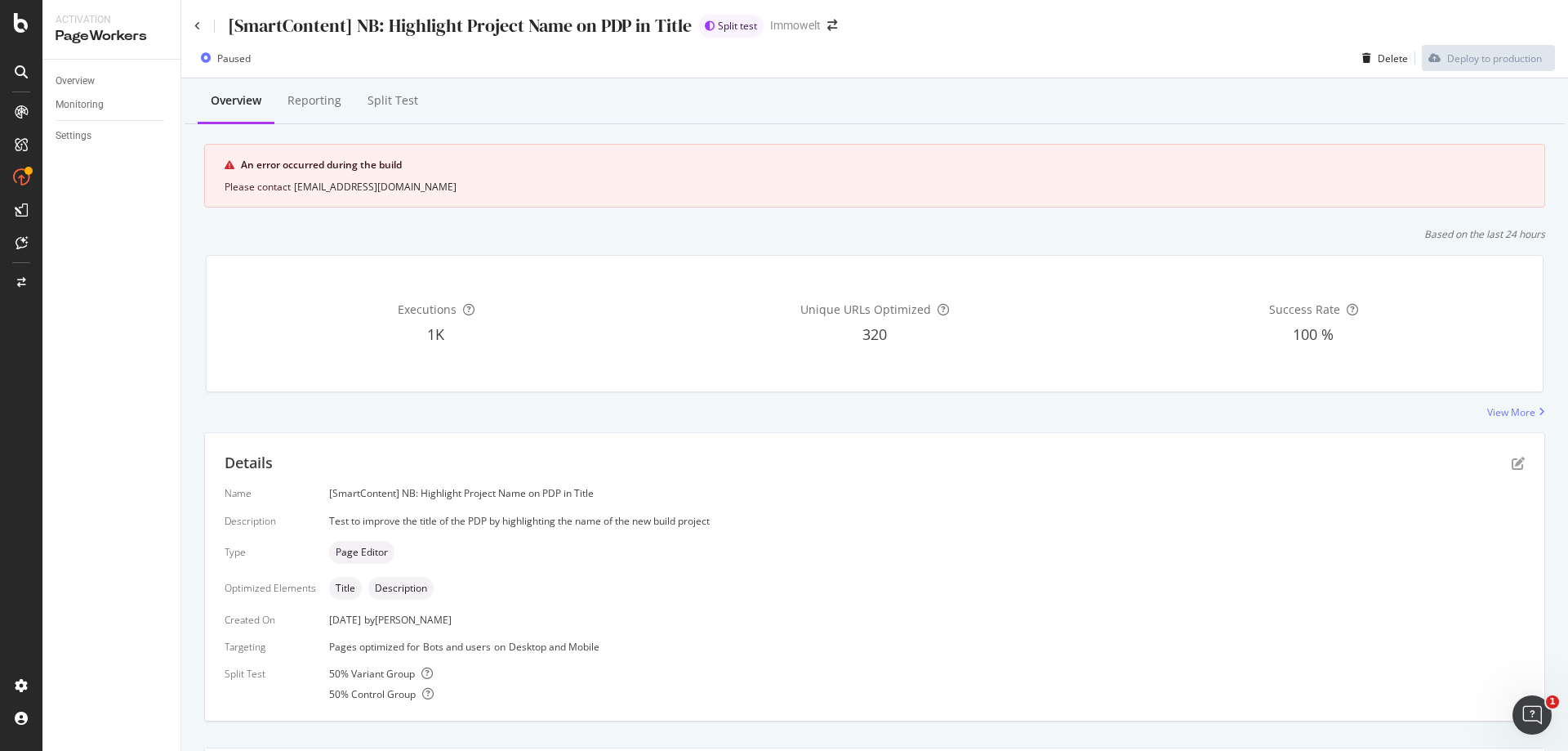
click at [206, 53] on icon at bounding box center [205, 57] width 10 height 10
click at [317, 101] on div "Reporting" at bounding box center [314, 100] width 54 height 17
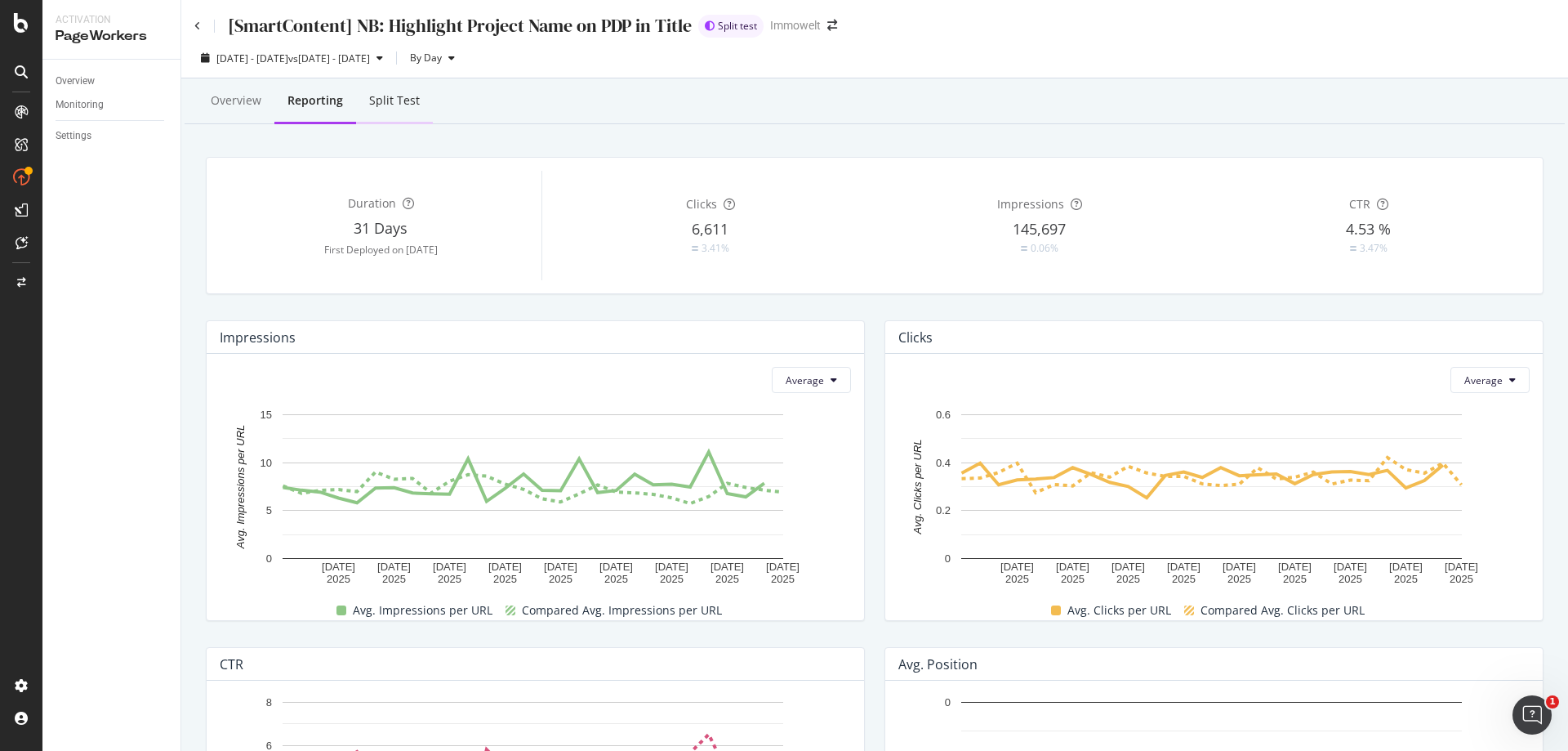
click at [408, 102] on div "Split Test" at bounding box center [394, 100] width 50 height 17
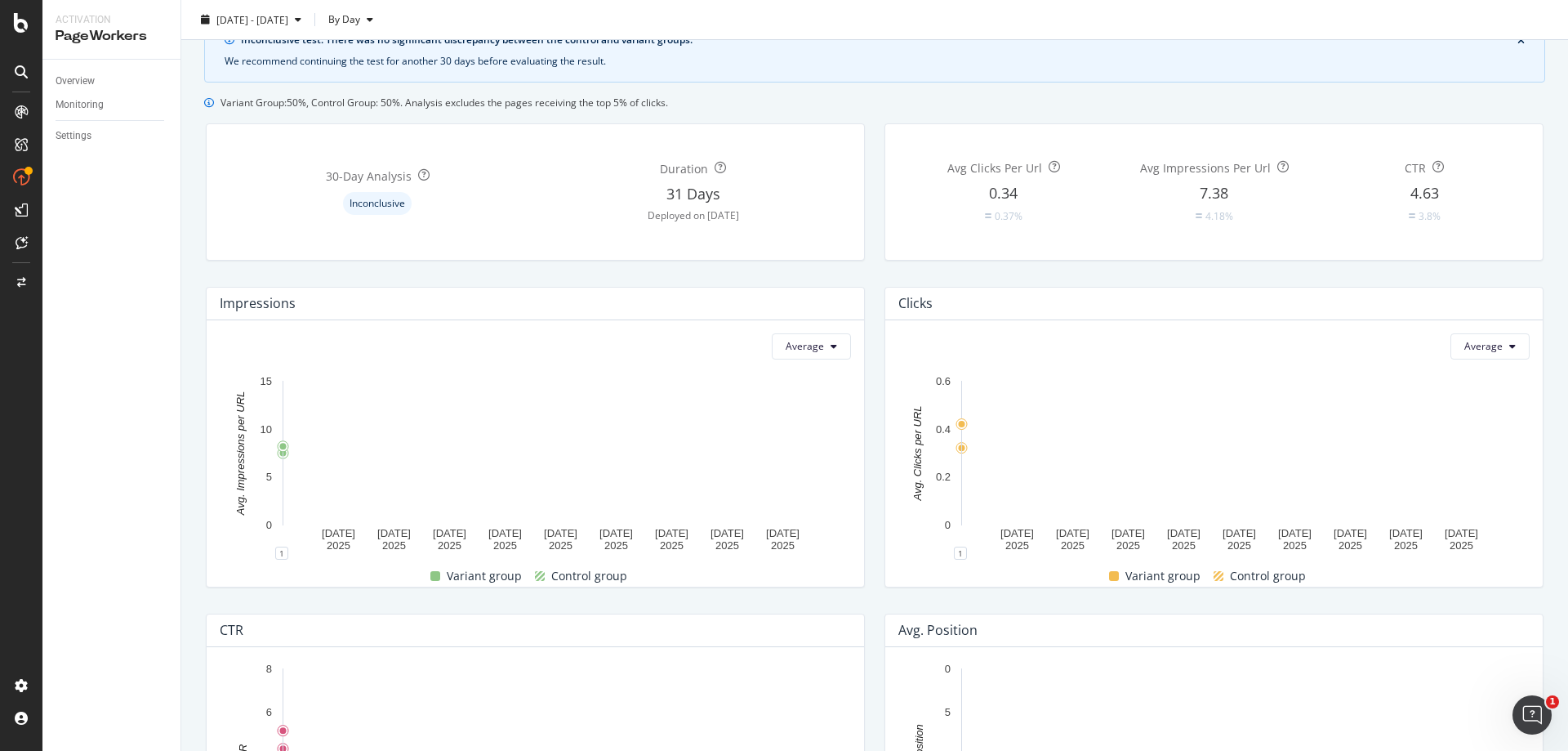
scroll to position [114, 0]
